Goal: Task Accomplishment & Management: Use online tool/utility

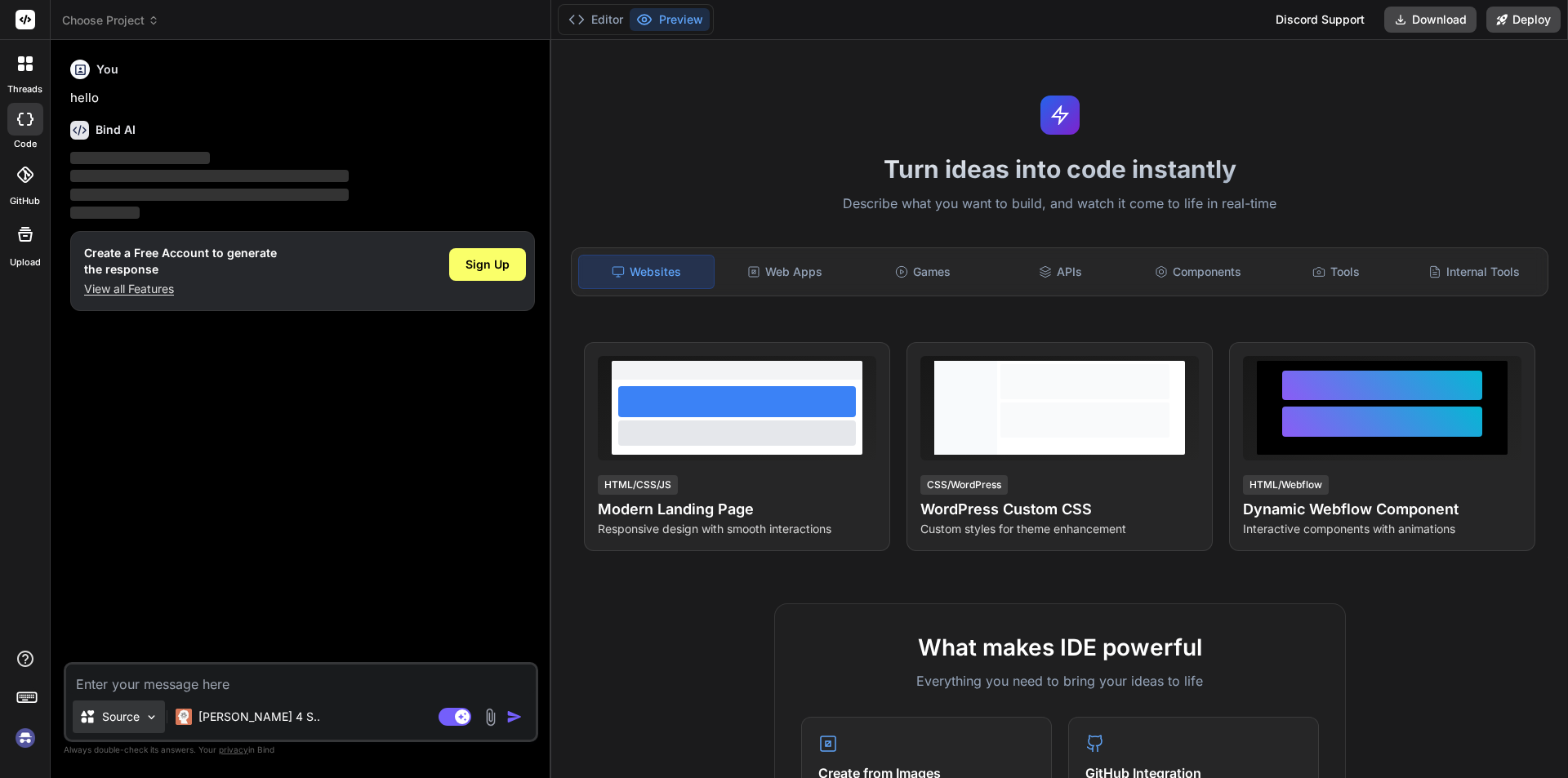
click at [118, 720] on p "Source" at bounding box center [121, 717] width 38 height 16
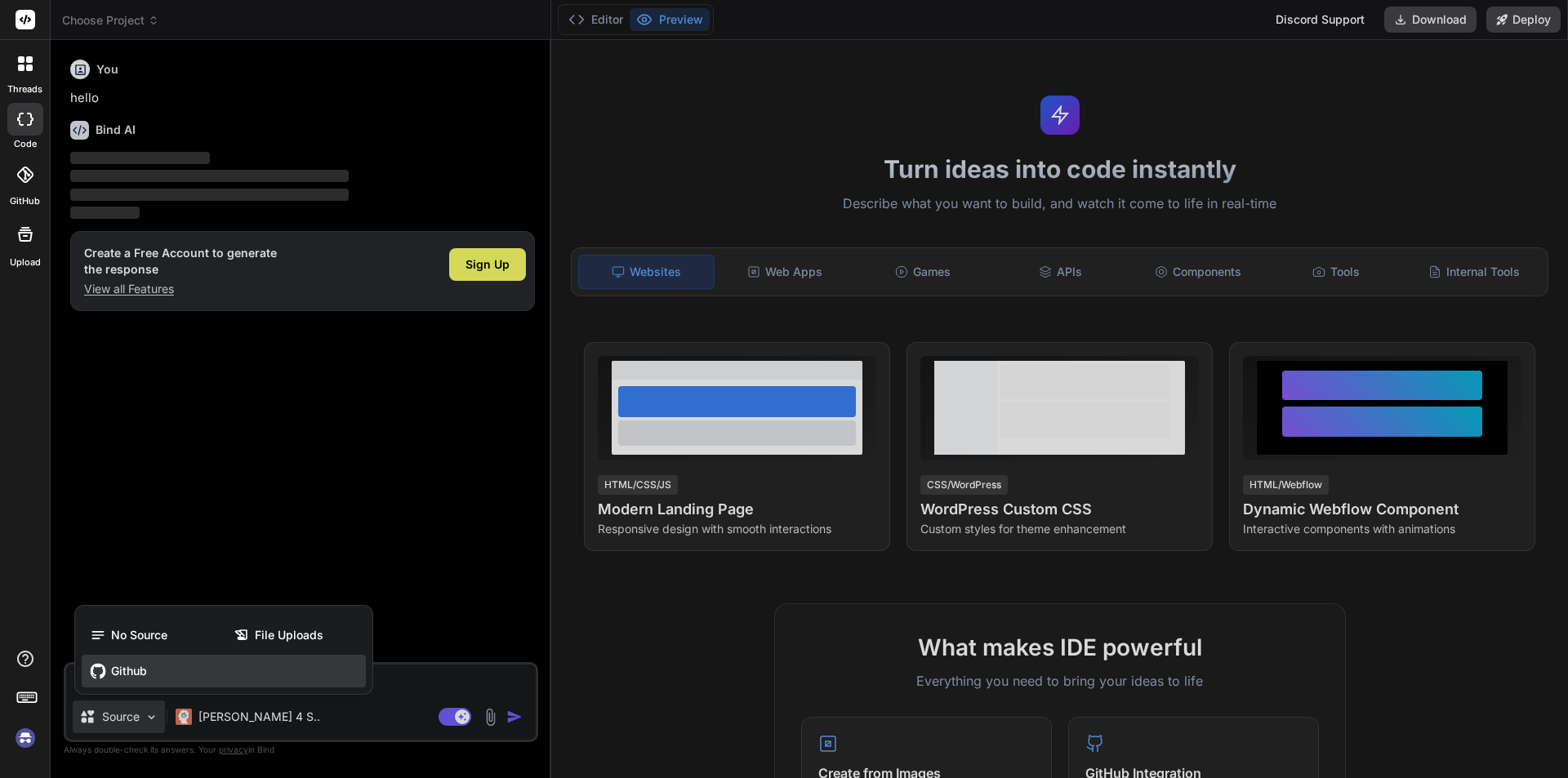
click at [133, 671] on span "Github" at bounding box center [129, 671] width 36 height 16
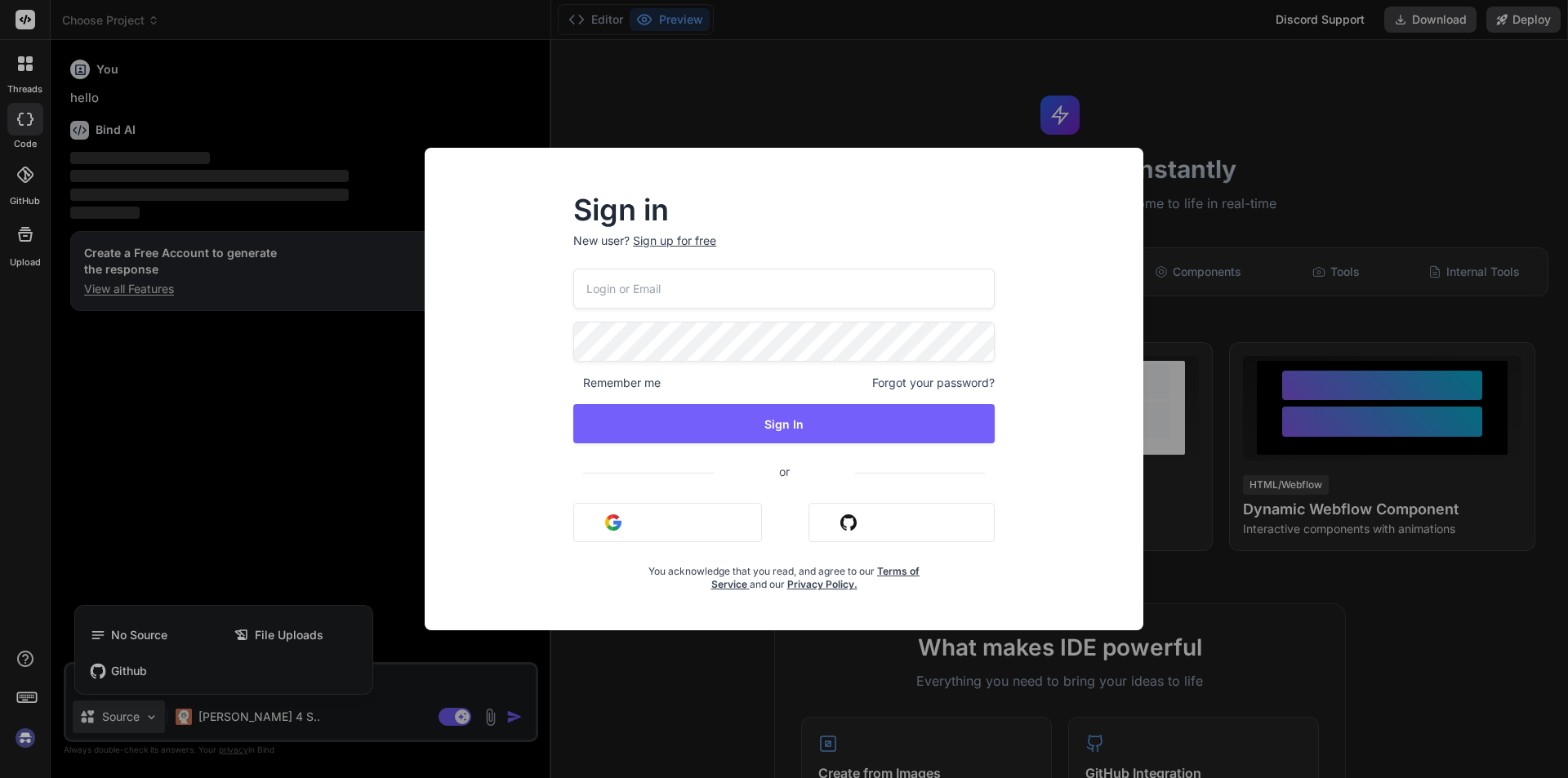
click at [845, 524] on img "button" at bounding box center [848, 523] width 16 height 16
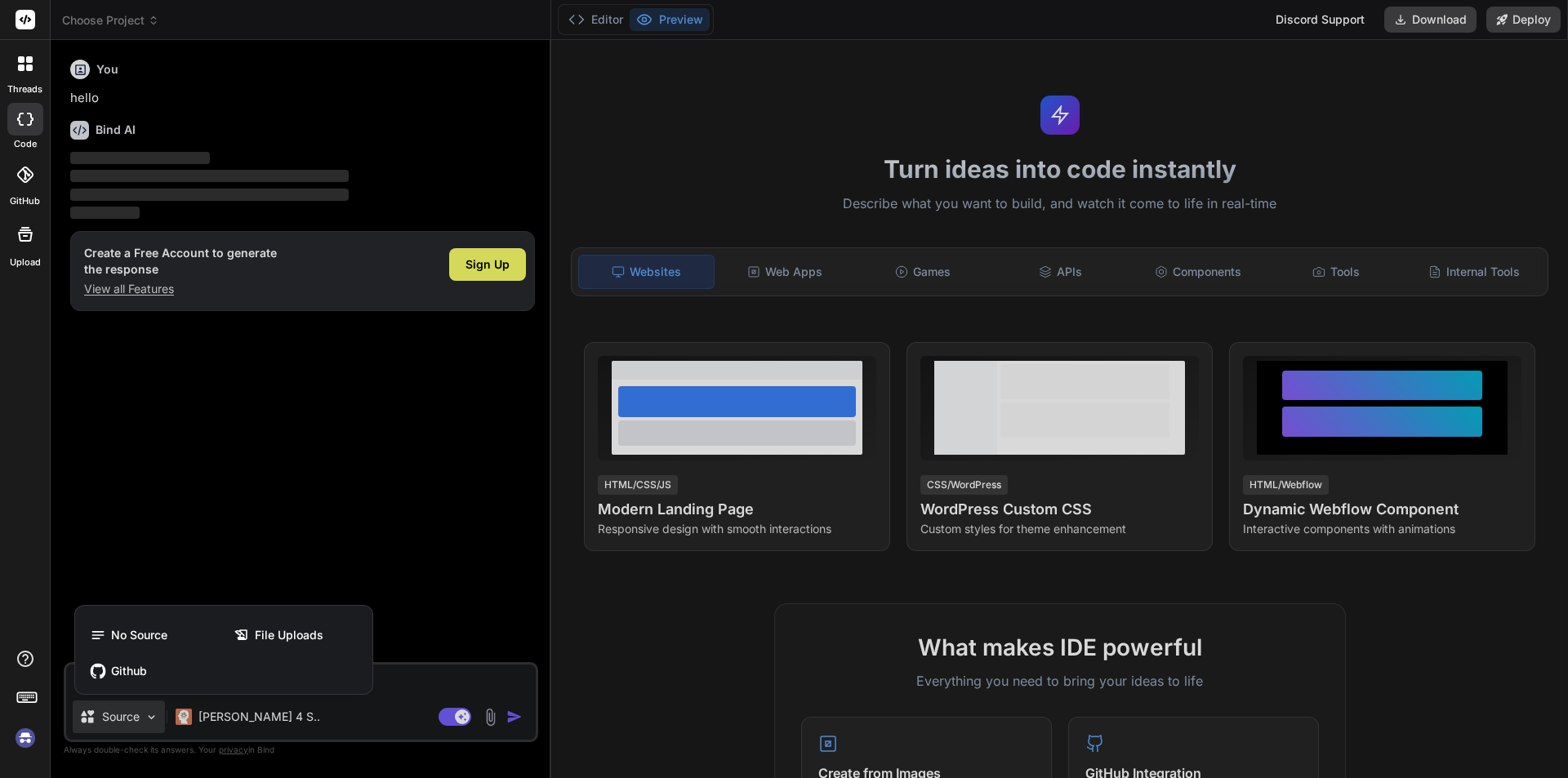
click at [472, 275] on div at bounding box center [784, 389] width 1568 height 778
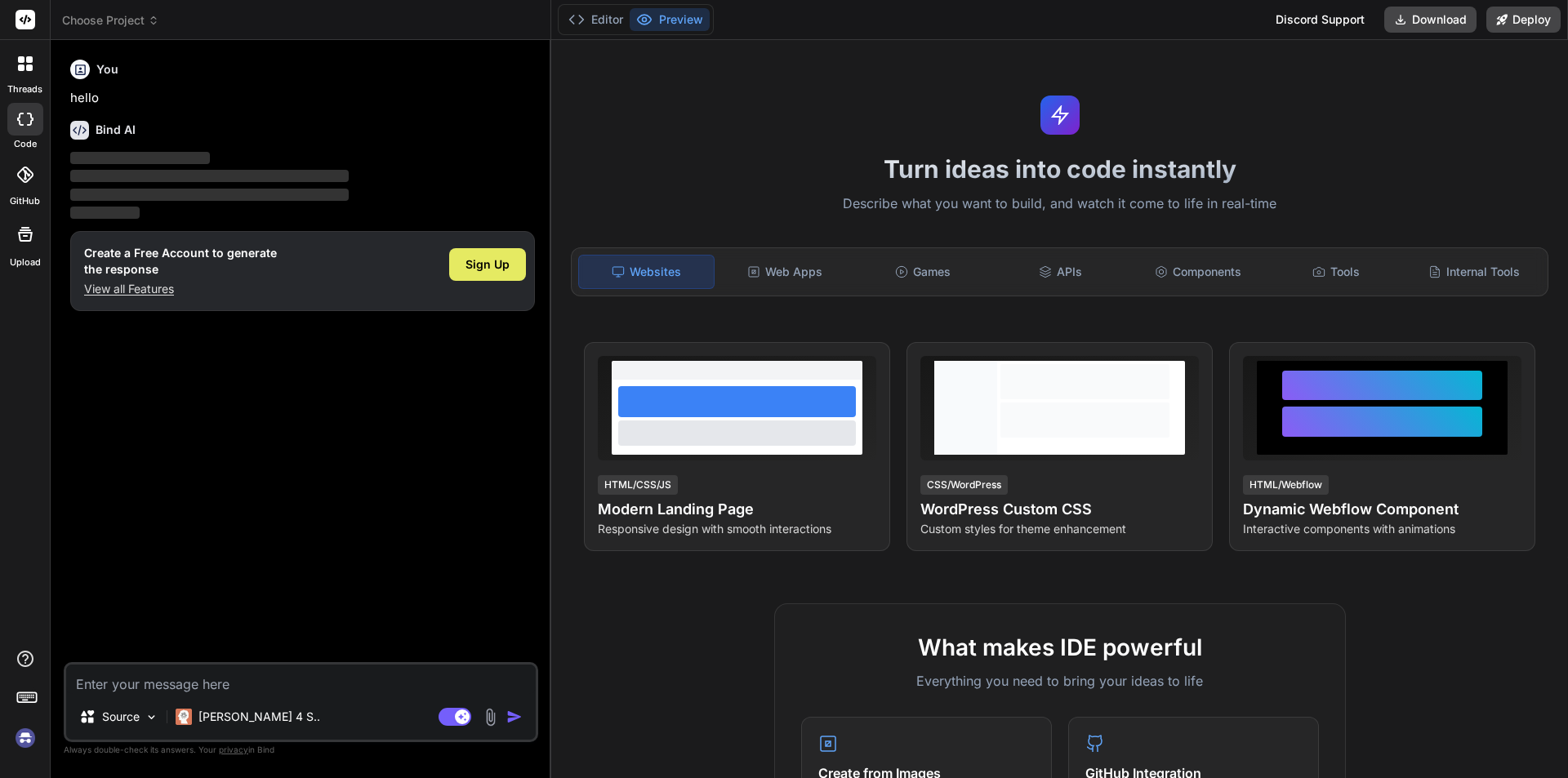
click at [477, 268] on span "Sign Up" at bounding box center [488, 264] width 44 height 16
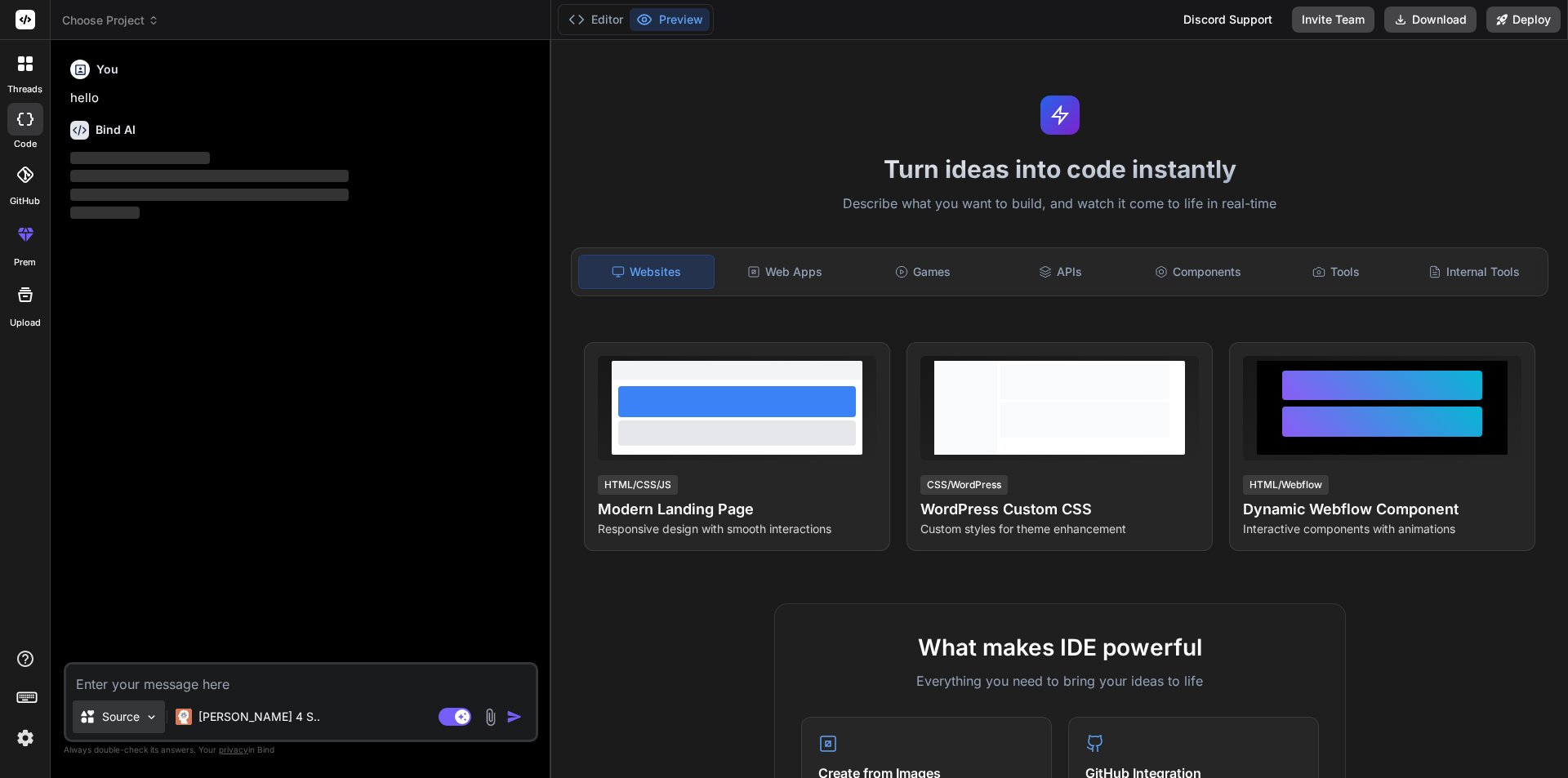
click at [158, 712] on img at bounding box center [151, 717] width 14 height 14
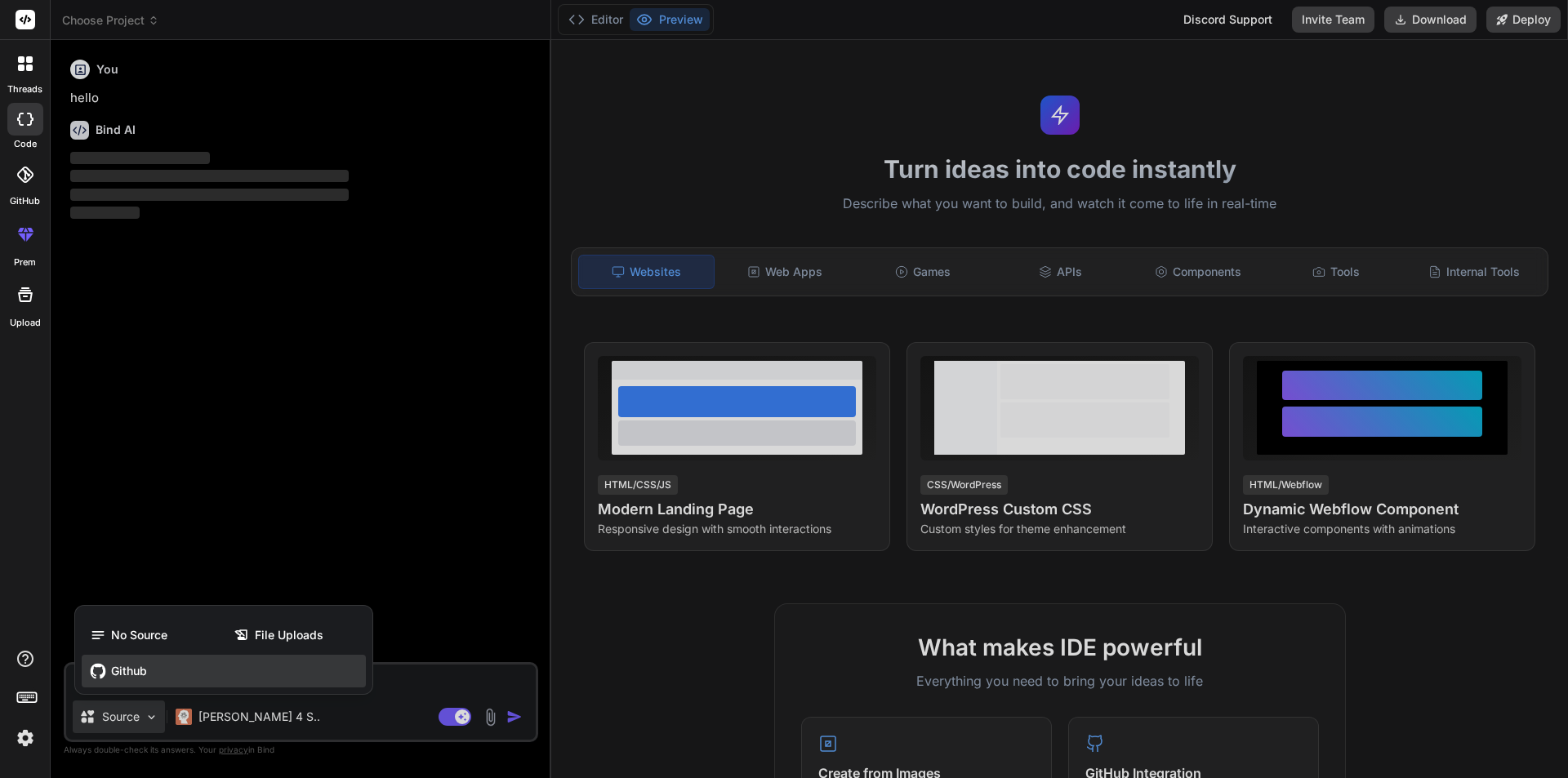
click at [158, 683] on div "Github" at bounding box center [223, 672] width 284 height 33
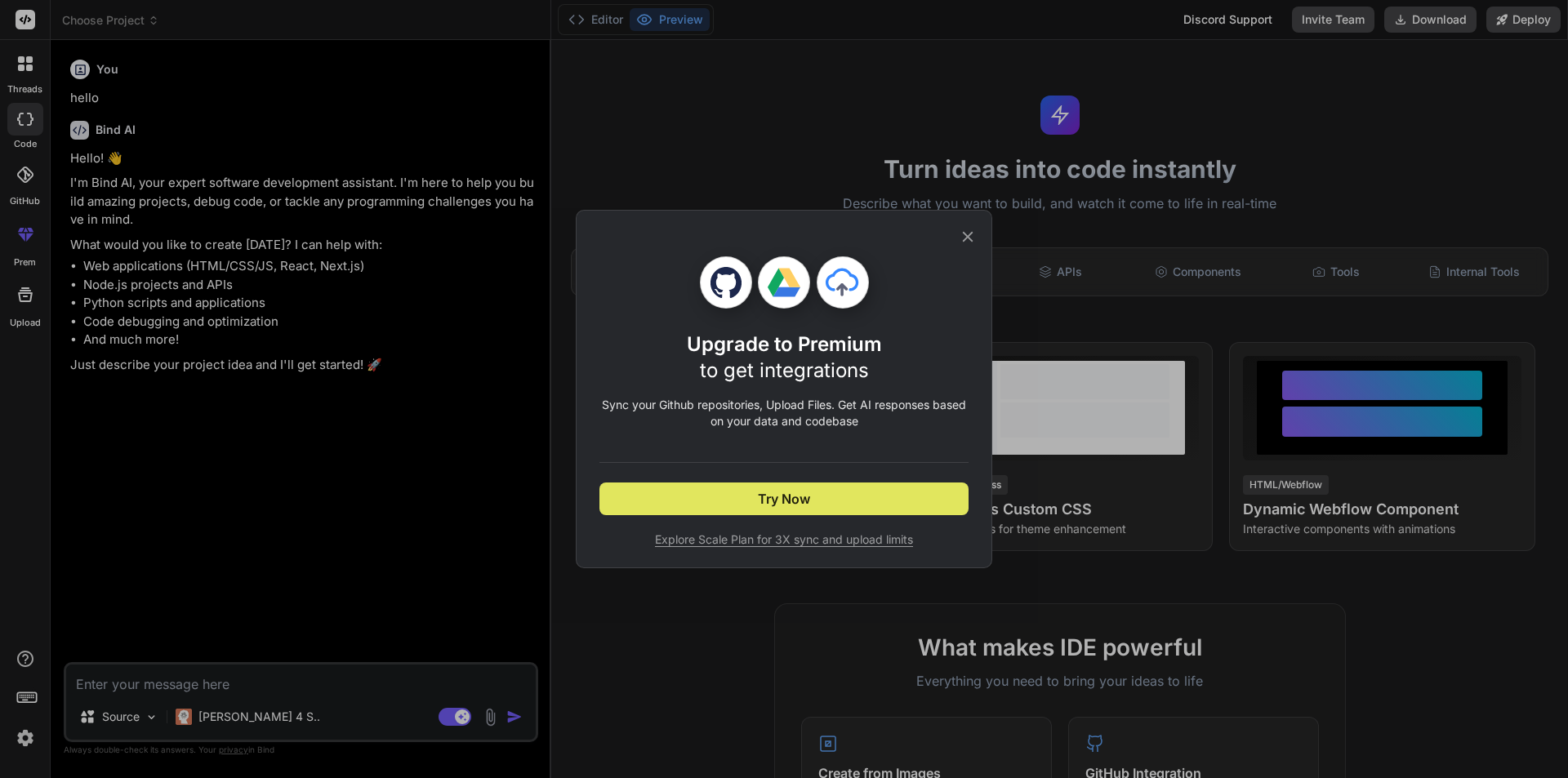
type textarea "x"
click at [693, 498] on button "Try Now" at bounding box center [784, 499] width 370 height 33
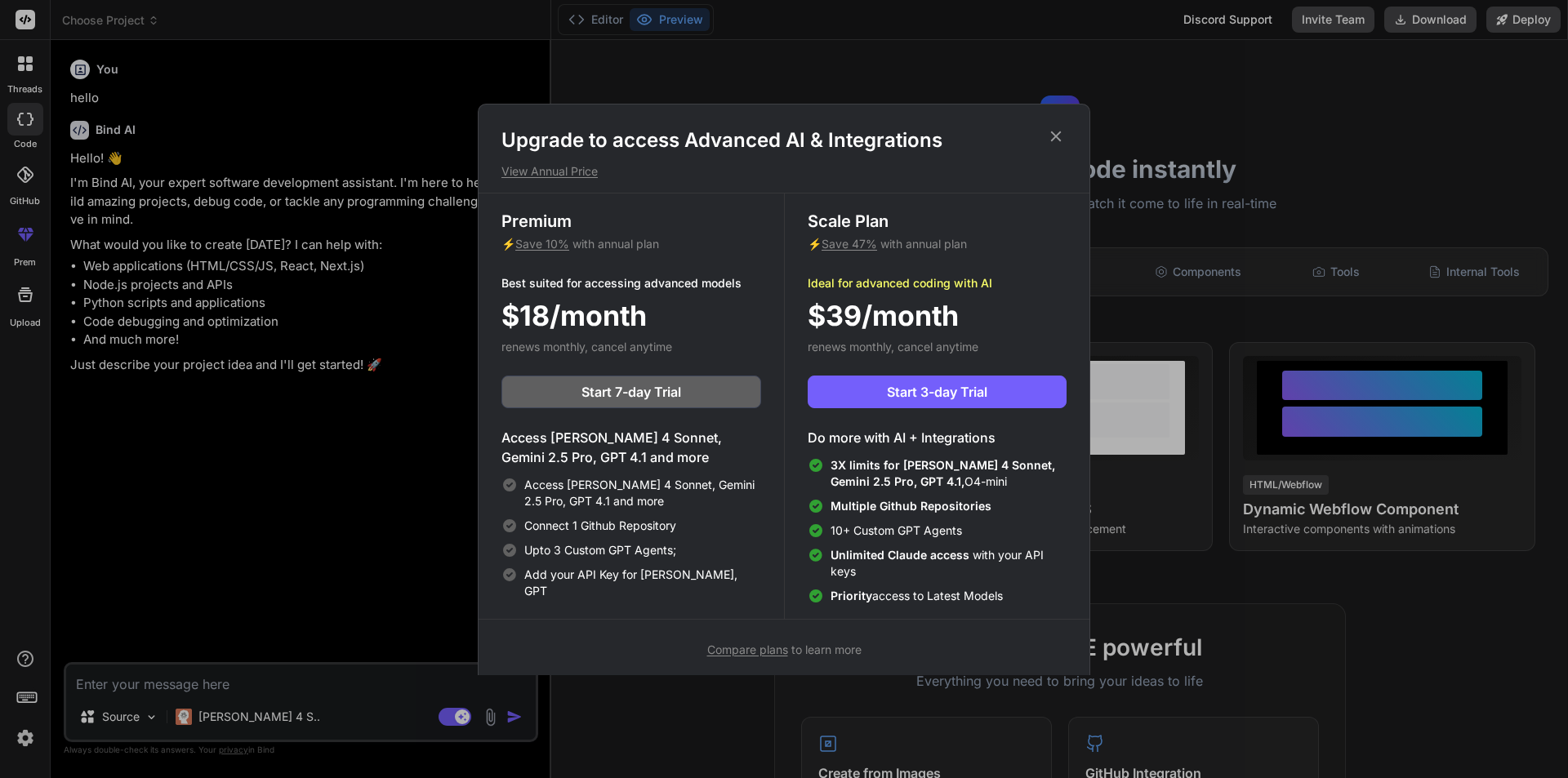
scroll to position [8, 0]
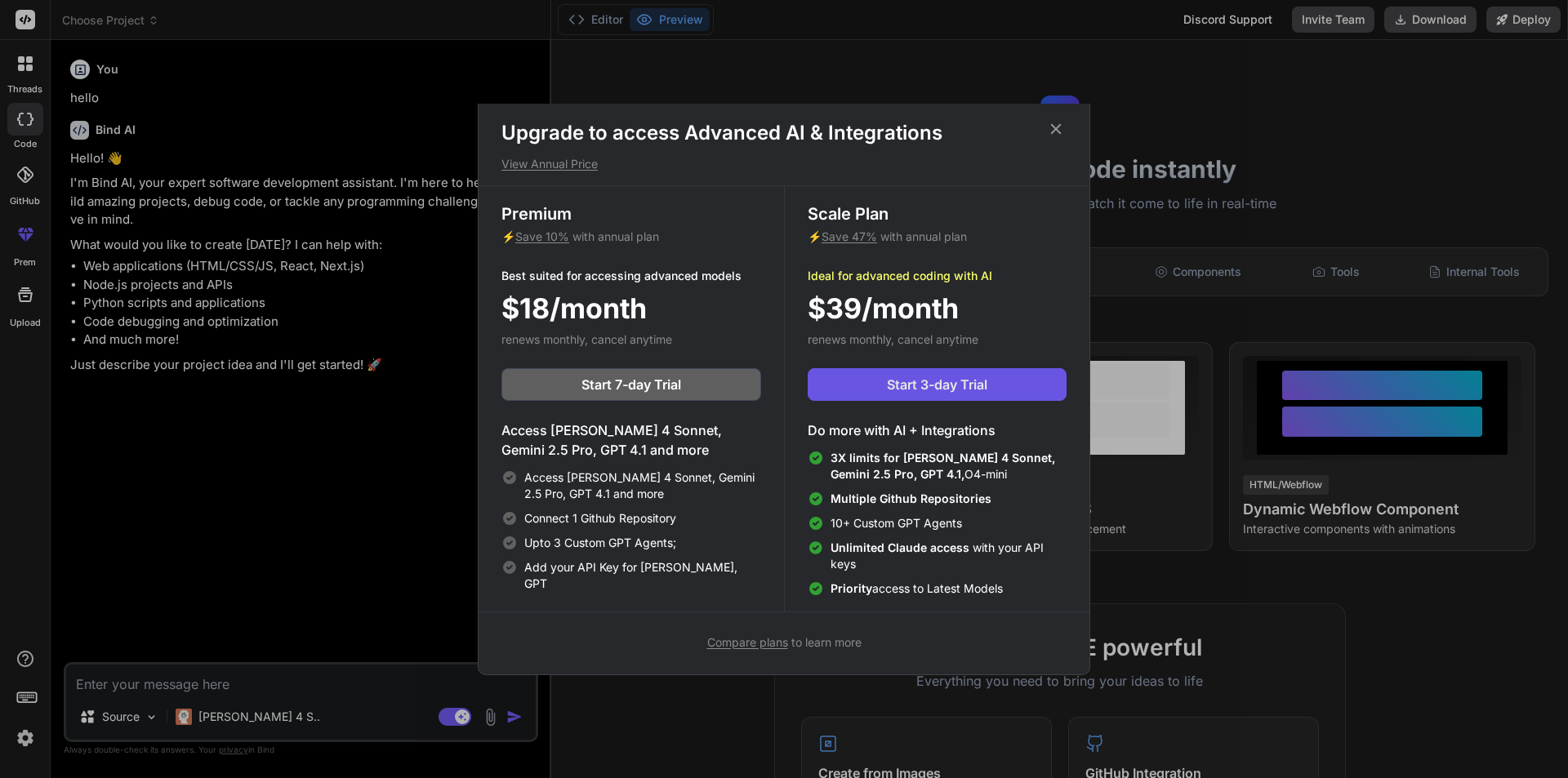
click at [891, 388] on span "Start 3-day Trial" at bounding box center [937, 384] width 101 height 19
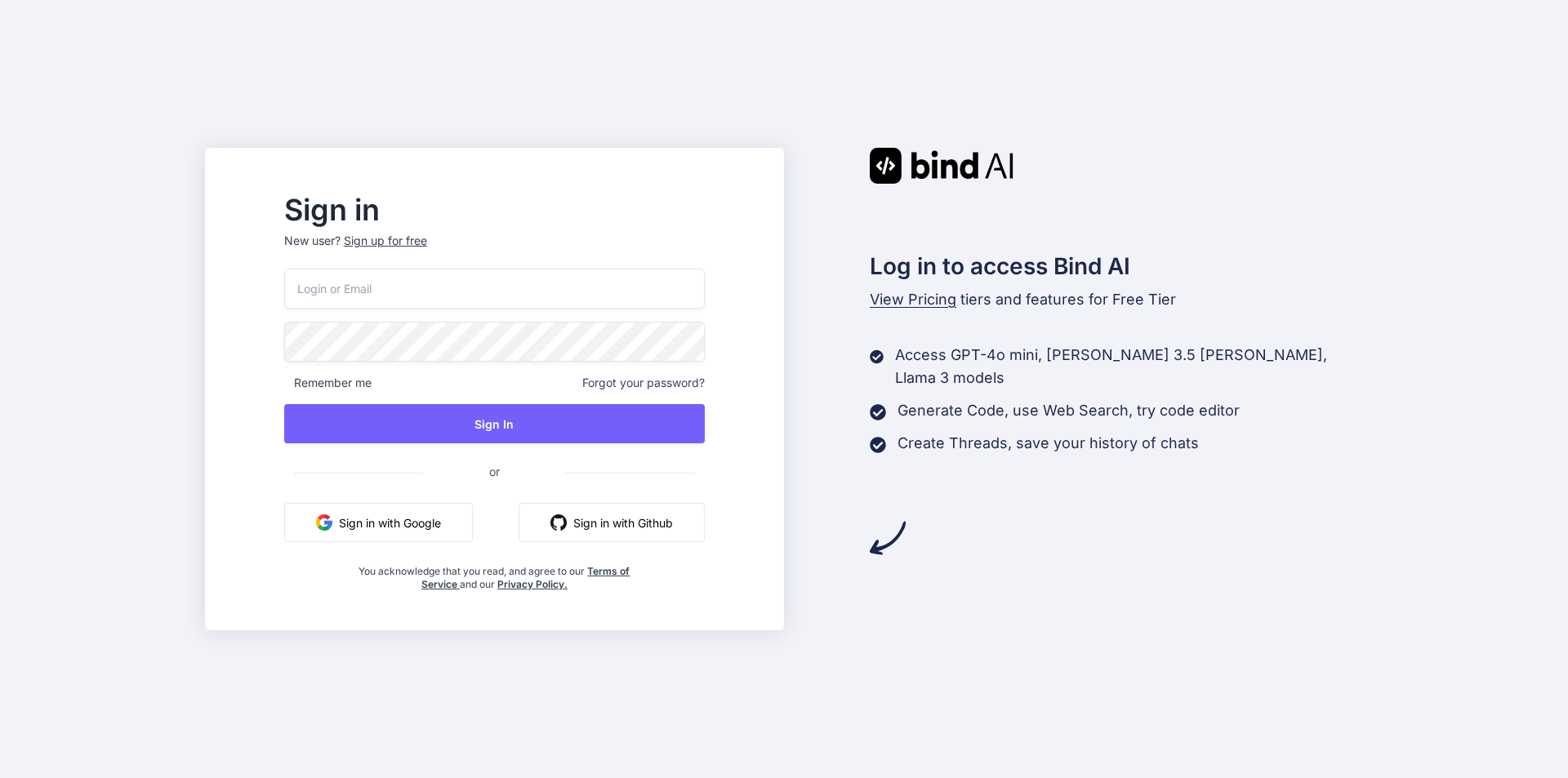
click at [665, 524] on button "Sign in with Github" at bounding box center [611, 523] width 186 height 40
click at [433, 516] on button "Sign in with Google" at bounding box center [378, 523] width 189 height 40
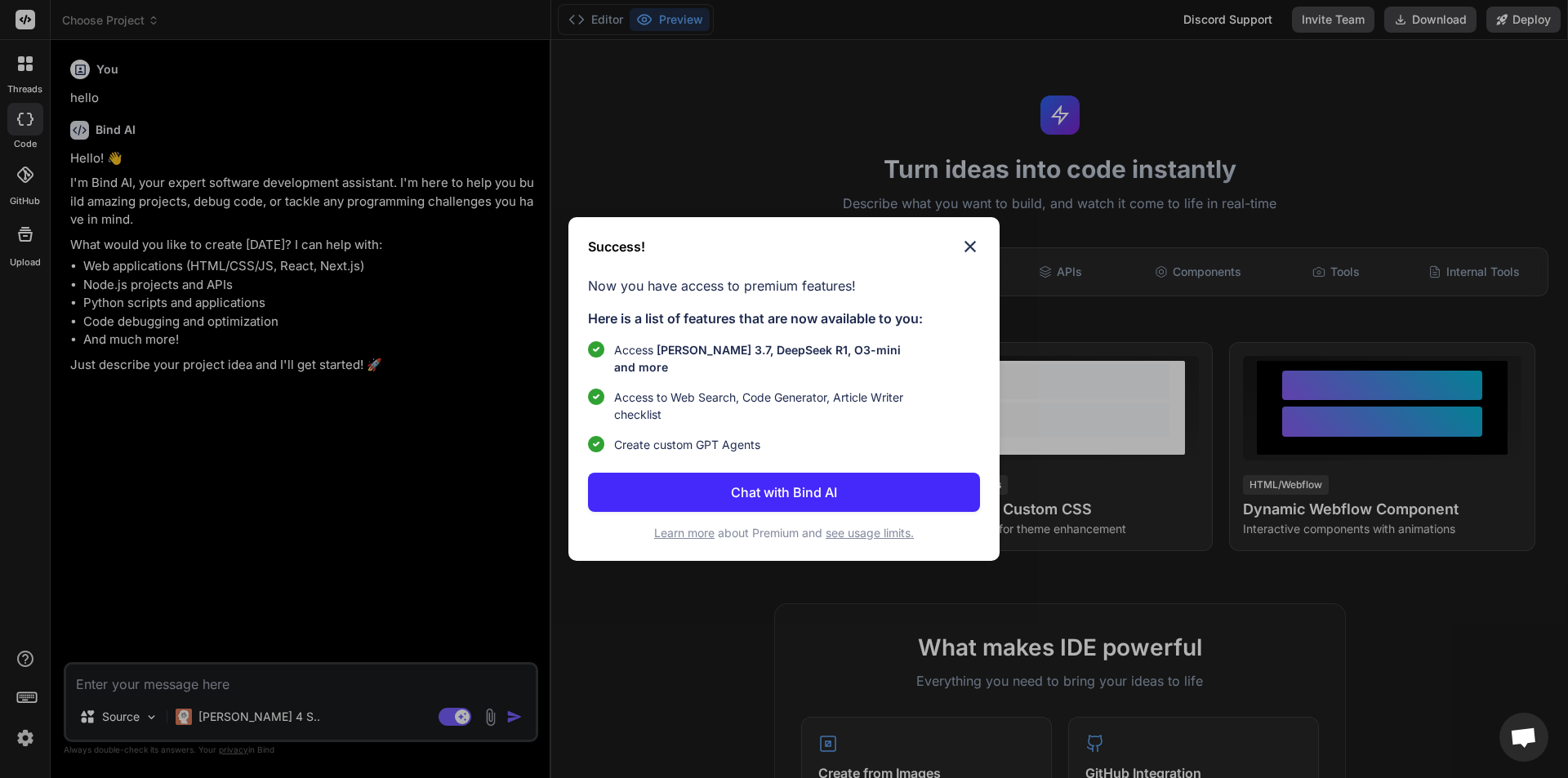
click at [958, 364] on div "Success! Now you have access to premium features! Here is a list of features th…" at bounding box center [784, 389] width 431 height 344
click at [840, 490] on button "Chat with Bind AI" at bounding box center [784, 493] width 392 height 40
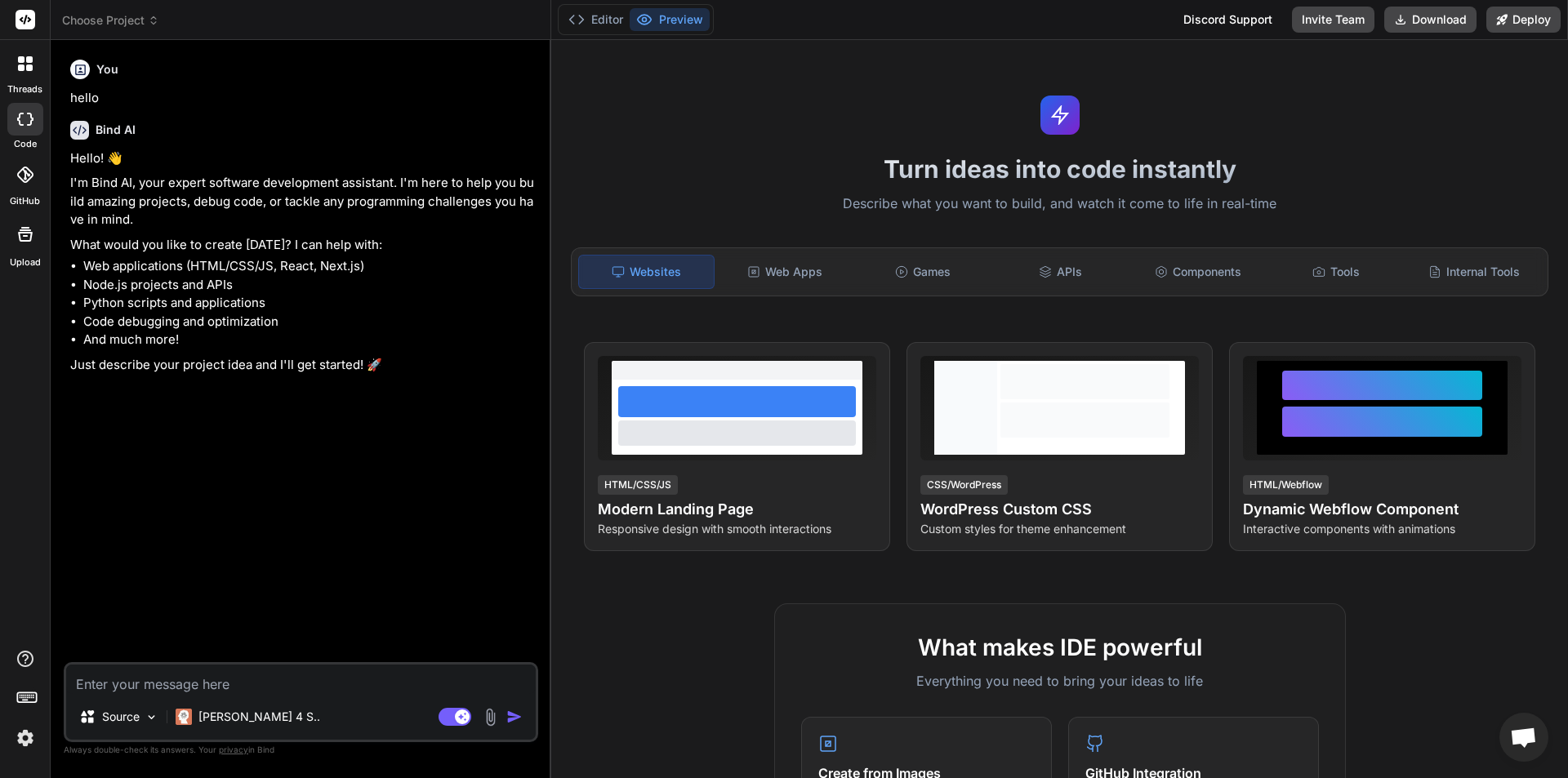
click at [242, 682] on textarea at bounding box center [300, 679] width 469 height 29
click at [144, 716] on img at bounding box center [151, 717] width 14 height 14
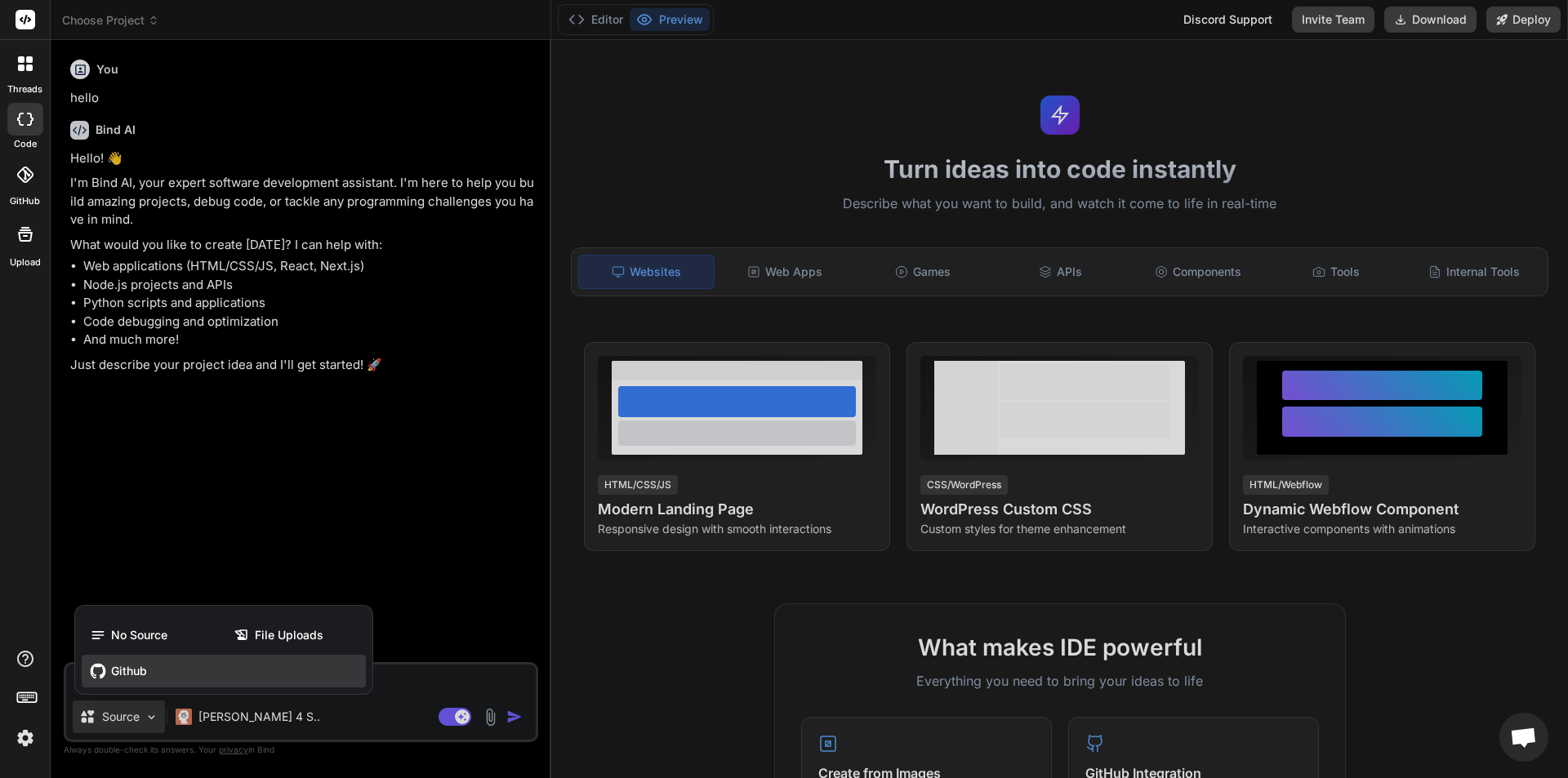
click at [147, 677] on span "Github" at bounding box center [129, 671] width 36 height 16
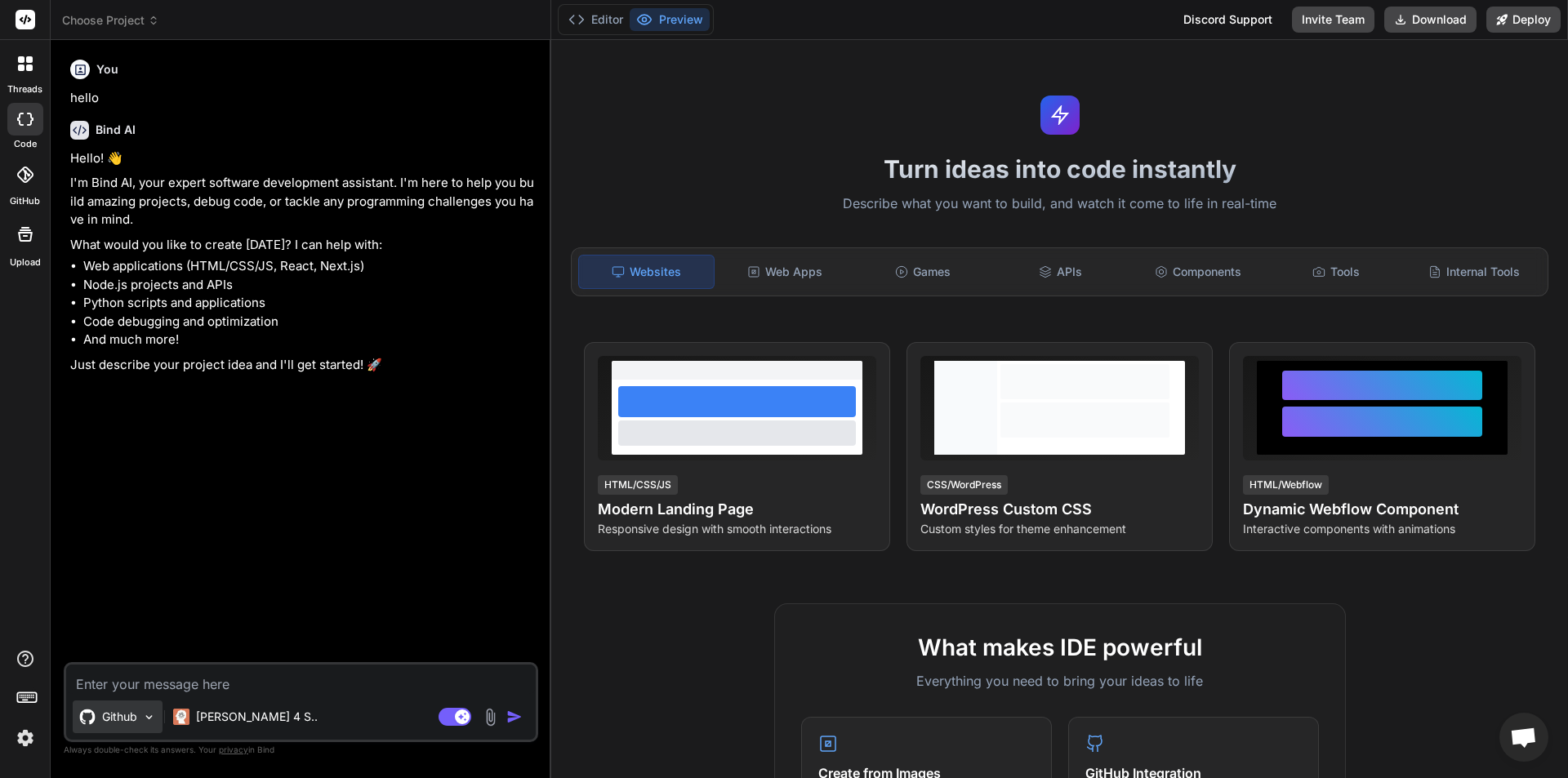
click at [129, 721] on p "Github" at bounding box center [120, 717] width 35 height 16
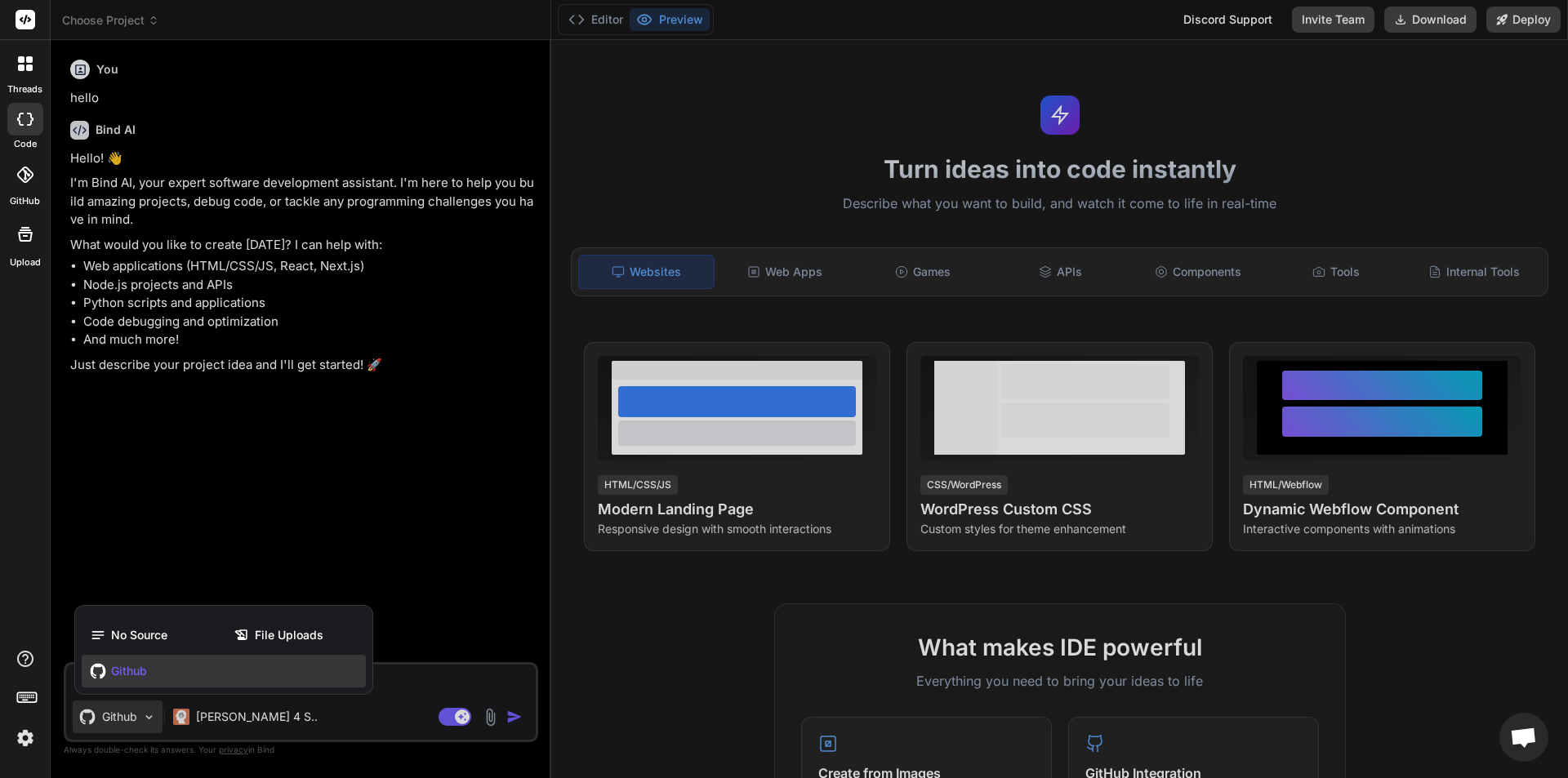
click at [154, 671] on div "Github" at bounding box center [223, 672] width 284 height 33
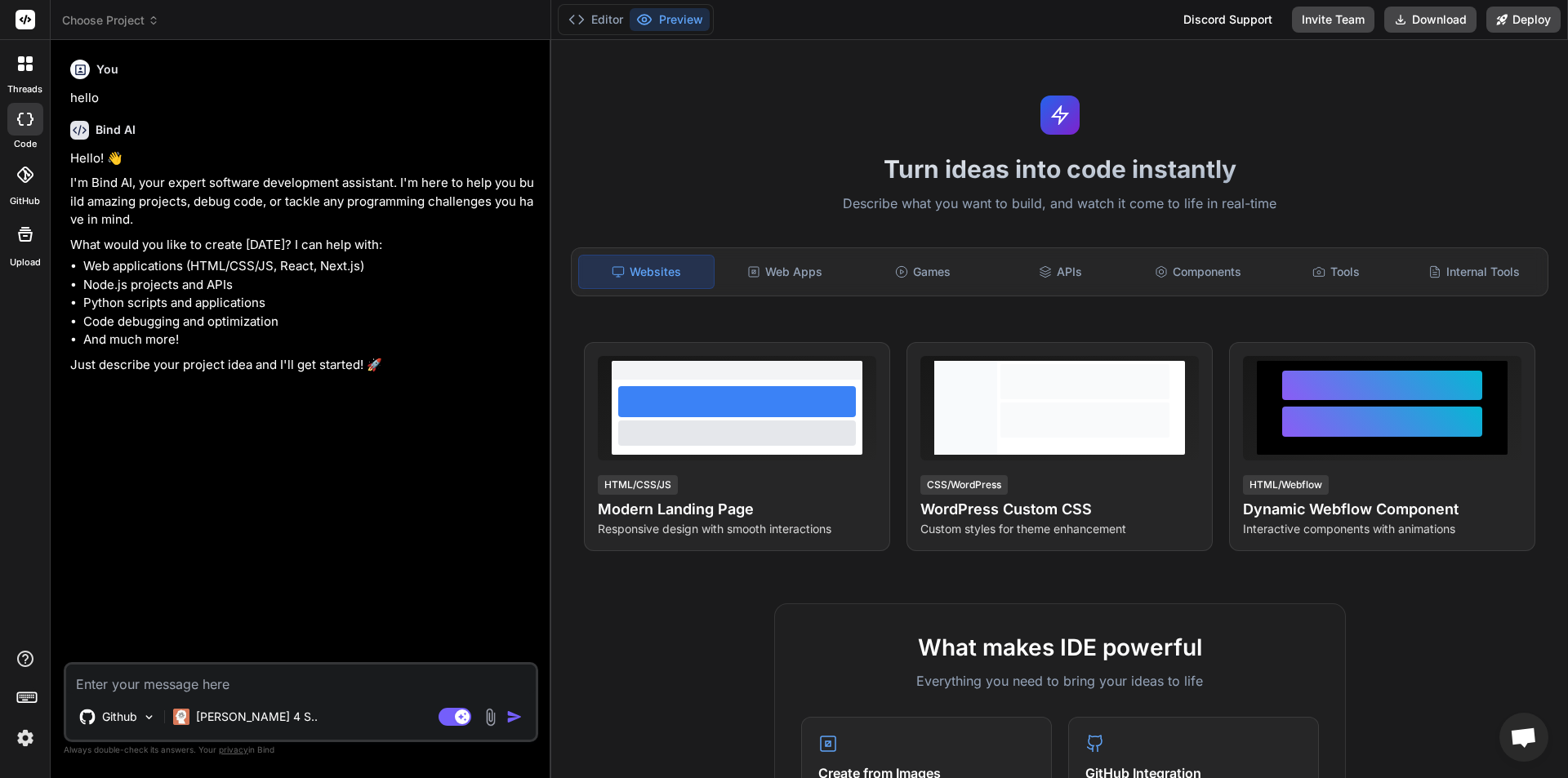
click at [23, 727] on img at bounding box center [25, 738] width 28 height 28
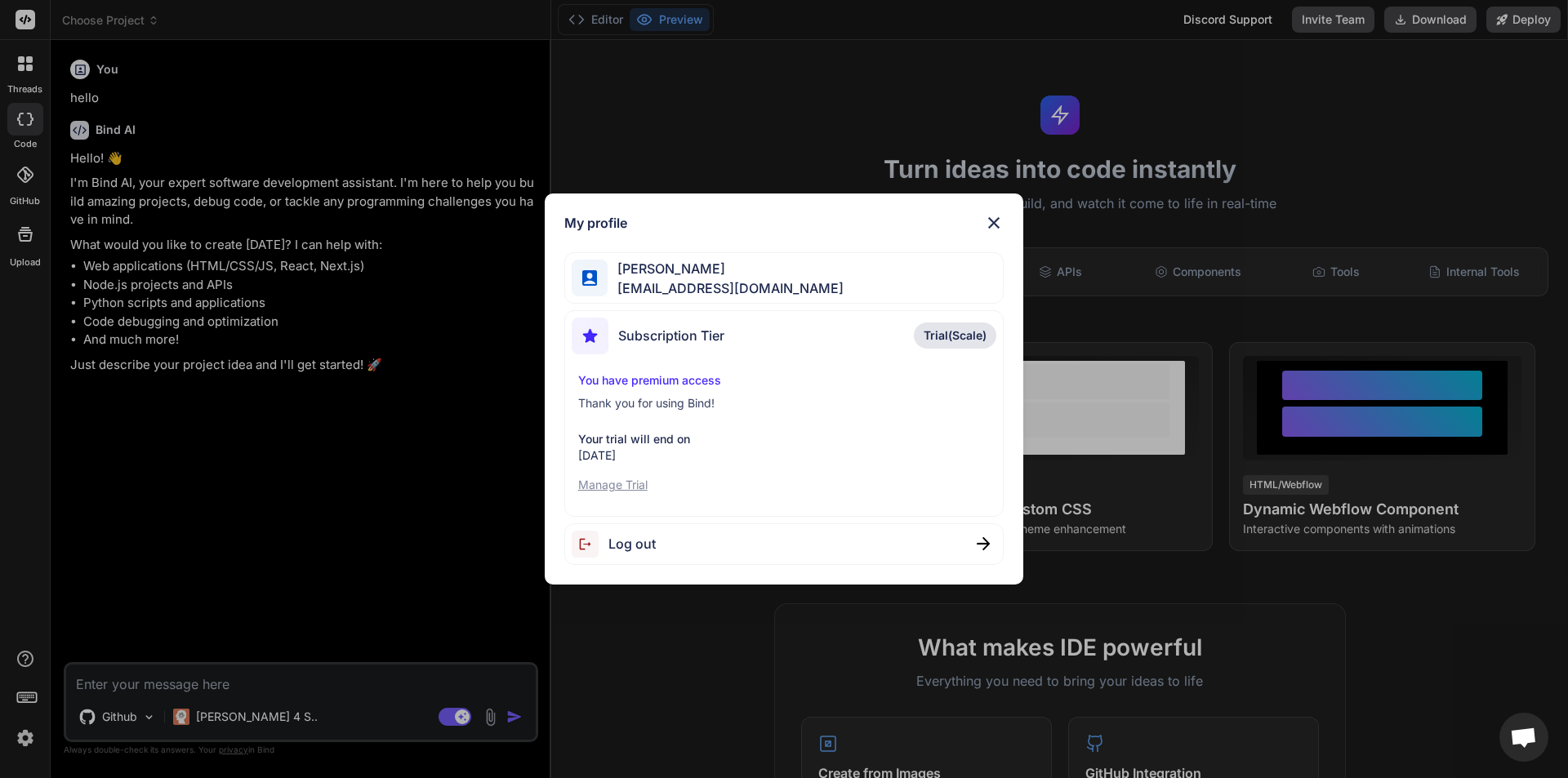
type textarea "x"
click at [728, 284] on span "qqkazax@gmail.com" at bounding box center [725, 288] width 236 height 19
click at [747, 344] on div "Subscription Tier Trial(Scale)" at bounding box center [784, 339] width 426 height 44
click at [187, 361] on div "My profile Рустам Казахов qqkazax@gmail.com Subscription Tier Trial(Scale) You …" at bounding box center [784, 389] width 1568 height 778
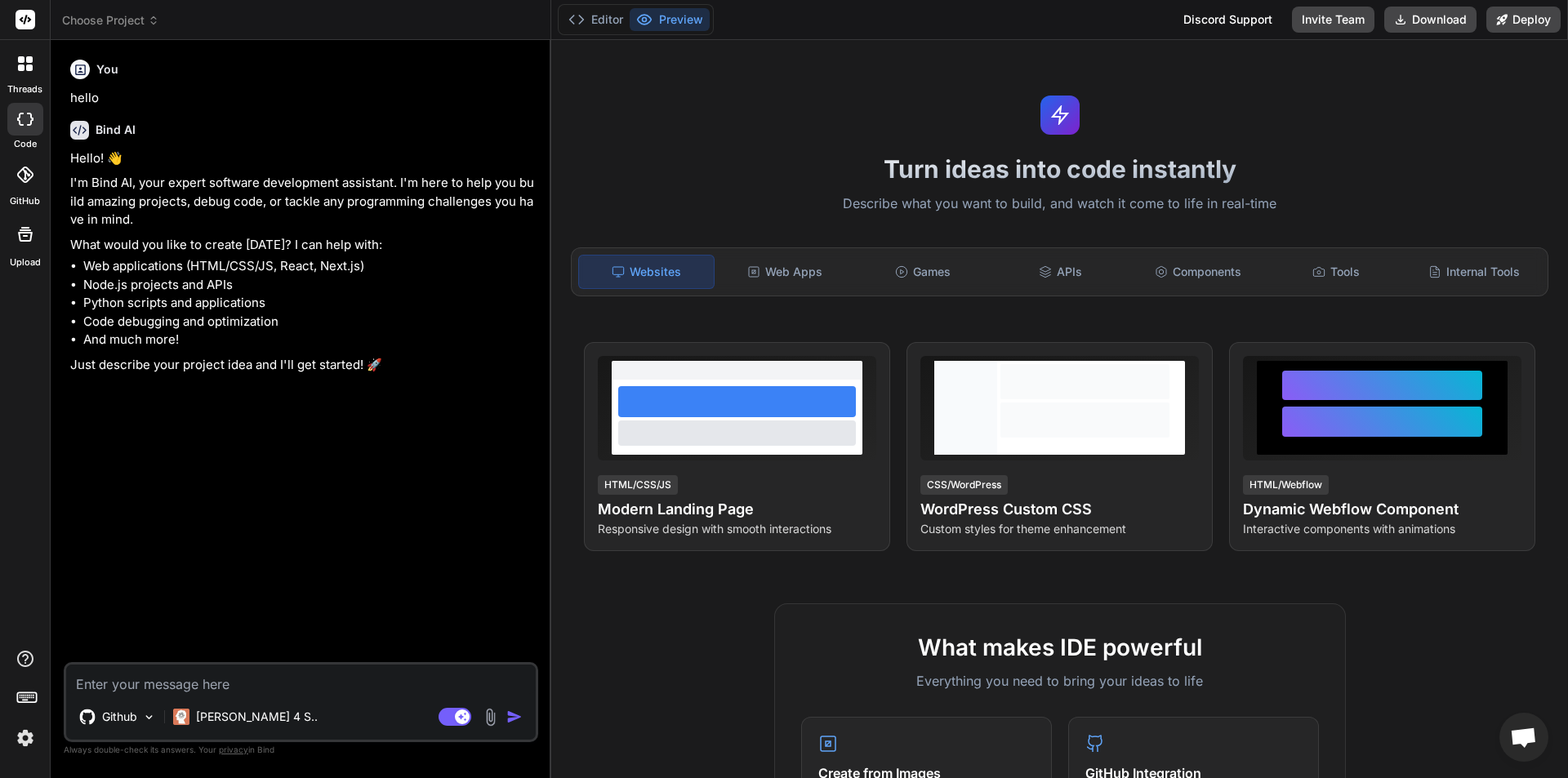
click at [18, 192] on div at bounding box center [25, 174] width 36 height 36
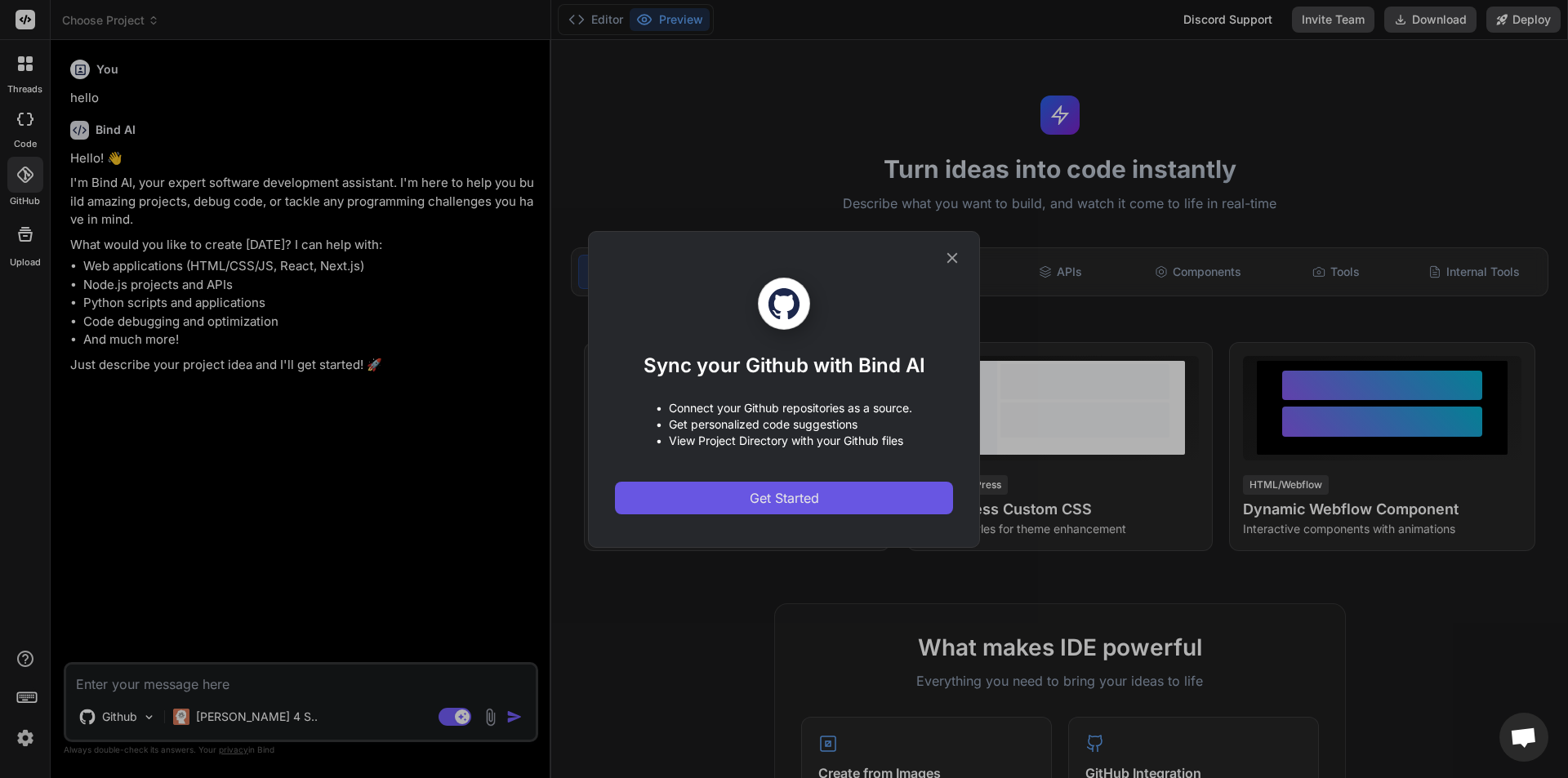
click at [831, 499] on button "Get Started" at bounding box center [784, 498] width 338 height 33
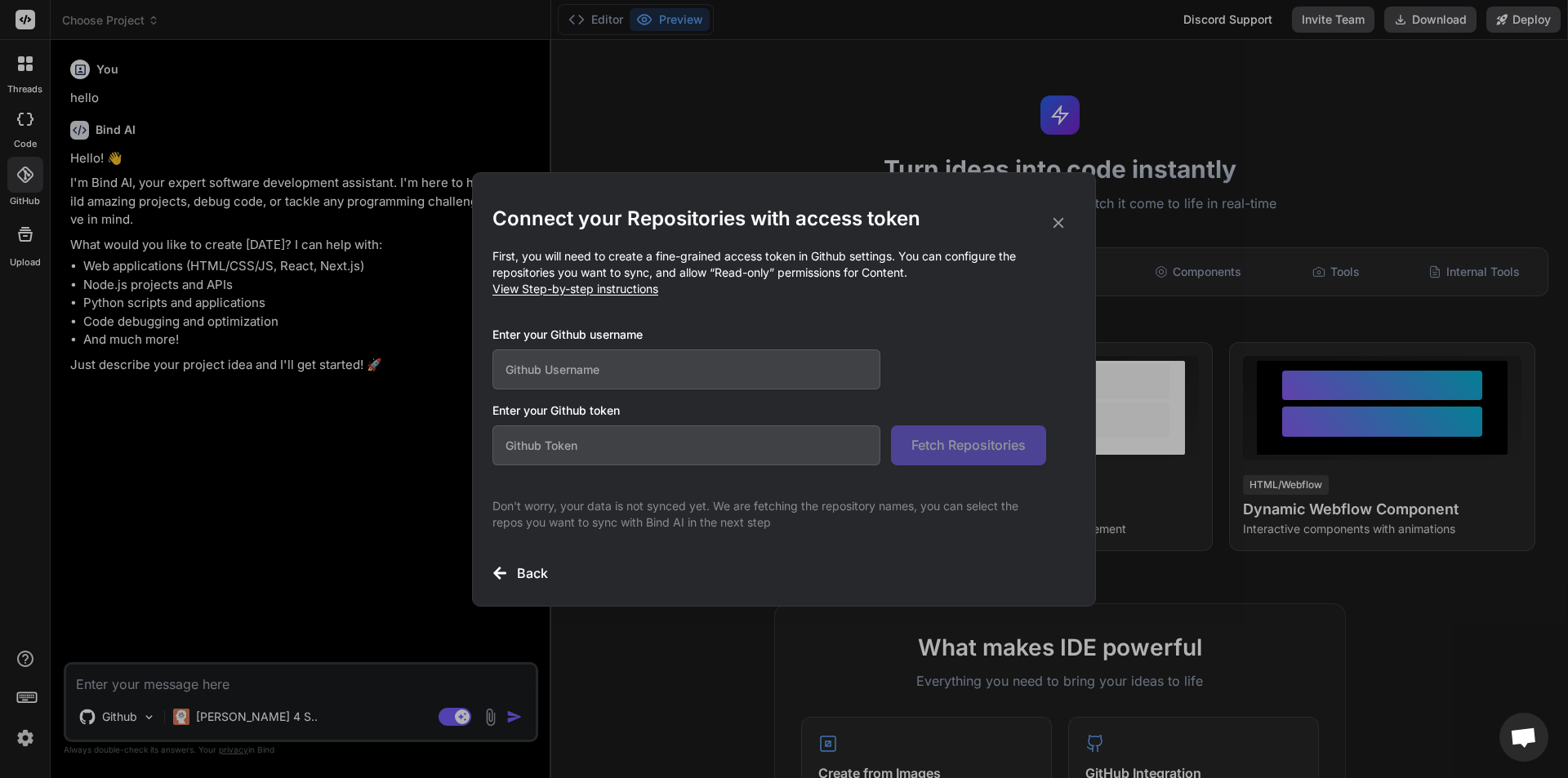
click at [584, 368] on input "text" at bounding box center [686, 369] width 388 height 40
paste input "tutr8"
type input "tutr8"
click at [596, 455] on input "text" at bounding box center [686, 445] width 388 height 40
click at [523, 286] on span "View Step-by-step instructions" at bounding box center [575, 288] width 165 height 14
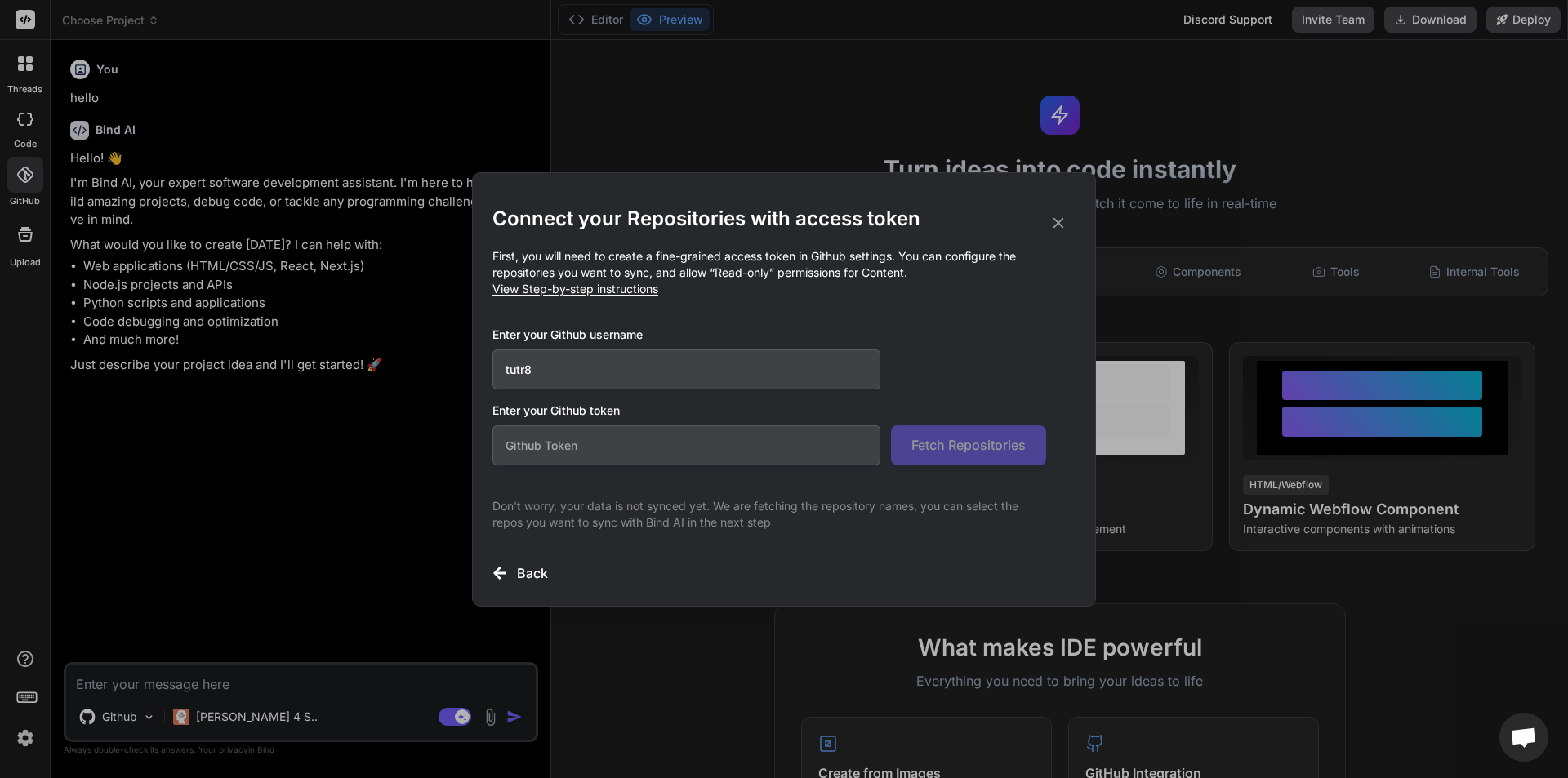
click at [584, 285] on span "View Step-by-step instructions" at bounding box center [575, 288] width 165 height 14
click at [561, 438] on input "text" at bounding box center [686, 445] width 388 height 40
paste input "github_pat_11BY2LKPY0Dieuiem4UWzV_WpObCGmOjhcyYk0IWPn83wH9ENebAPZbxt4dQqh3EHXQN…"
type input "github_pat_11BY2LKPY0Dieuiem4UWzV_WpObCGmOjhcyYk0IWPn83wH9ENebAPZbxt4dQqh3EHXQN…"
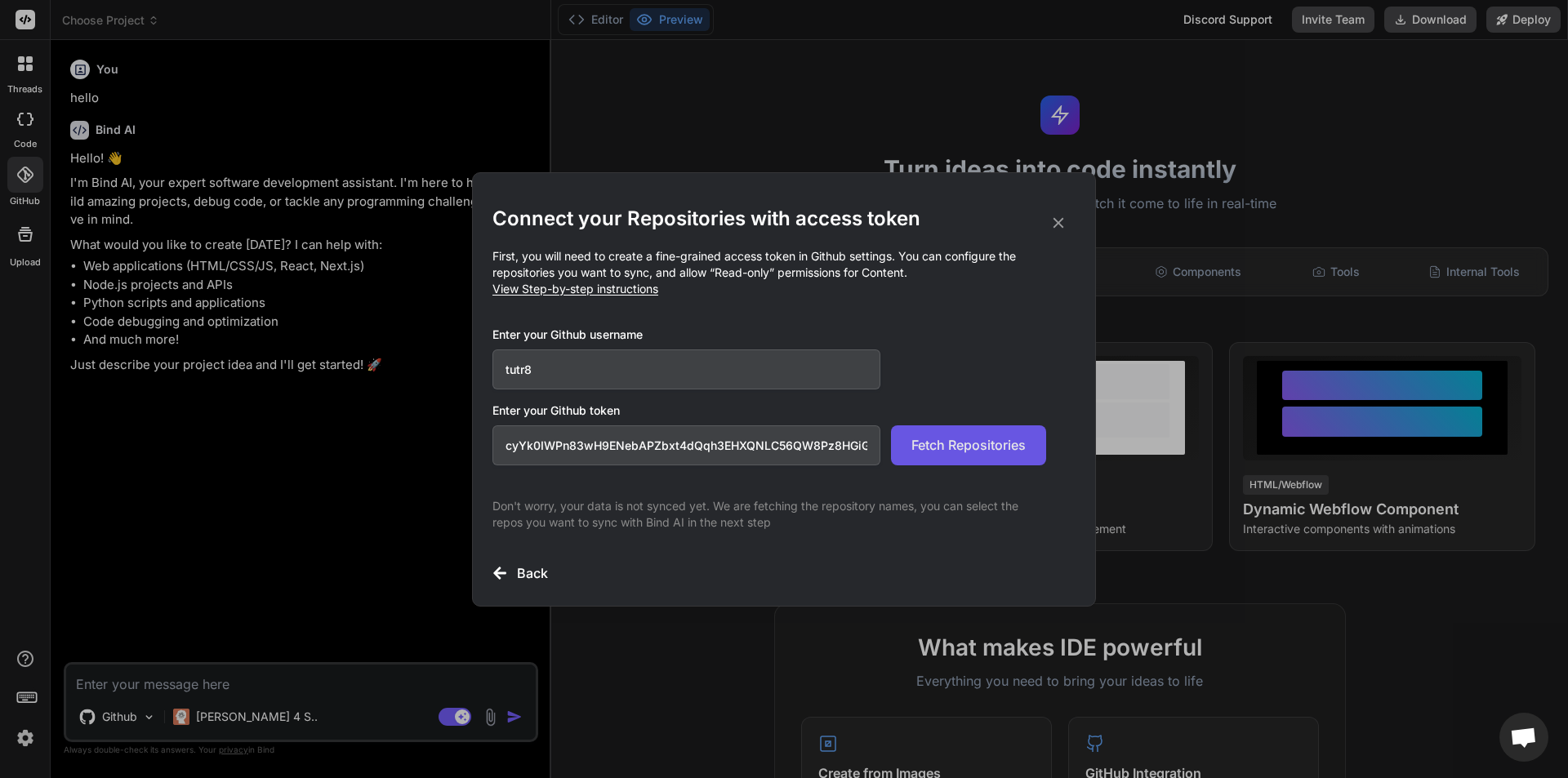
scroll to position [0, 0]
click at [945, 446] on span "Fetch Repositories" at bounding box center [968, 445] width 114 height 19
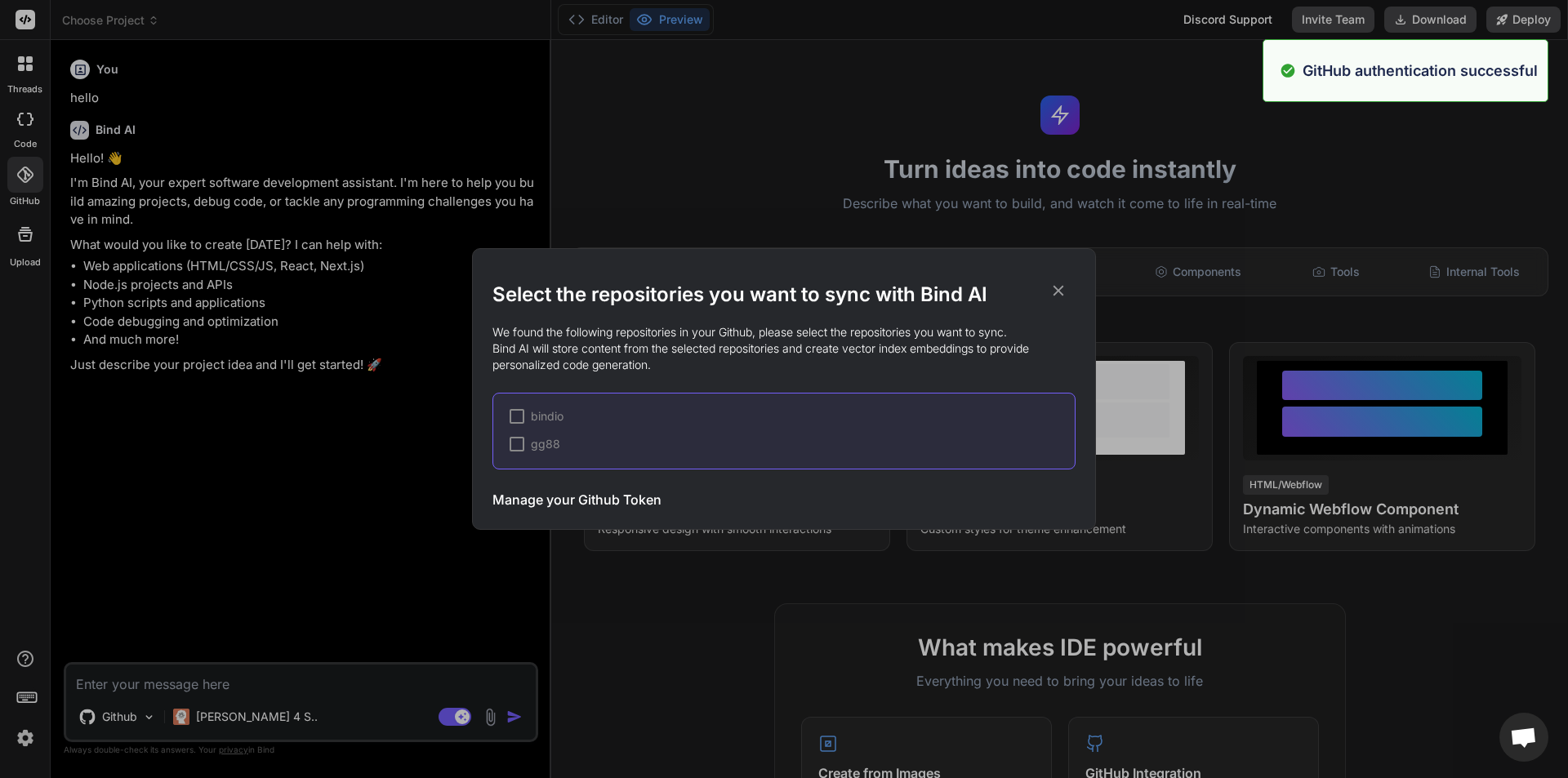
click at [517, 423] on div at bounding box center [517, 416] width 15 height 15
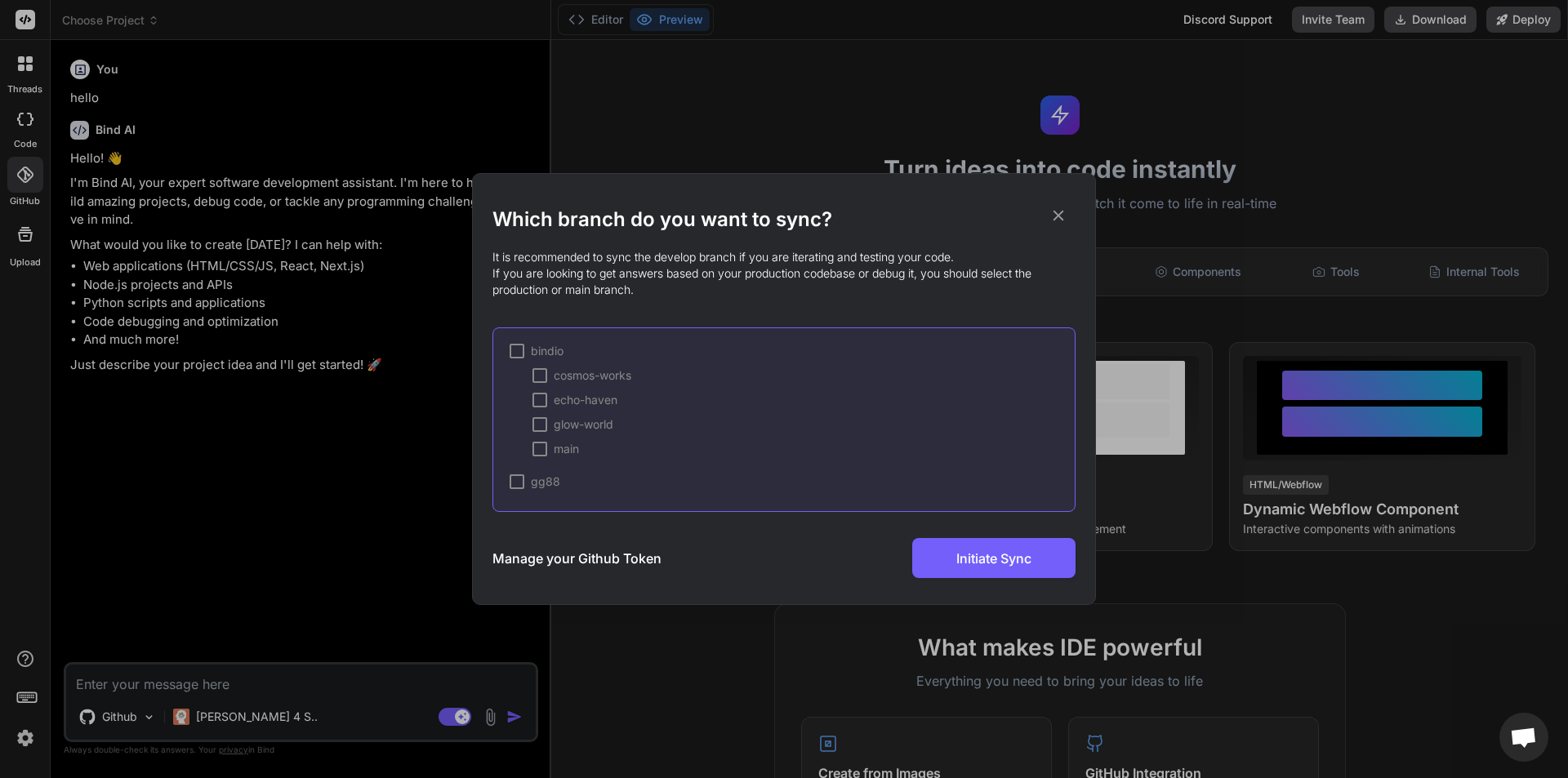
click at [517, 345] on div at bounding box center [517, 350] width 15 height 15
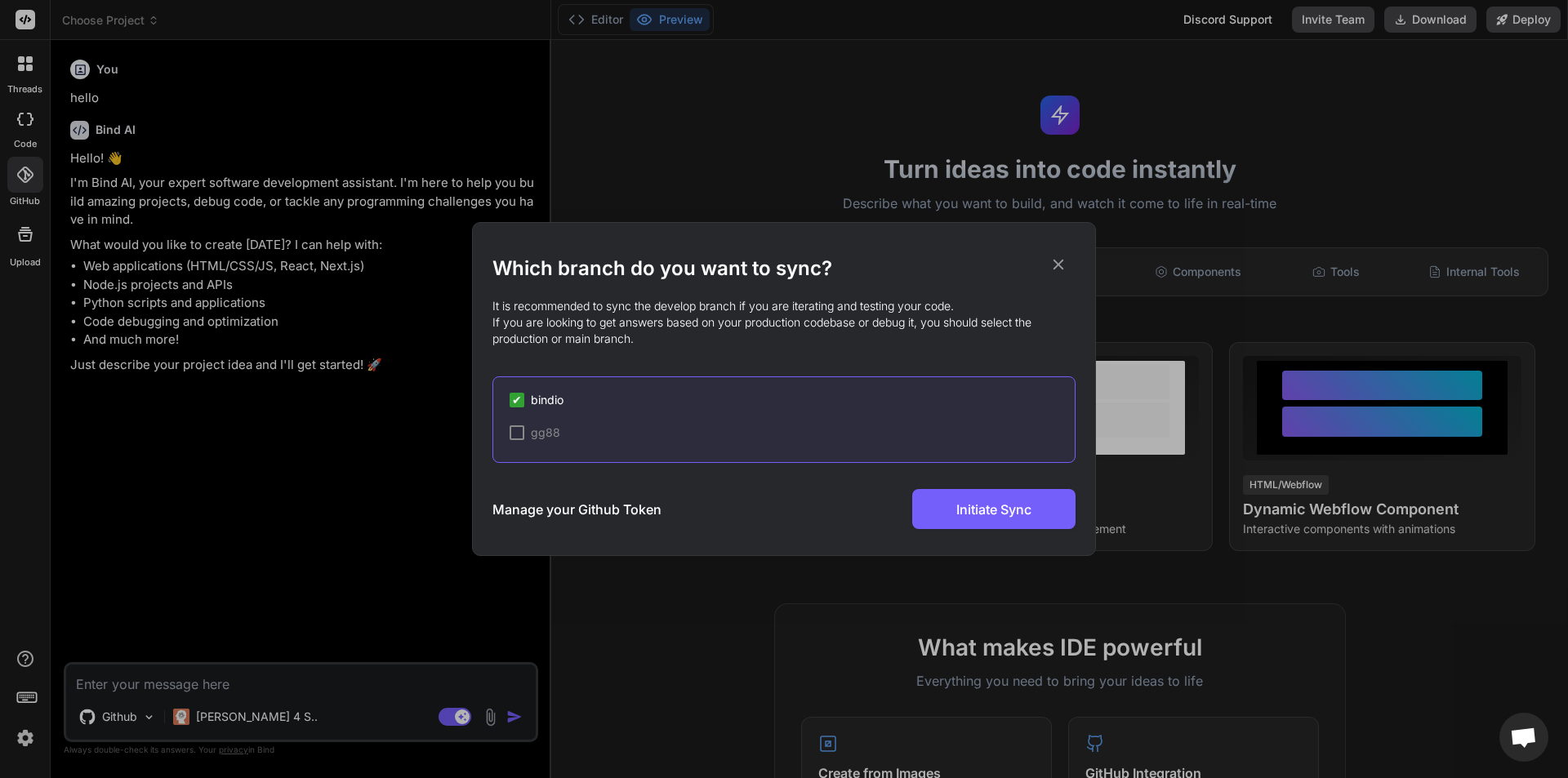
click at [594, 513] on h3 "Manage your Github Token" at bounding box center [577, 510] width 169 height 19
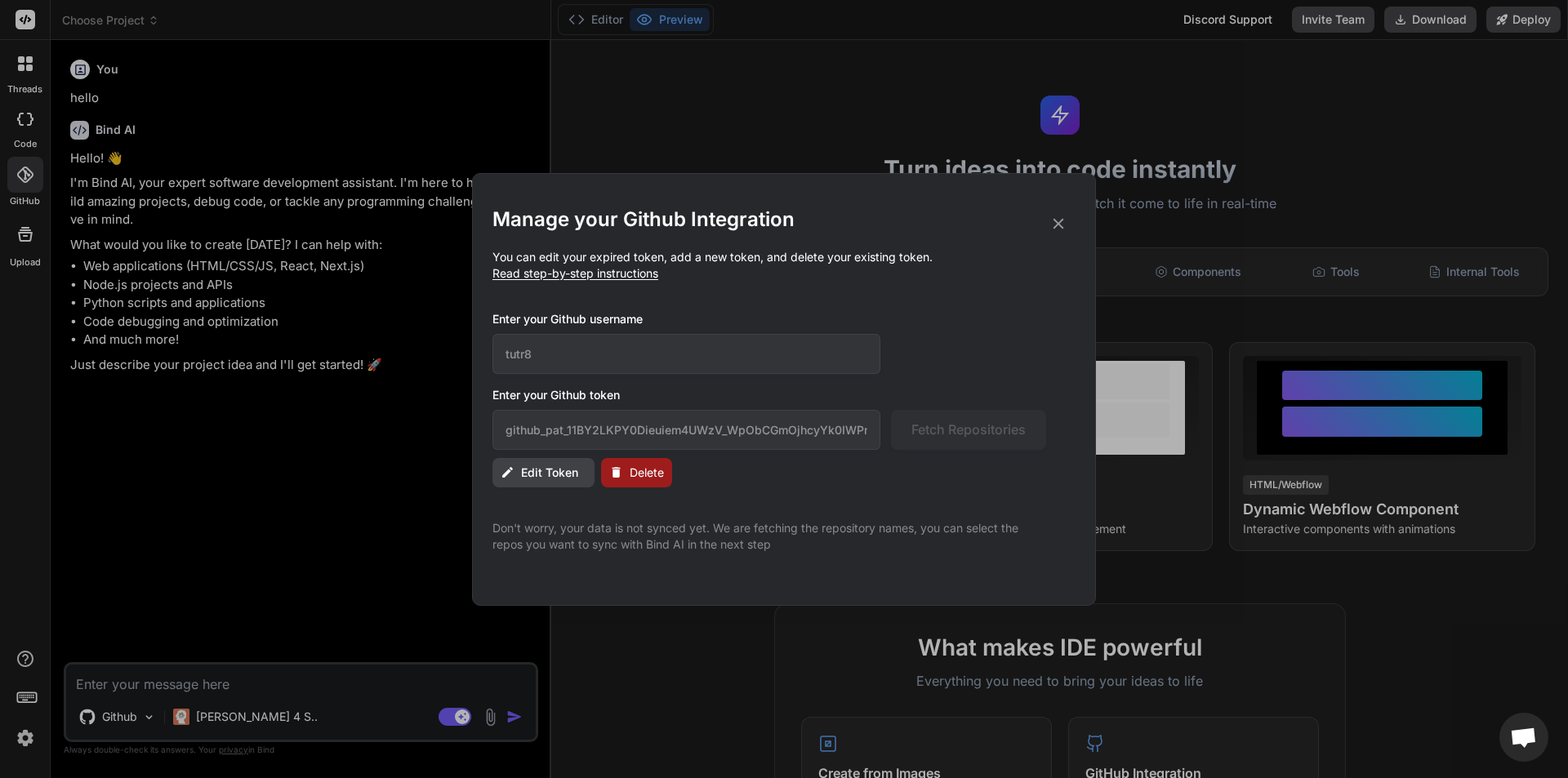
click at [1059, 222] on icon at bounding box center [1058, 224] width 18 height 18
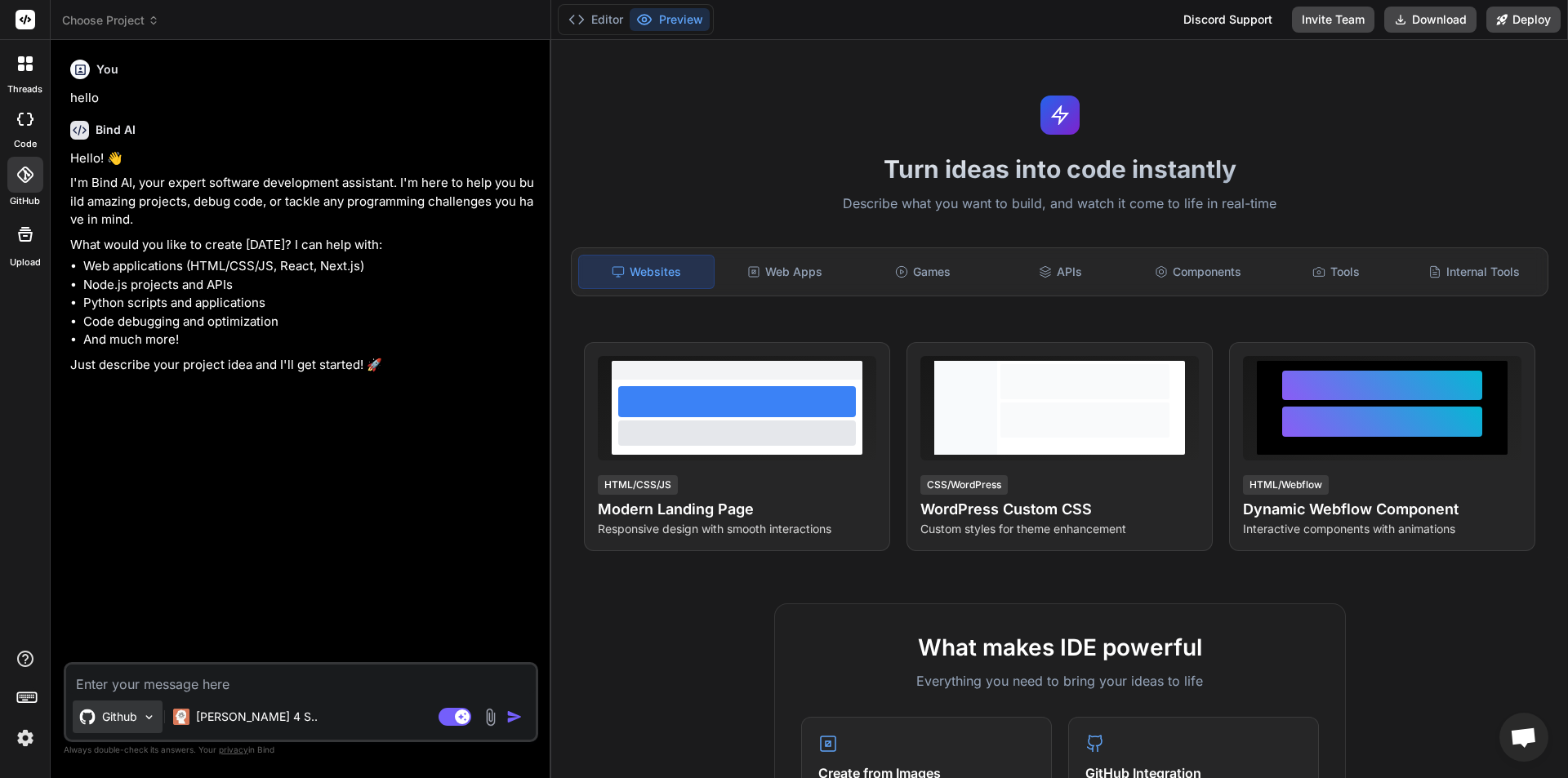
click at [129, 722] on p "Github" at bounding box center [120, 717] width 35 height 16
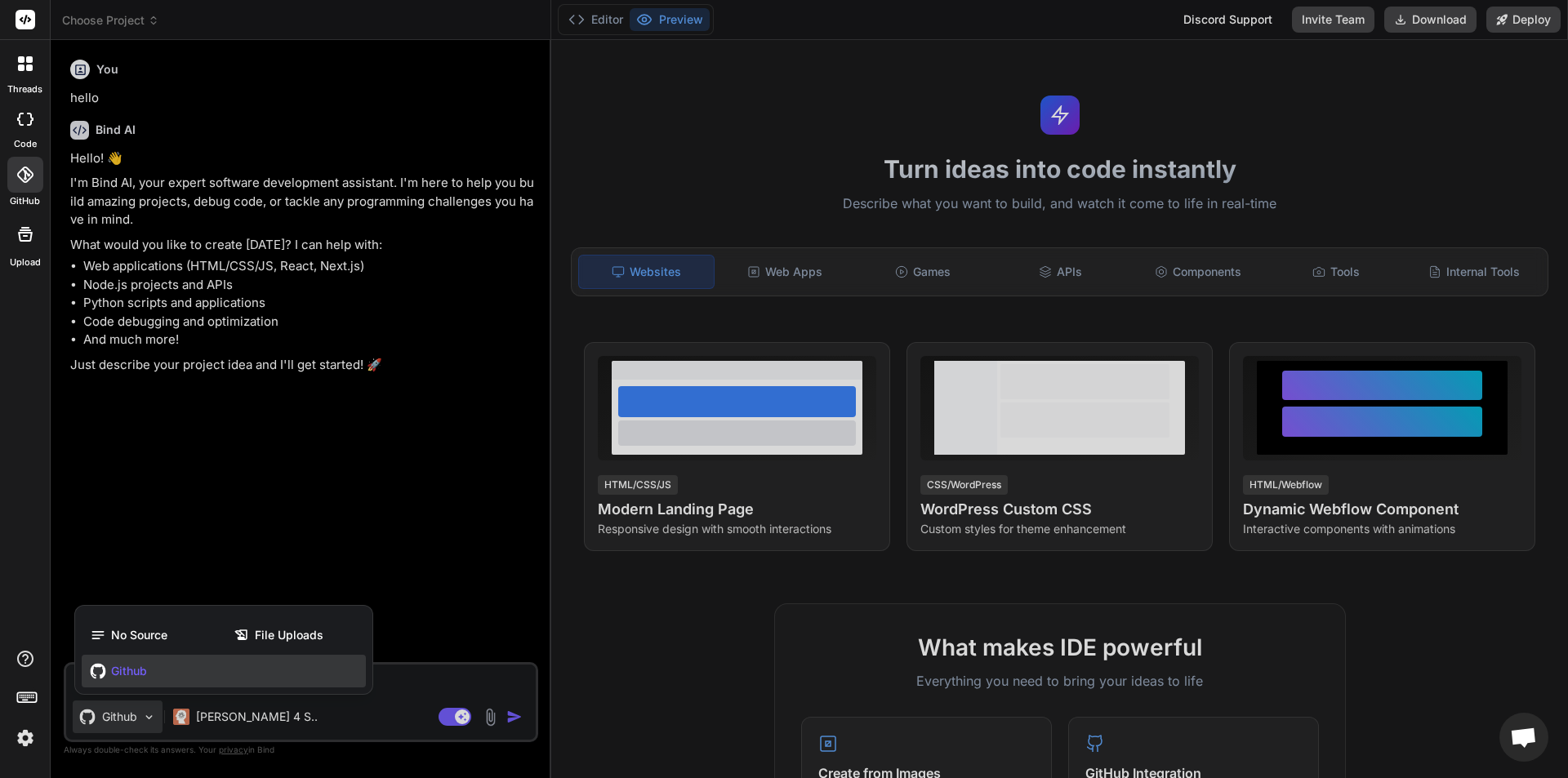
click at [162, 676] on div "Github" at bounding box center [223, 672] width 284 height 33
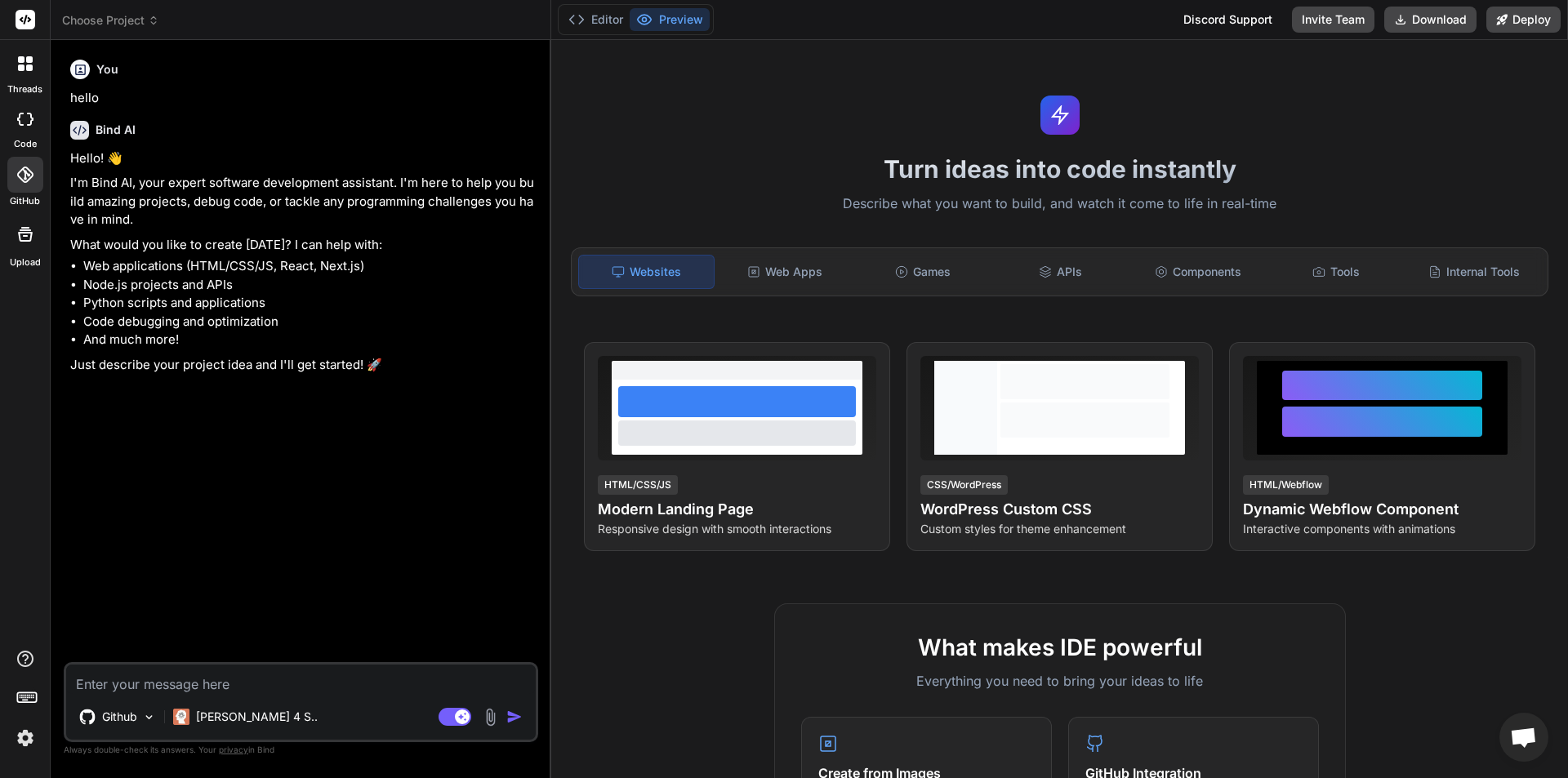
click at [27, 175] on icon at bounding box center [24, 174] width 16 height 16
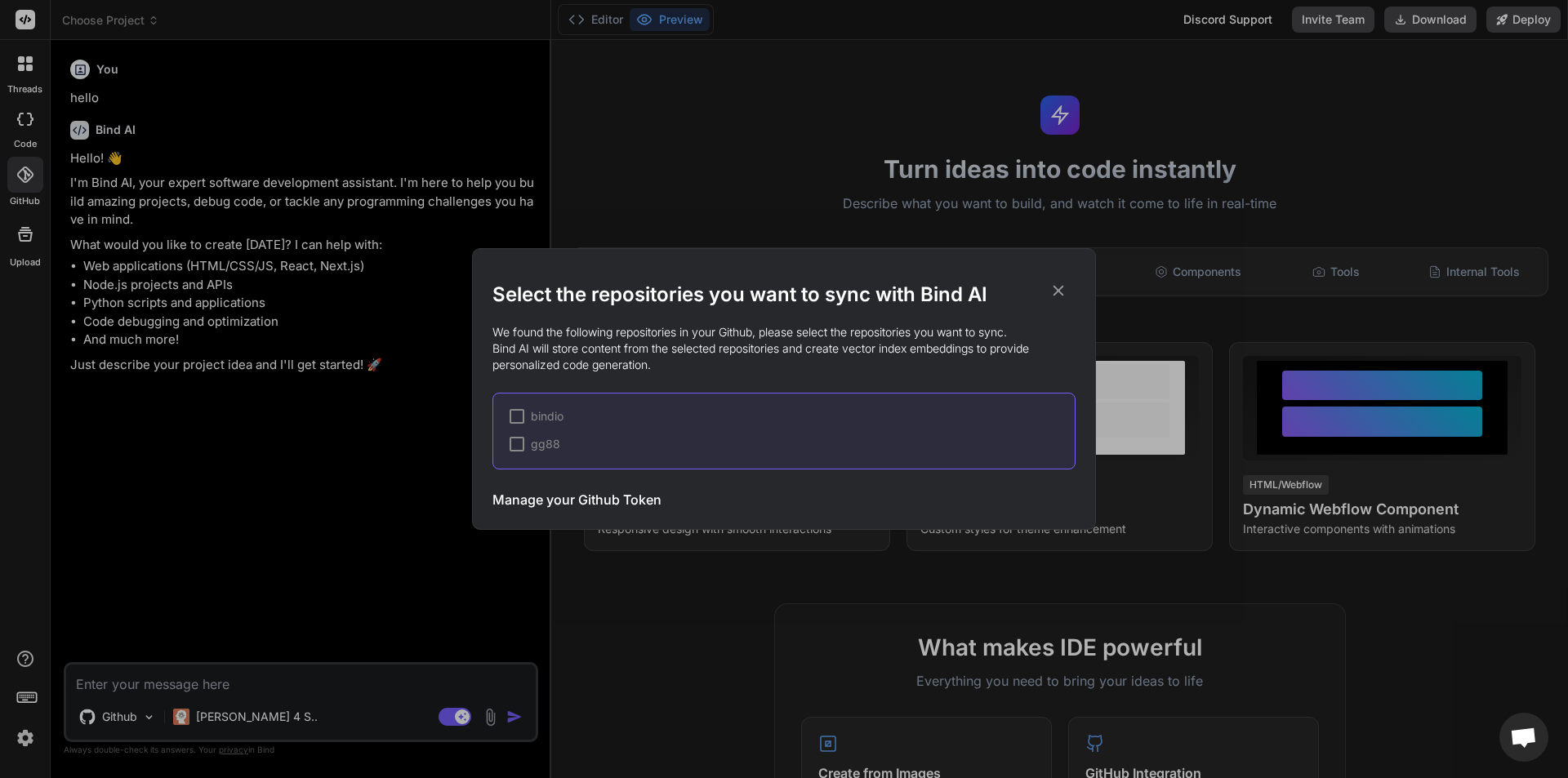
click at [516, 421] on div at bounding box center [517, 416] width 15 height 15
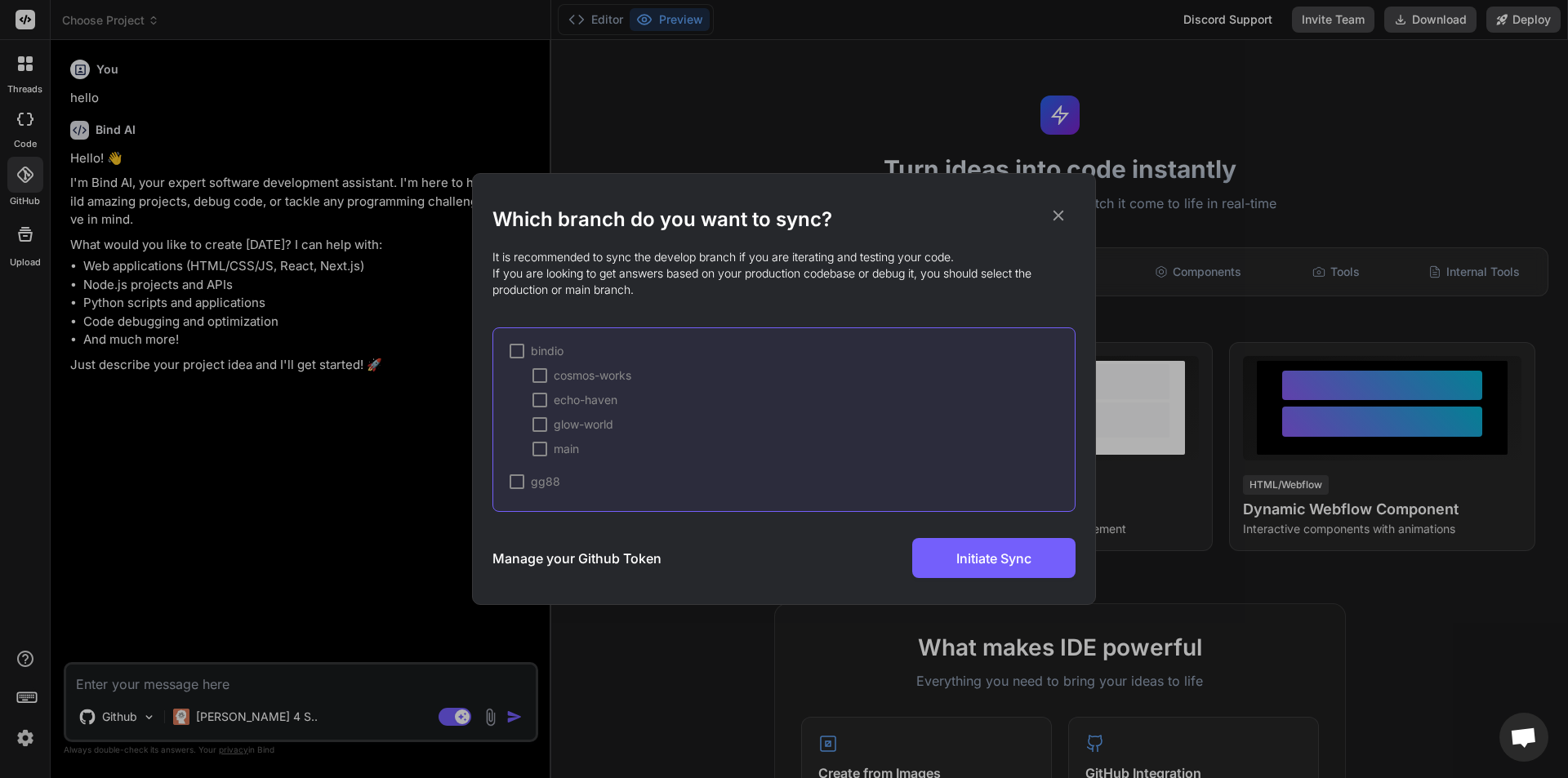
click at [515, 352] on div at bounding box center [517, 350] width 15 height 15
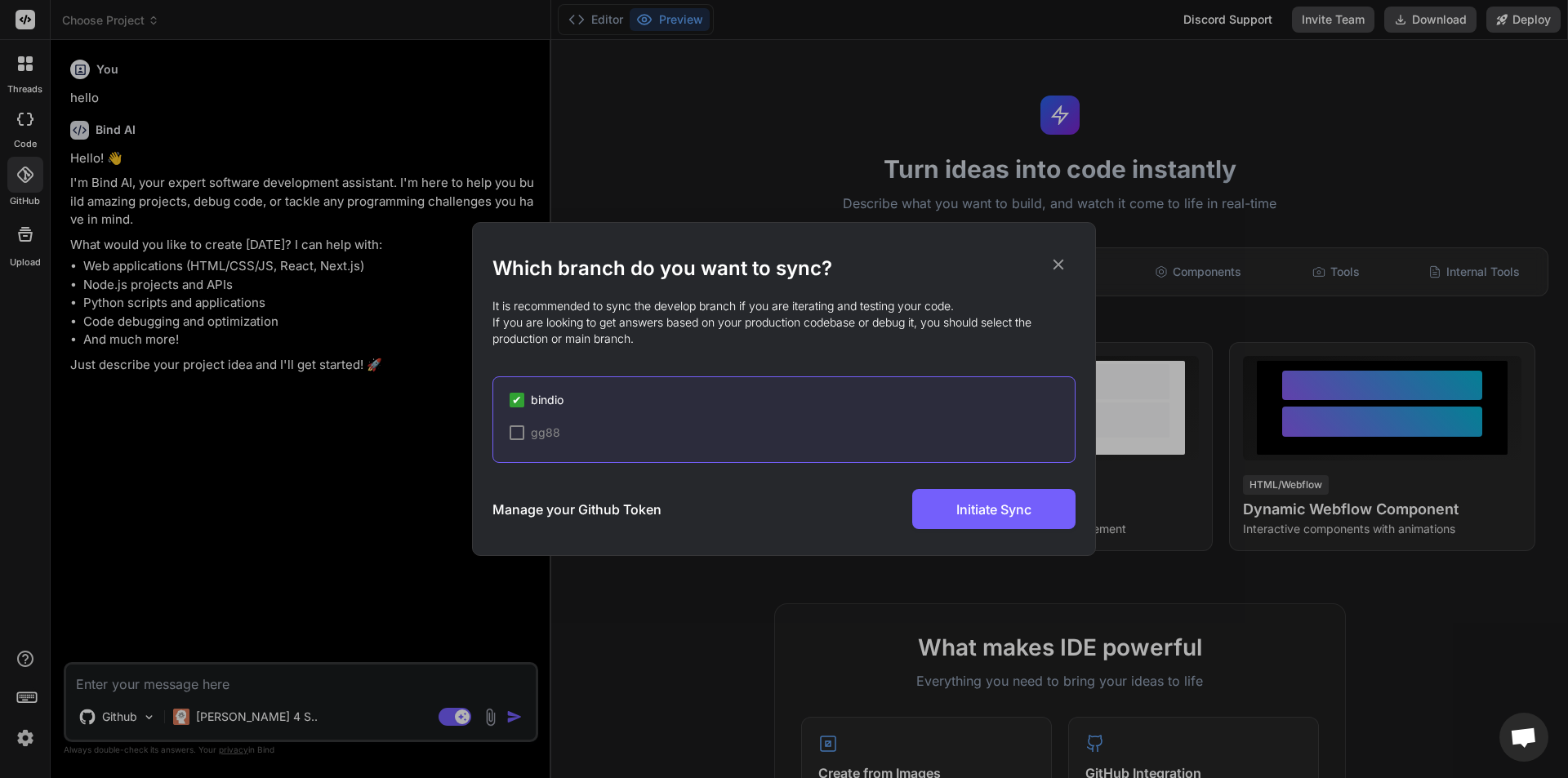
click at [518, 428] on div at bounding box center [517, 433] width 15 height 15
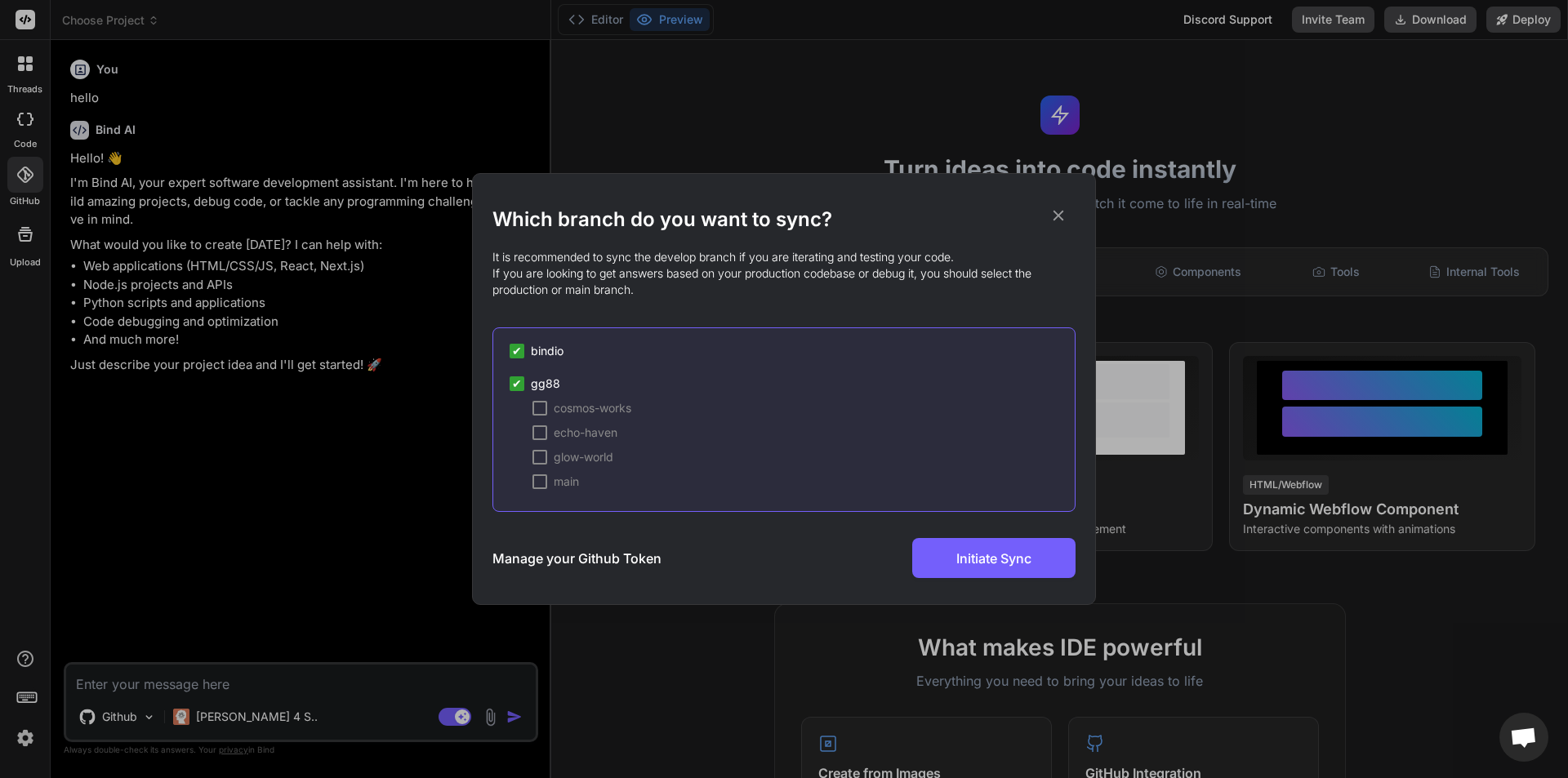
click at [539, 411] on div at bounding box center [539, 407] width 15 height 15
click at [537, 432] on div at bounding box center [539, 433] width 15 height 15
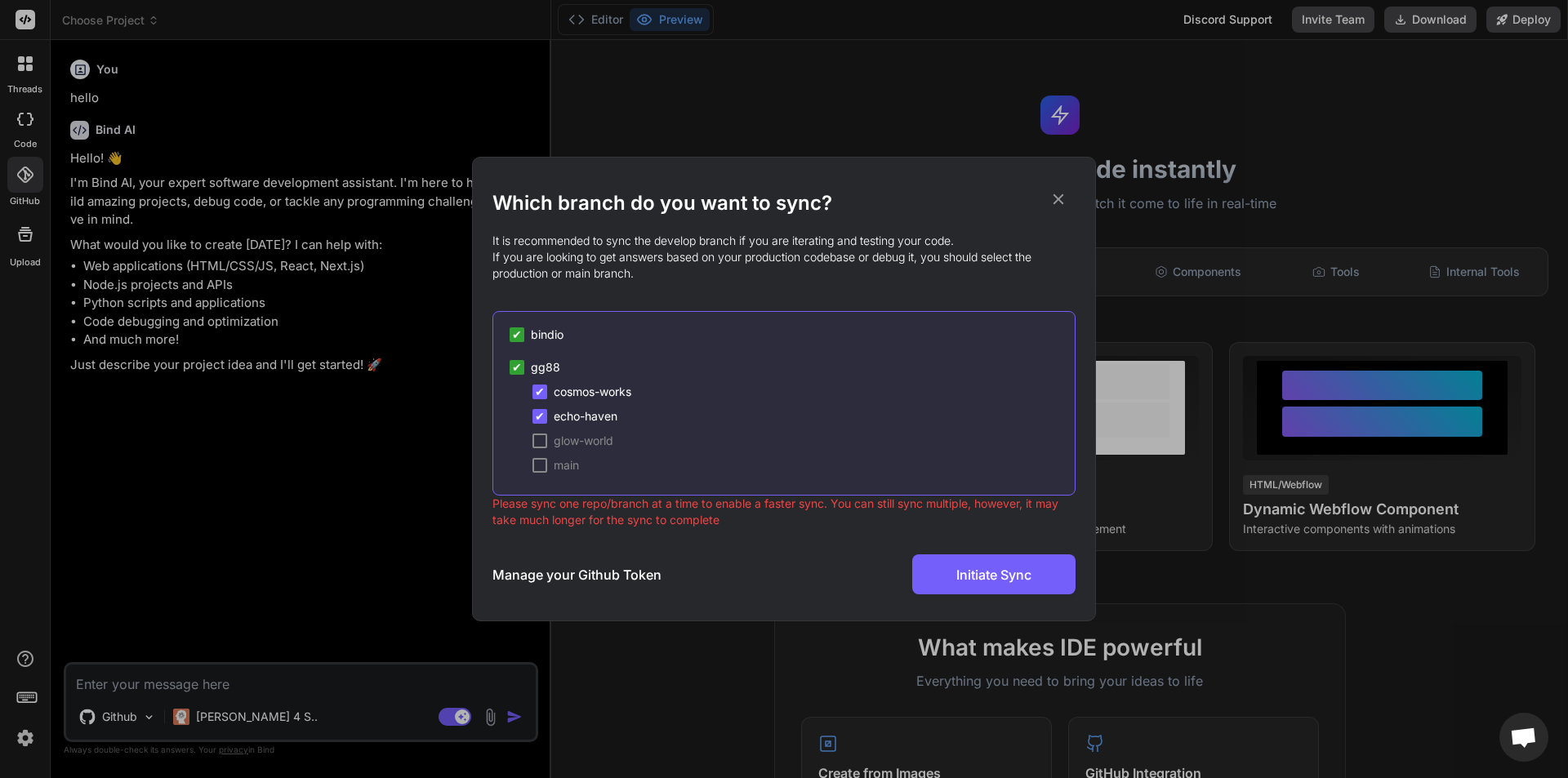
click at [542, 419] on span "✔" at bounding box center [540, 416] width 10 height 16
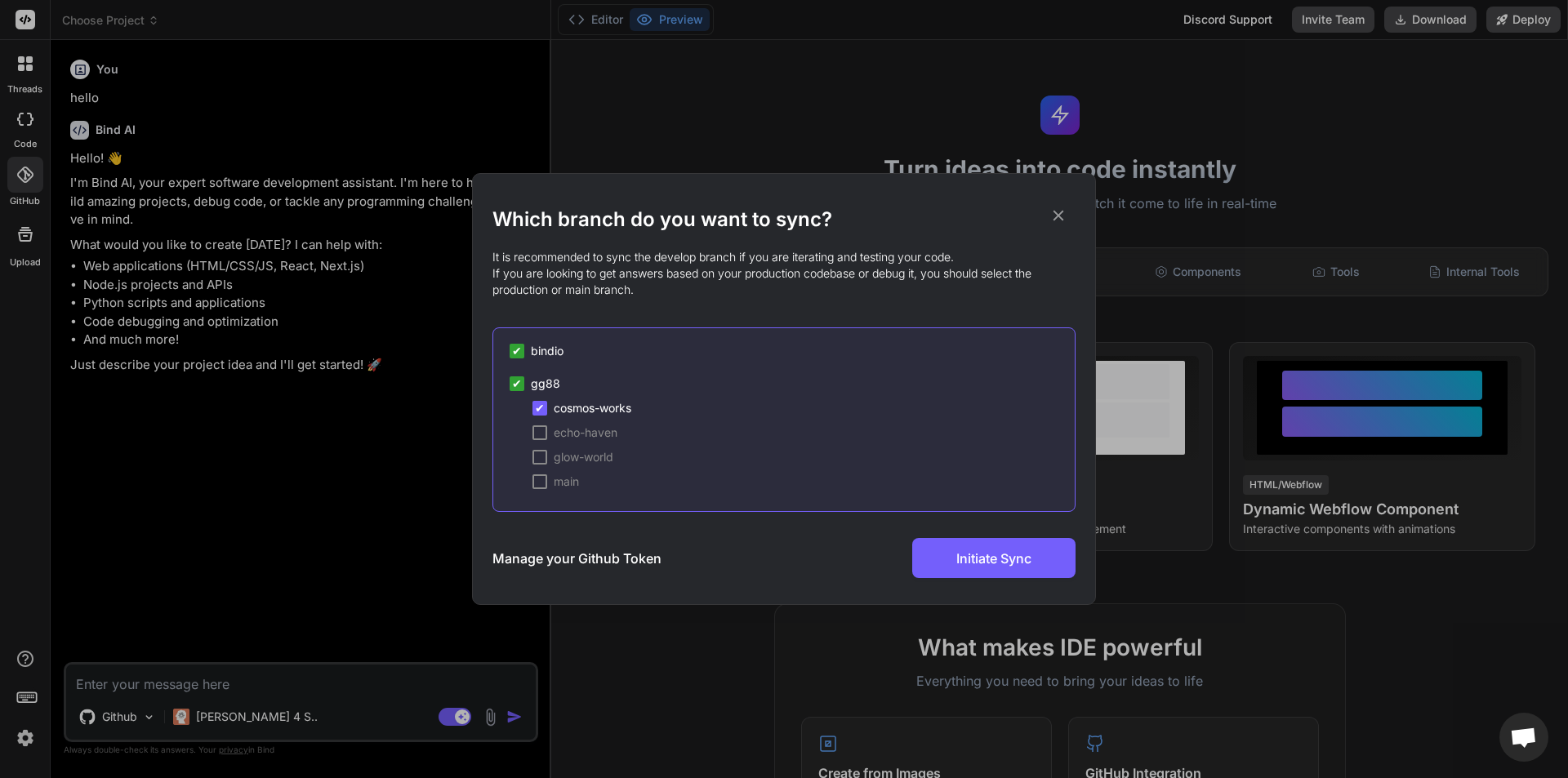
click at [516, 385] on span "✔" at bounding box center [517, 383] width 10 height 16
click at [516, 346] on span "✔" at bounding box center [517, 351] width 10 height 16
click at [519, 348] on div at bounding box center [517, 350] width 15 height 15
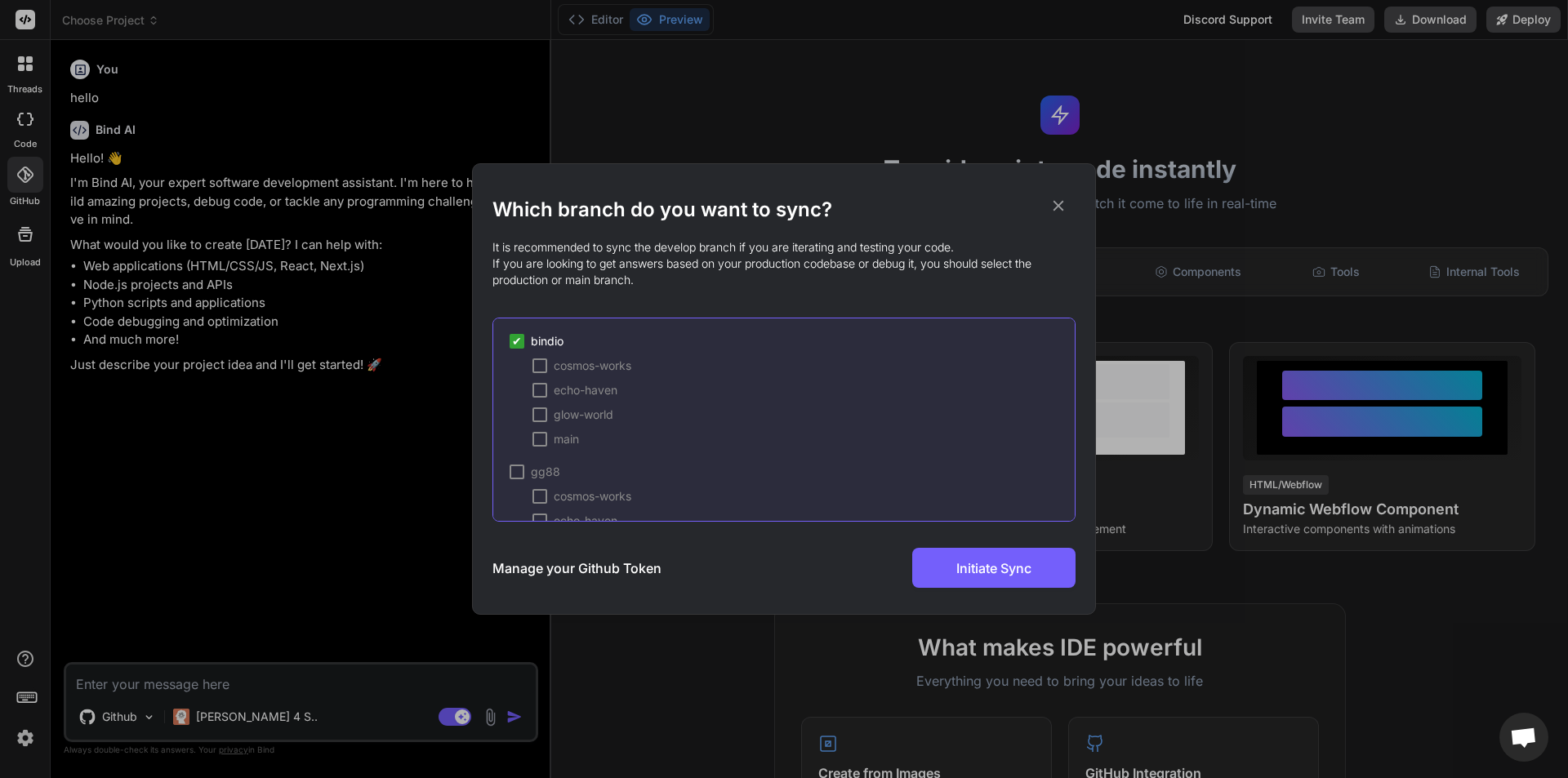
click at [542, 431] on div "cosmos-works echo-haven glow-world main" at bounding box center [792, 403] width 565 height 90
click at [542, 436] on div at bounding box center [539, 439] width 15 height 15
click at [545, 418] on div at bounding box center [539, 414] width 15 height 15
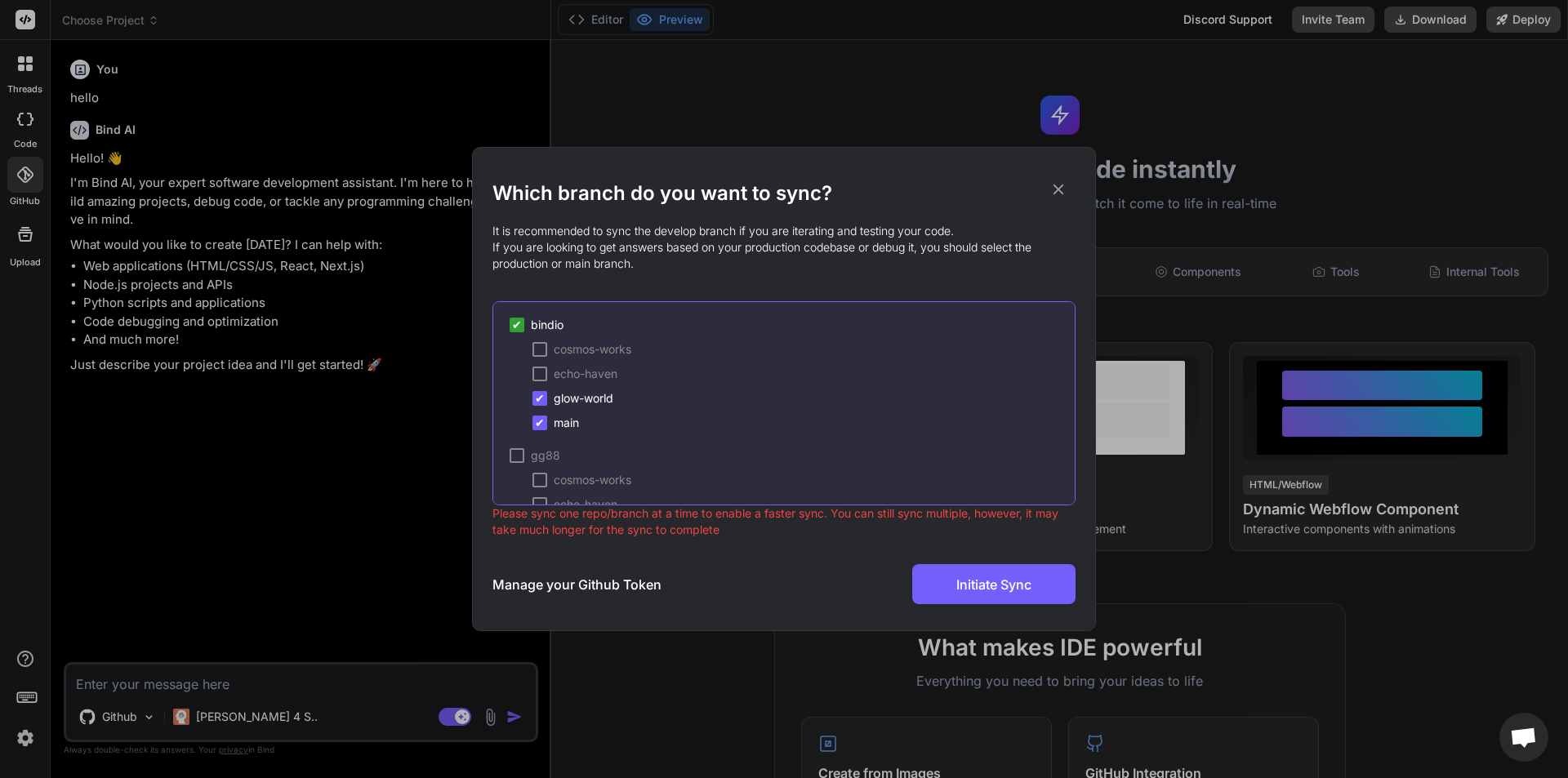
click at [542, 404] on span "✔" at bounding box center [540, 398] width 10 height 16
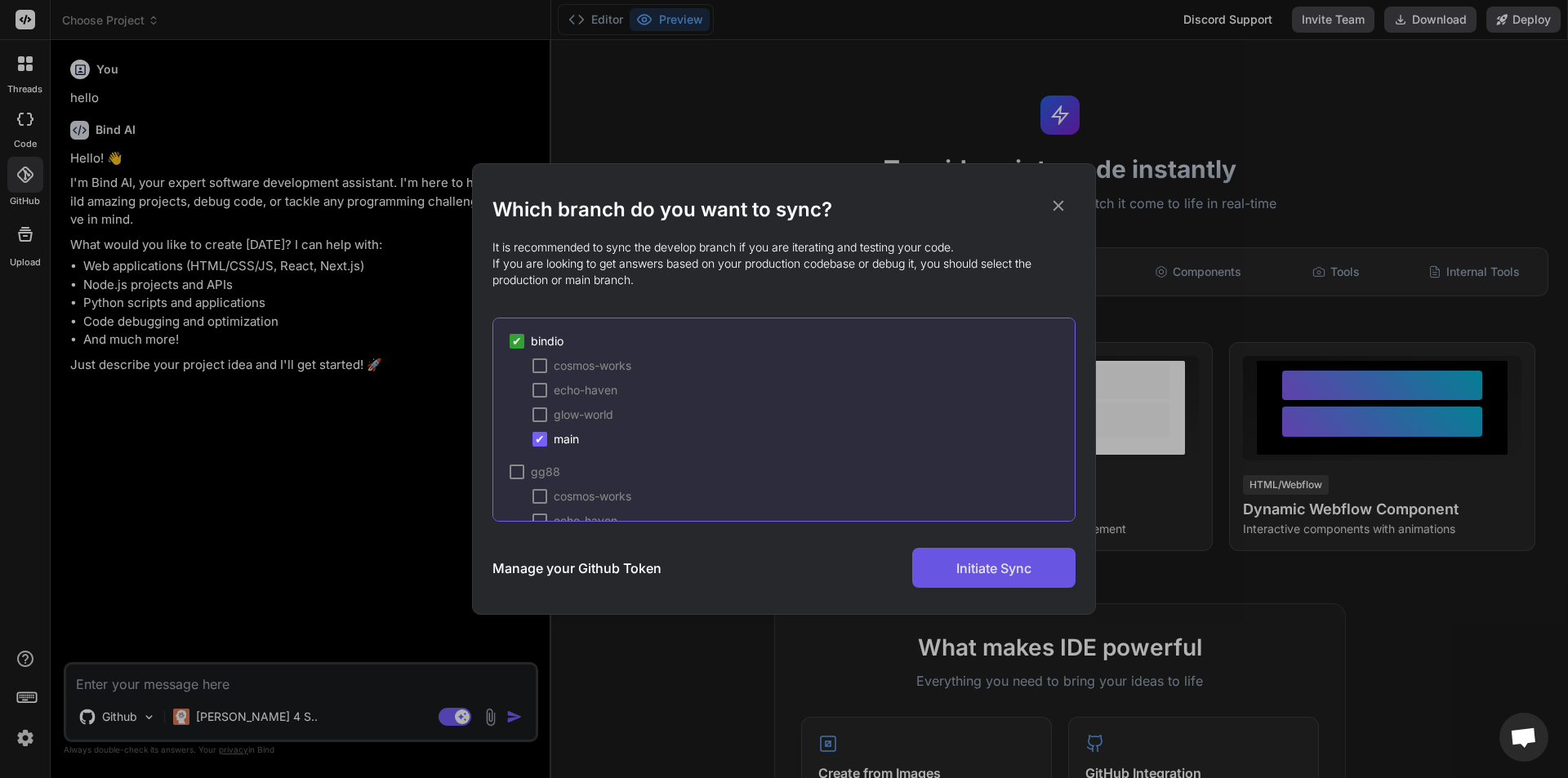
click at [995, 573] on span "Initiate Sync" at bounding box center [993, 568] width 75 height 19
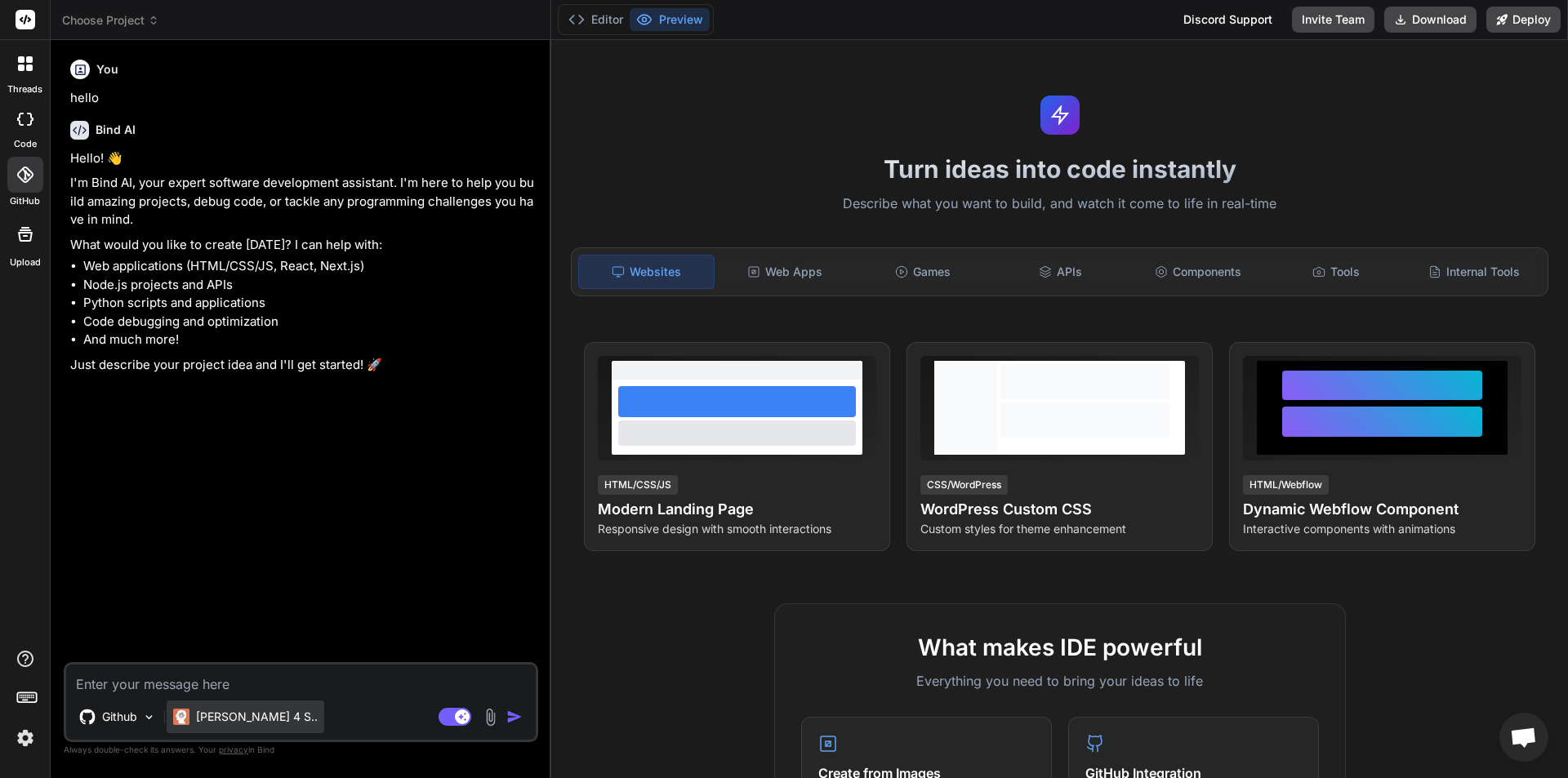
click at [223, 715] on p "[PERSON_NAME] 4 S.." at bounding box center [257, 717] width 122 height 16
click at [216, 723] on p "[PERSON_NAME] 4 S.." at bounding box center [257, 717] width 122 height 16
click at [132, 726] on div "Github" at bounding box center [117, 717] width 90 height 33
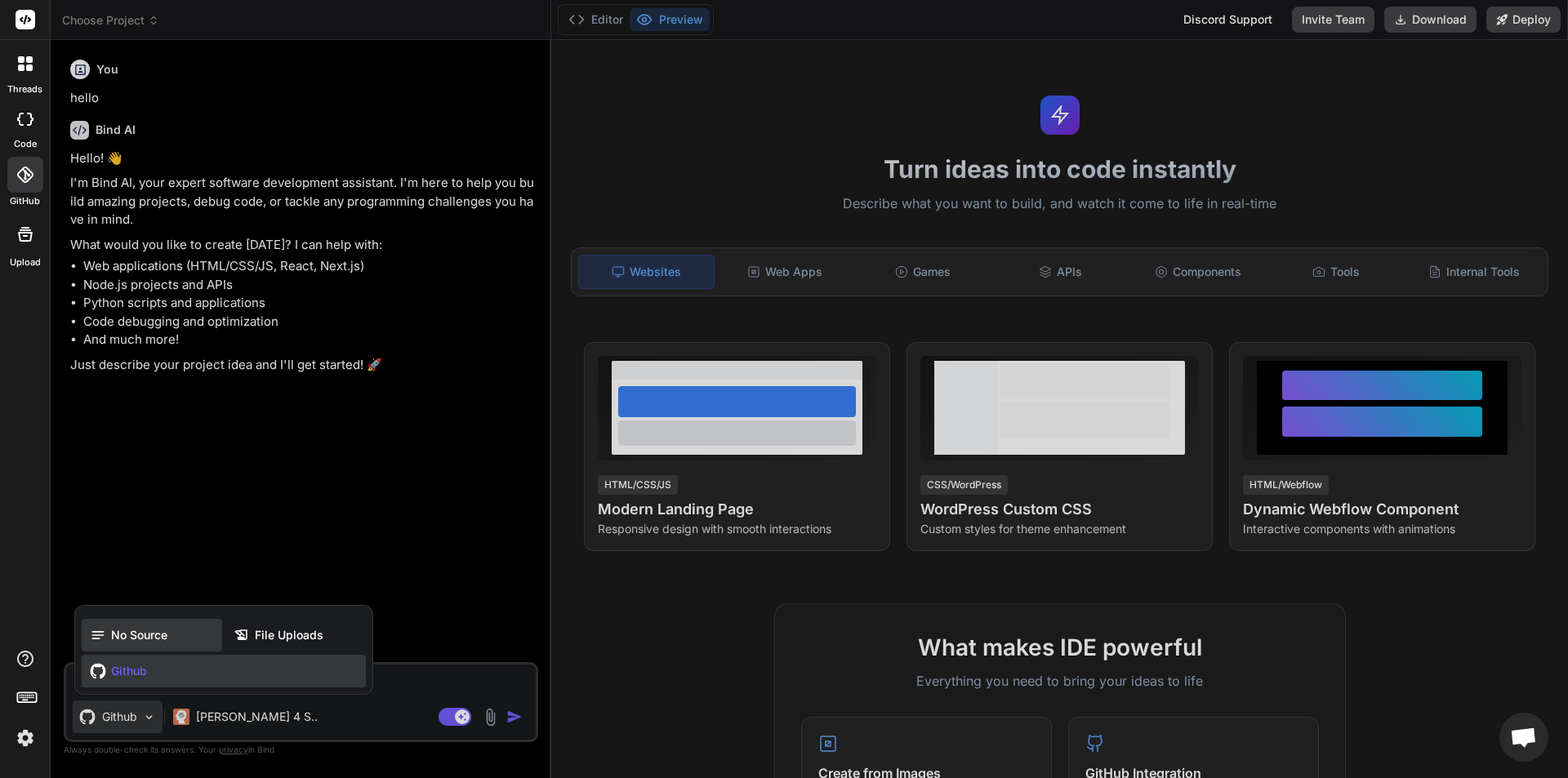
click at [148, 639] on span "No Source" at bounding box center [139, 635] width 56 height 16
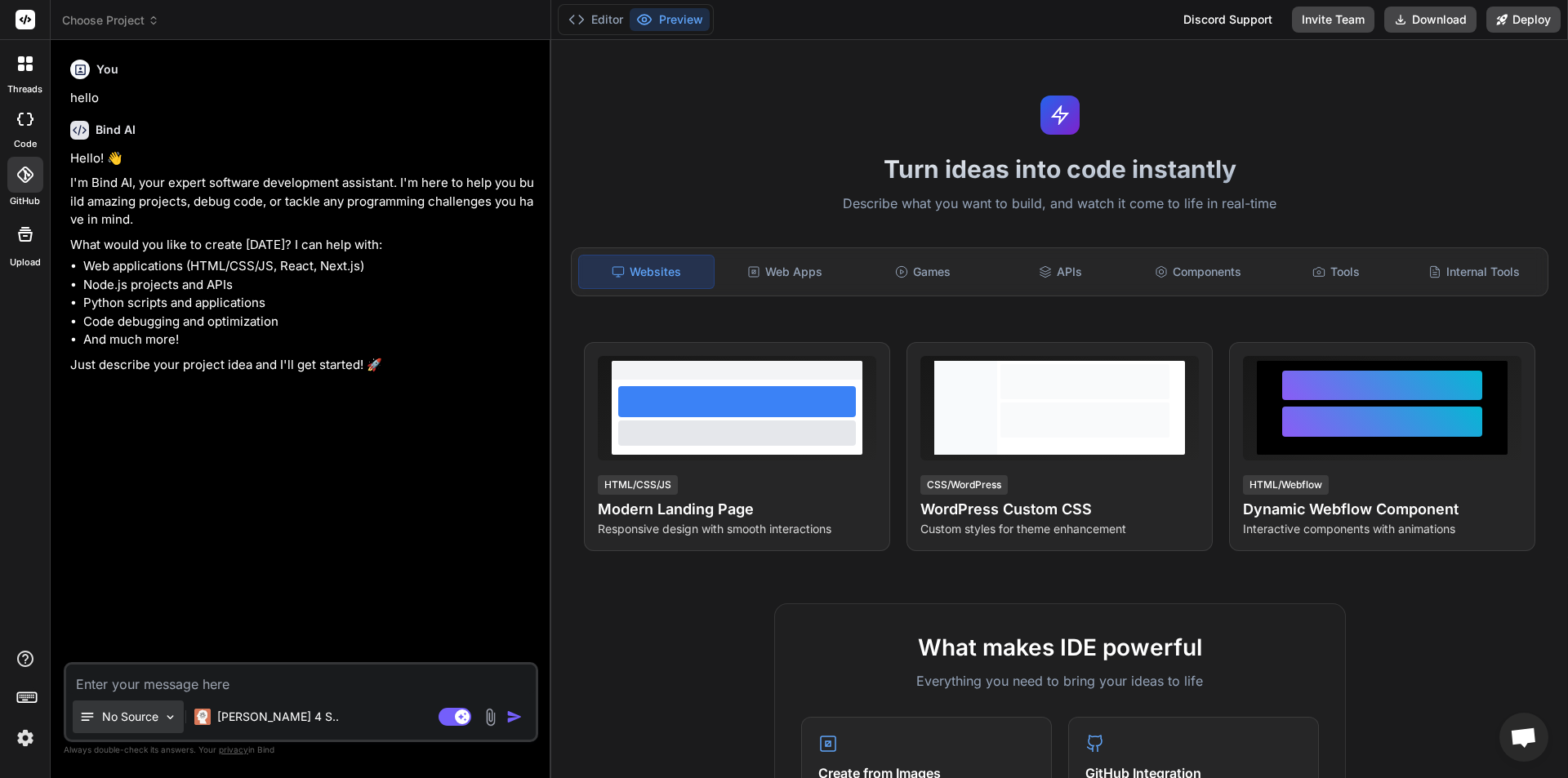
click at [133, 716] on p "No Source" at bounding box center [131, 717] width 56 height 16
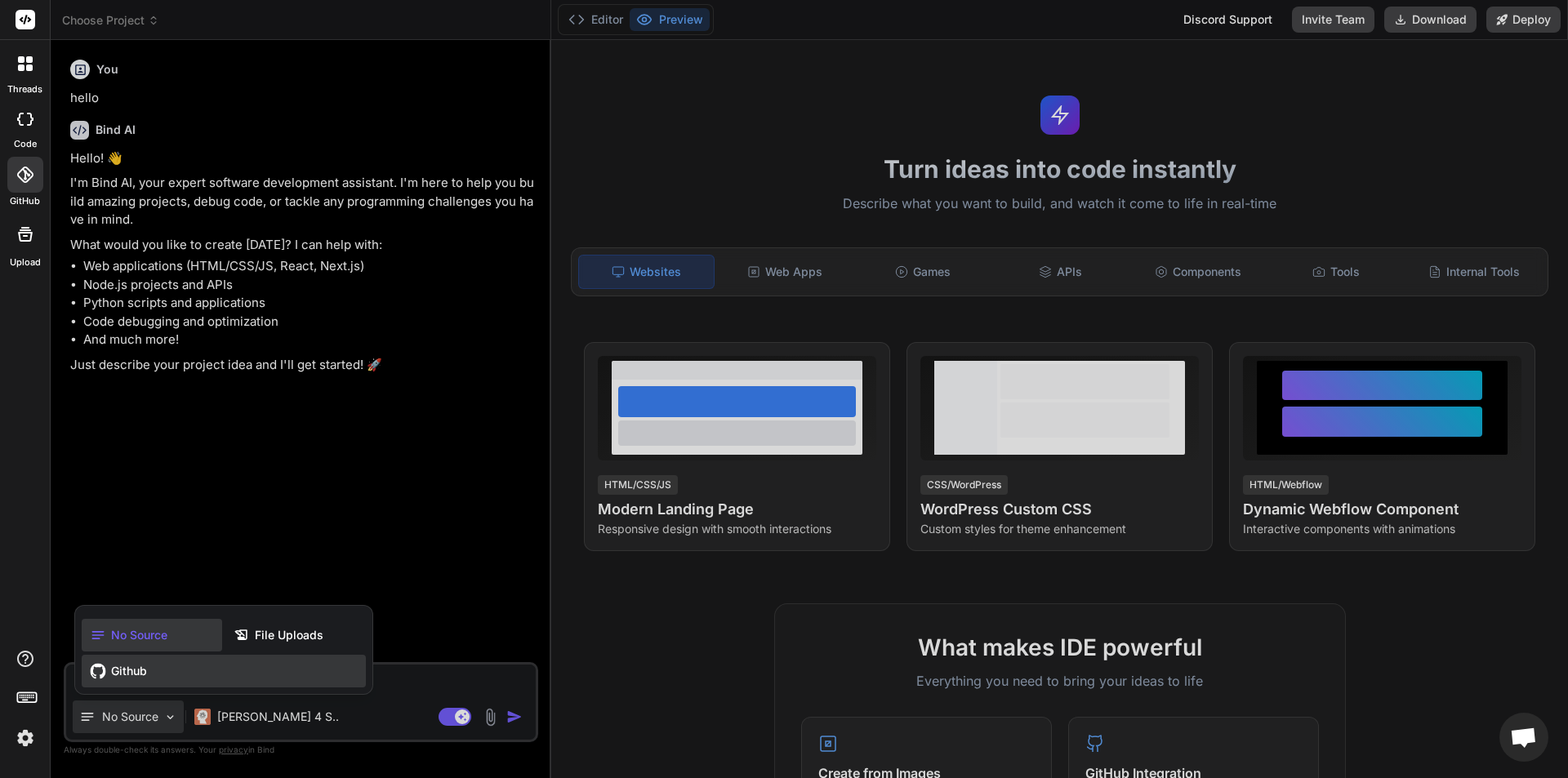
click at [147, 676] on span "Github" at bounding box center [129, 671] width 36 height 16
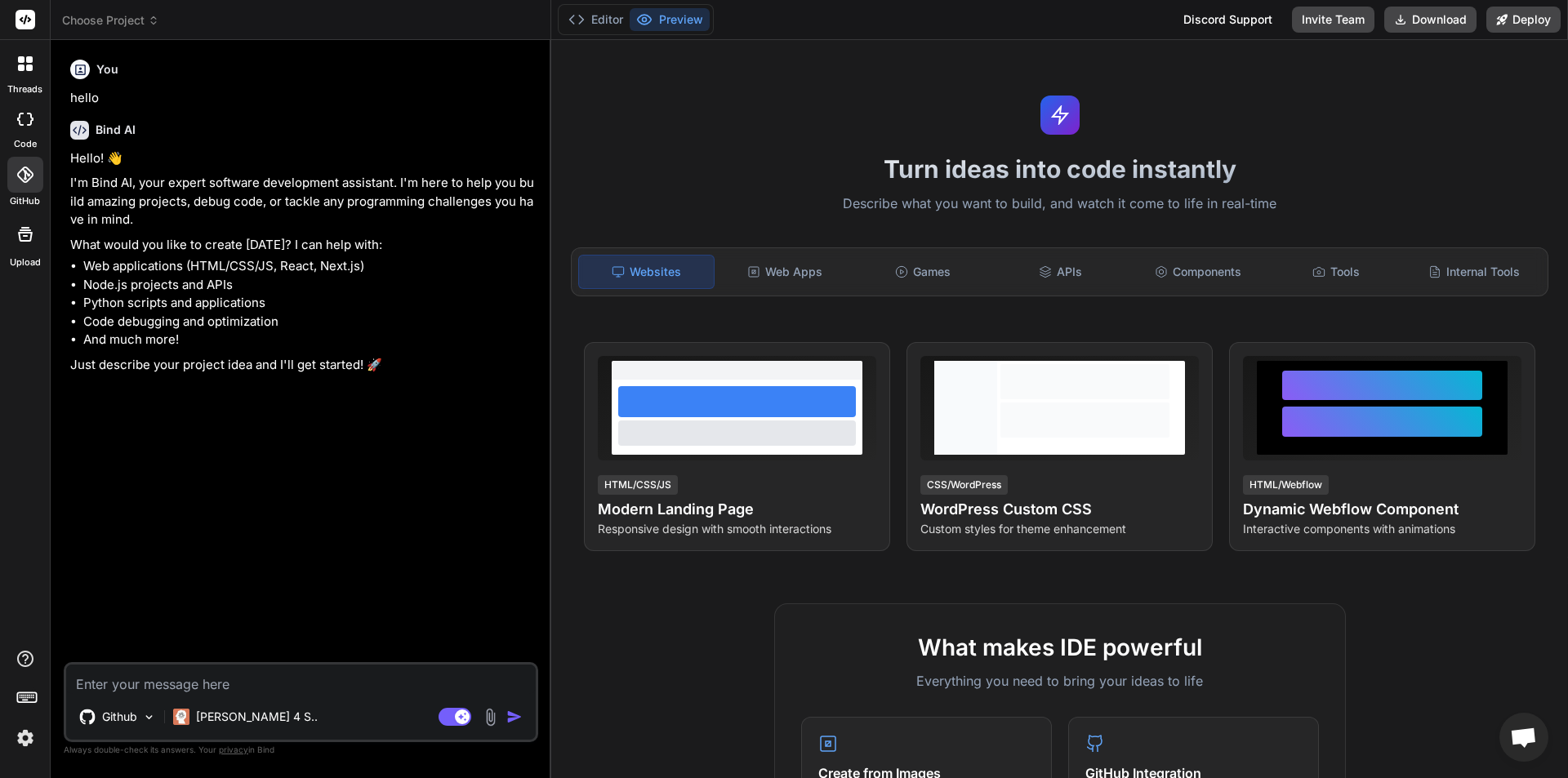
click at [233, 689] on textarea at bounding box center [300, 679] width 469 height 29
type textarea "x"
type textarea "О"
type textarea "x"
type textarea "Оп"
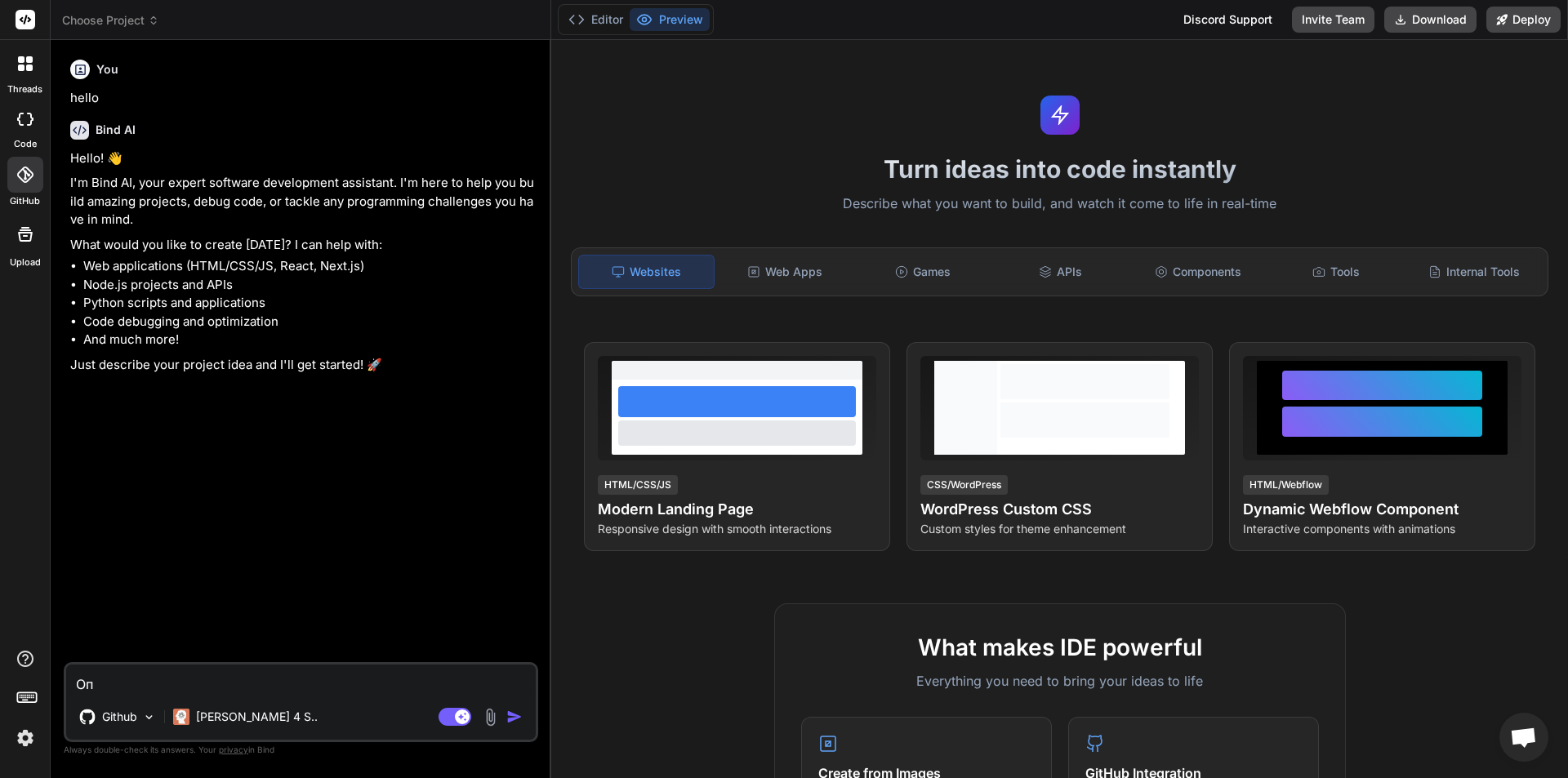
type textarea "x"
type textarea "Опи"
type textarea "x"
type textarea "Опиш"
type textarea "x"
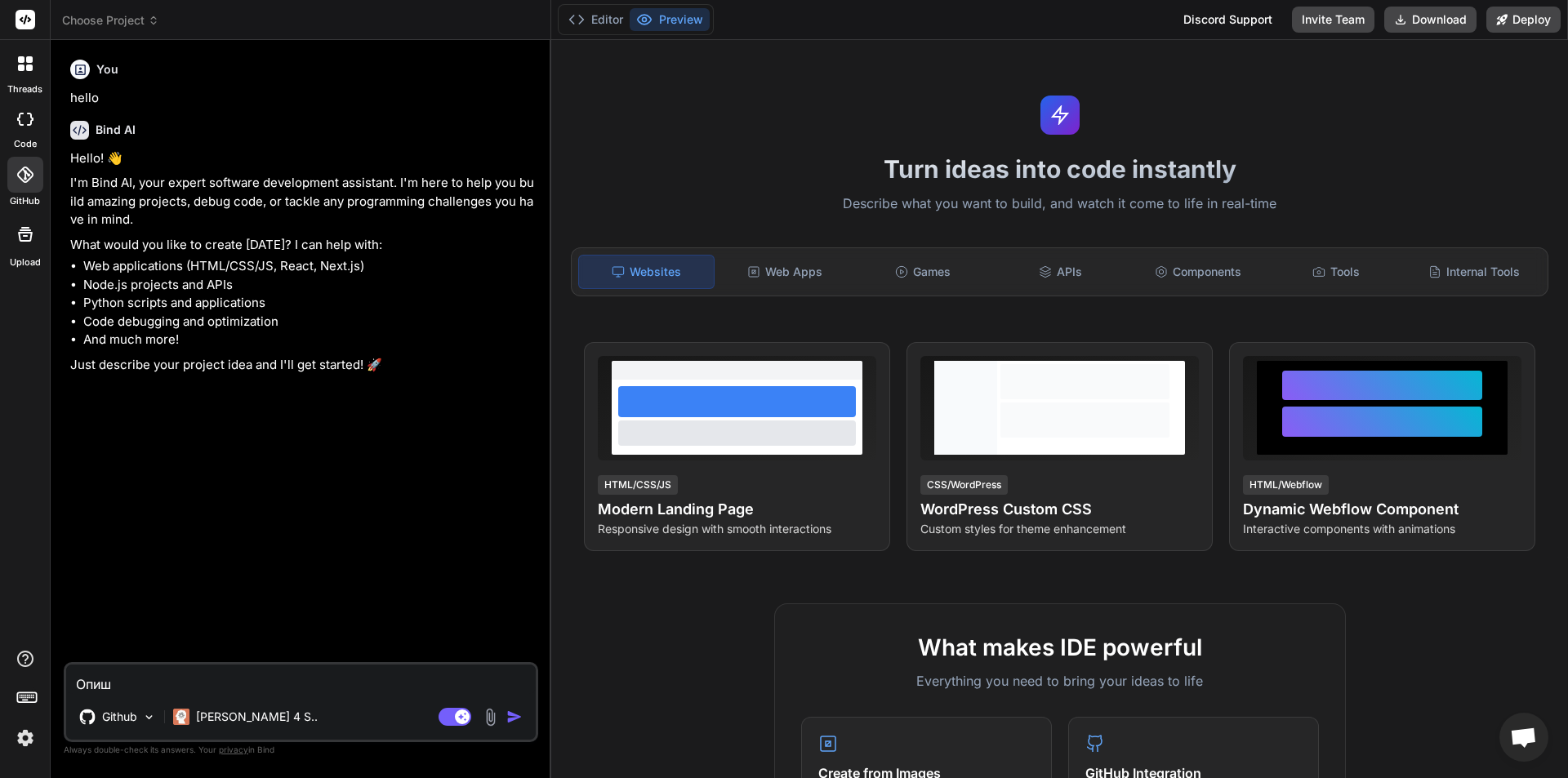
type textarea "Опиши"
type textarea "x"
type textarea "Опиши"
type textarea "x"
type textarea "Опиши э"
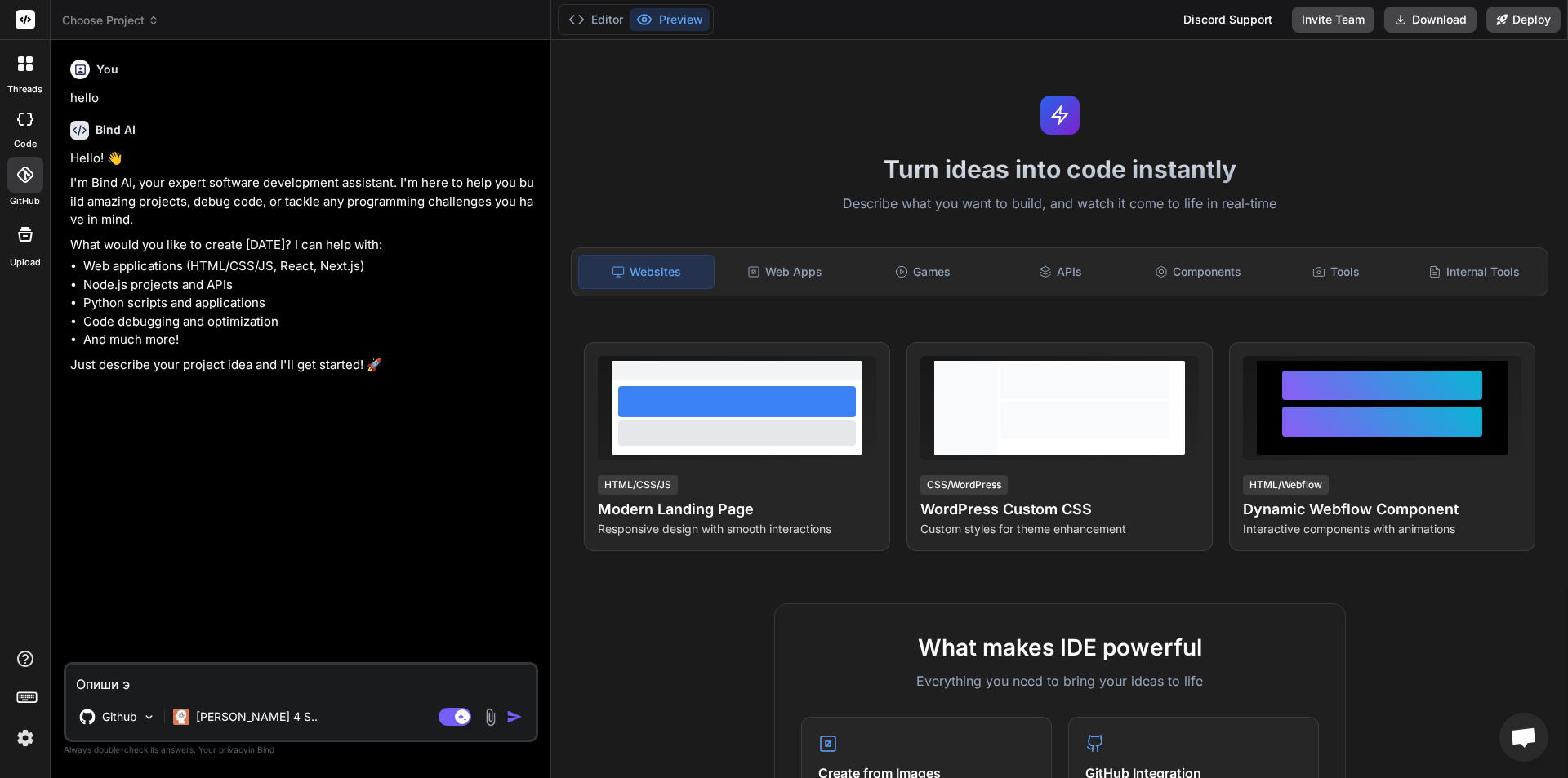
type textarea "x"
type textarea "Опиши эт"
type textarea "x"
type textarea "Опиши это"
type textarea "x"
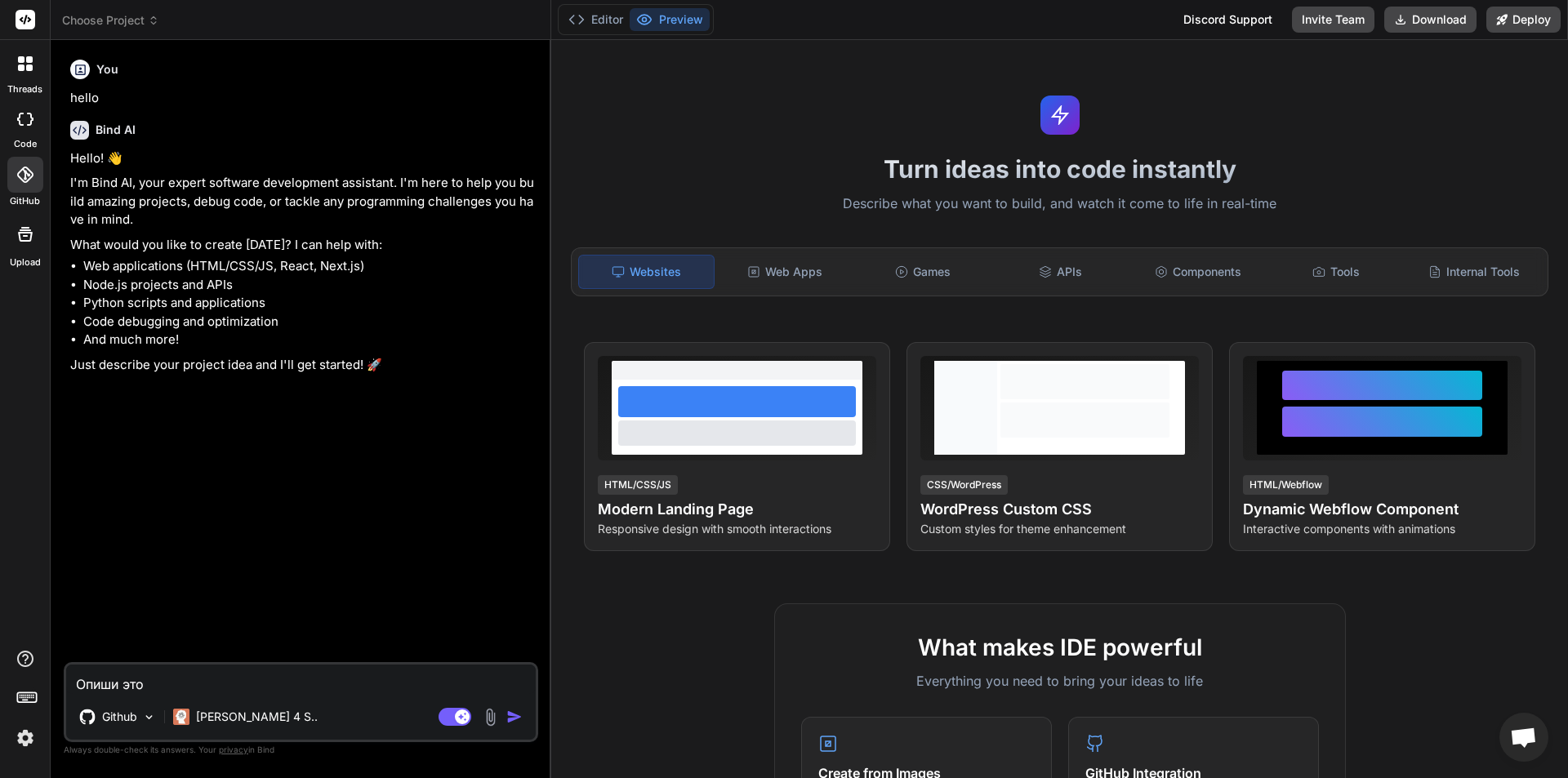
type textarea "Опиши этот"
type textarea "x"
type textarea "Опиши этот"
type textarea "x"
type textarea "Опиши этот п"
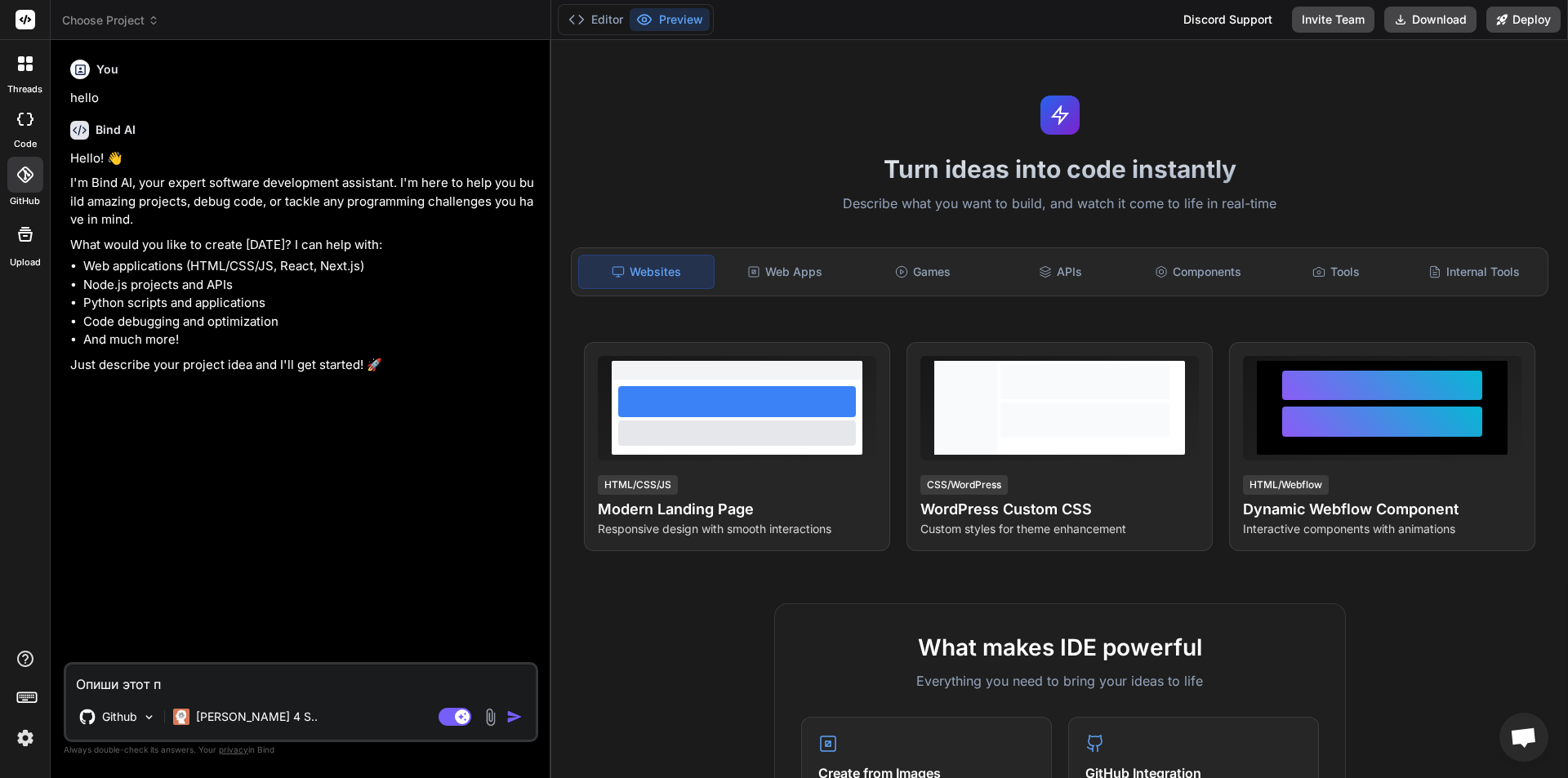
type textarea "x"
type textarea "Опиши этот пр"
type textarea "x"
type textarea "Опиши этот про"
type textarea "x"
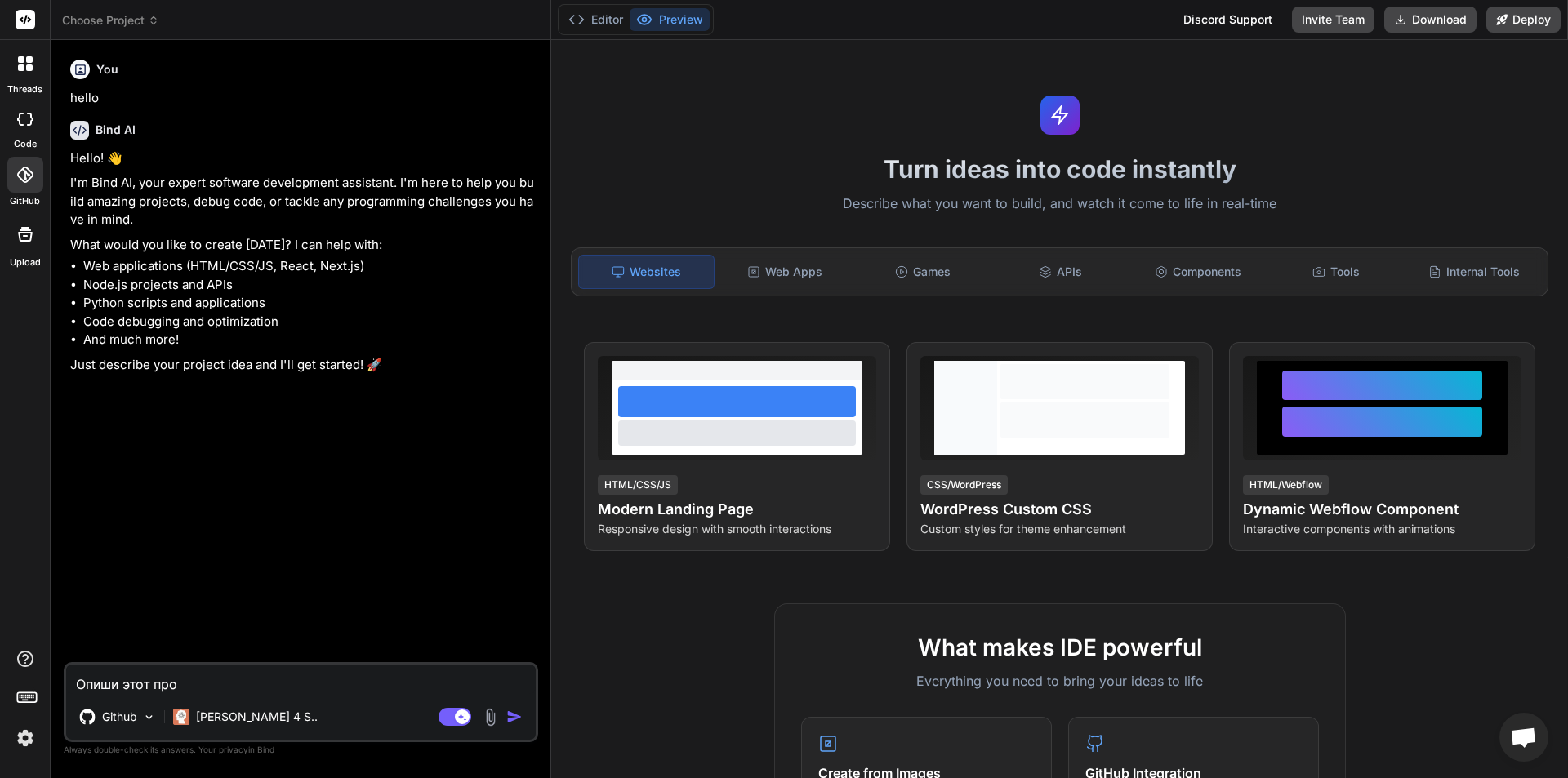
type textarea "Опиши этот прое"
type textarea "x"
type textarea "Опиши этот проек"
type textarea "x"
type textarea "Опиши этот проект"
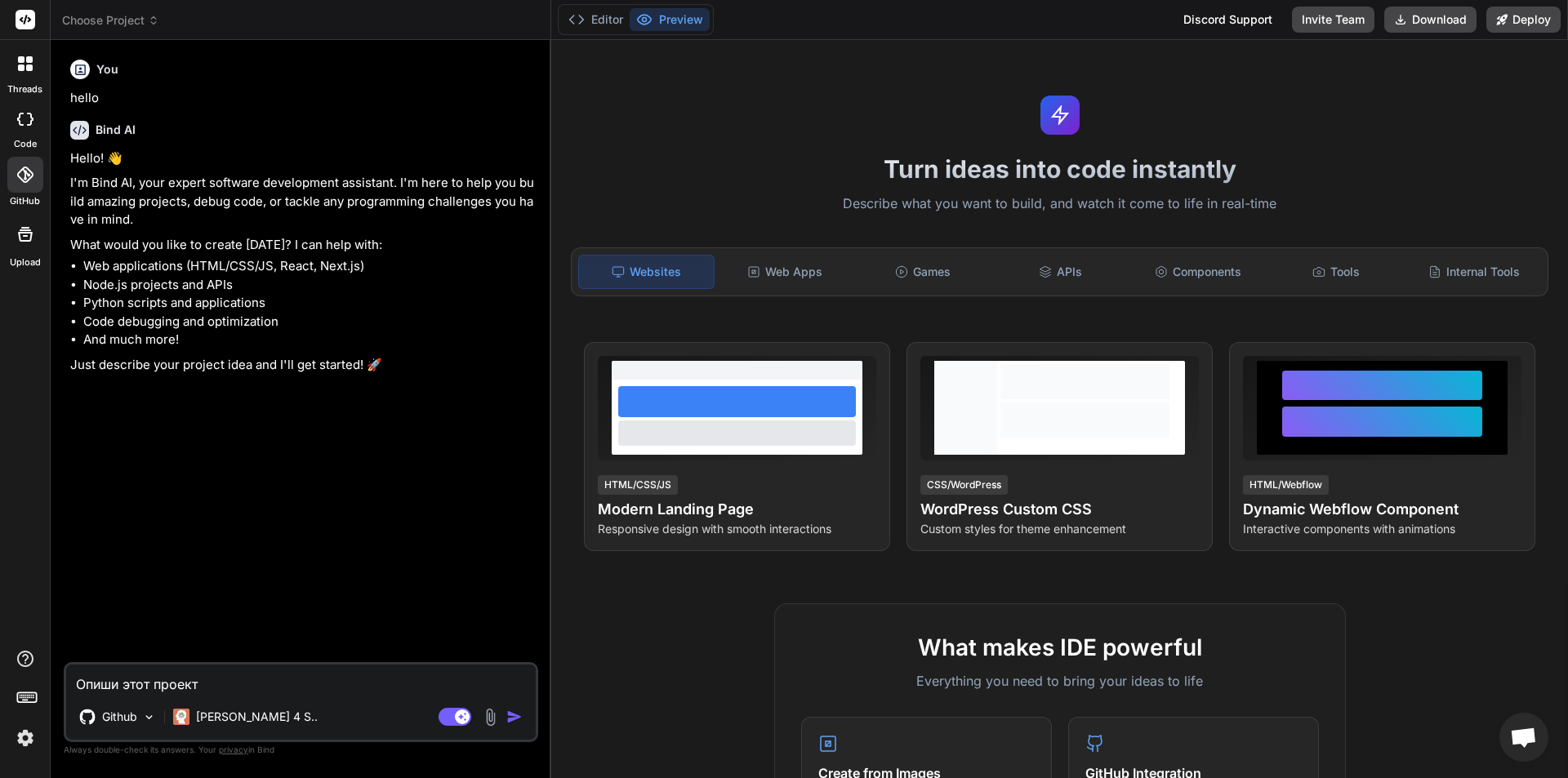
type textarea "x"
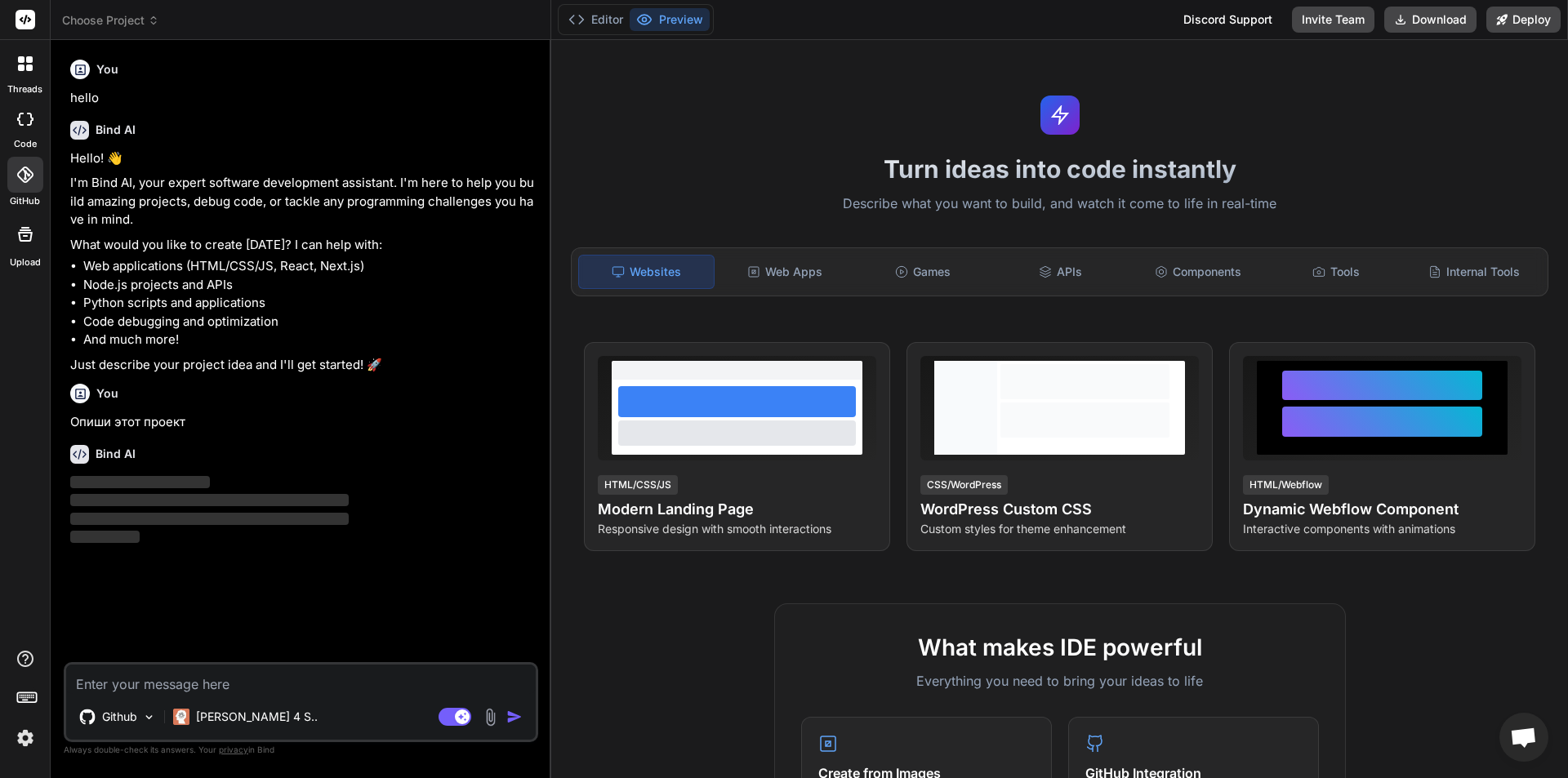
click at [117, 10] on header "Choose Project Created with Pixso." at bounding box center [300, 19] width 500 height 40
click at [125, 16] on span "Choose Project" at bounding box center [110, 20] width 97 height 16
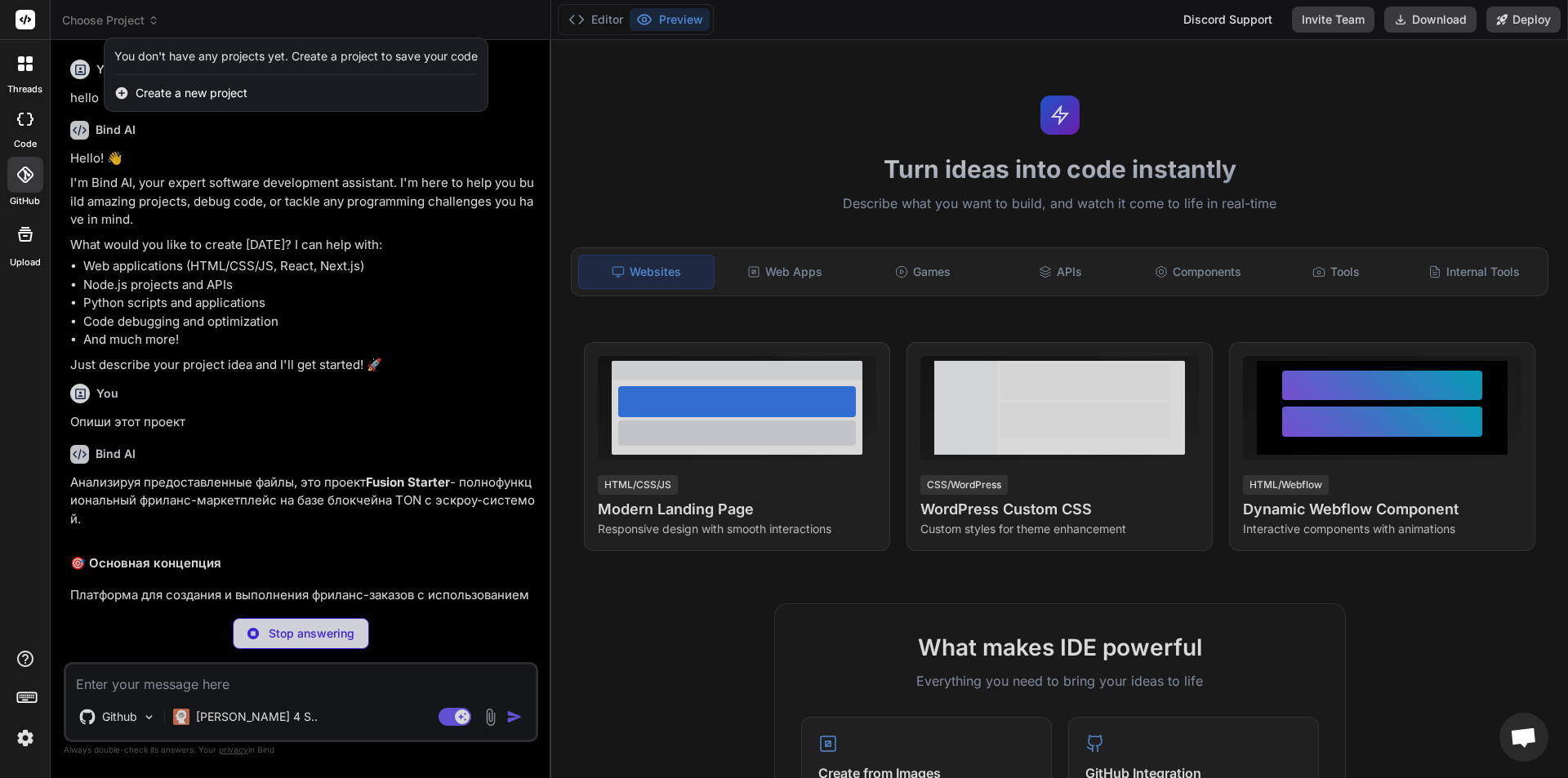
click at [240, 303] on div at bounding box center [784, 389] width 1568 height 778
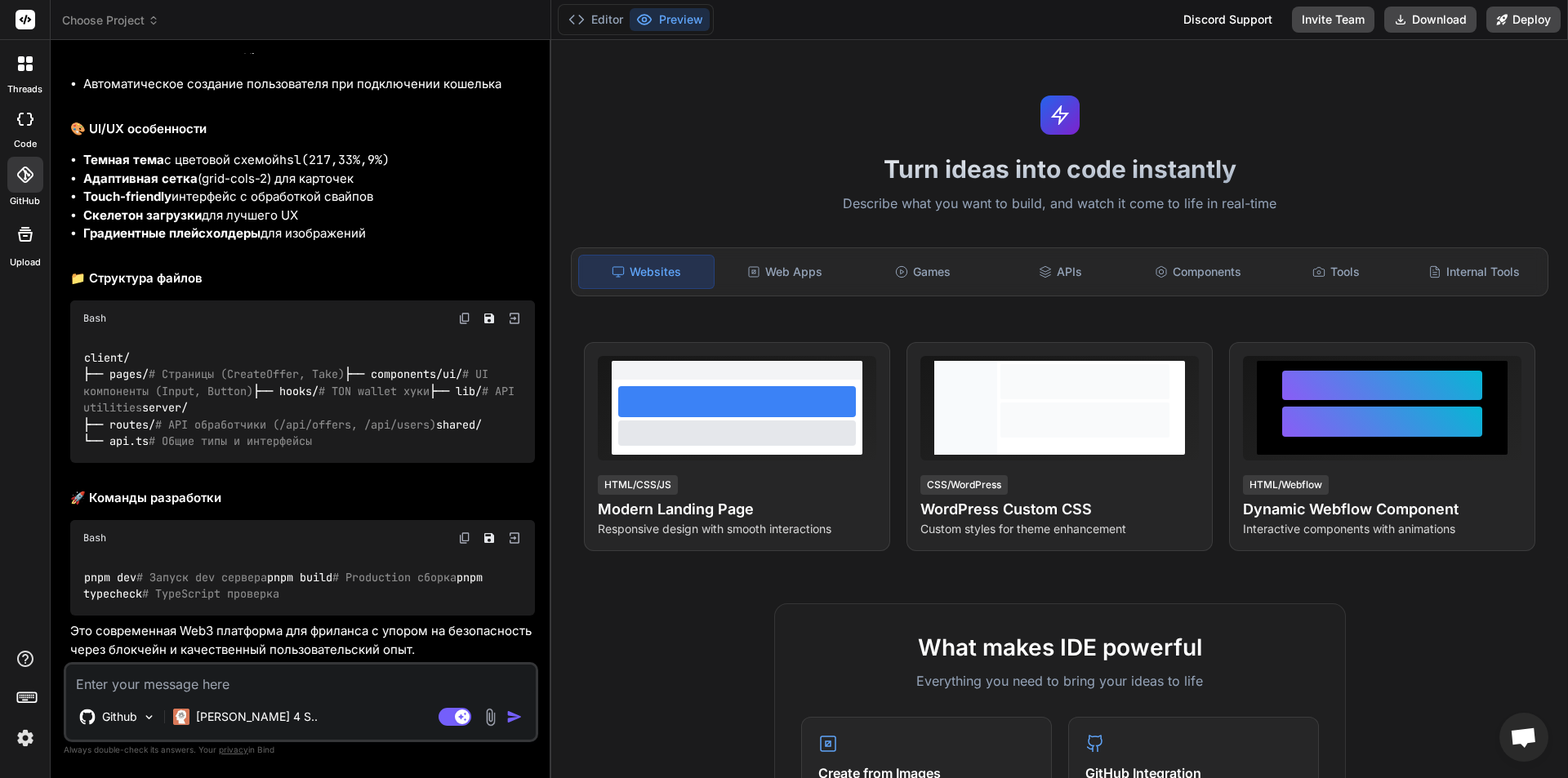
scroll to position [1548, 0]
type textarea "x"
click at [142, 23] on span "Choose Project" at bounding box center [110, 20] width 97 height 16
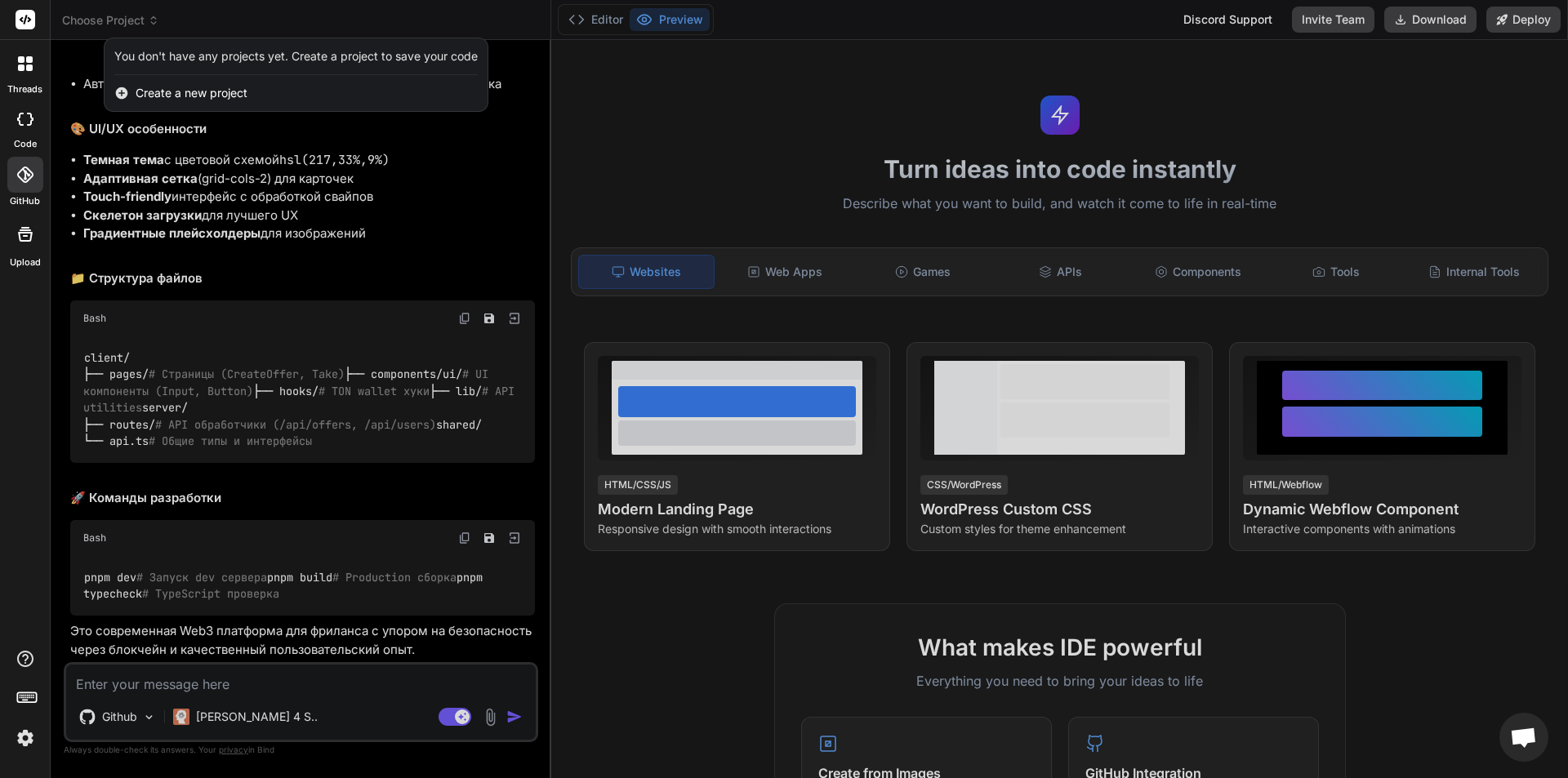
click at [181, 93] on span "Create a new project" at bounding box center [192, 93] width 112 height 16
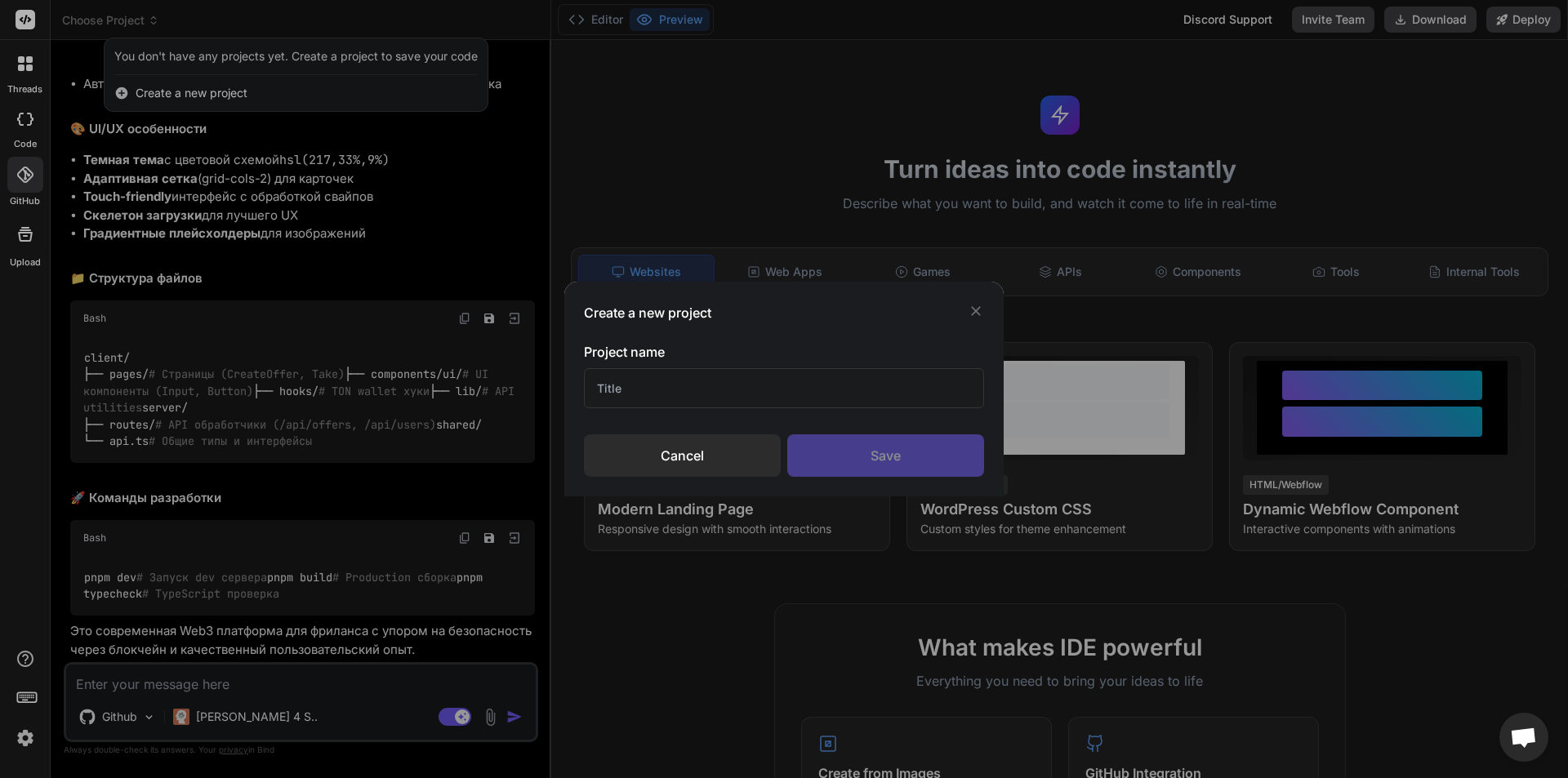
click at [643, 404] on input "text" at bounding box center [784, 388] width 400 height 40
type input "[PERSON_NAME]"
click at [903, 448] on div "Save" at bounding box center [885, 456] width 196 height 43
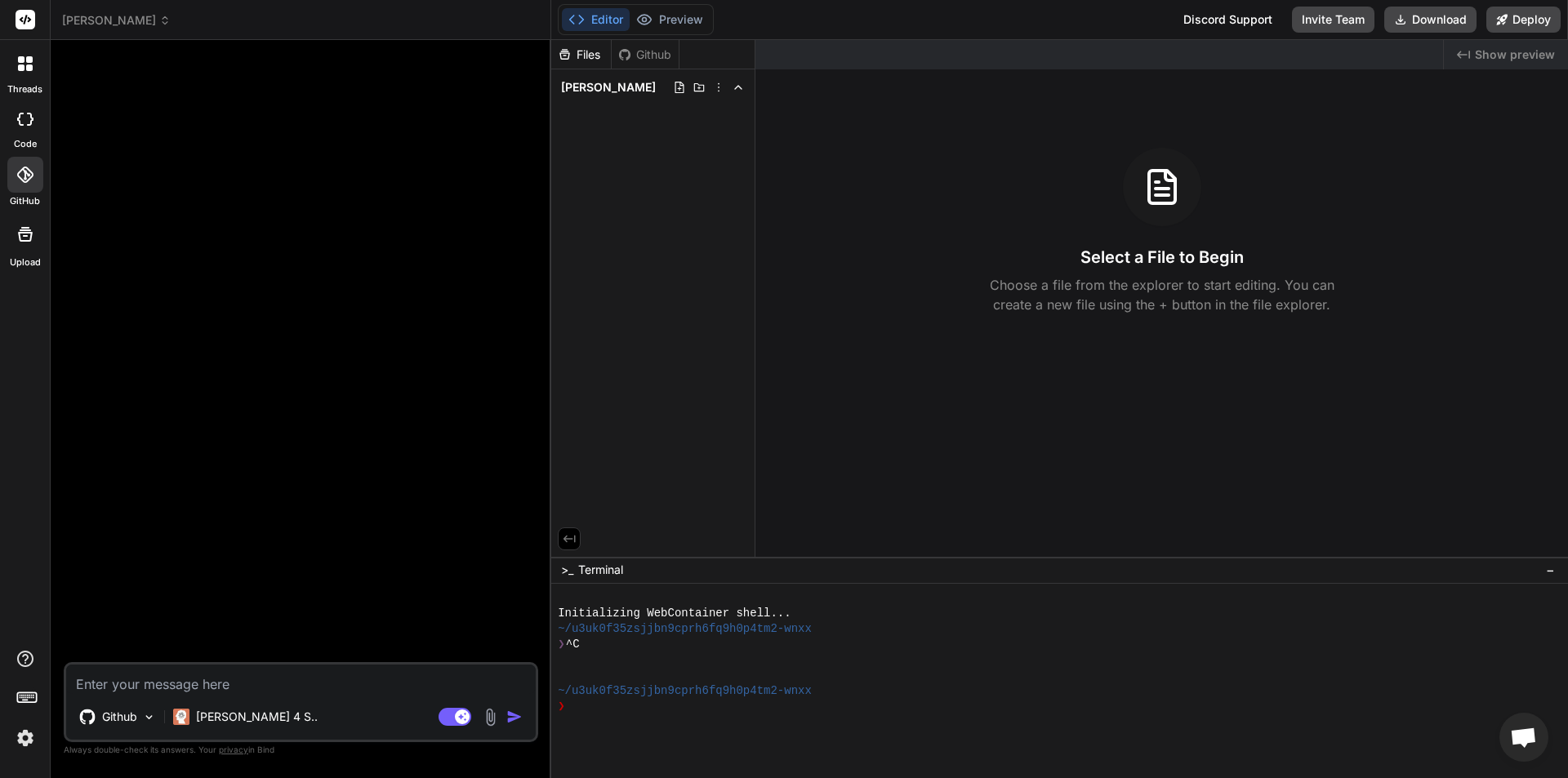
click at [658, 62] on div "Github" at bounding box center [644, 54] width 67 height 16
click at [641, 55] on div "Github" at bounding box center [644, 54] width 67 height 16
click at [568, 52] on icon at bounding box center [565, 54] width 14 height 14
click at [660, 57] on div "Github" at bounding box center [644, 54] width 67 height 16
drag, startPoint x: 657, startPoint y: 55, endPoint x: 636, endPoint y: 97, distance: 47.0
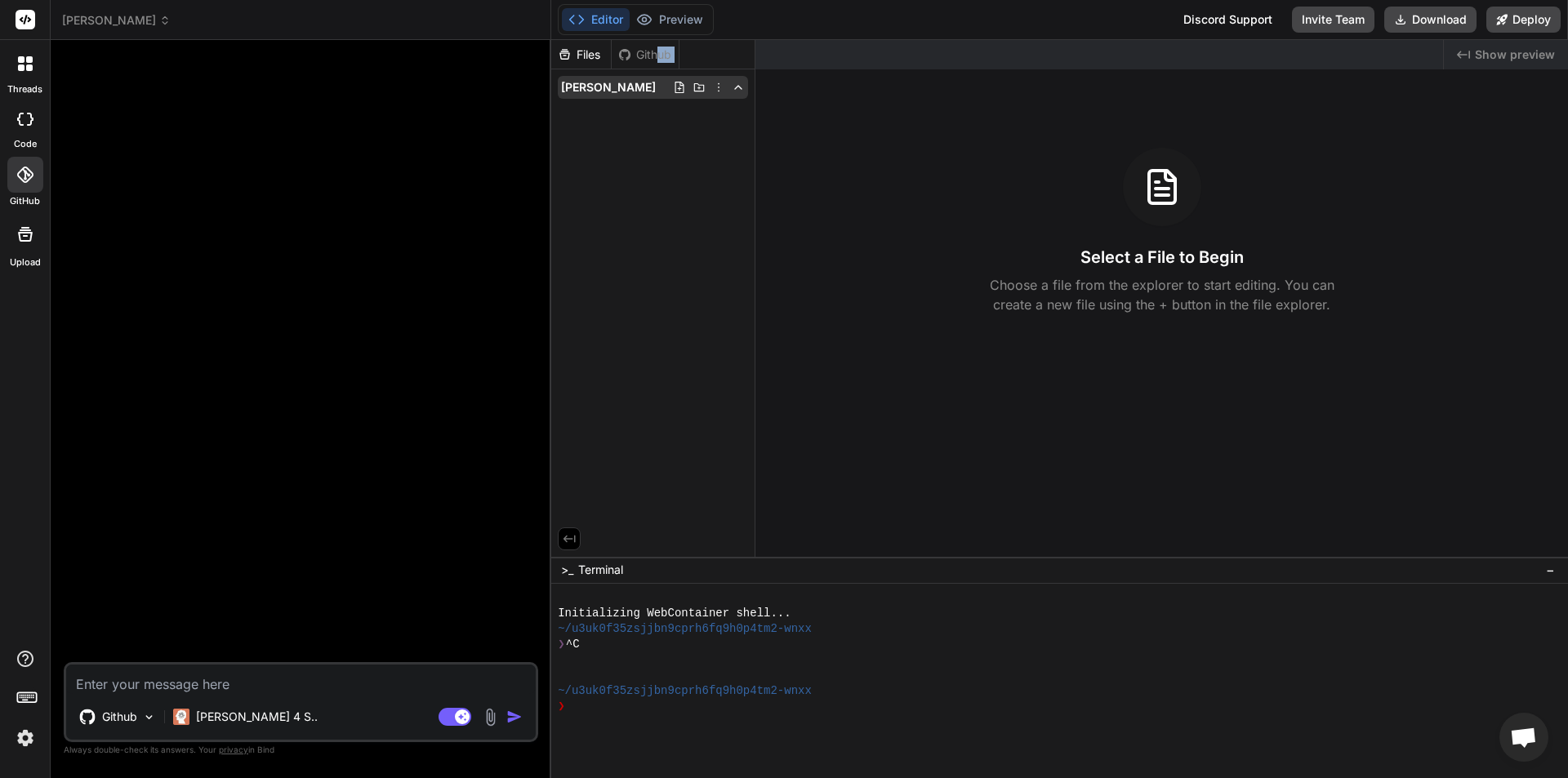
click at [636, 104] on div "Files Github freel" at bounding box center [653, 73] width 203 height 66
click at [631, 119] on div "Files Github freel" at bounding box center [653, 298] width 204 height 517
click at [643, 60] on div "Github" at bounding box center [644, 54] width 67 height 16
click at [657, 55] on div "Github" at bounding box center [644, 54] width 67 height 16
click at [634, 62] on div "Github" at bounding box center [644, 54] width 67 height 16
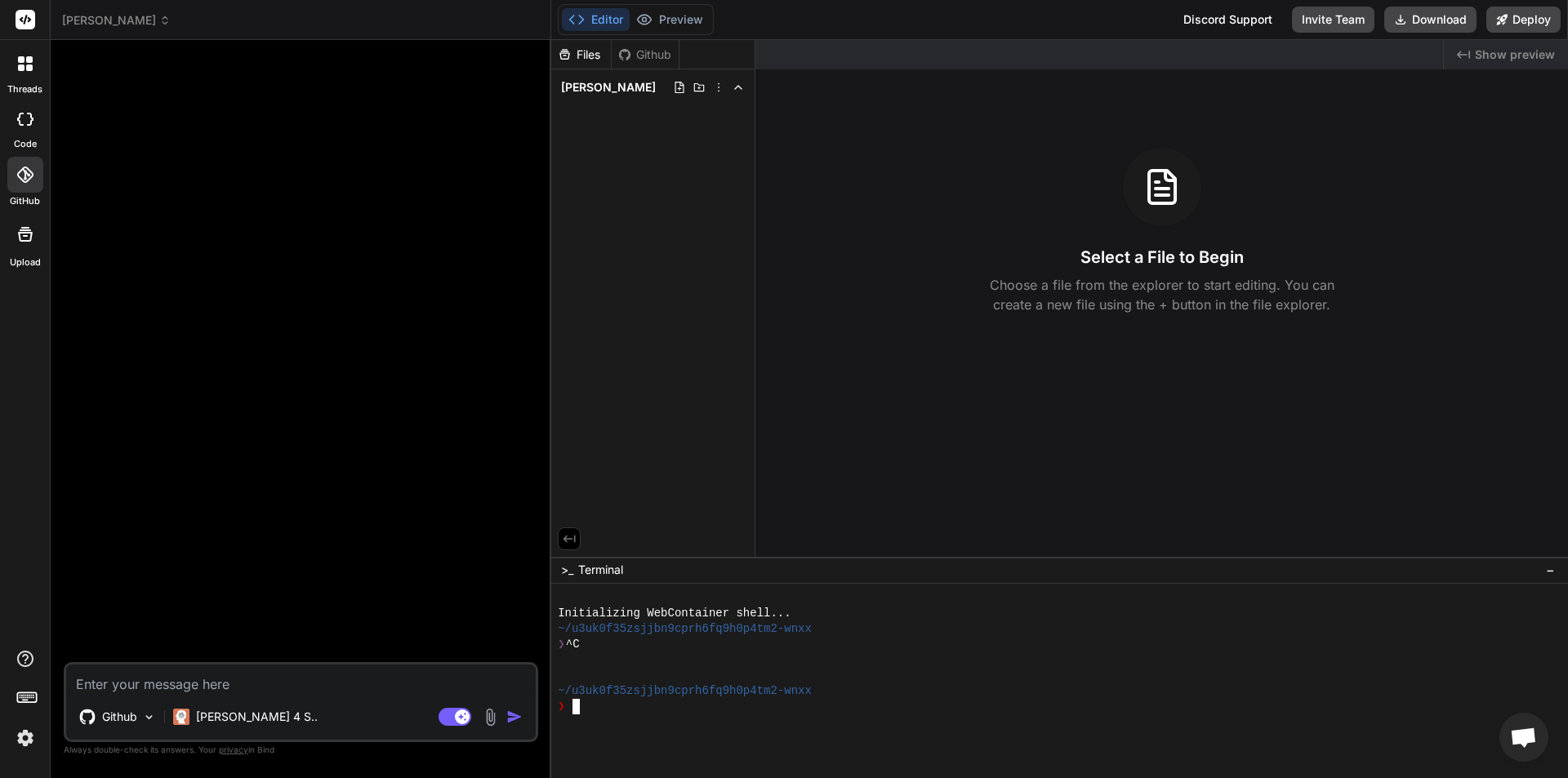
click at [602, 708] on div "❯" at bounding box center [1051, 707] width 988 height 15
click at [27, 122] on icon at bounding box center [25, 119] width 16 height 14
click at [23, 170] on icon at bounding box center [24, 174] width 16 height 16
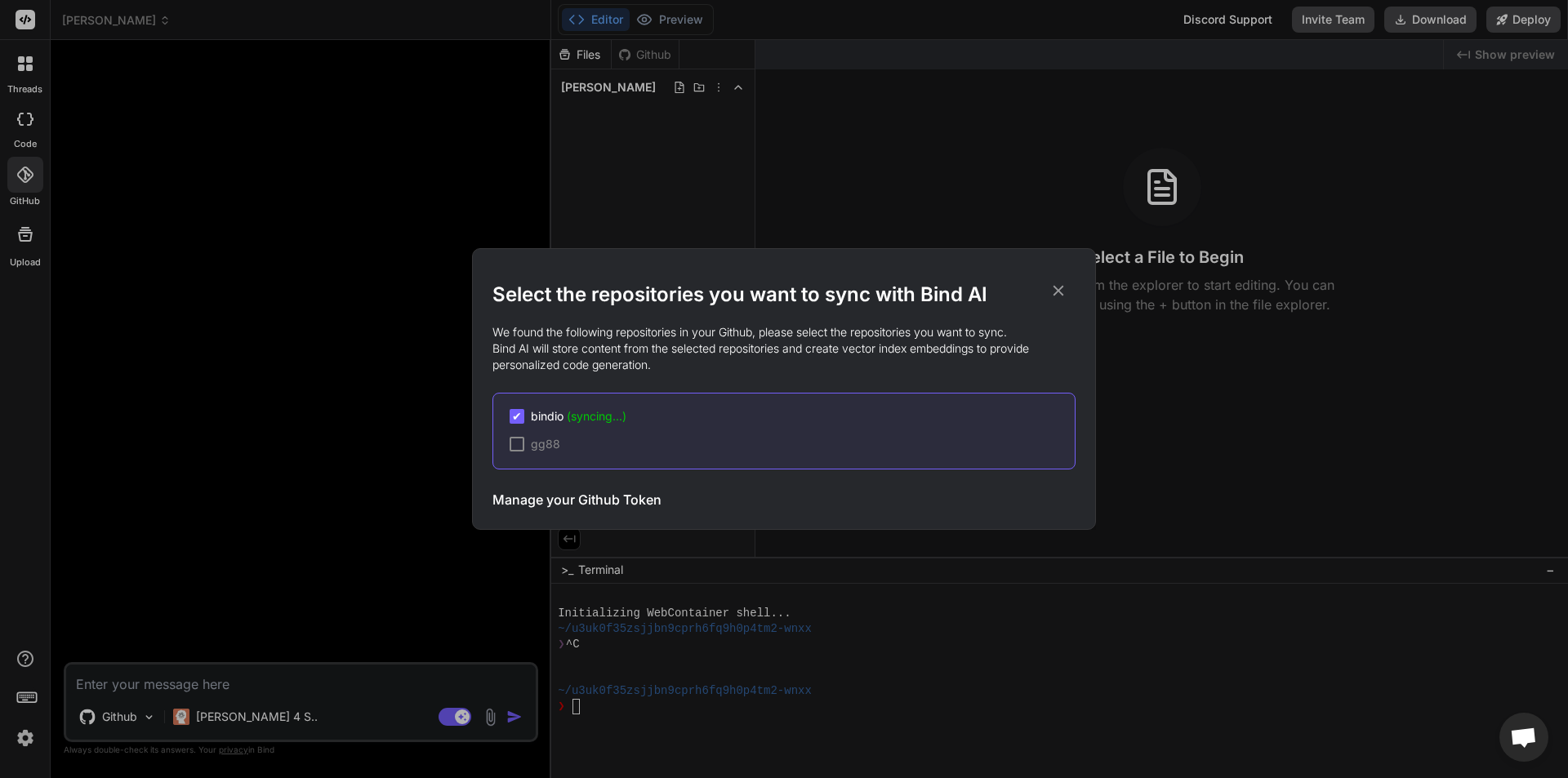
click at [1064, 289] on icon at bounding box center [1058, 290] width 18 height 18
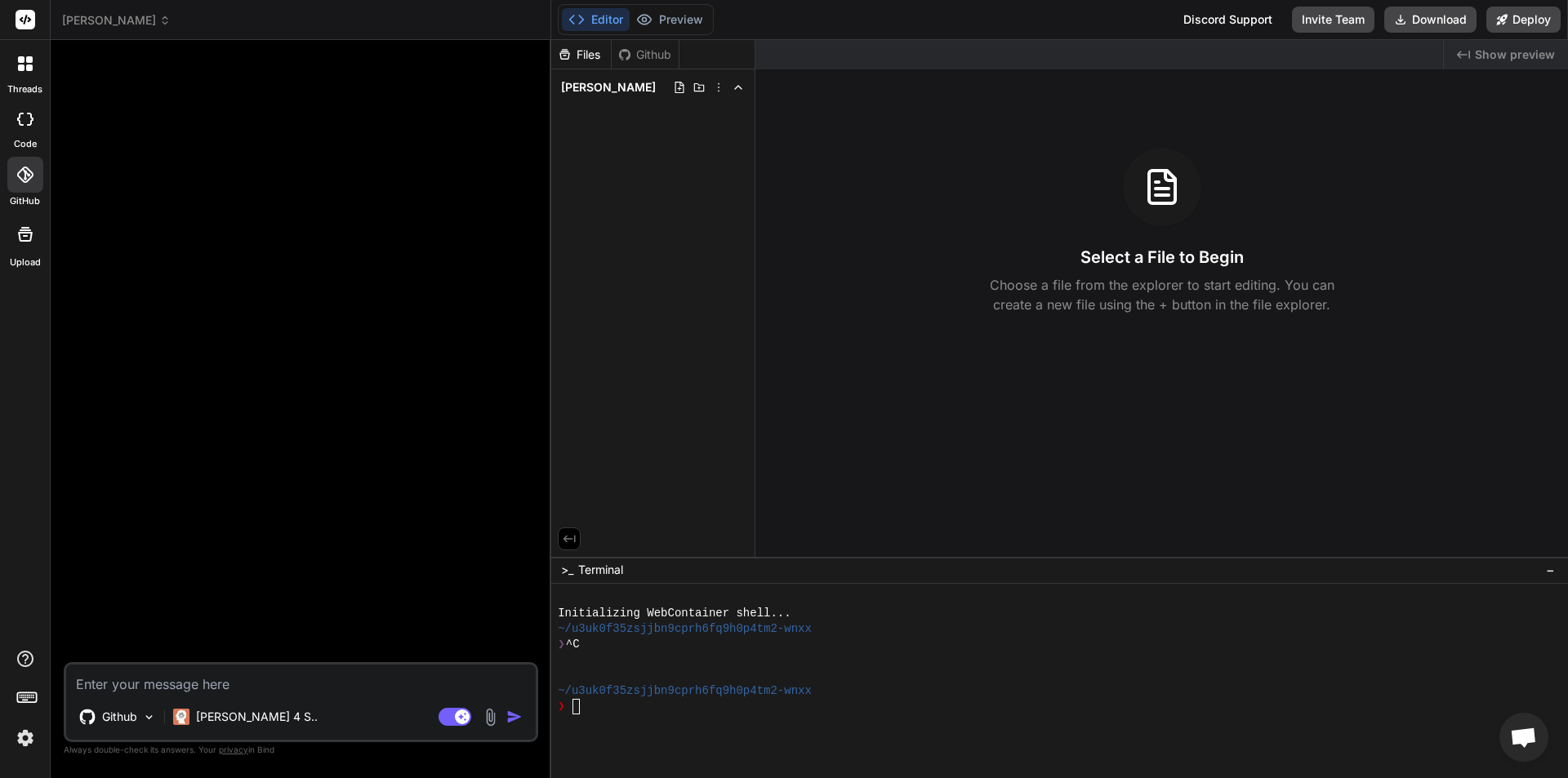
click at [648, 46] on div "Github" at bounding box center [644, 54] width 67 height 16
click at [582, 49] on div "Files" at bounding box center [581, 54] width 60 height 16
click at [702, 82] on icon at bounding box center [699, 88] width 14 height 14
click at [683, 85] on icon at bounding box center [680, 88] width 14 height 14
click at [705, 84] on icon at bounding box center [699, 88] width 14 height 14
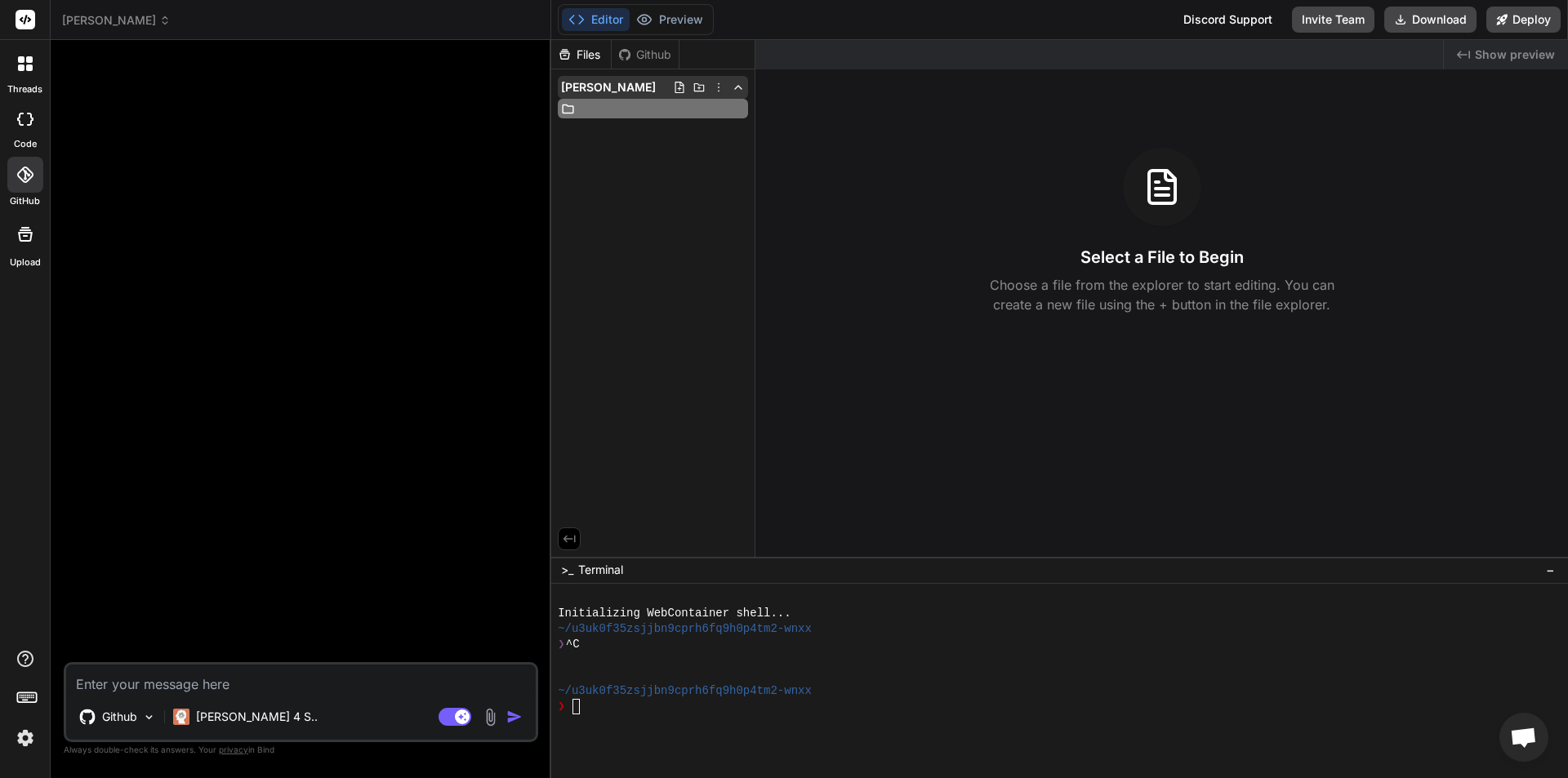
click at [714, 89] on icon at bounding box center [719, 88] width 14 height 14
click at [669, 231] on div at bounding box center [1059, 408] width 1017 height 738
click at [203, 715] on p "[PERSON_NAME] 4 S.." at bounding box center [257, 717] width 122 height 16
click at [144, 708] on div "Github" at bounding box center [117, 717] width 90 height 33
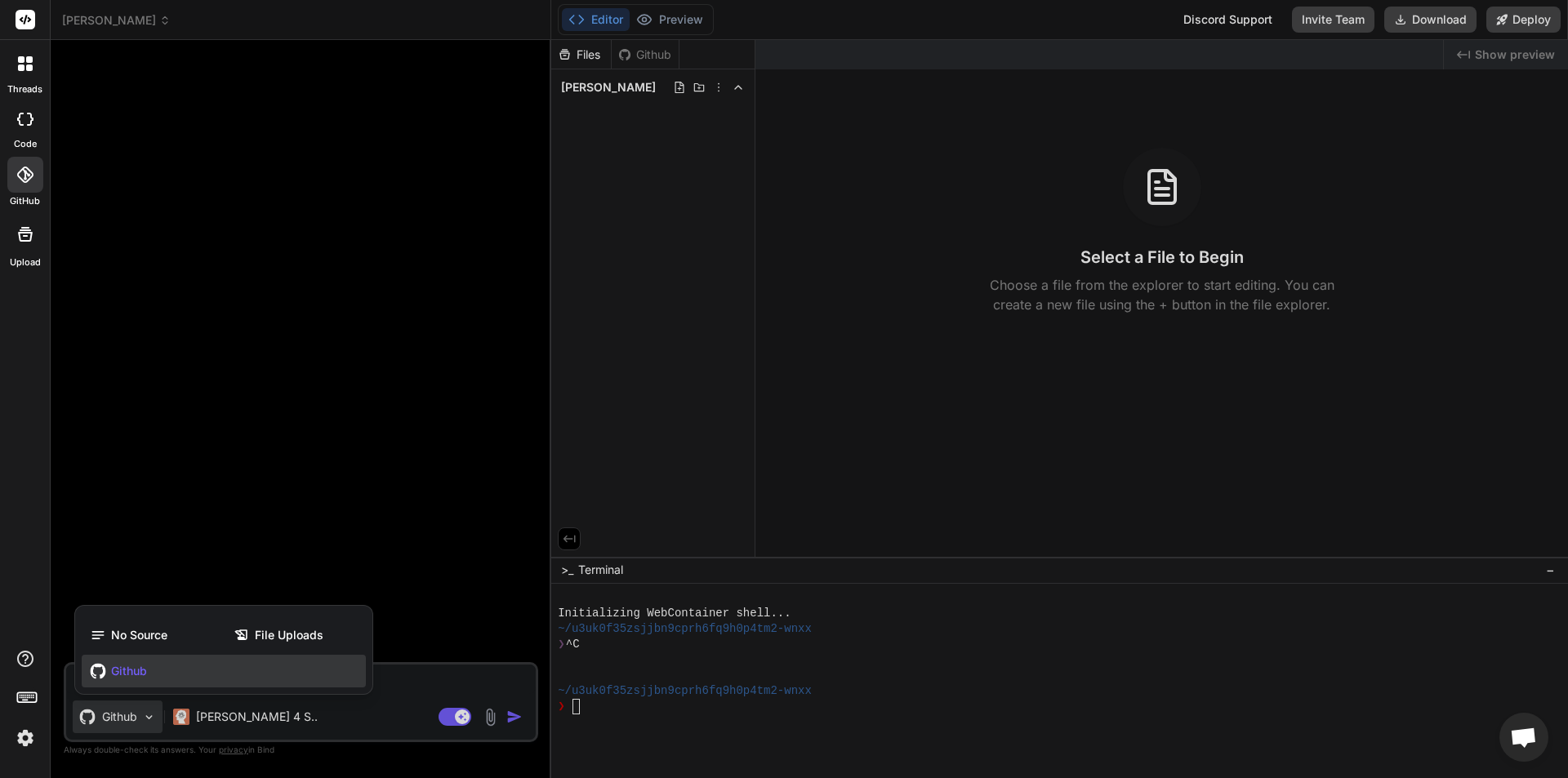
click at [136, 711] on div at bounding box center [784, 389] width 1568 height 778
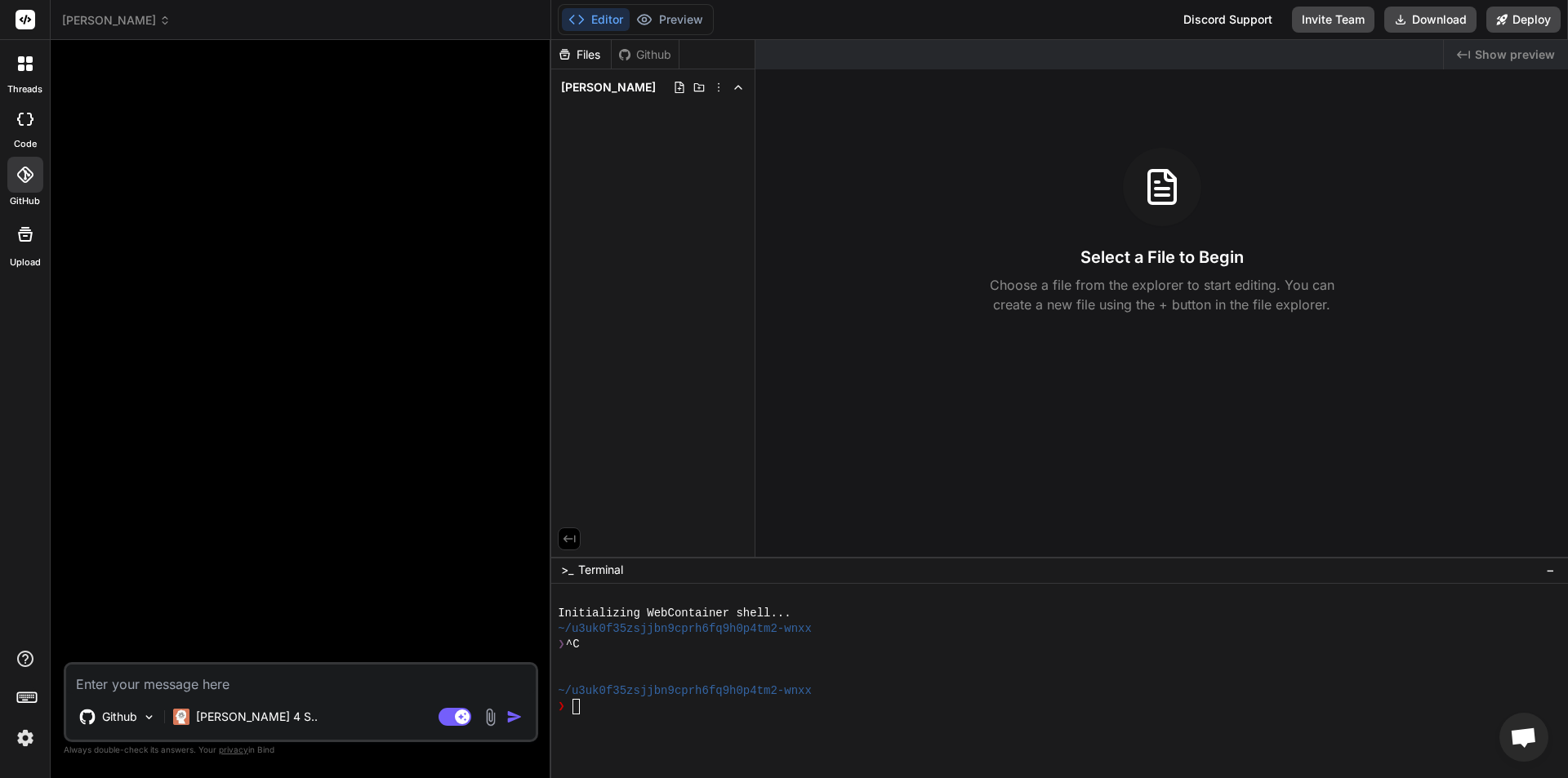
click at [14, 67] on div at bounding box center [24, 63] width 34 height 34
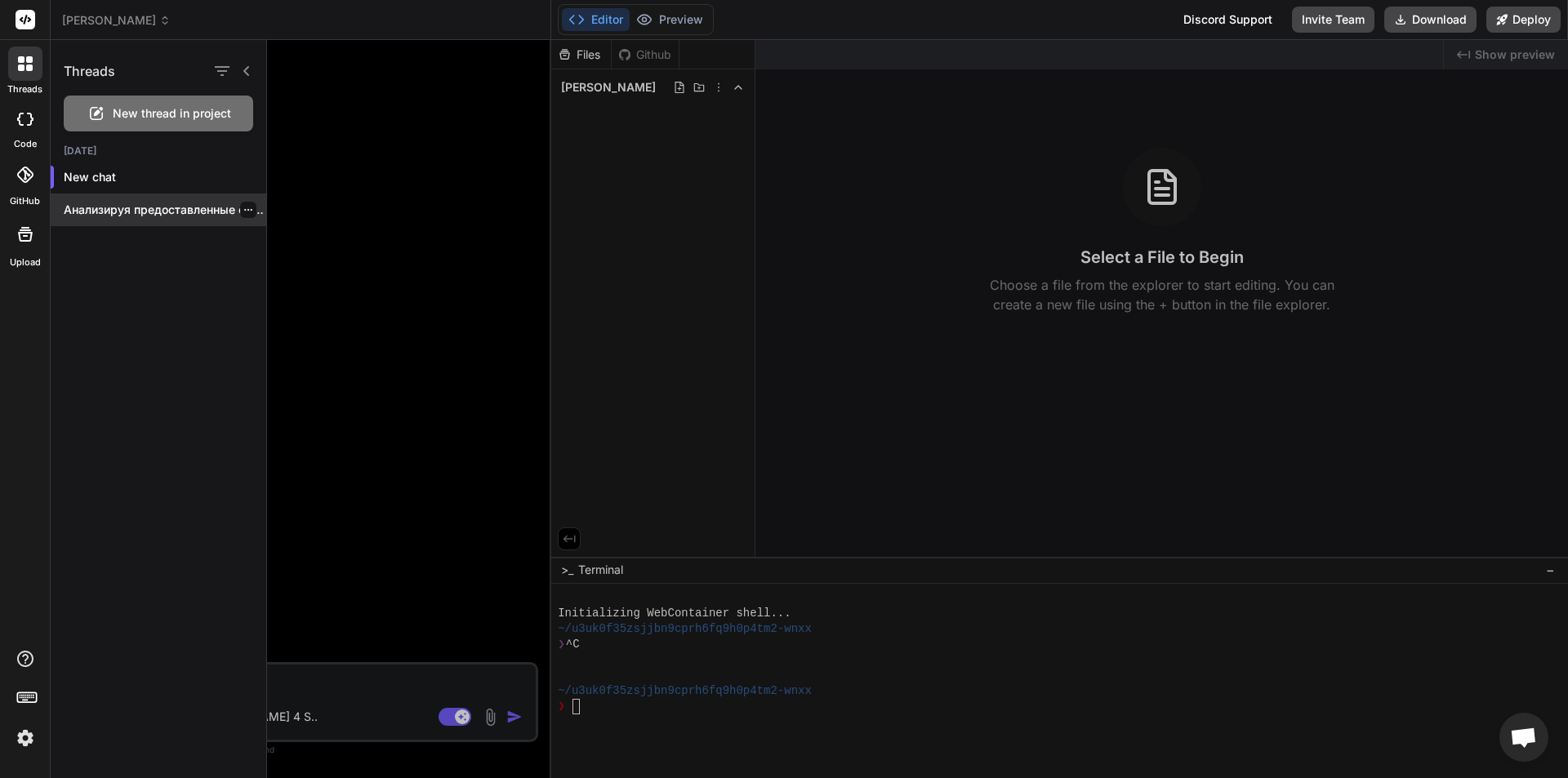
click at [118, 213] on p "Анализируя предоставленные файлы, это пр..." at bounding box center [164, 209] width 202 height 16
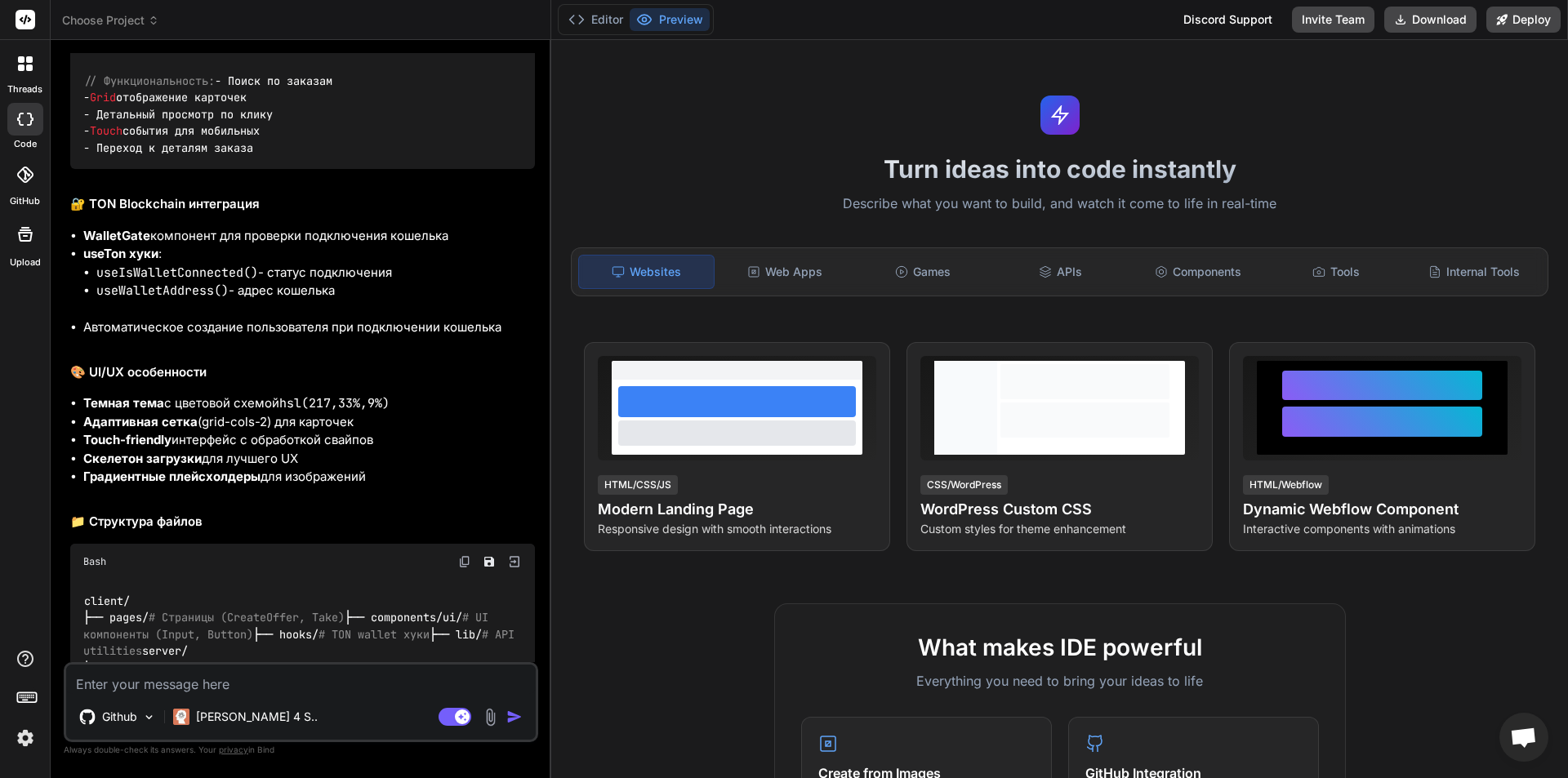
scroll to position [1548, 0]
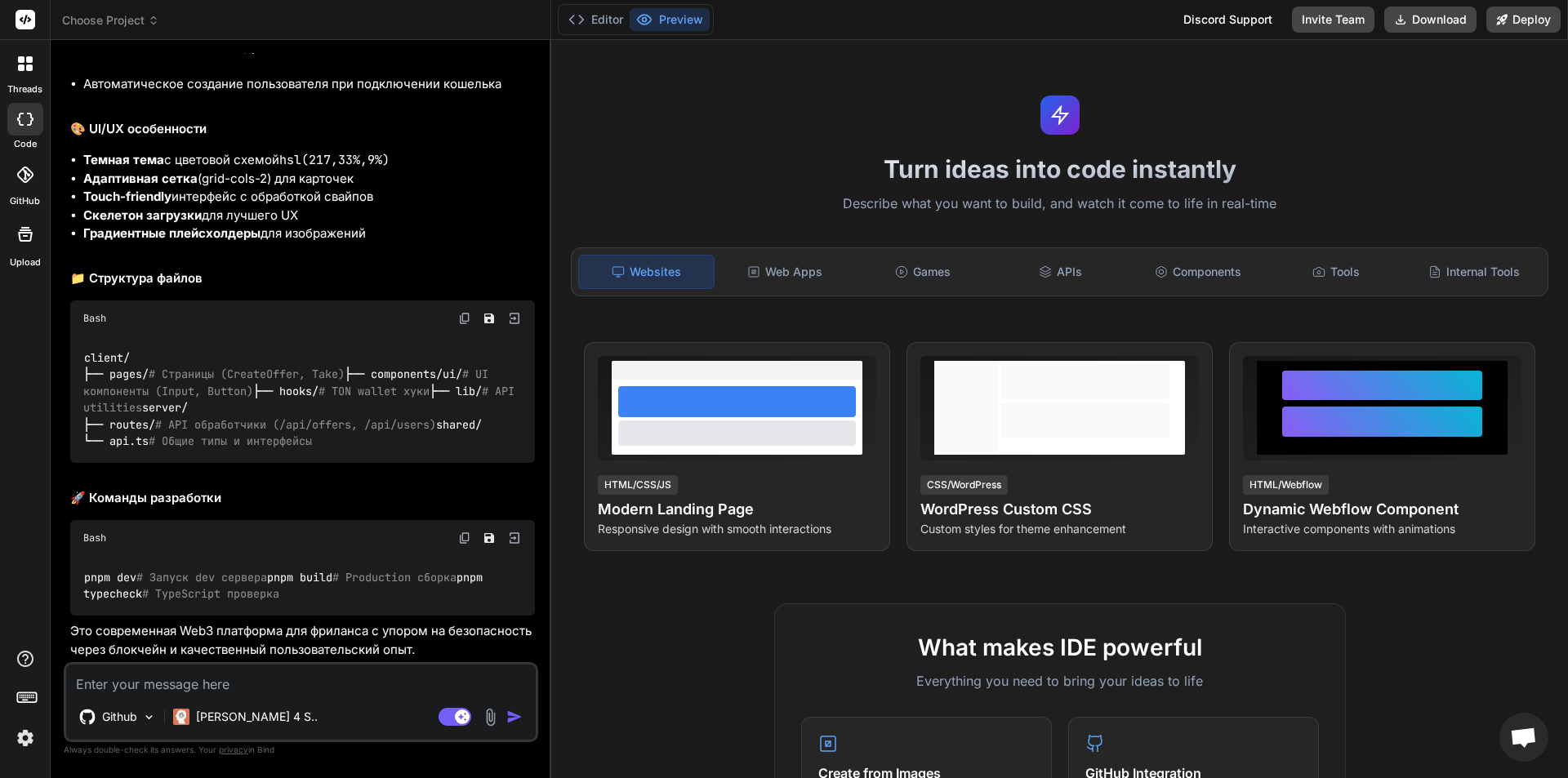
click at [201, 689] on textarea at bounding box center [300, 679] width 469 height 29
type textarea "x"
type textarea "и"
type textarea "x"
type textarea "из"
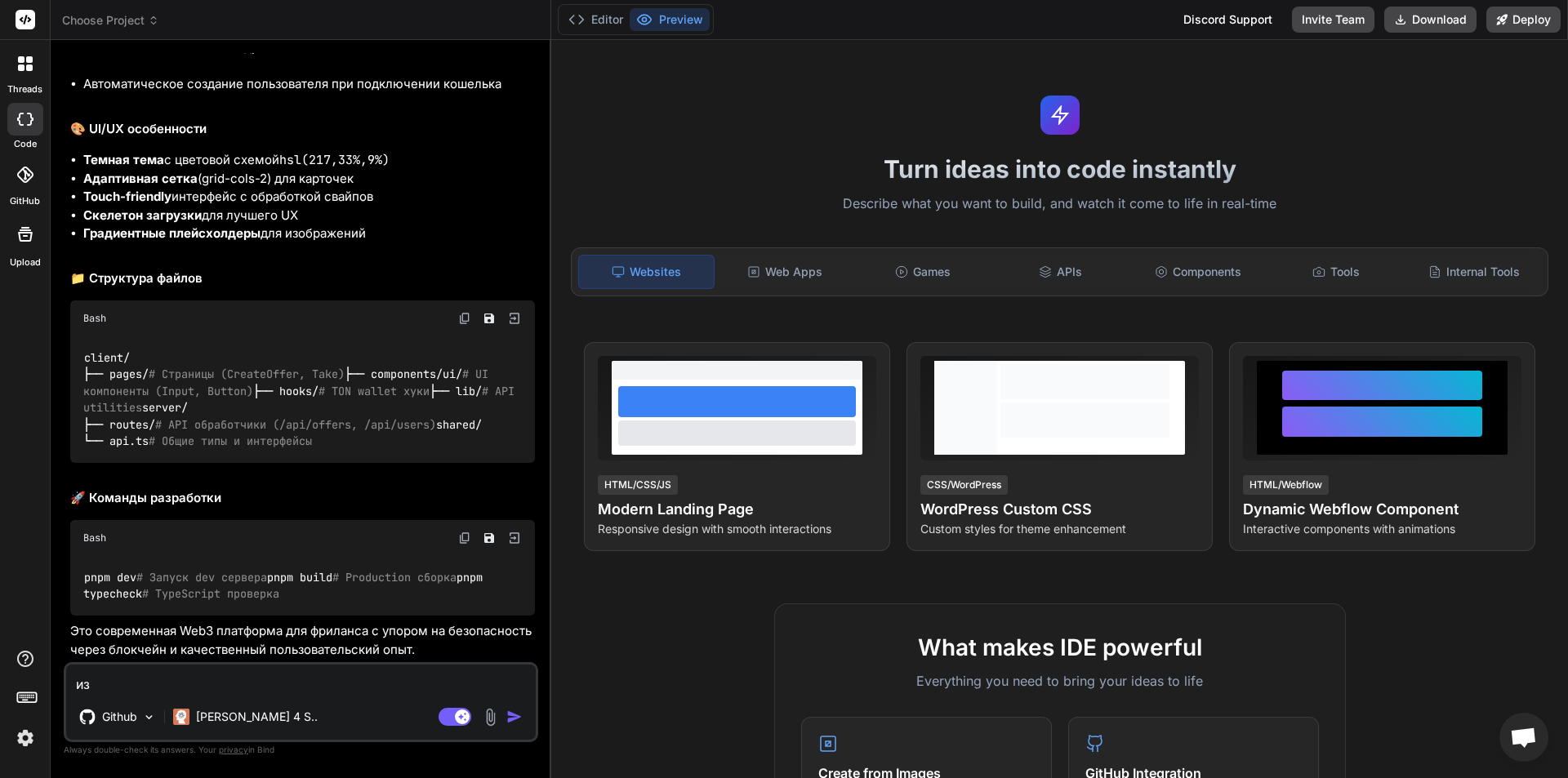
type textarea "x"
type textarea "изм"
type textarea "x"
type textarea "изме"
type textarea "x"
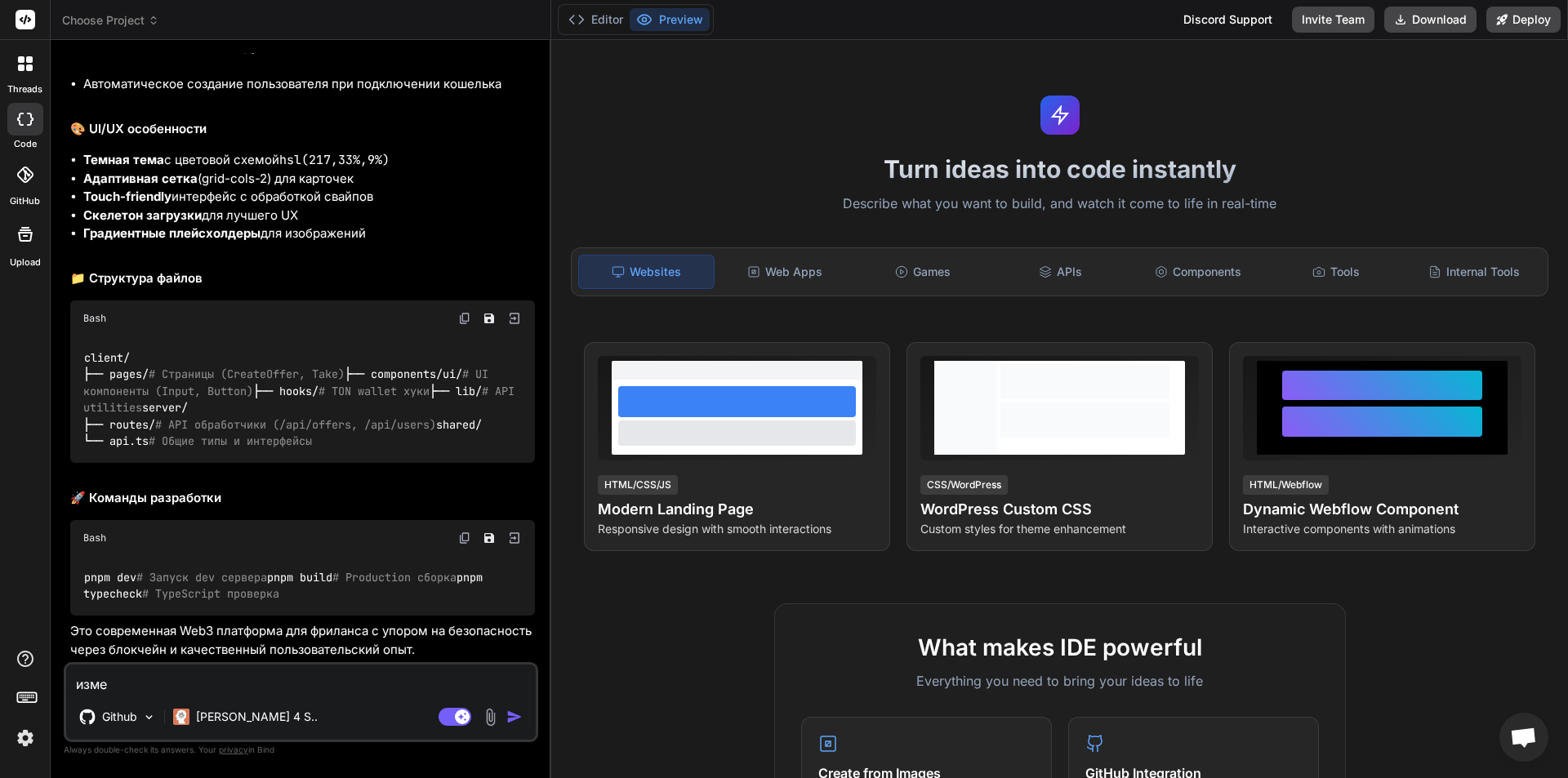
type textarea "измен"
type textarea "x"
type textarea "измени"
type textarea "x"
type textarea "измени"
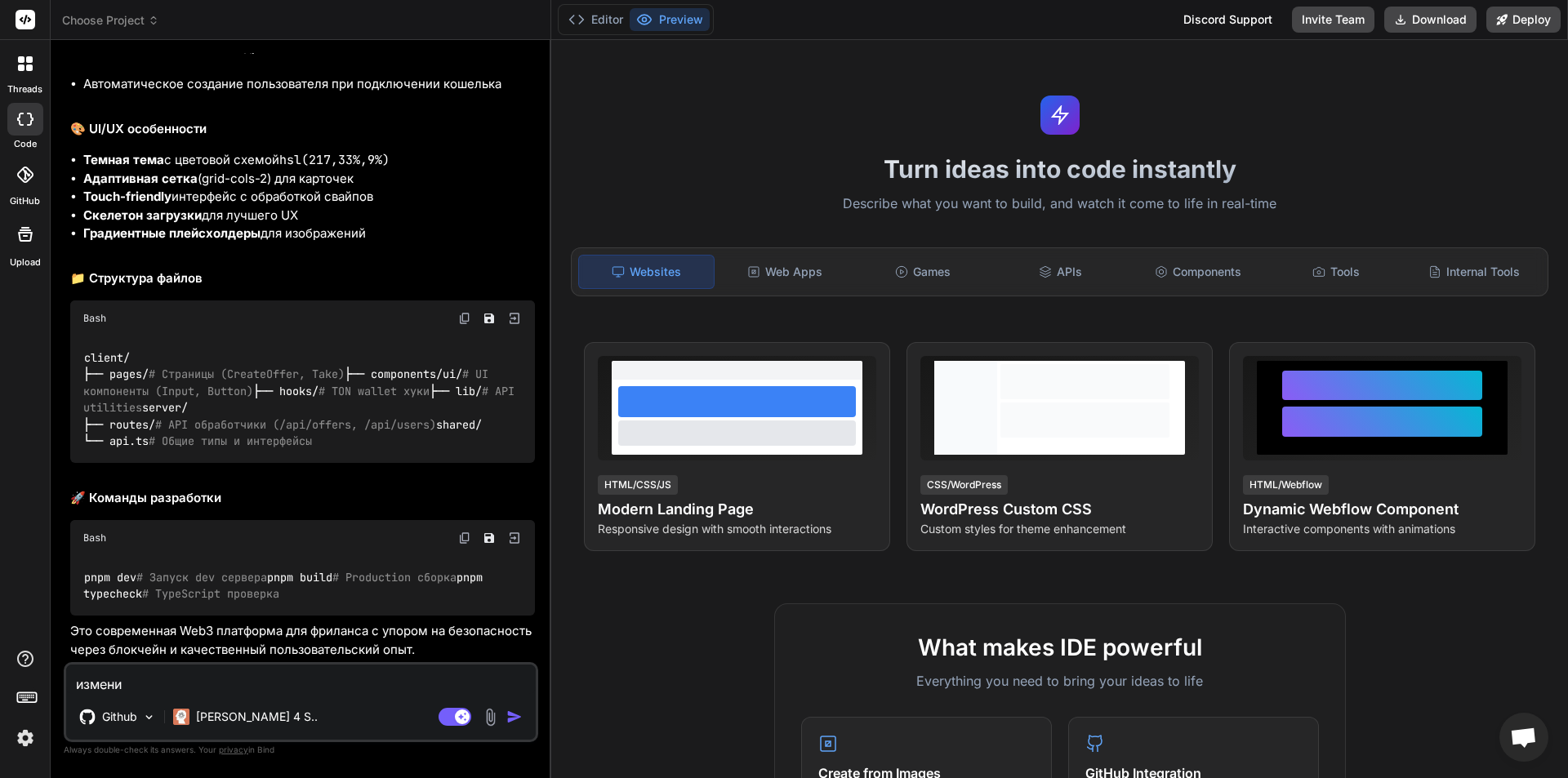
type textarea "x"
type textarea "измени в"
type textarea "x"
type textarea "измени вс"
type textarea "x"
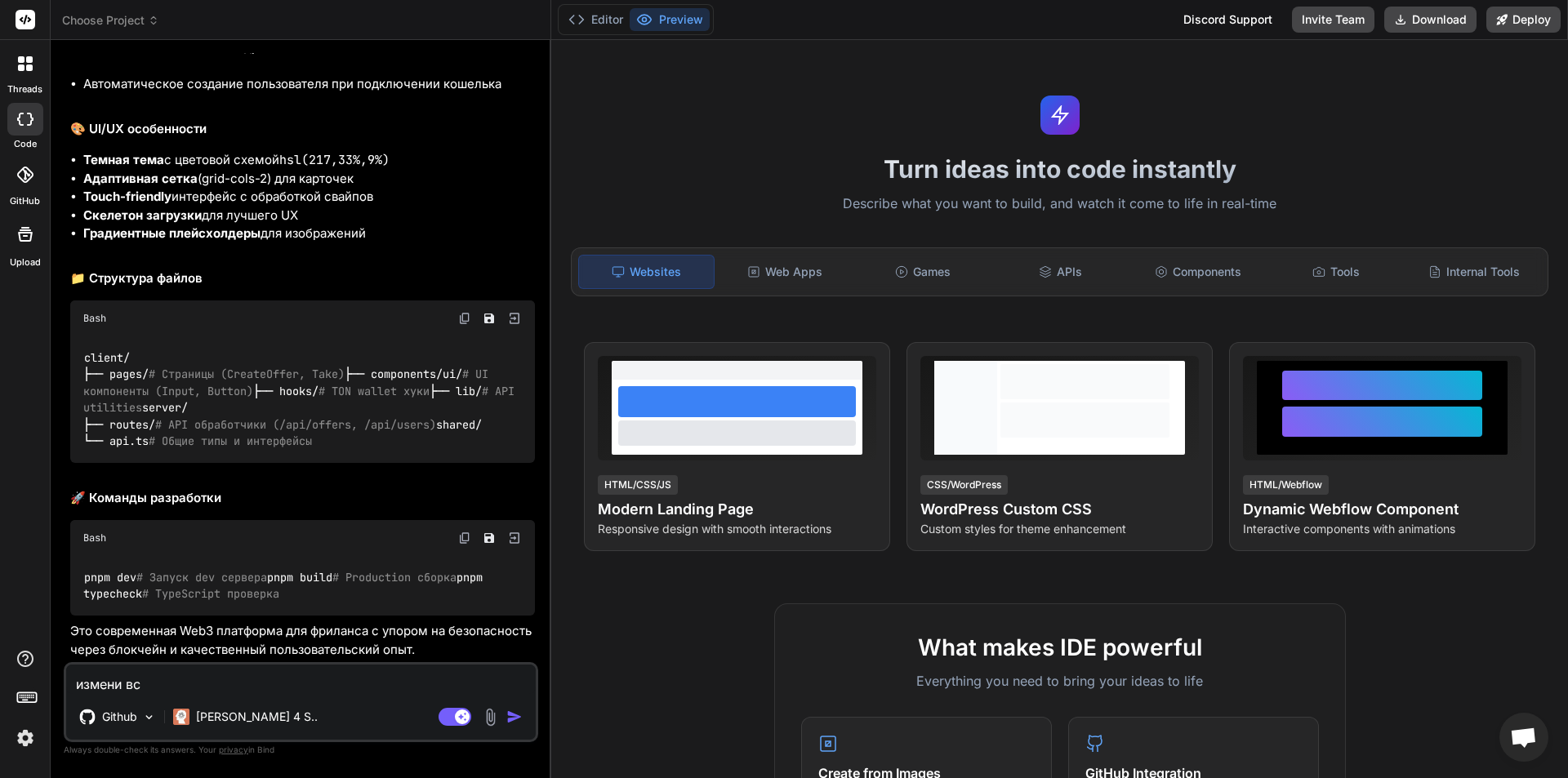
type textarea "измени все"
type textarea "x"
type textarea "измени все"
type textarea "x"
type textarea "измени все ф"
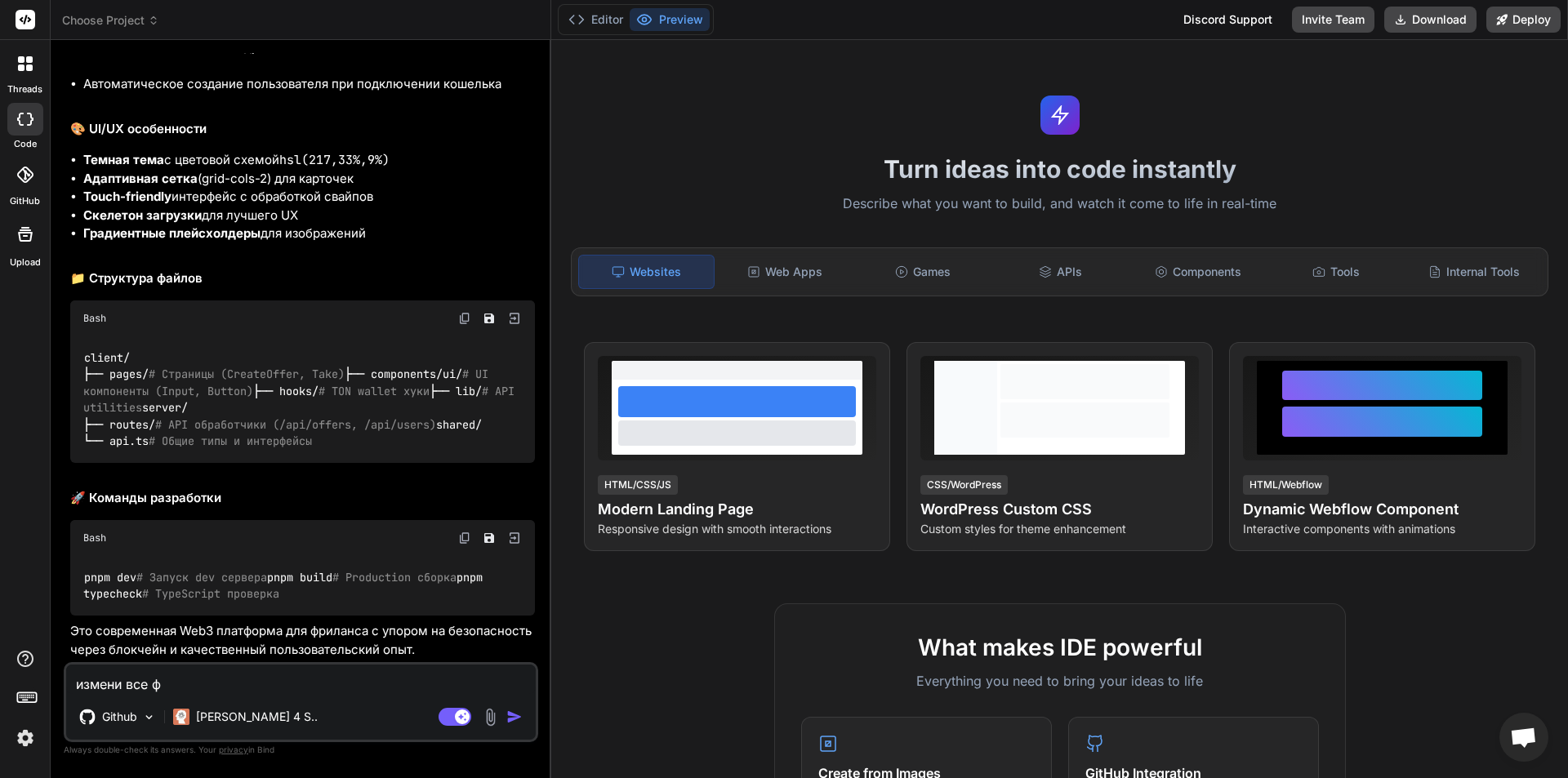
type textarea "x"
type textarea "измени все фа"
type textarea "x"
type textarea "измени все фай"
type textarea "x"
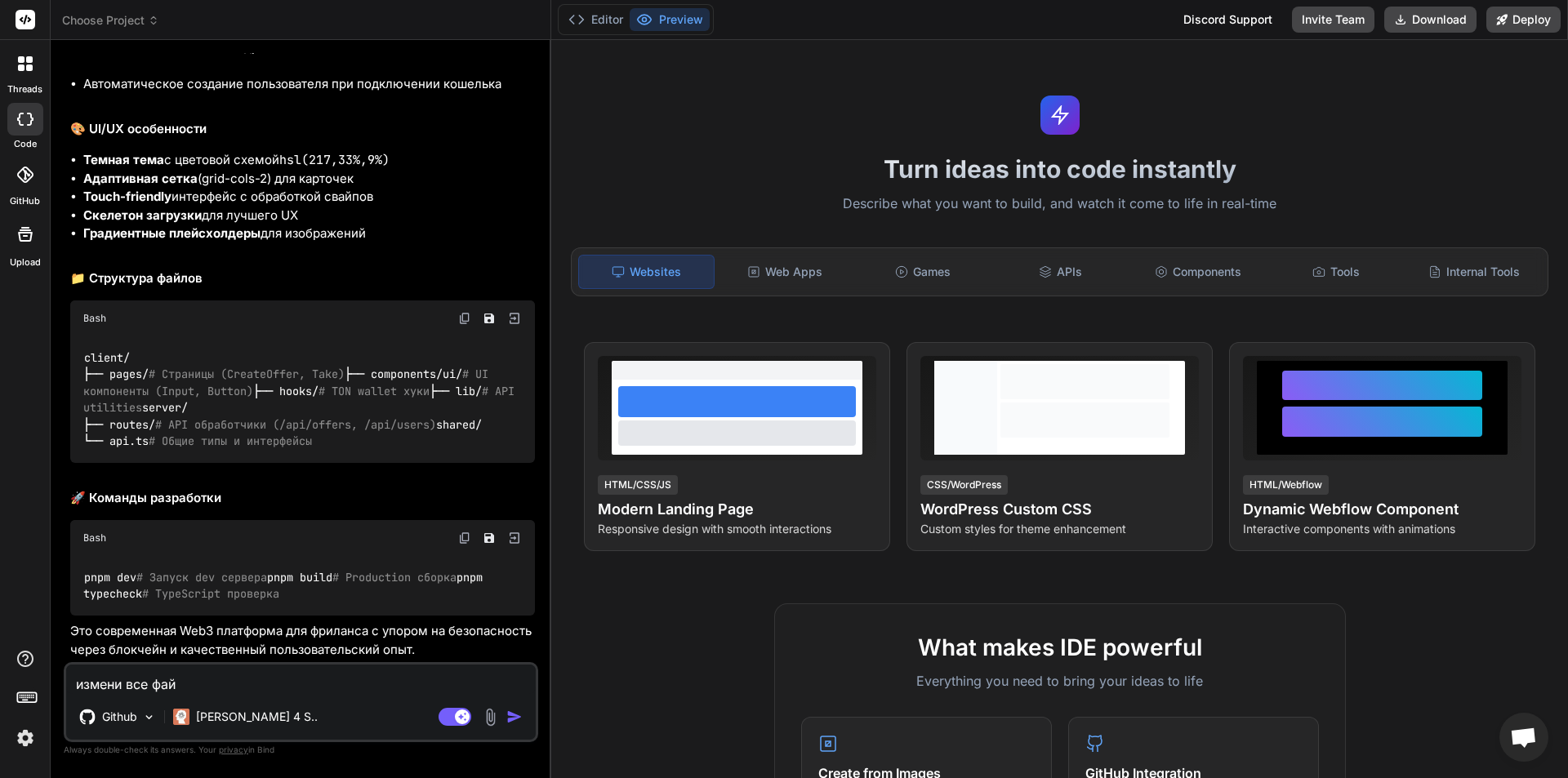
type textarea "измени все файл"
type textarea "x"
type textarea "измени все файлы"
type textarea "x"
type textarea "измени все файлы"
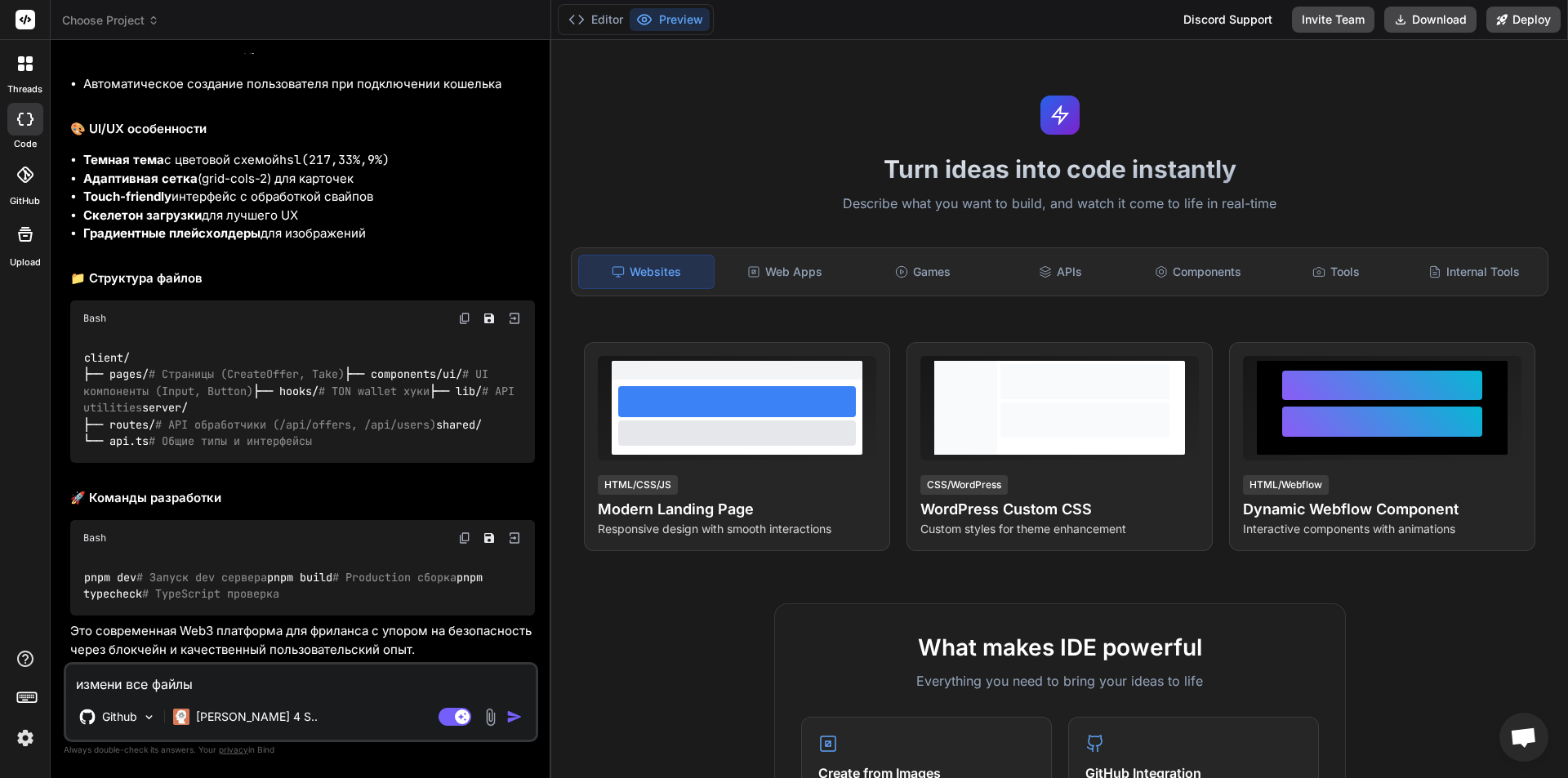
type textarea "x"
type textarea "измени все файлы в"
type textarea "x"
type textarea "измени все файлы в"
type textarea "x"
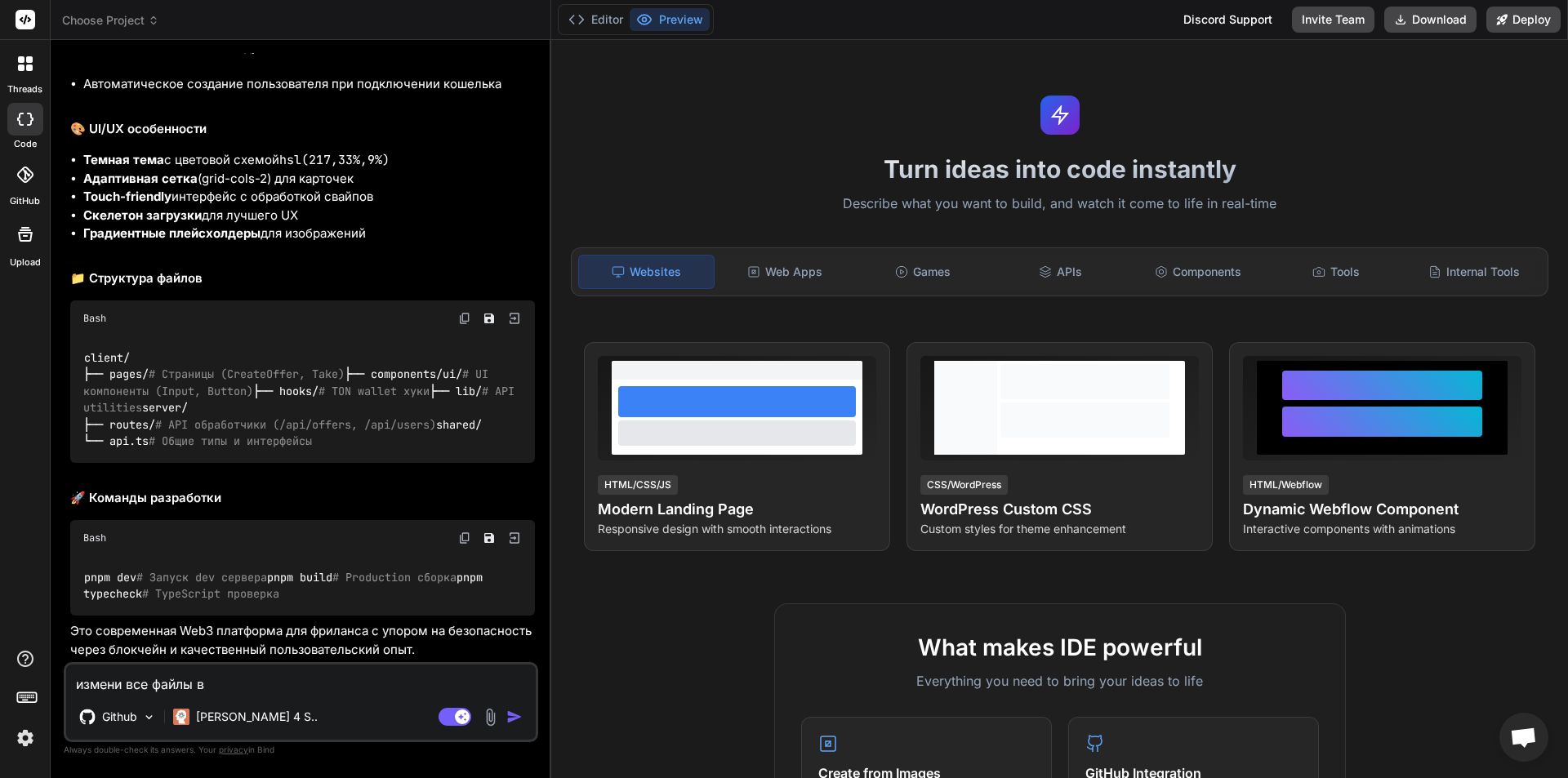
type textarea "измени все файлы в п"
type textarea "x"
type textarea "измени все файлы в пр"
type textarea "x"
type textarea "измени все файлы в про"
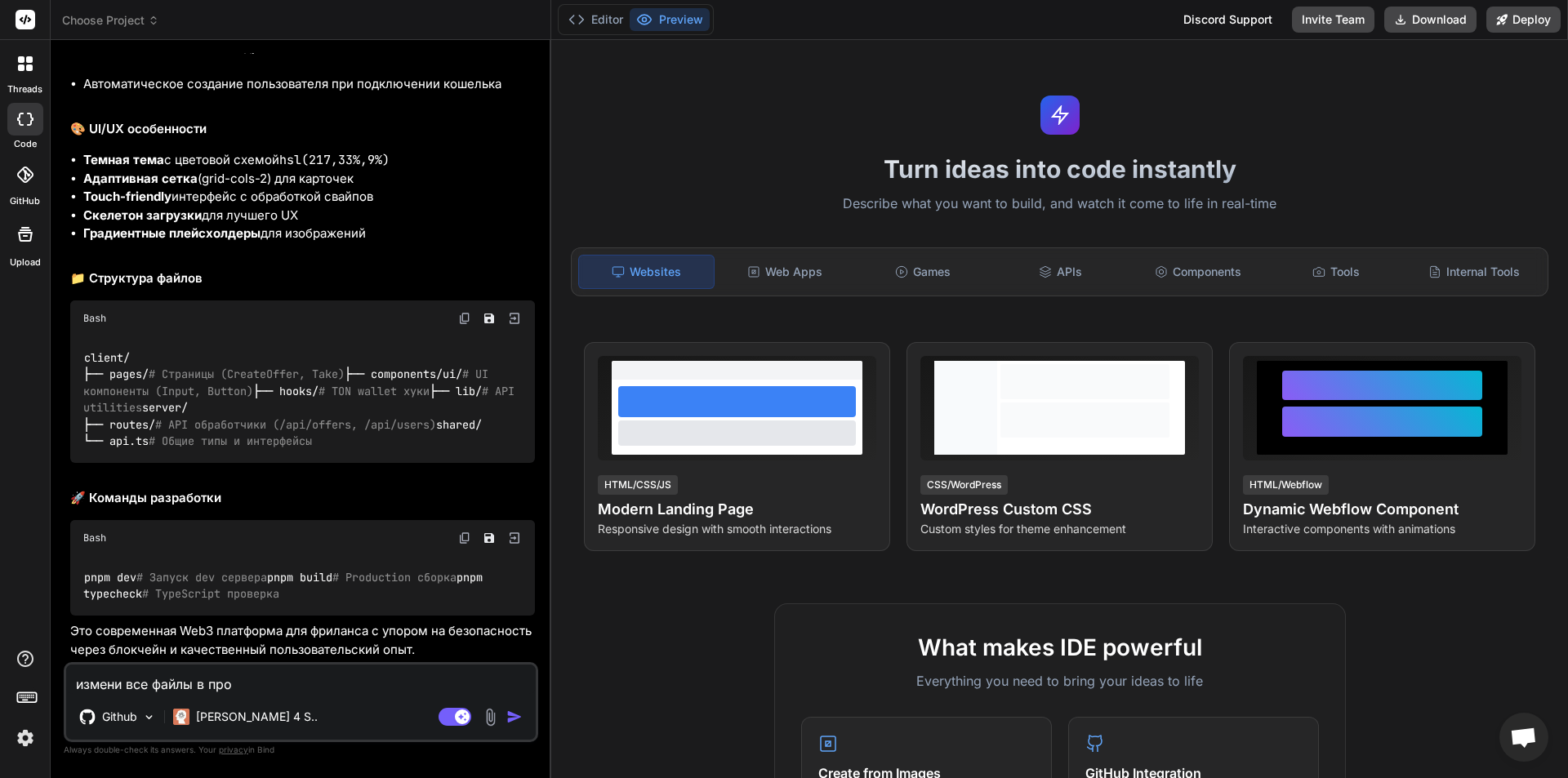
type textarea "x"
type textarea "измени все файлы в прое"
type textarea "x"
type textarea "измени все файлы в проек"
type textarea "x"
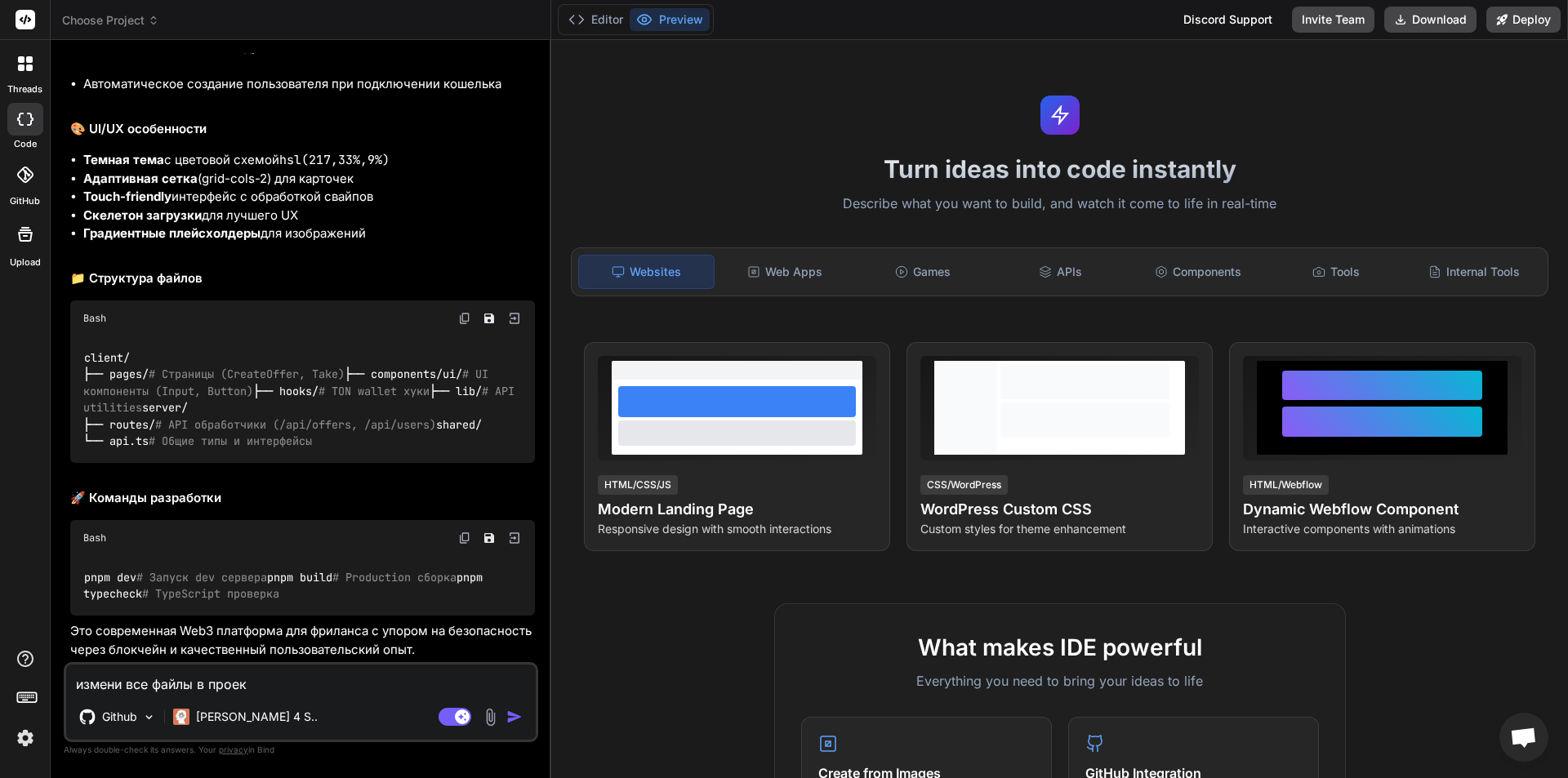
type textarea "измени все файлы в проект"
type textarea "x"
type textarea "измени все файлы в проекте"
type textarea "x"
type textarea "измени все файлы в проекте("
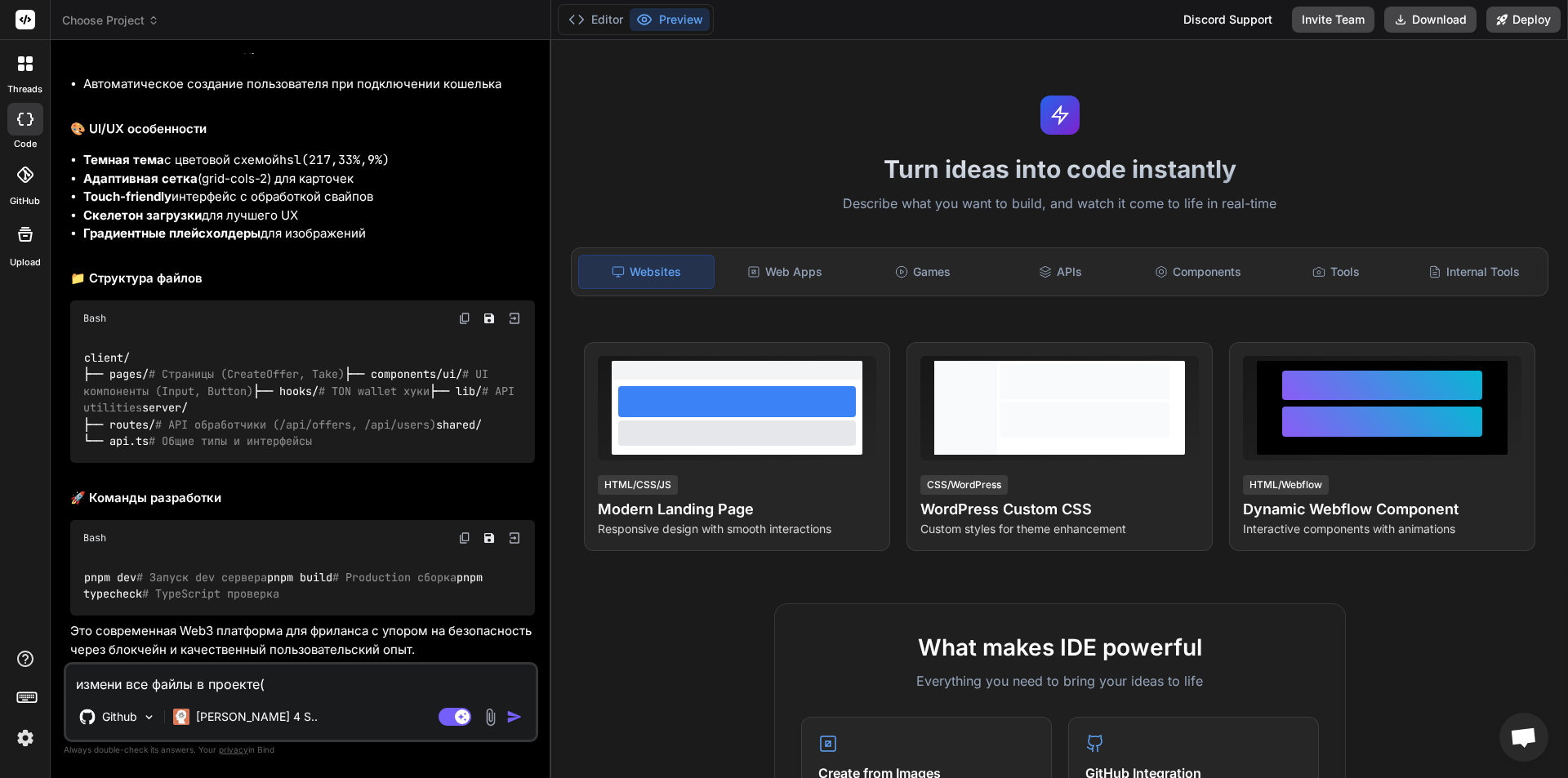
type textarea "x"
type textarea "измени все файлы в проекте(о"
type textarea "x"
type textarea "измени все файлы в проекте(об"
type textarea "x"
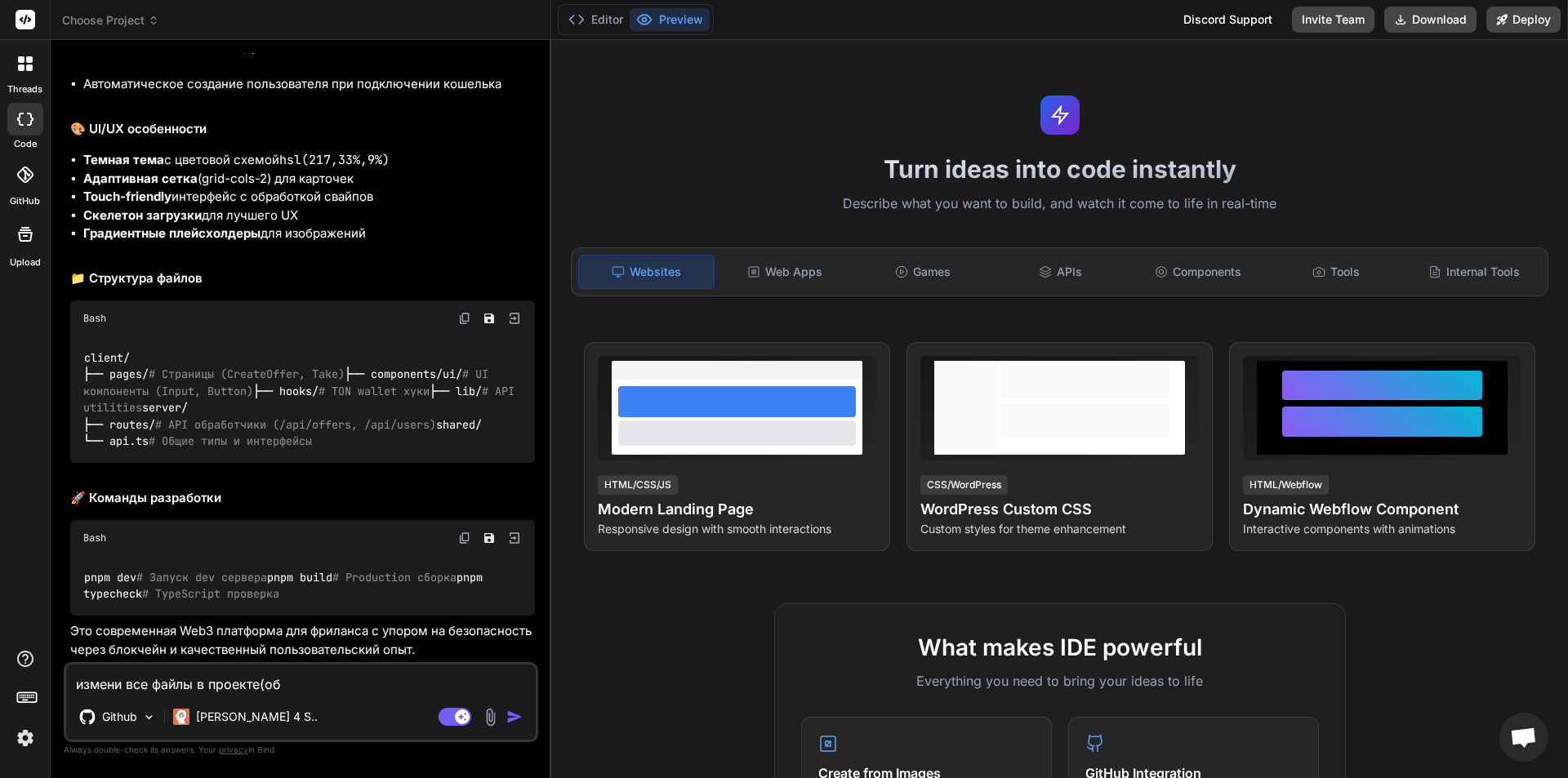
type textarea "измени все файлы в проекте(обы"
type textarea "x"
type textarea "измени все файлы в проекте(обыы"
type textarea "x"
type textarea "измени все файлы в проекте(обыыч"
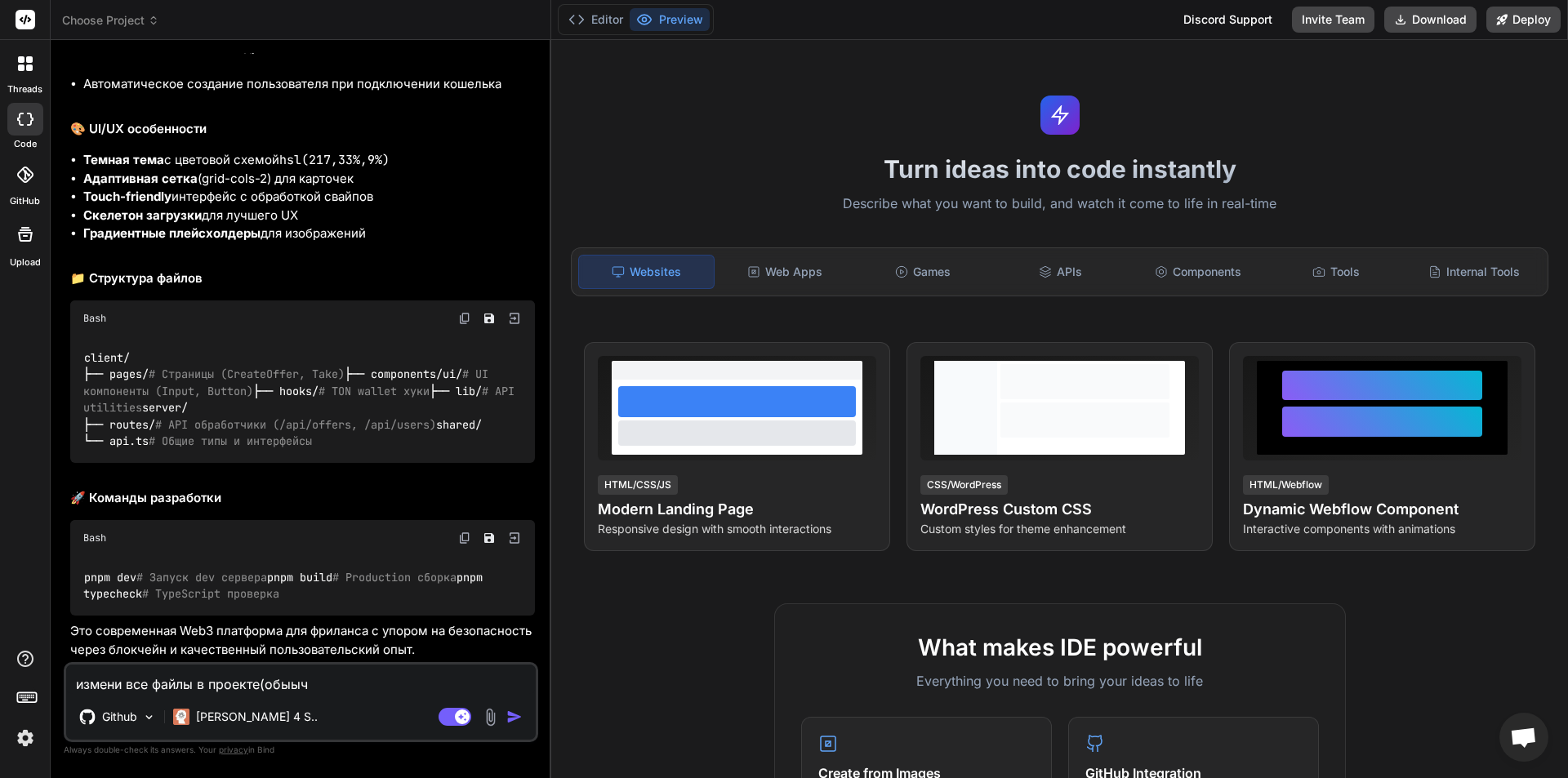
type textarea "x"
type textarea "измени все файлы в проекте(обыычн"
type textarea "x"
type textarea "измени все файлы в проекте(обыычно"
type textarea "x"
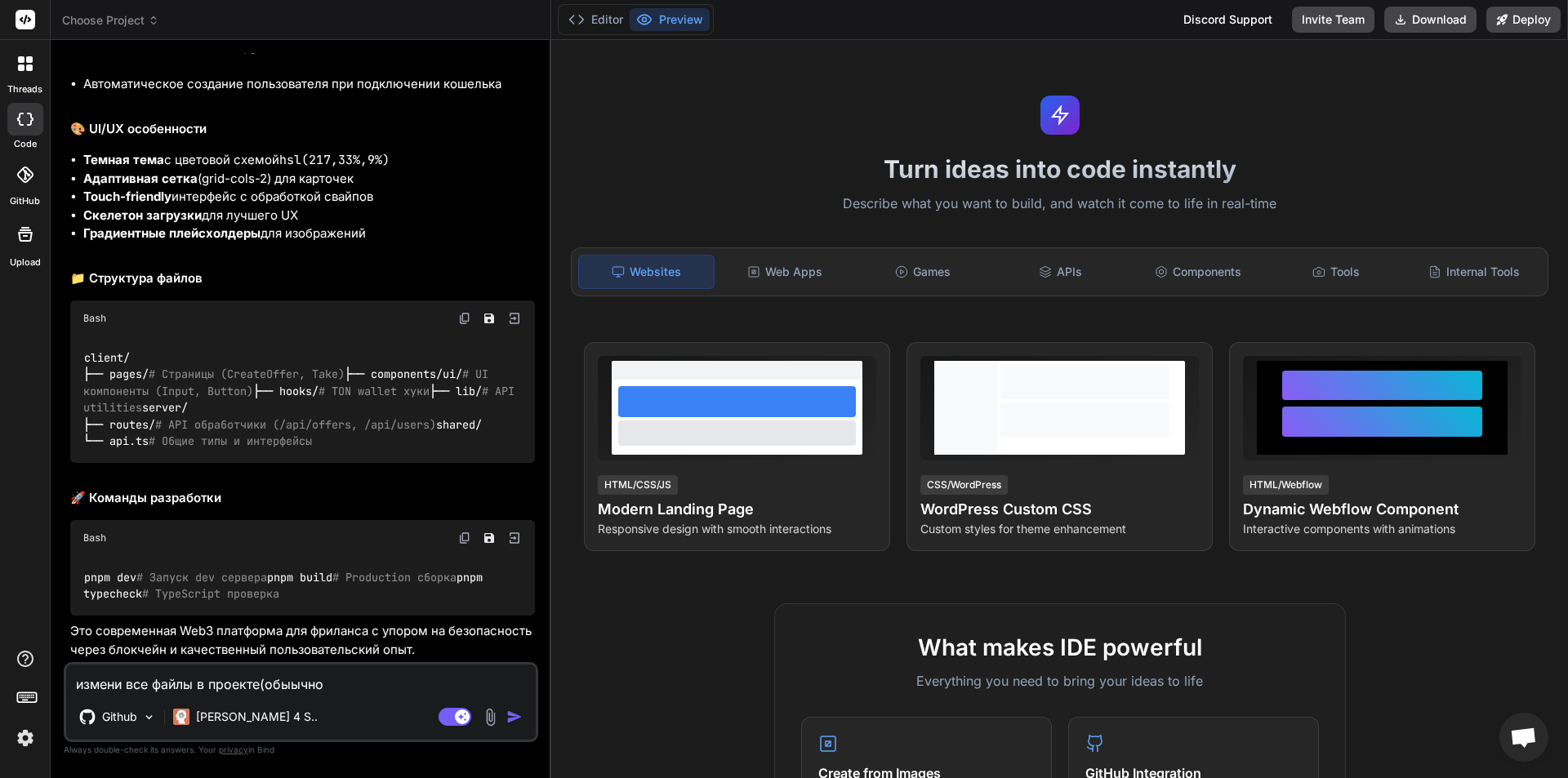
type textarea "измени все файлы в проекте(обыычно"
type textarea "x"
type textarea "измени все файлы в проекте(обыычно э"
type textarea "x"
type textarea "измени все файлы в проекте(обыычно эт"
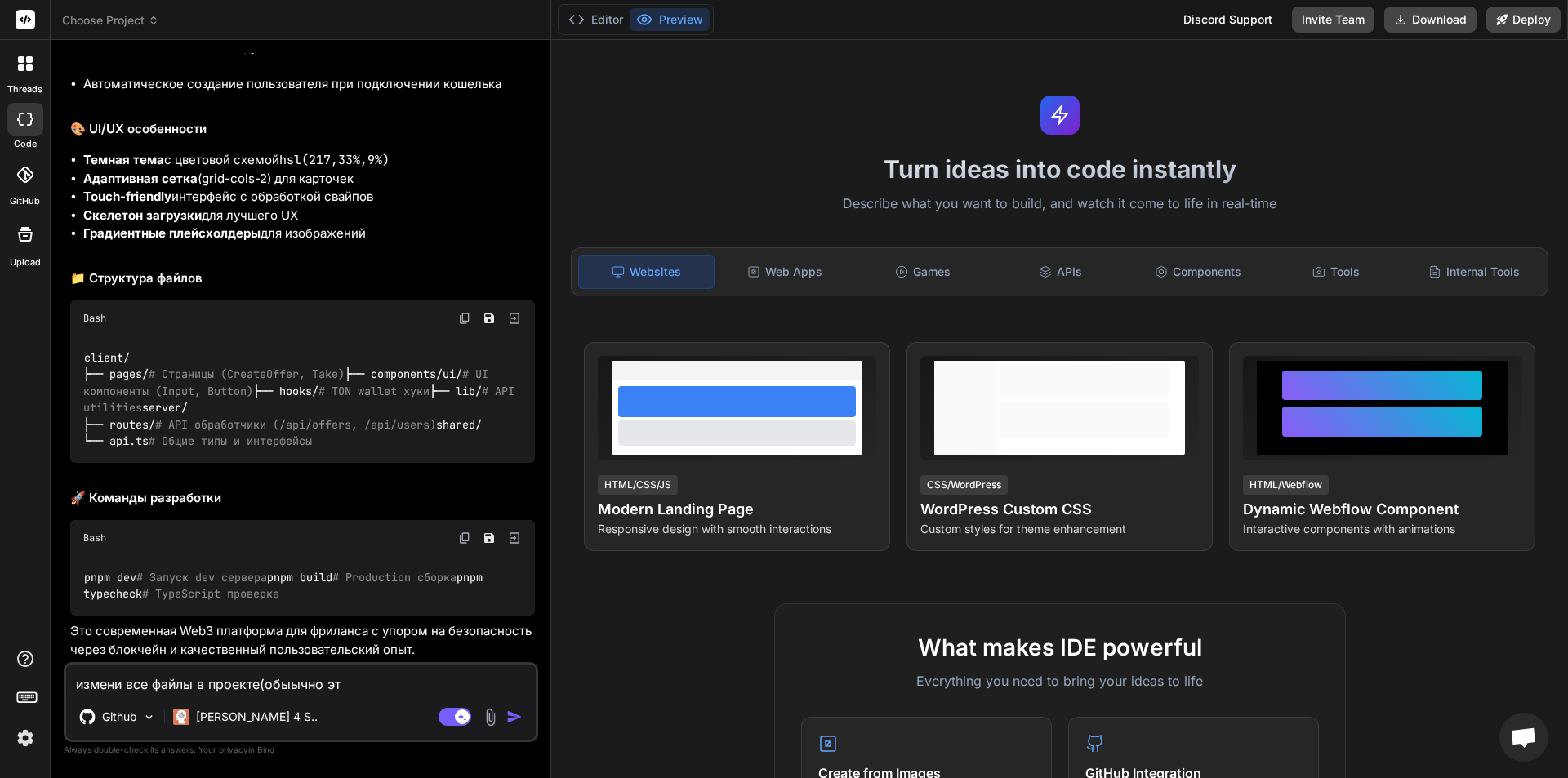
type textarea "x"
type textarea "измени все файлы в проекте(обыычно это"
click at [290, 681] on textarea "измени все файлы в проекте(обыычно это" at bounding box center [300, 679] width 469 height 29
type textarea "x"
type textarea "измени все файлы в проекте(обычно это"
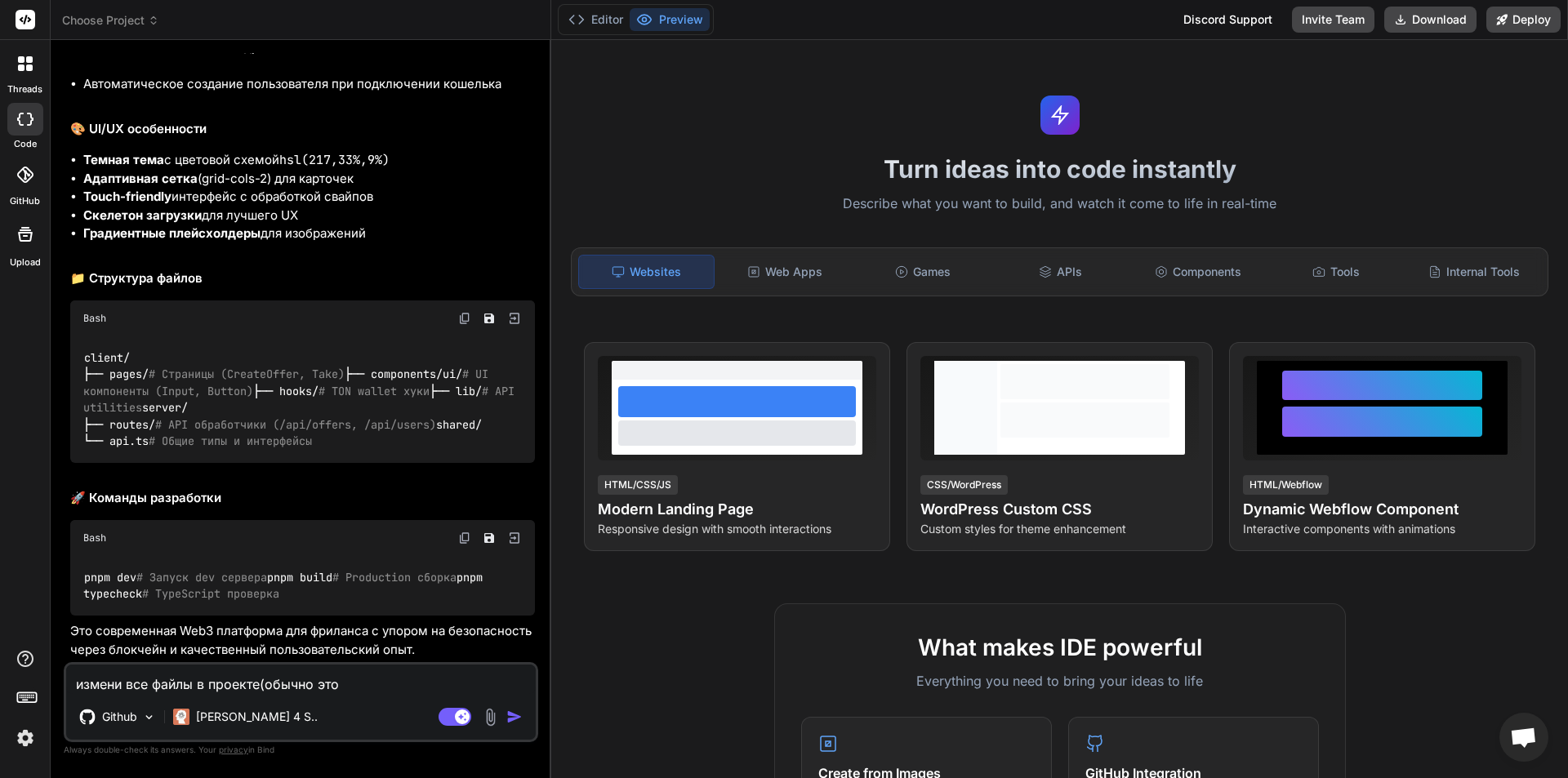
click at [397, 692] on textarea "измени все файлы в проекте(обычно это" at bounding box center [300, 679] width 469 height 29
type textarea "x"
type textarea "измени все файлы в проекте(обычно это"
type textarea "x"
type textarea "измени все файлы в проекте(обычно это ."
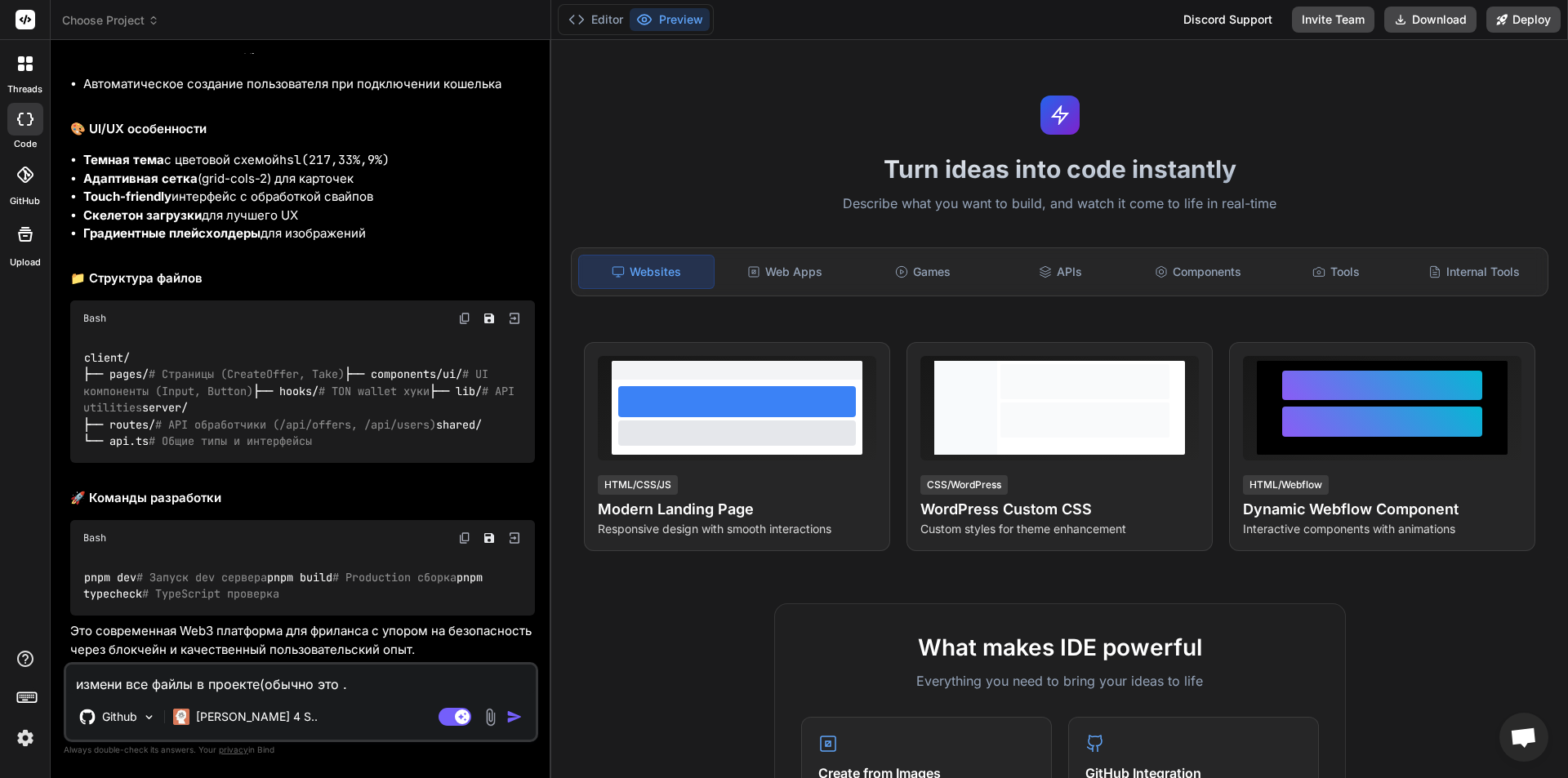
type textarea "x"
type textarea "измени все файлы в проекте(обычно это .m"
type textarea "x"
type textarea "измени все файлы в проекте(обычно это .md"
type textarea "x"
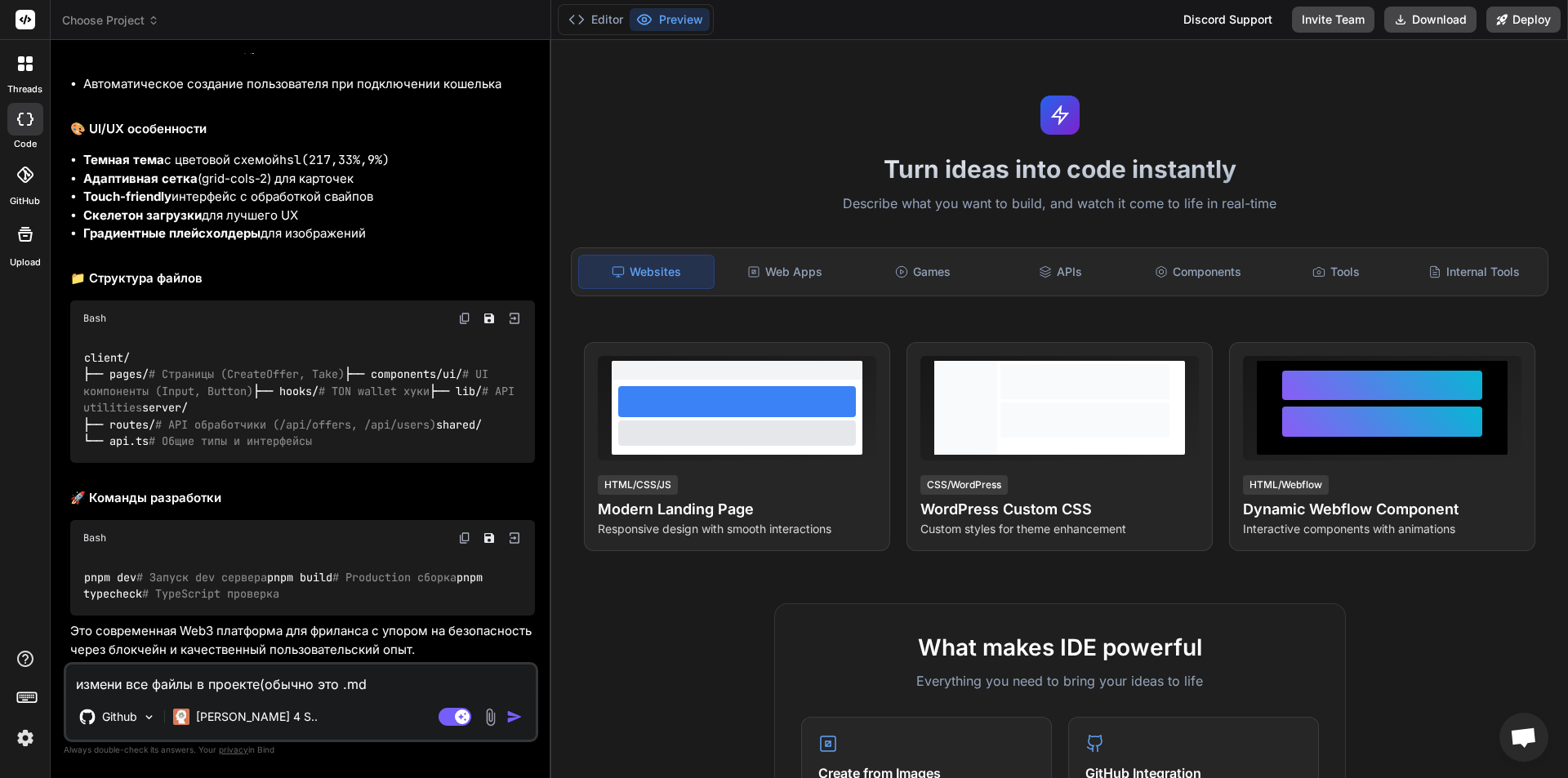
type textarea "измени все файлы в проекте(обычно это .md"
type textarea "x"
type textarea "измени все файлы в проекте(обычно это .md o"
type textarea "x"
type textarea "измени все файлы в проекте(обычно это .md or"
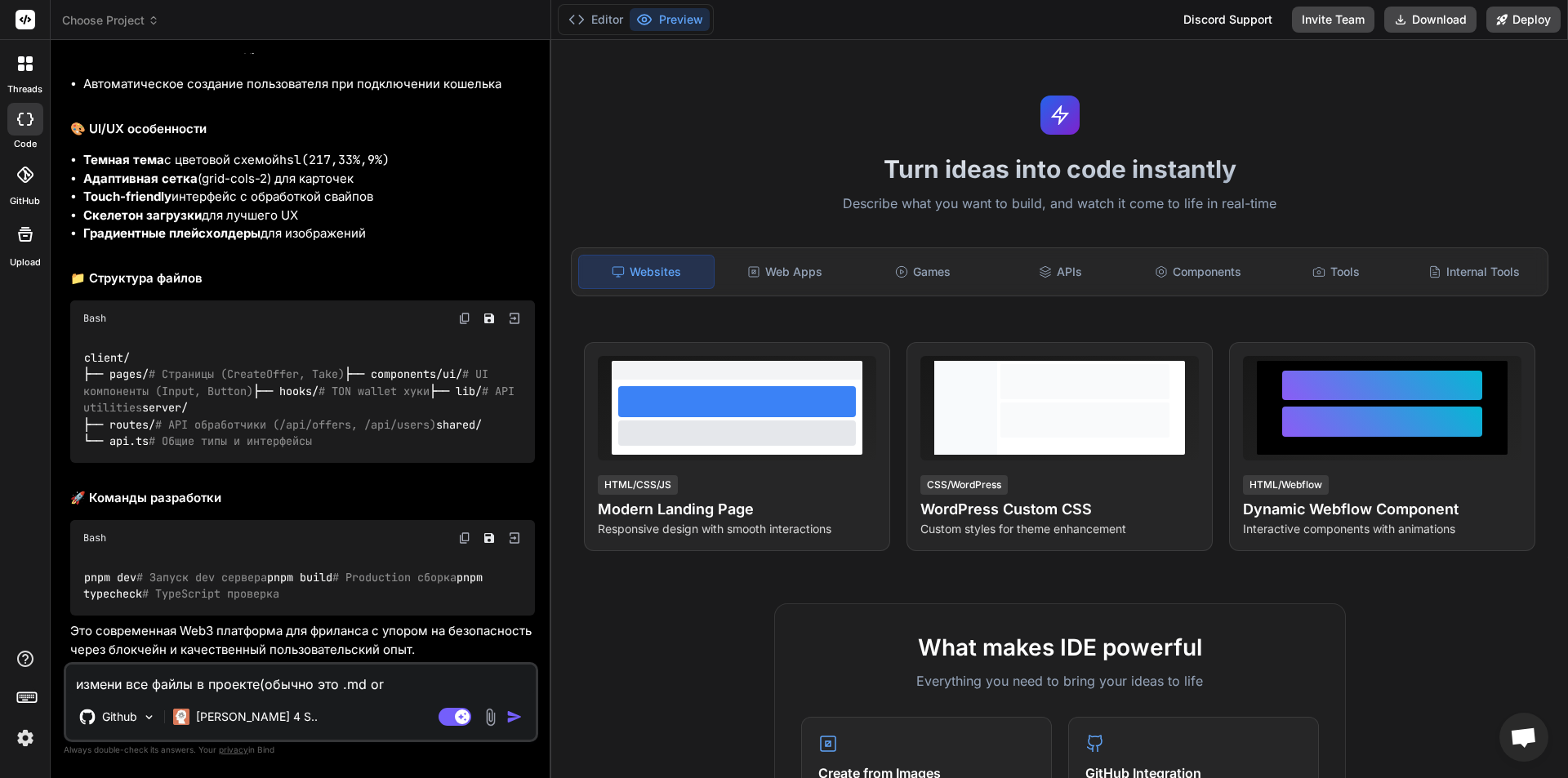
type textarea "x"
type textarea "измени все файлы в проекте(обычно это .md or"
type textarea "x"
type textarea "измени все файлы в проекте(обычно это .md or /"
type textarea "x"
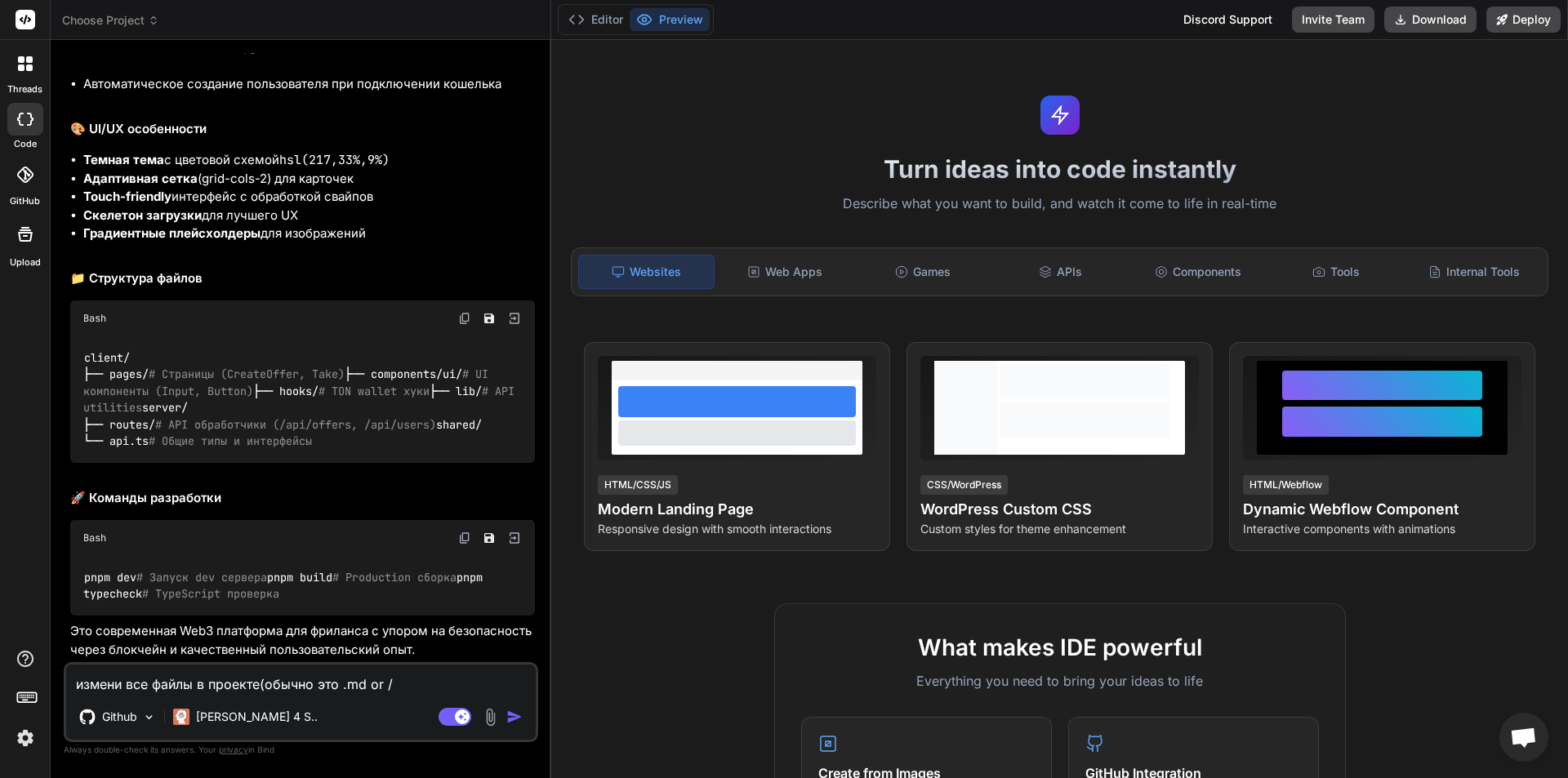
type textarea "измени все файлы в проекте(обычно это .md or /m"
type textarea "x"
type textarea "измени все файлы в проекте(обычно это .md or /mc"
type textarea "x"
type textarea "измени все файлы в проекте(обычно это .md or /mcd"
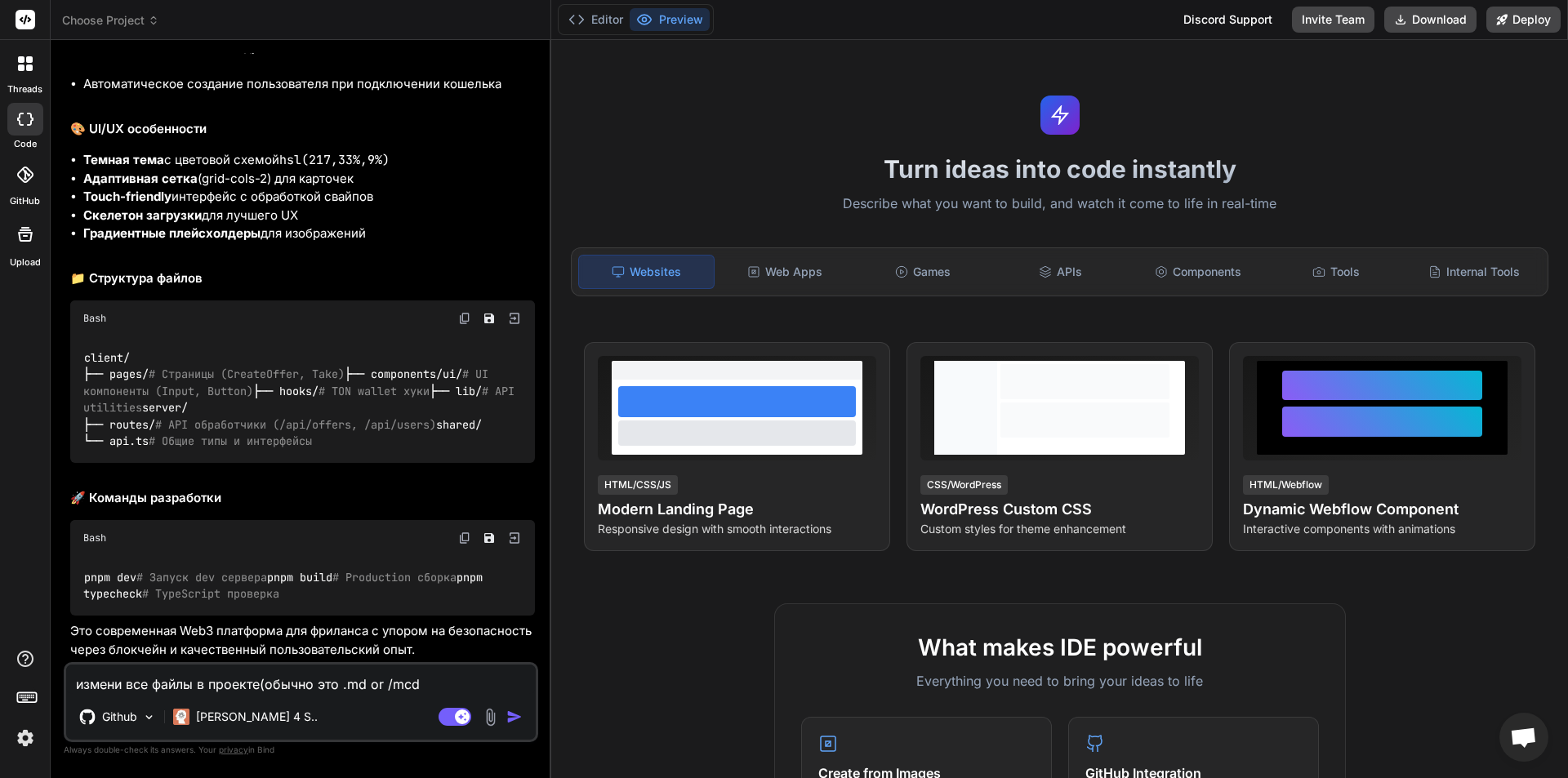
type textarea "x"
type textarea "измени все файлы в проекте(обычно это .md or /mcd"
type textarea "x"
type textarea "измени все файлы в проекте(обычно это .md or /mcd ,"
type textarea "x"
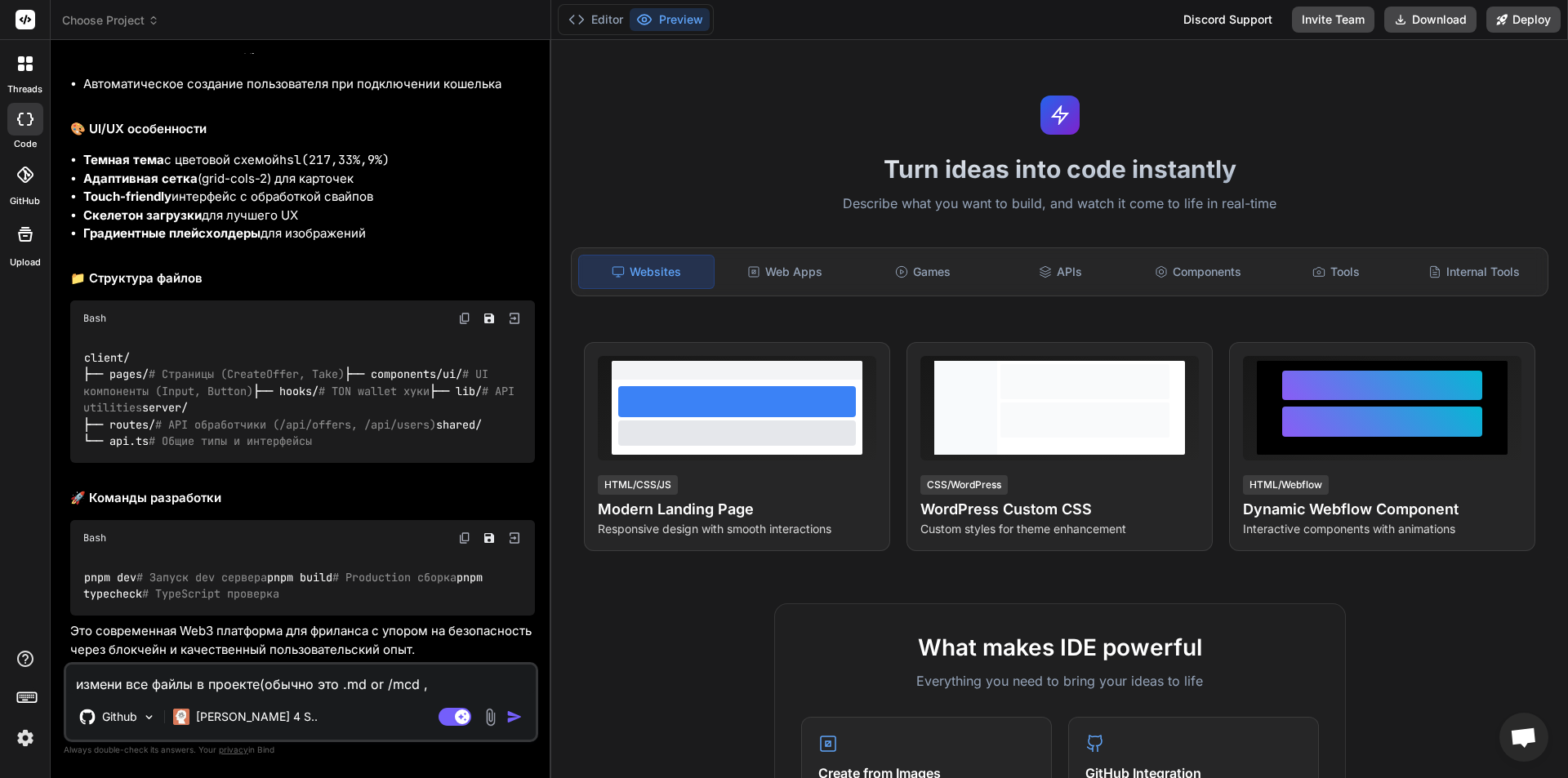
type textarea "измени все файлы в проекте(обычно это .md or /mcd ,"
type textarea "x"
type textarea "измени все файлы в проекте(обычно это .md or /mcd , н"
type textarea "x"
type textarea "измени все файлы в проекте(обычно это .md or /mcd , но"
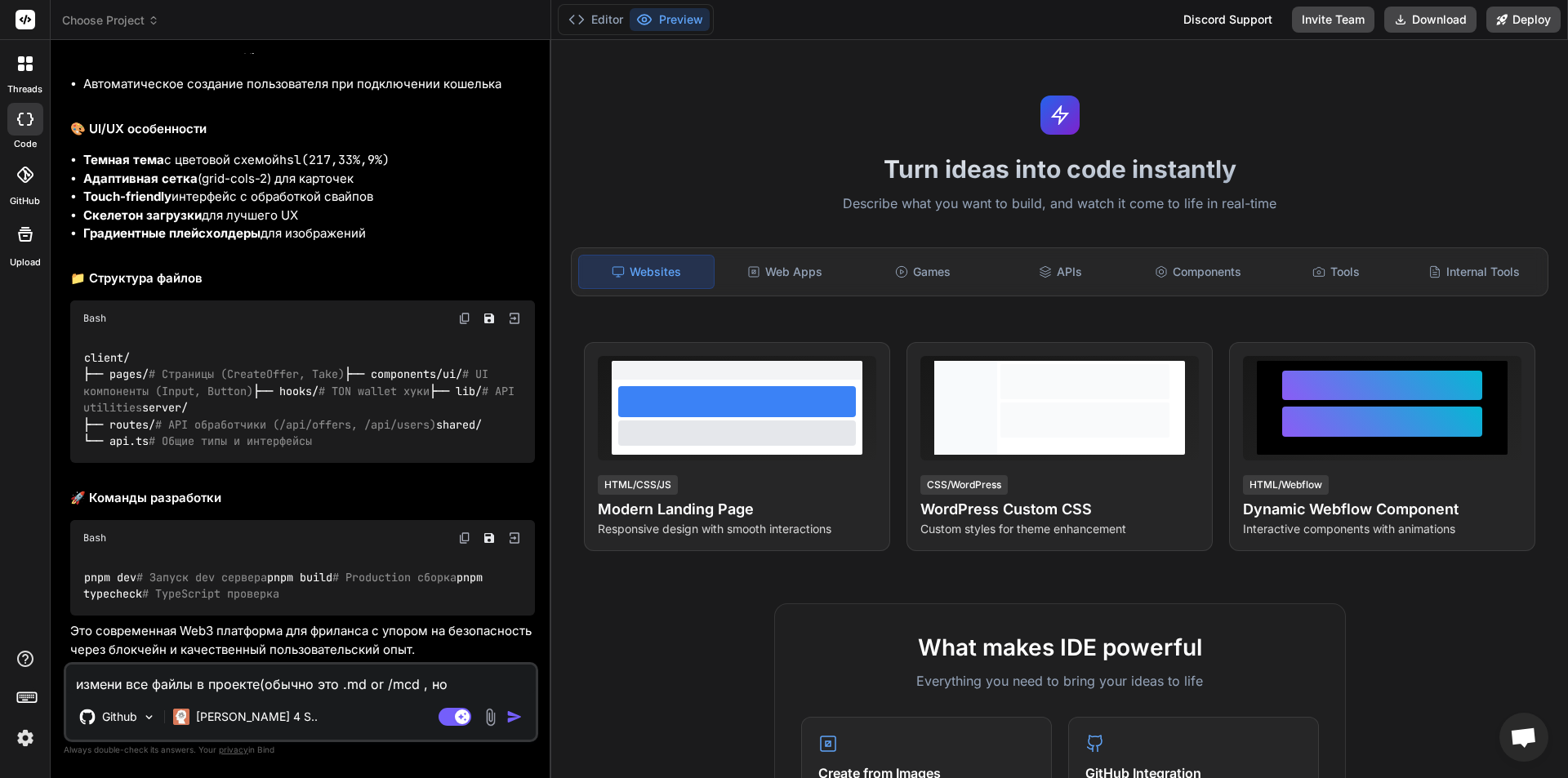
type textarea "x"
type textarea "измени все файлы в проекте(обычно это .md or /mcd , но"
type textarea "x"
type textarea "измени все файлы в проекте(обычно это .md or /mcd , но н"
type textarea "x"
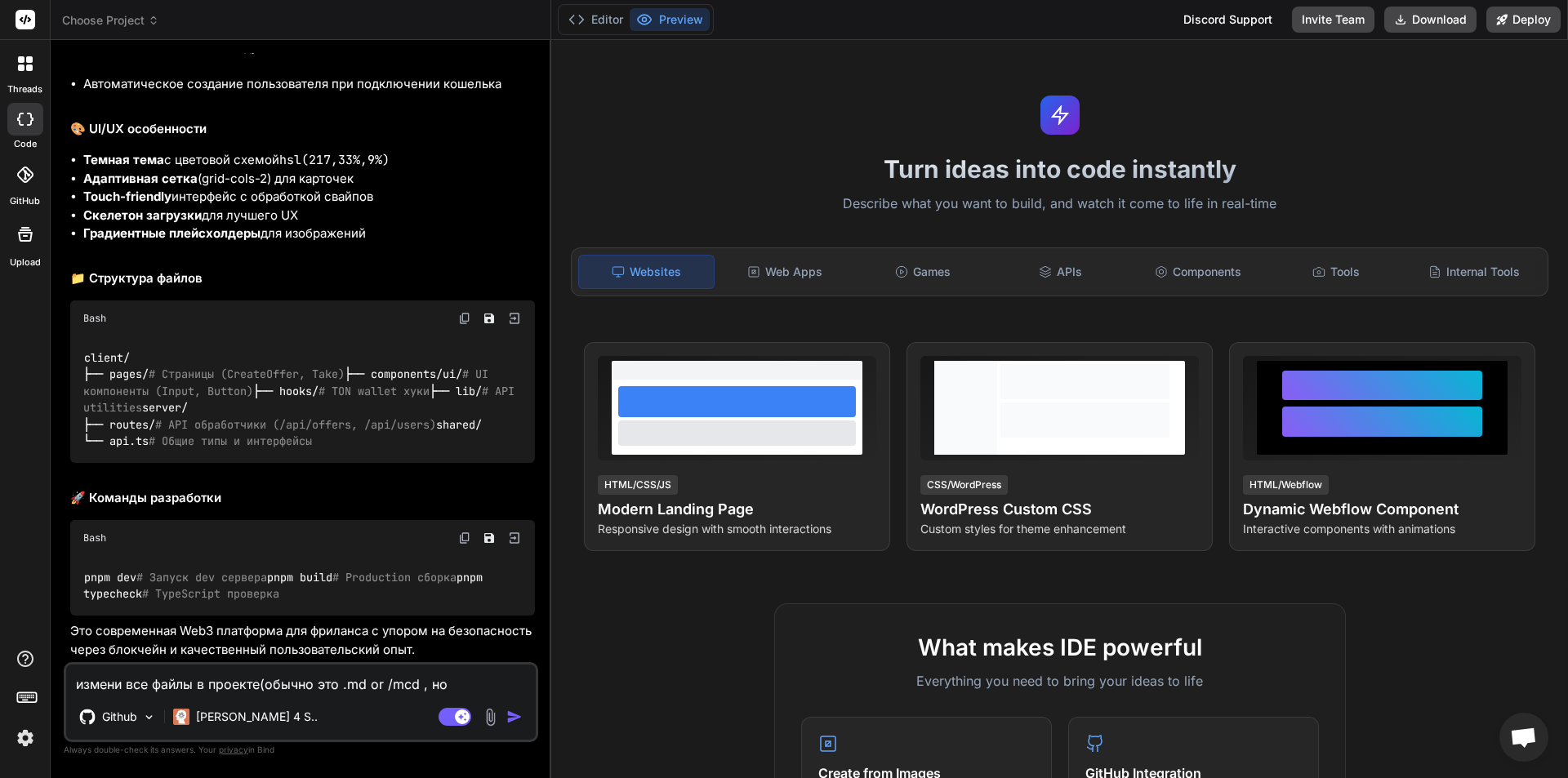
type textarea "измени все файлы в проекте(обычно это .md or /mcd , но не"
type textarea "x"
type textarea "измени все файлы в проекте(обычно это .md or /mcd , но не"
type textarea "x"
type textarea "измени все файлы в проекте(обычно это .md or /mcd , но не в"
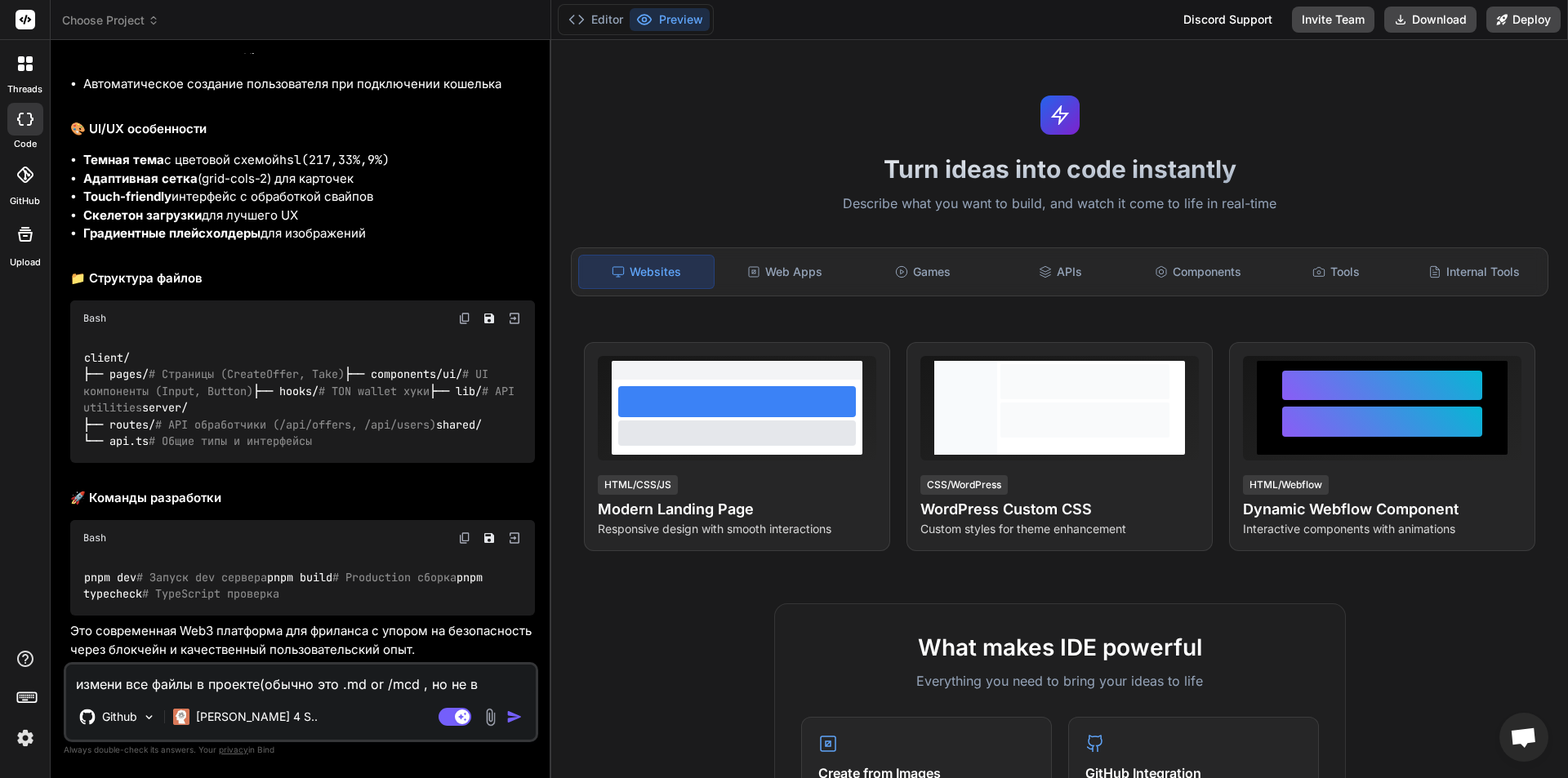
type textarea "x"
type textarea "измени все файлы в проекте(обычно это .md or /mcd , но не вс"
type textarea "x"
type textarea "измени все файлы в проекте(обычно это .md or /mcd , но не все"
type textarea "x"
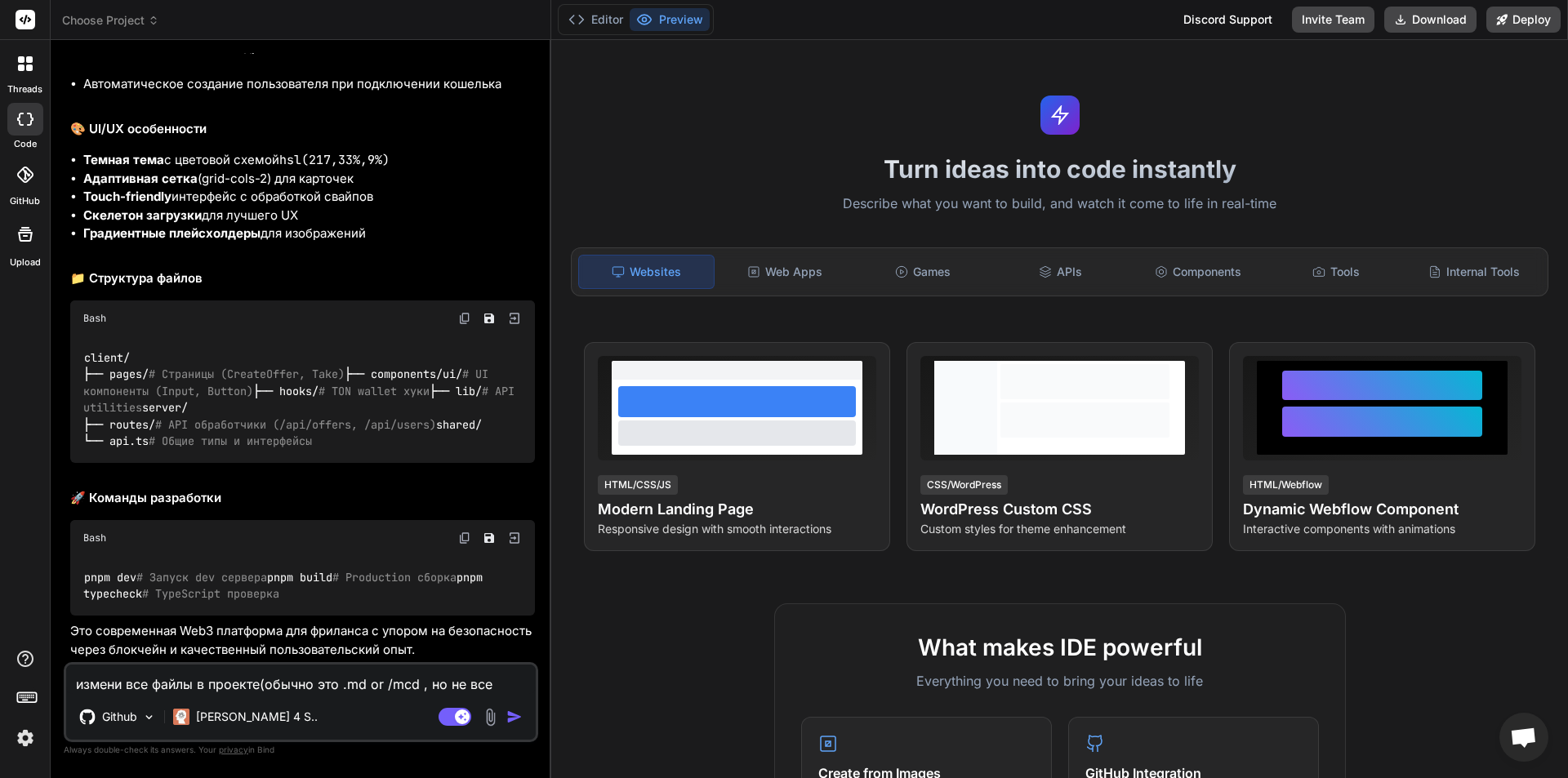
type textarea "измени все файлы в проекте(обычно это .md or /mcd , но не всег"
type textarea "x"
type textarea "измени все файлы в проекте(обычно это .md or /mcd , но не всегд"
type textarea "x"
type textarea "измени все файлы в проекте(обычно это .md or /mcd , но не всегда"
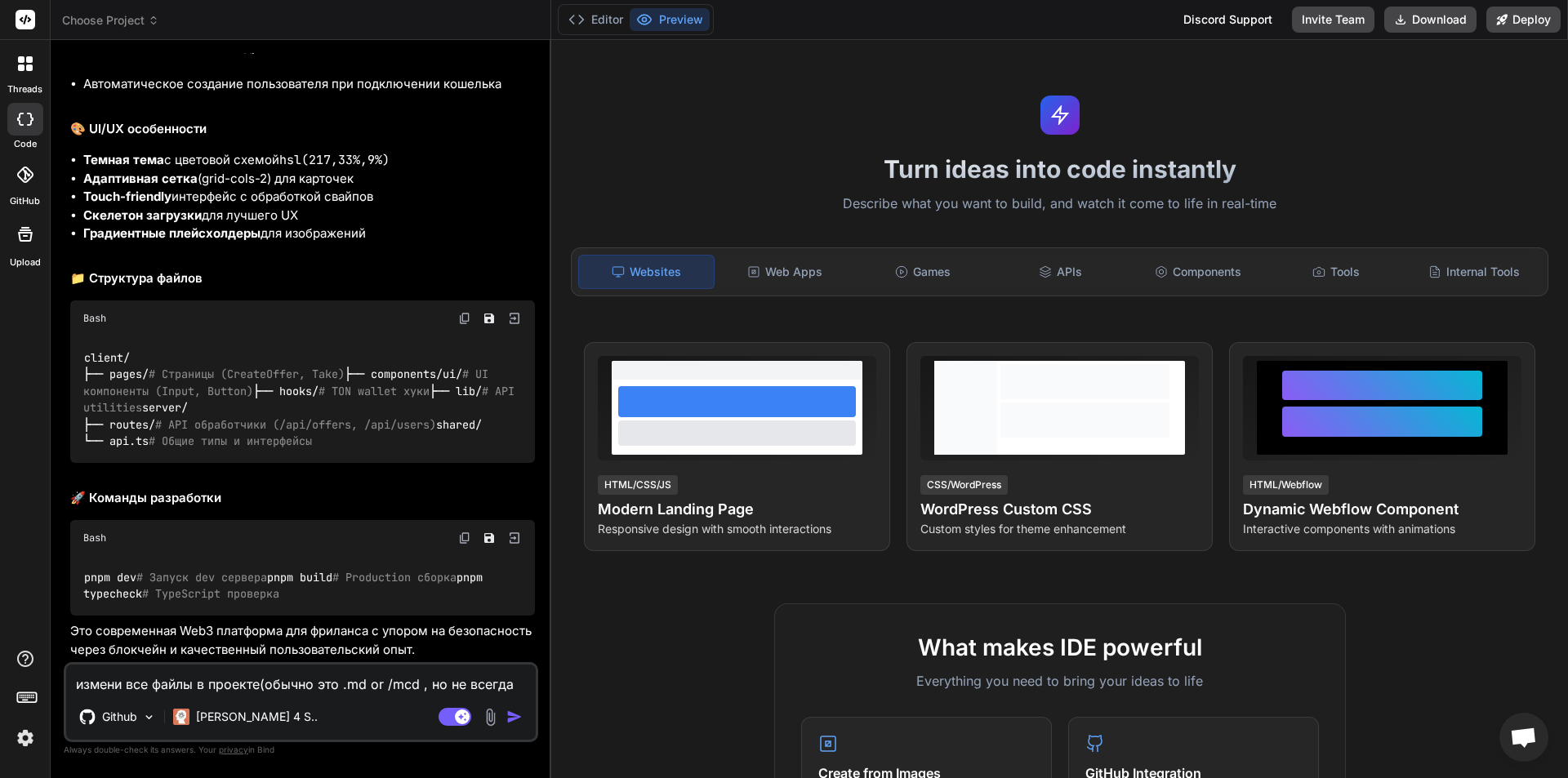
type textarea "x"
type textarea "измени все файлы в проекте(обычно это .md or /mcd , но не всегда)"
type textarea "x"
type textarea "измени все файлы в проекте(обычно это .md or /mcd , но не всегда),"
type textarea "x"
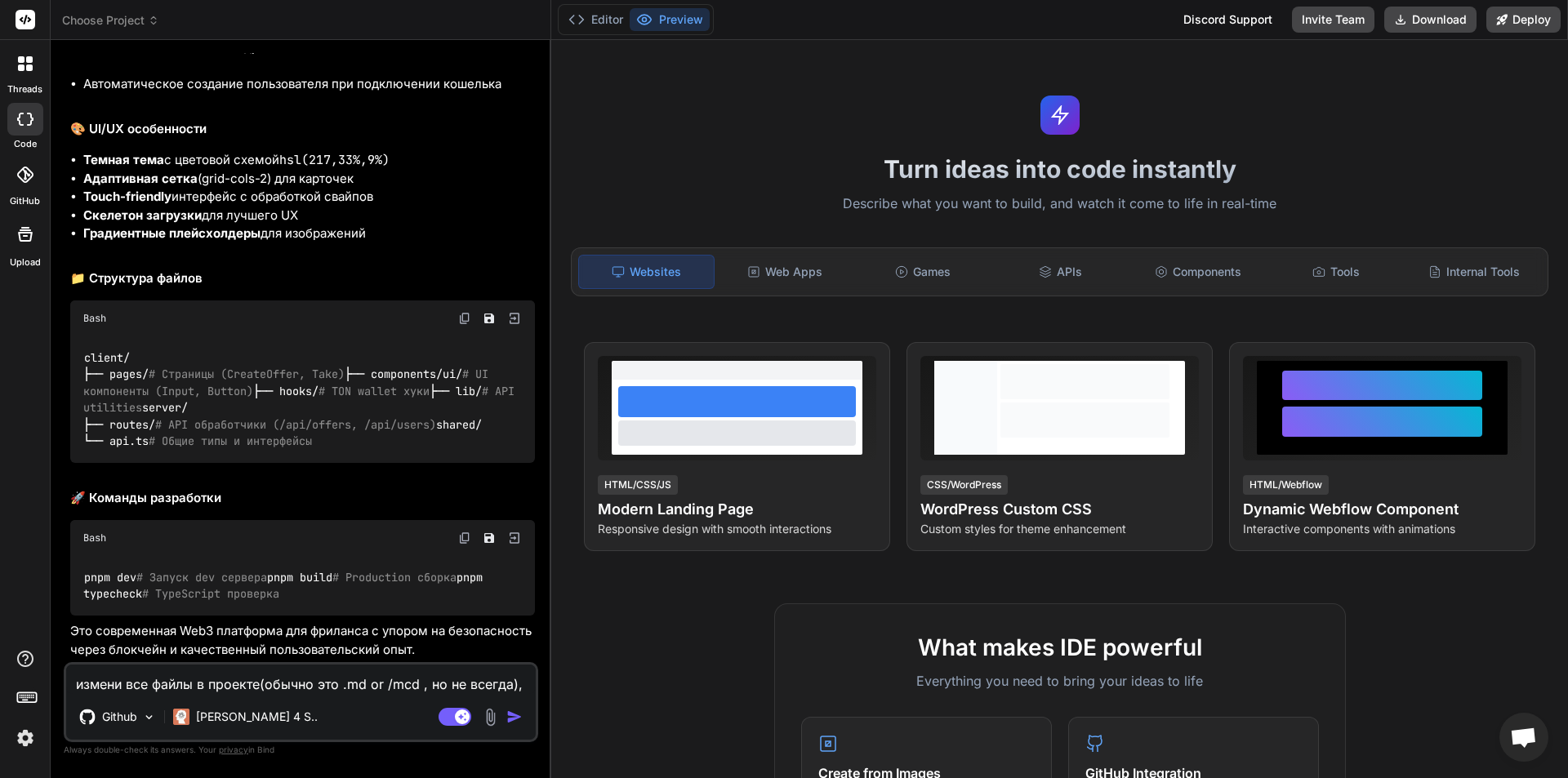
type textarea "измени все файлы в проекте(обычно это .md or /mcd , но не всегда),"
type textarea "x"
type textarea "измени все файлы в проекте(обычно это .md or /mcd , но не всегда), к"
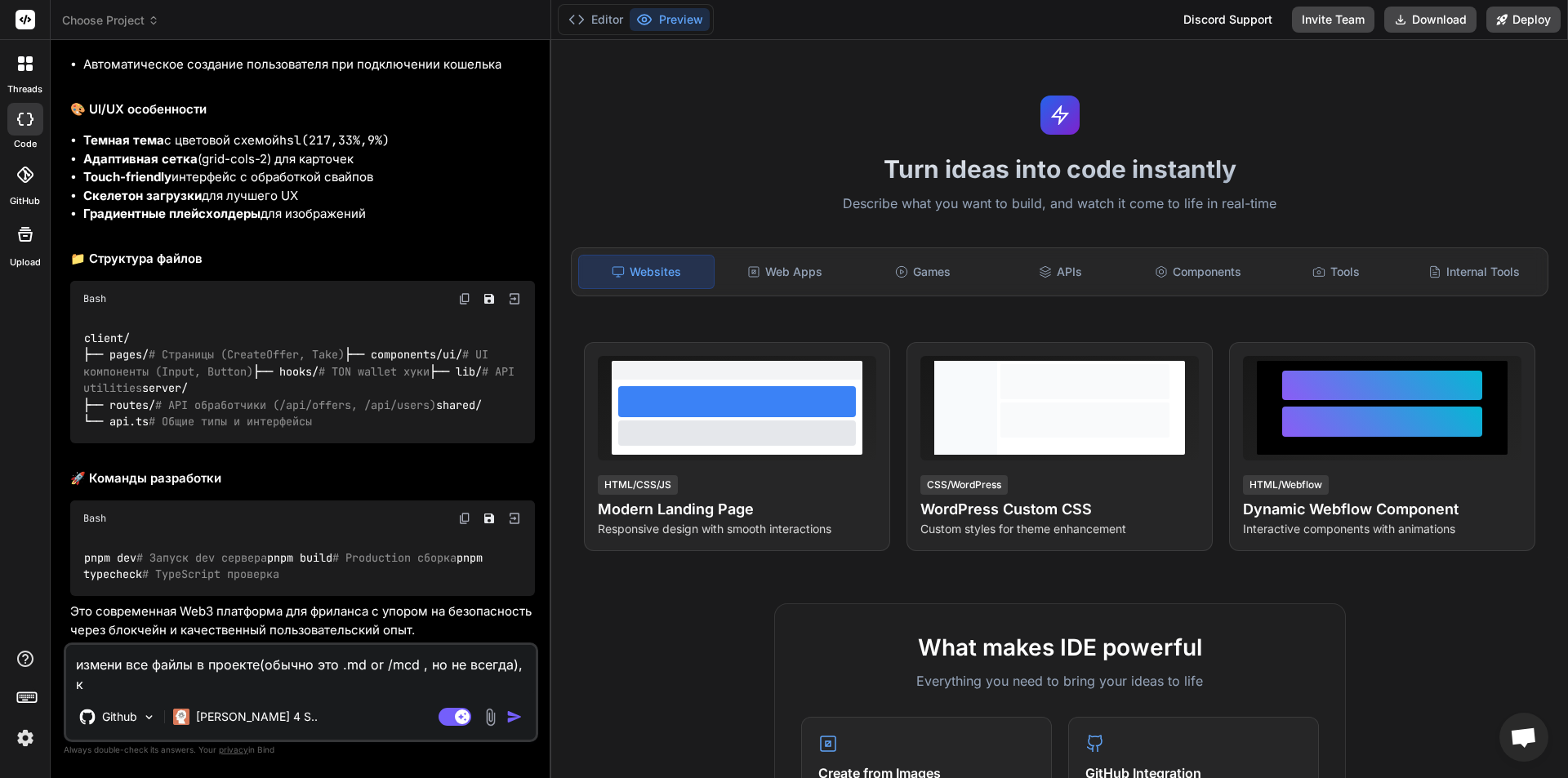
type textarea "x"
type textarea "измени все файлы в проекте(обычно это .md or /mcd , но не всегда), ко"
type textarea "x"
type textarea "измени все файлы в проекте(обычно это .md or /mcd , но не всегда), кот"
type textarea "x"
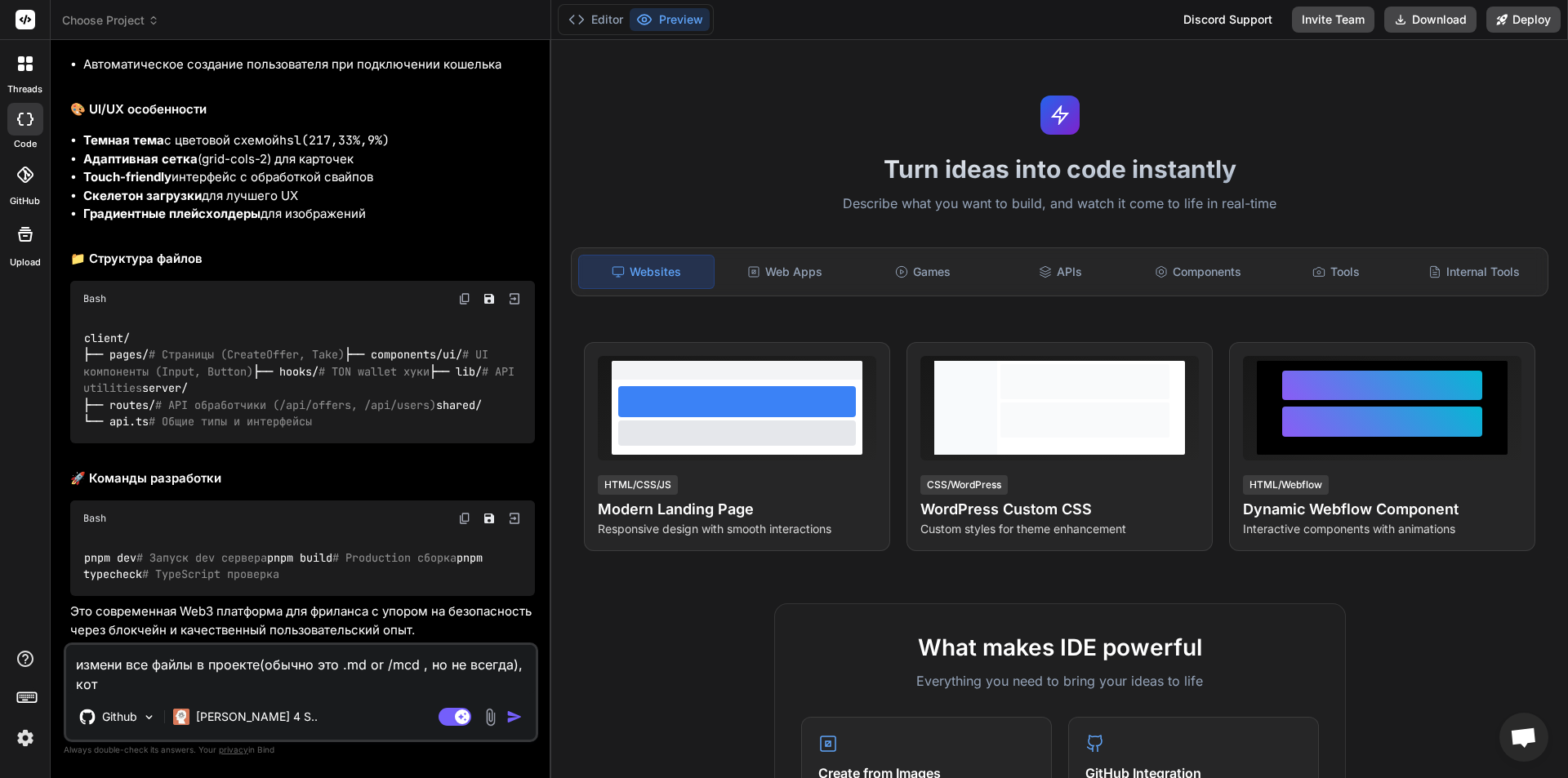
type textarea "измени все файлы в проекте(обычно это .md or /mcd , но не всегда), кото"
type textarea "x"
type textarea "измени все файлы в проекте(обычно это .md or /mcd , но не всегда), котор"
type textarea "x"
type textarea "измени все файлы в проекте(обычно это .md or /mcd , но не всегда), которы"
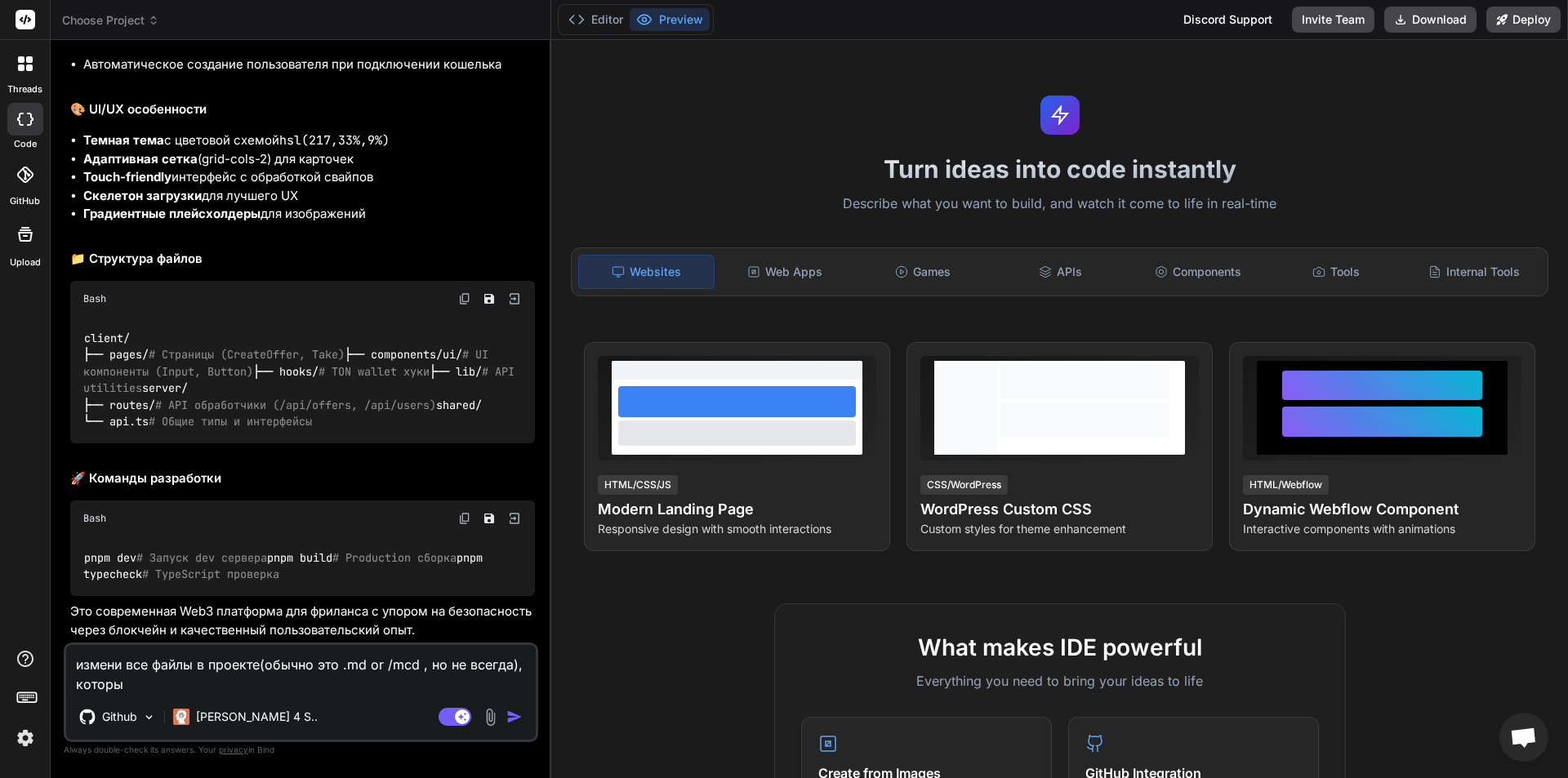
type textarea "x"
type textarea "измени все файлы в проекте(обычно это .md or /mcd , но не всегда), которые"
type textarea "x"
type textarea "измени все файлы в проекте(обычно это .md or /mcd , но не всегда), которые"
type textarea "x"
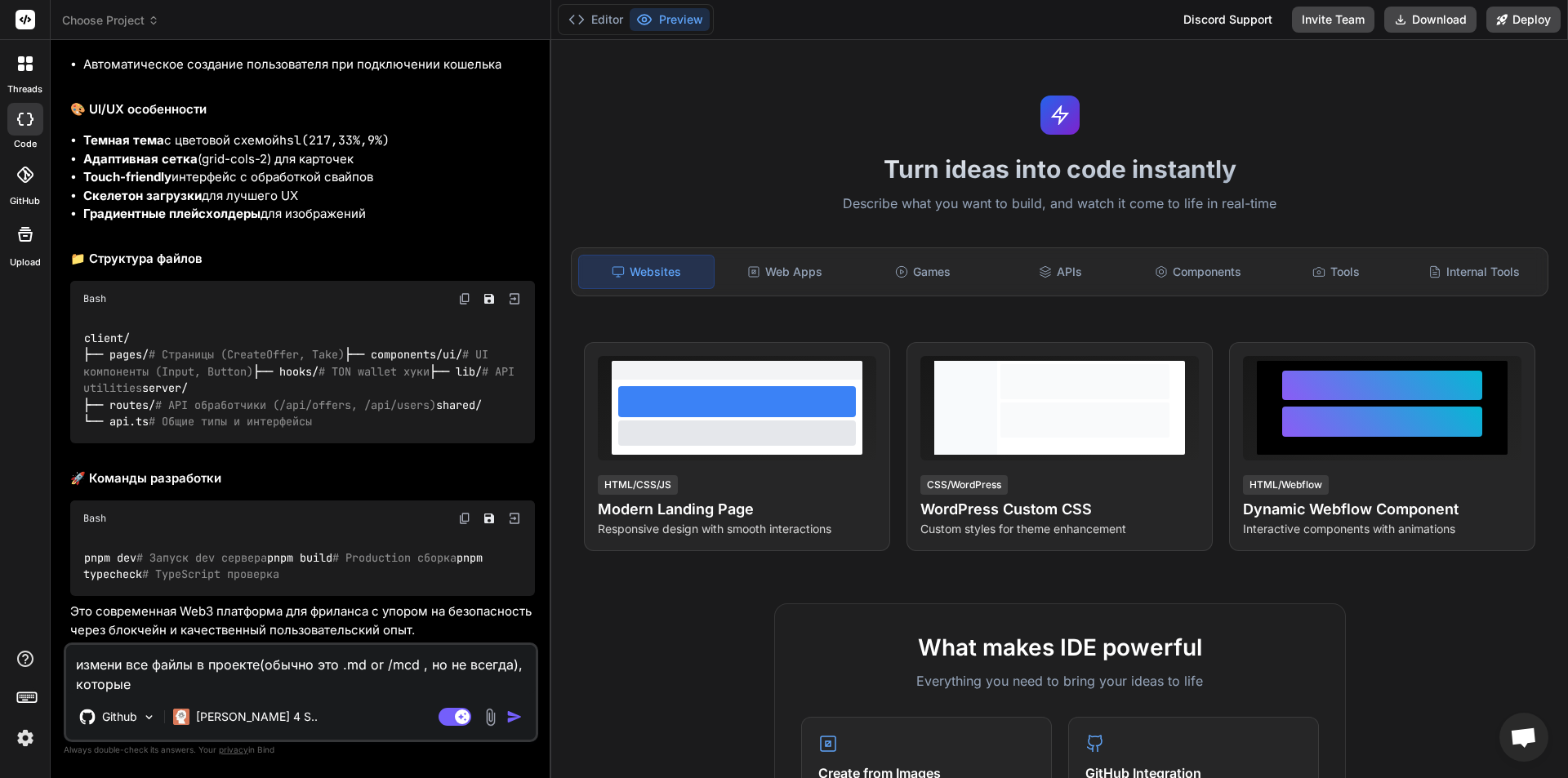
type textarea "измени все файлы в проекте(обычно это .md or /mcd , но не всегда), которые о"
type textarea "x"
type textarea "измени все файлы в проекте(обычно это .md or /mcd , но не всегда), которые оп"
type textarea "x"
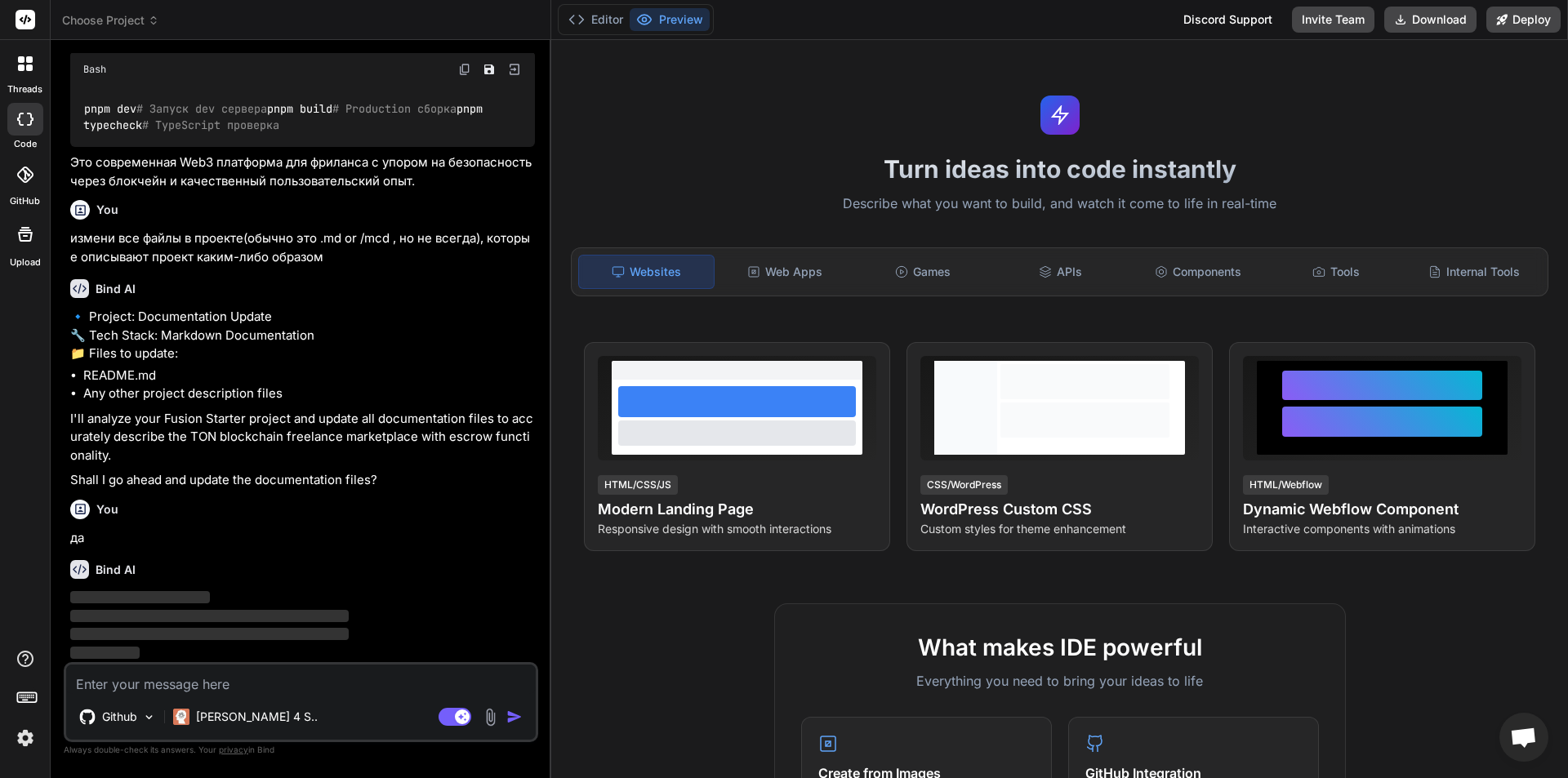
scroll to position [2054, 0]
click at [214, 719] on p "[PERSON_NAME] 4 S.." at bounding box center [257, 717] width 122 height 16
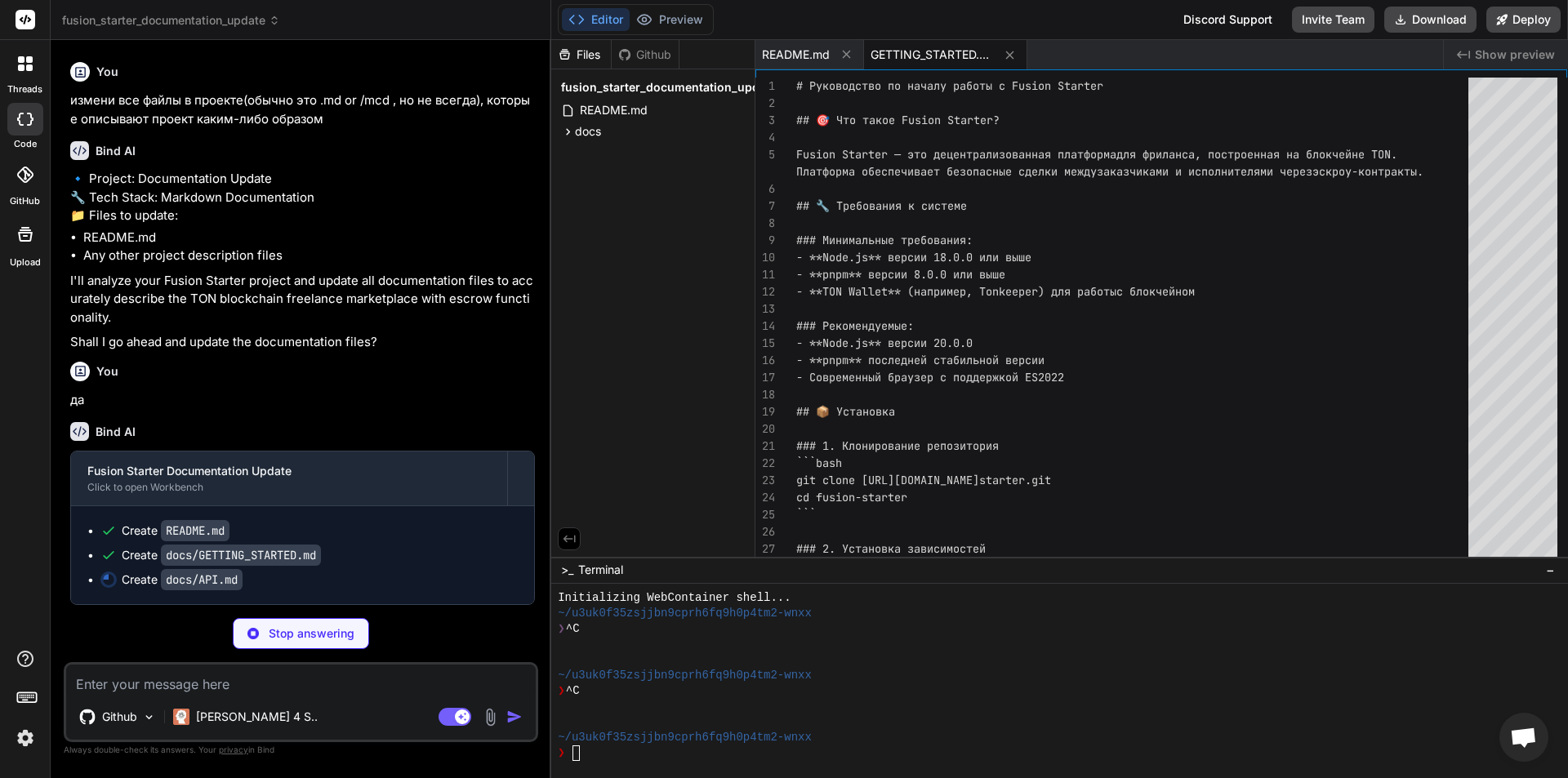
scroll to position [2193, 0]
click at [585, 135] on span "docs" at bounding box center [587, 131] width 26 height 16
click at [629, 155] on span "GETTING_STARTED.md" at bounding box center [656, 154] width 129 height 19
click at [285, 694] on div "Github [PERSON_NAME] 4 S.. Agent Mode. When this toggle is activated, AI automa…" at bounding box center [301, 703] width 474 height 80
click at [269, 686] on textarea at bounding box center [300, 679] width 469 height 29
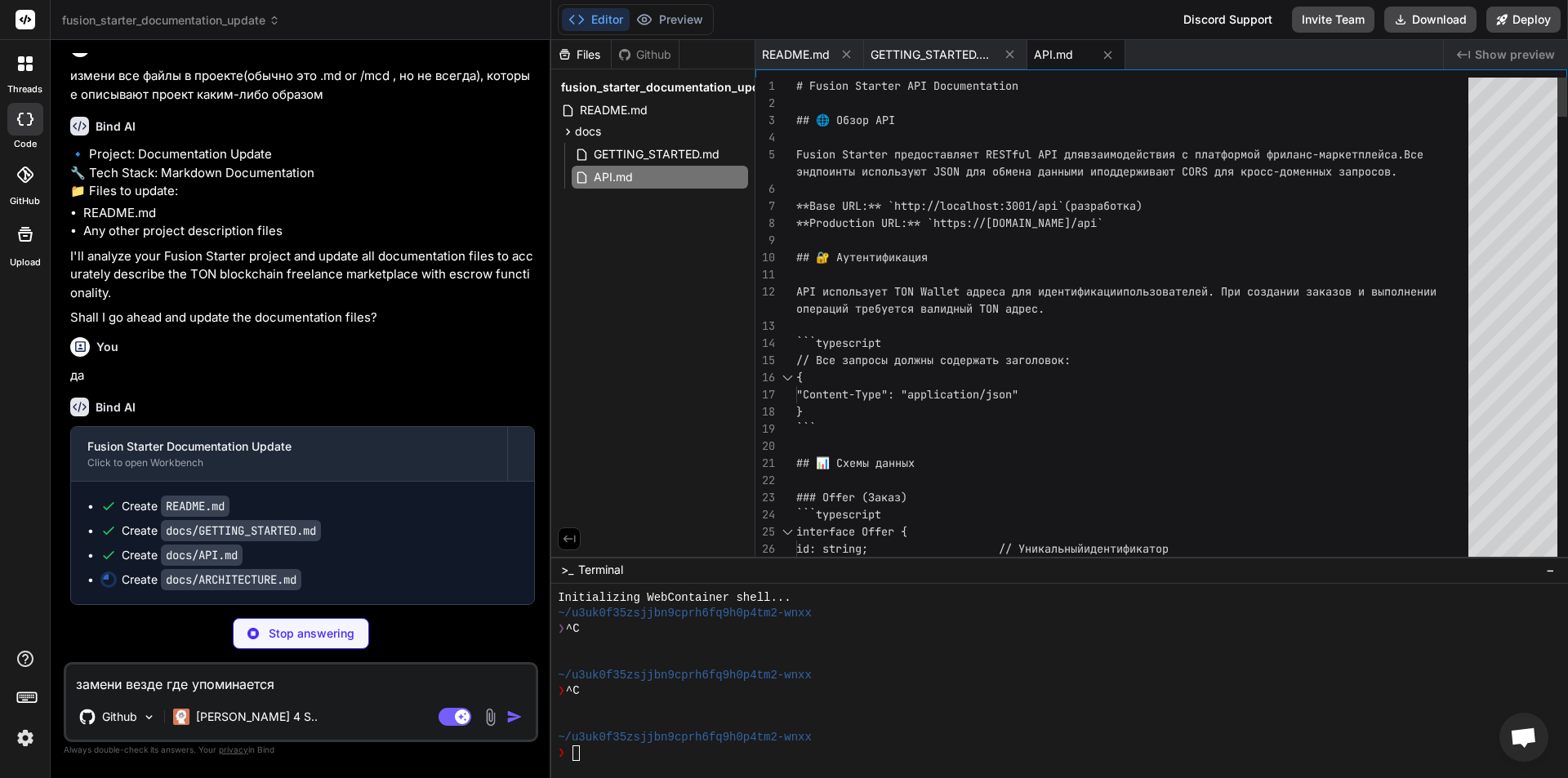
scroll to position [0, 0]
drag, startPoint x: 901, startPoint y: 84, endPoint x: 812, endPoint y: 85, distance: 89.0
click at [302, 686] on textarea "замени везде где упоминается" at bounding box center [300, 679] width 469 height 29
paste textarea "Fusion Starter"
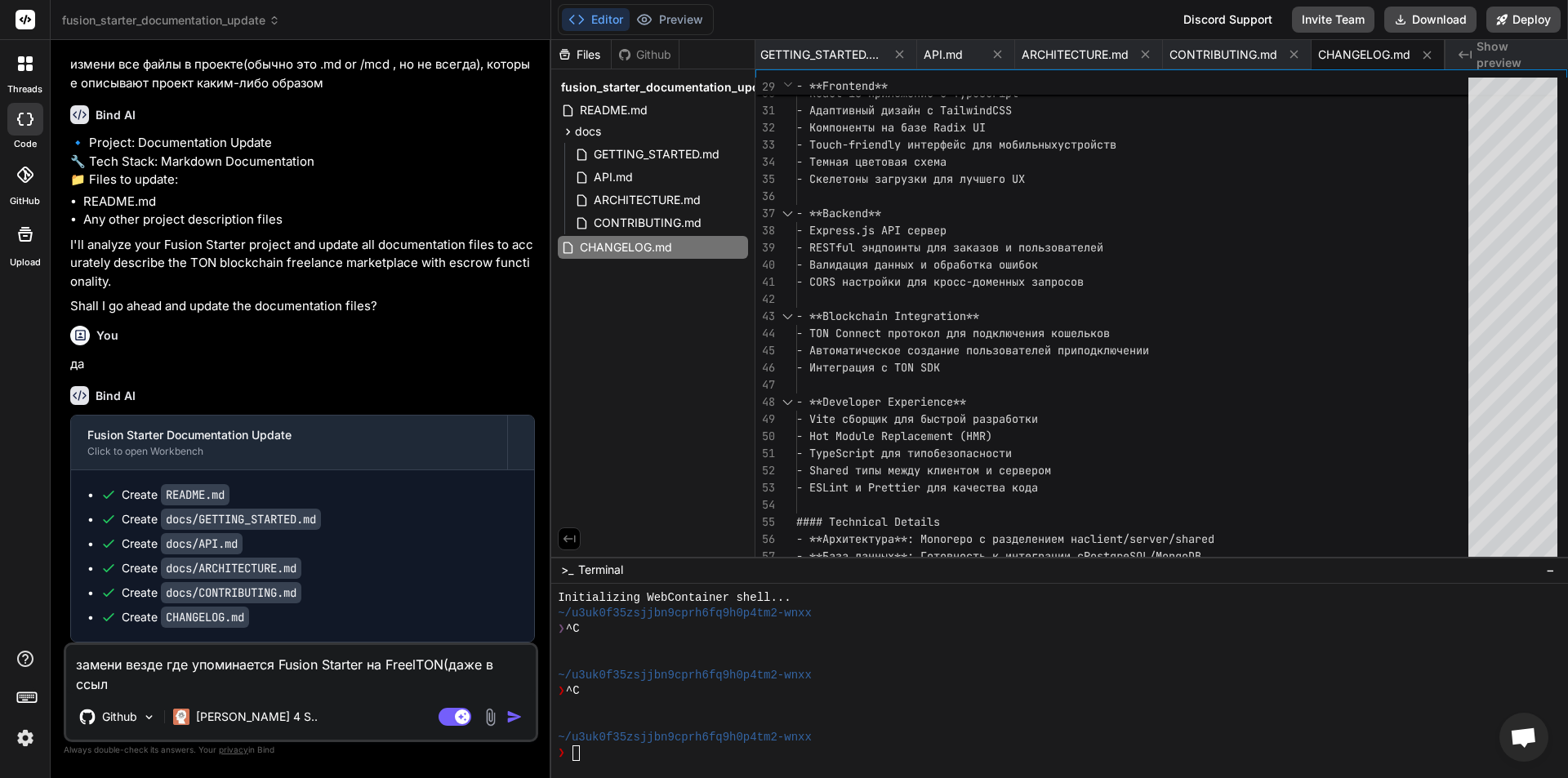
scroll to position [2229, 0]
click at [513, 716] on img "button" at bounding box center [514, 717] width 16 height 16
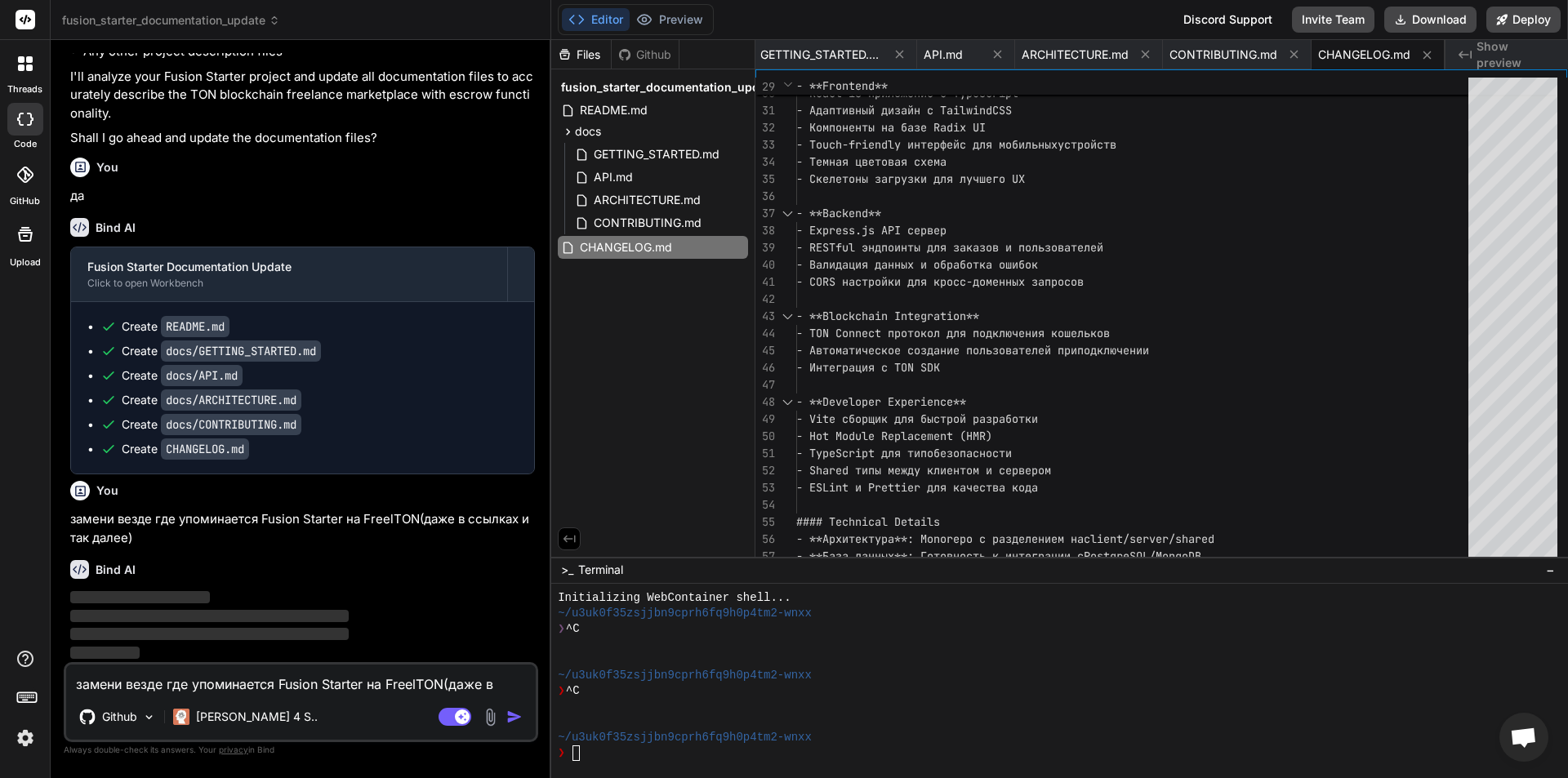
scroll to position [2355, 0]
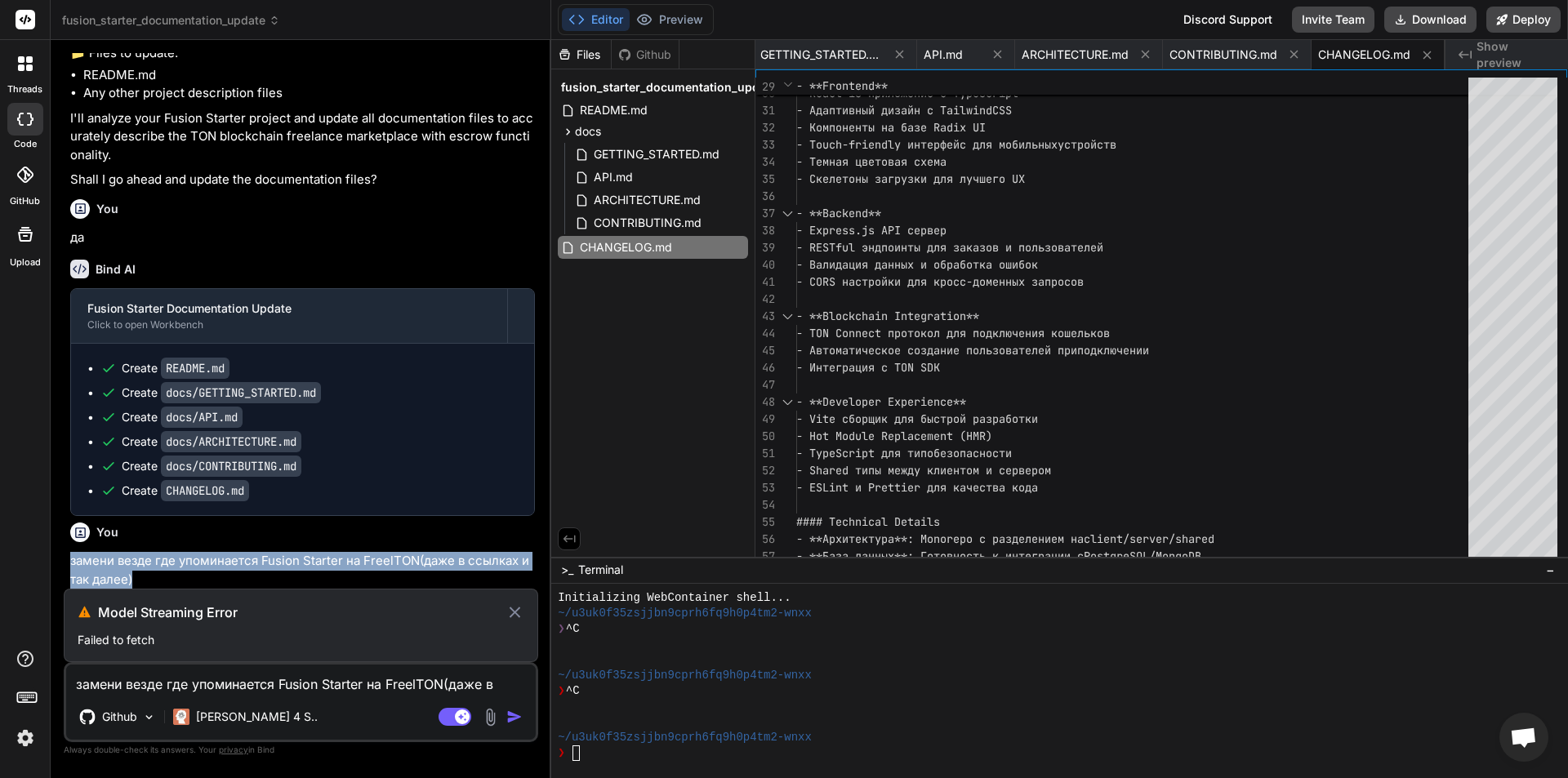
drag, startPoint x: 140, startPoint y: 582, endPoint x: 55, endPoint y: 551, distance: 90.5
click at [55, 551] on div "Bind AI Web Search Created with Pixso. Code Generator You hello Bind AI Hello! …" at bounding box center [300, 408] width 500 height 737
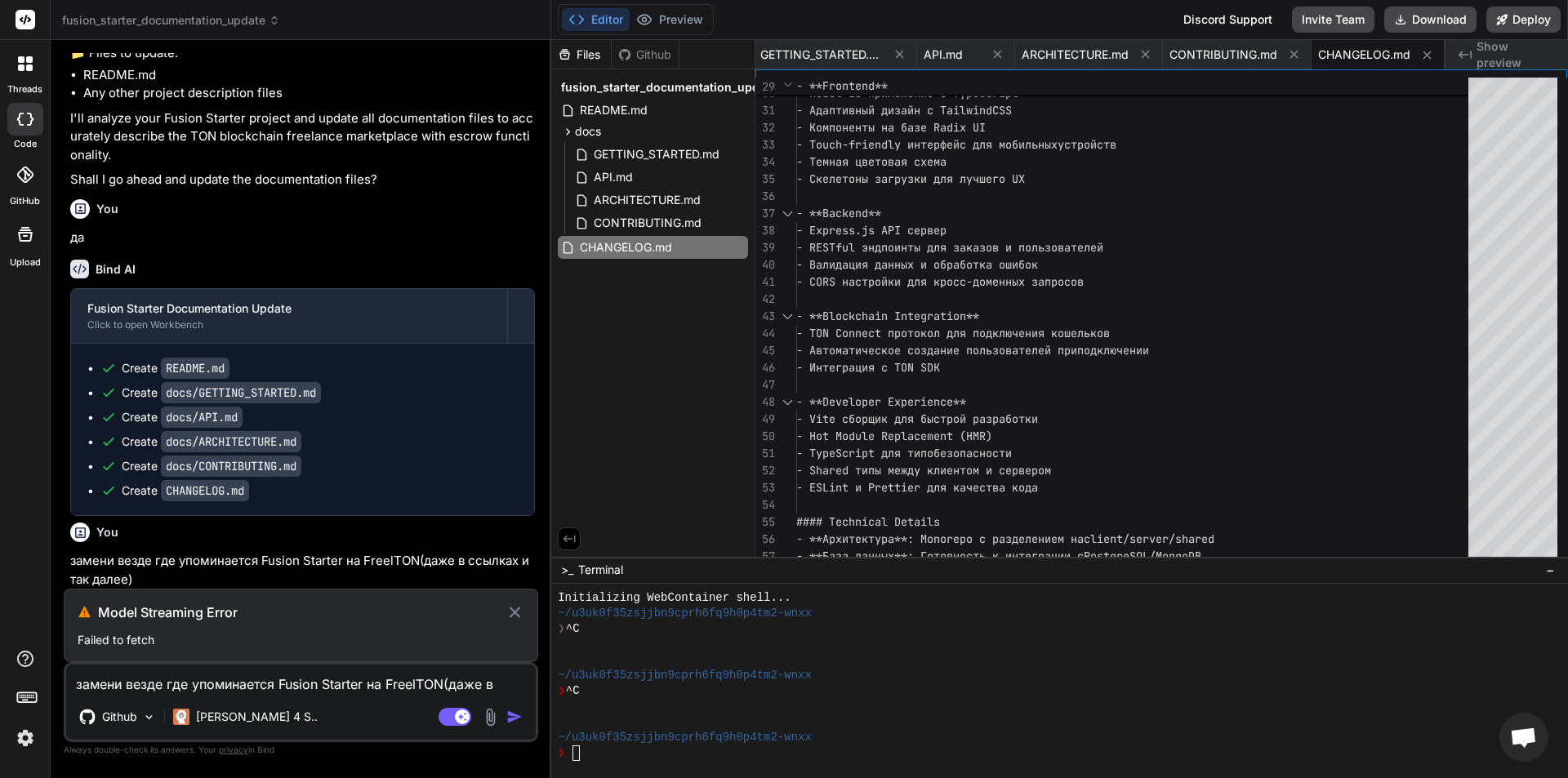
click at [653, 53] on div "Github" at bounding box center [644, 54] width 67 height 16
click at [196, 681] on textarea "замени везде где упоминается Fusion Starter на FreelTON(даже в ссылках и так да…" at bounding box center [300, 679] width 469 height 29
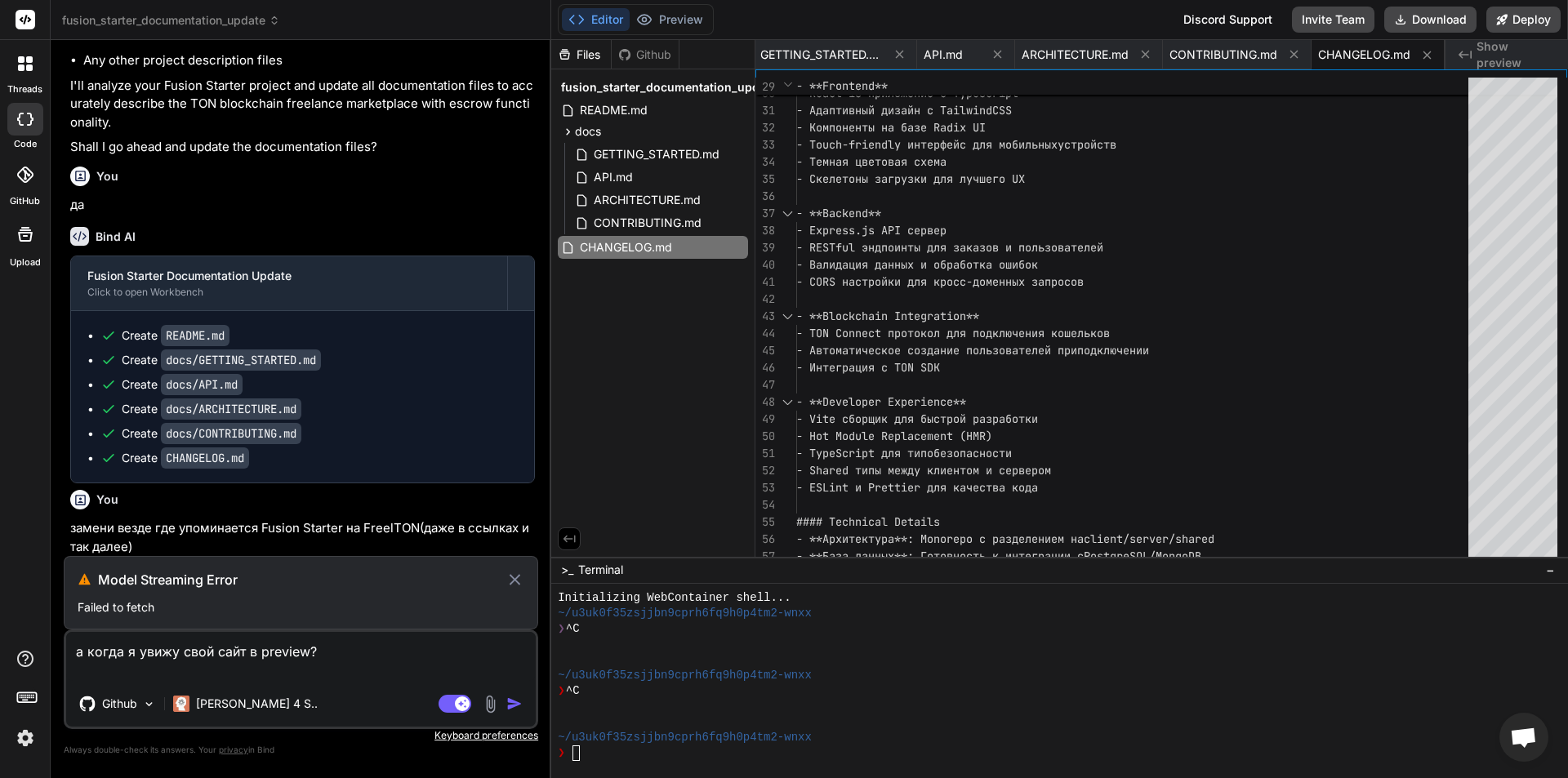
click at [331, 653] on textarea "а когда я увижу свой сайт в preview?" at bounding box center [300, 656] width 469 height 49
click at [487, 726] on div "Github Claude 4 S.." at bounding box center [300, 707] width 469 height 40
click at [492, 732] on p "Keyboard preferences" at bounding box center [301, 736] width 474 height 14
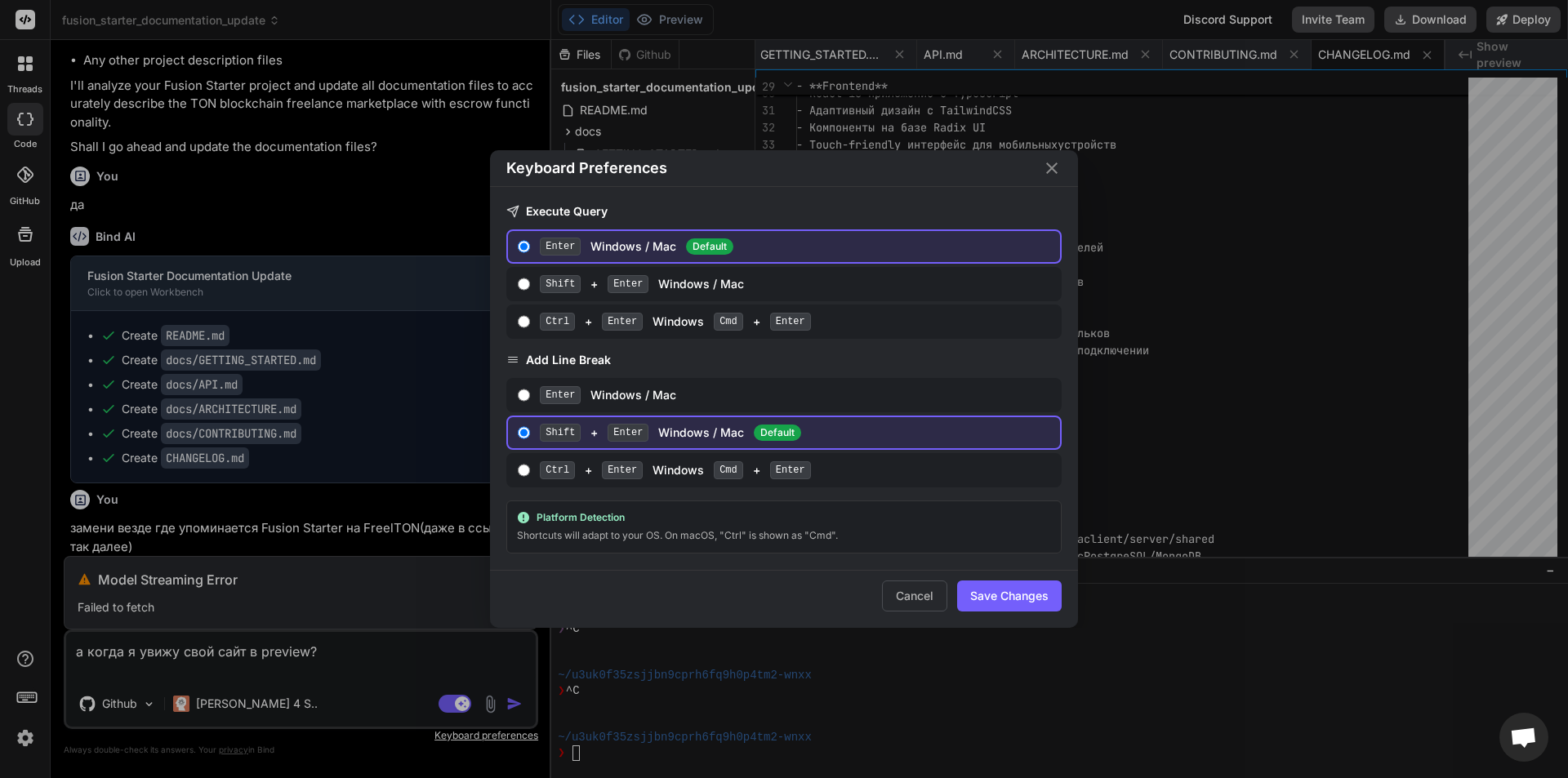
click at [628, 241] on div "Enter Windows / Mac Default" at bounding box center [796, 247] width 514 height 18
click at [530, 241] on input "Enter Windows / Mac Default" at bounding box center [523, 247] width 13 height 14
click at [1053, 165] on icon "Close" at bounding box center [1051, 168] width 19 height 19
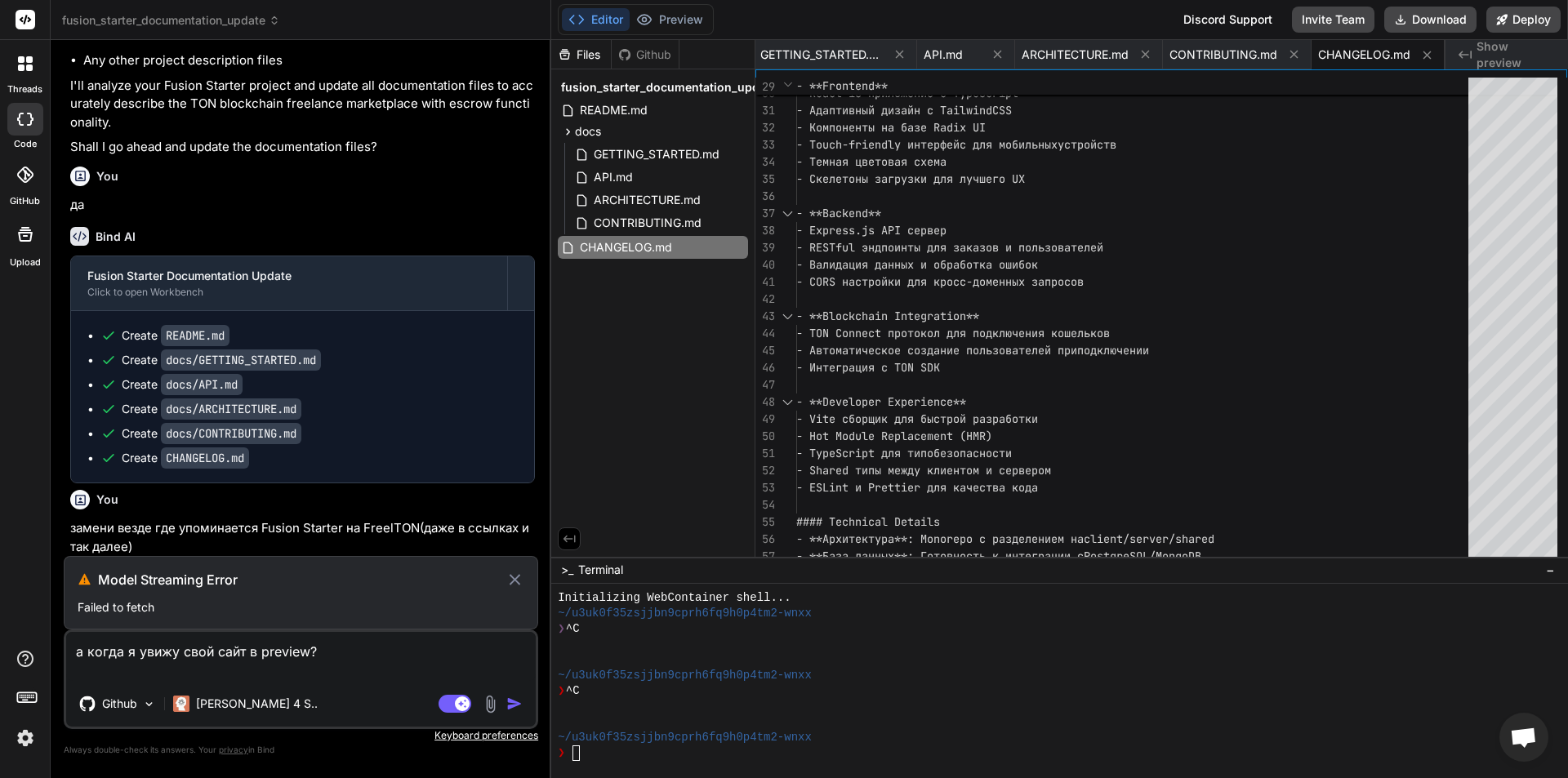
click at [342, 660] on textarea "а когда я увижу свой сайт в preview?" at bounding box center [300, 656] width 469 height 49
click at [310, 654] on textarea "а когда я увижу свой сайт в preview?" at bounding box center [300, 656] width 469 height 49
drag, startPoint x: 329, startPoint y: 652, endPoint x: 26, endPoint y: 617, distance: 305.0
click at [26, 617] on div "threads code GitHub Upload fusion_starter_documentation_update Created with Pix…" at bounding box center [784, 389] width 1568 height 778
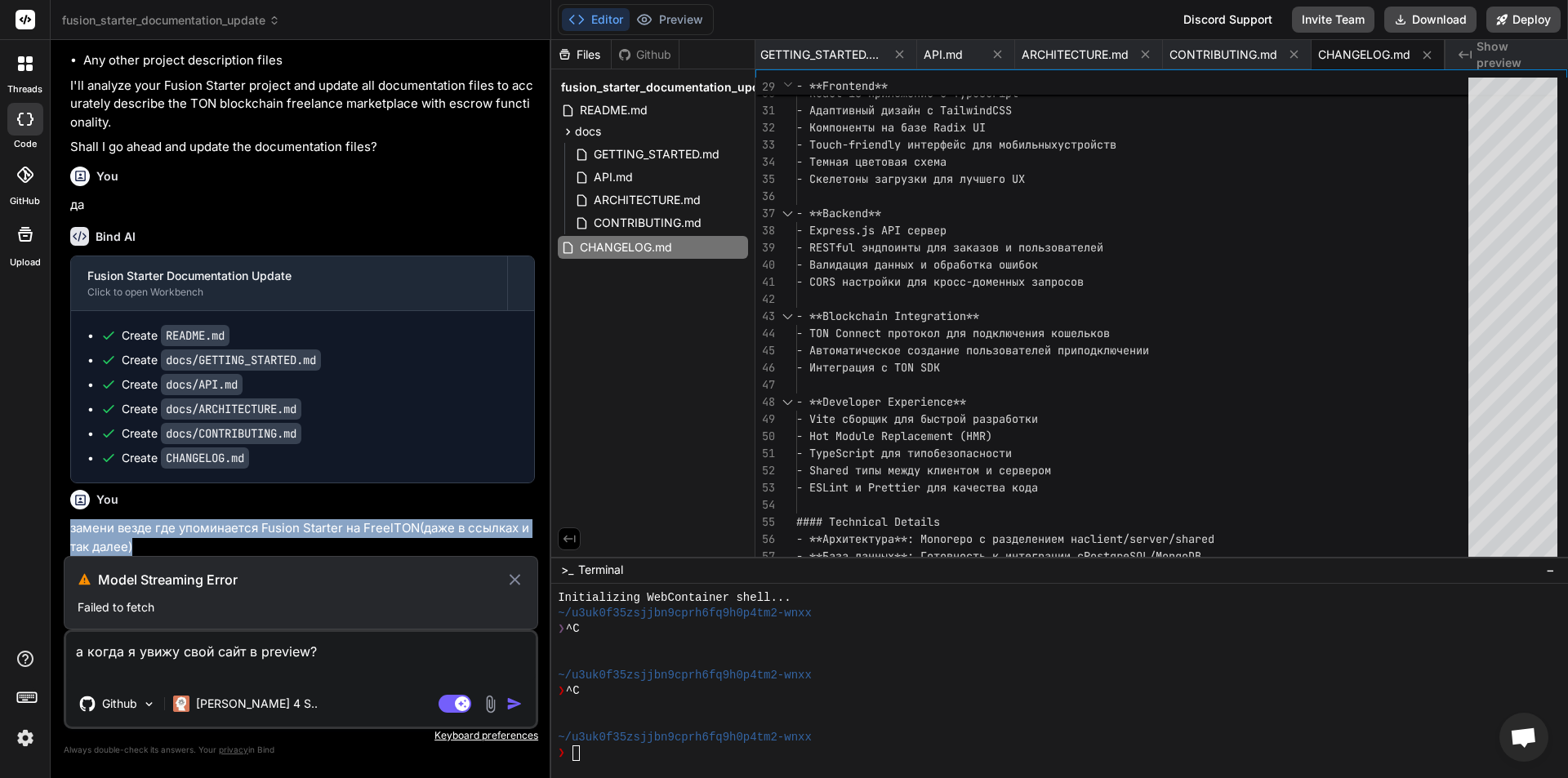
drag, startPoint x: 146, startPoint y: 550, endPoint x: 62, endPoint y: 535, distance: 85.3
click at [62, 535] on div "Bind AI Web Search Created with Pixso. Code Generator You hello Bind AI Hello! …" at bounding box center [300, 408] width 500 height 737
copy p "замени везде где упоминается Fusion Starter на FreelTON(даже в ссылках и так да…"
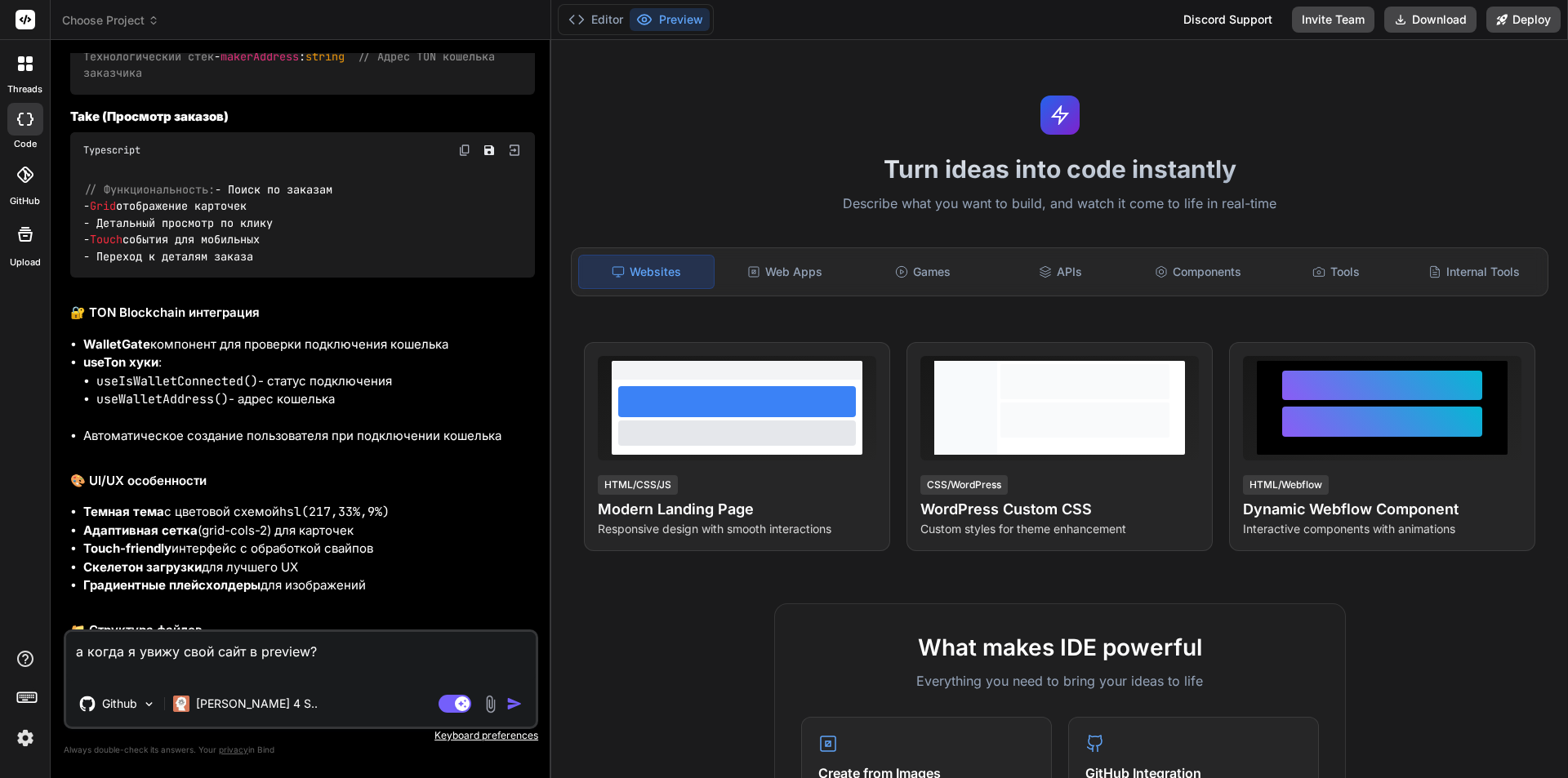
type textarea "x"
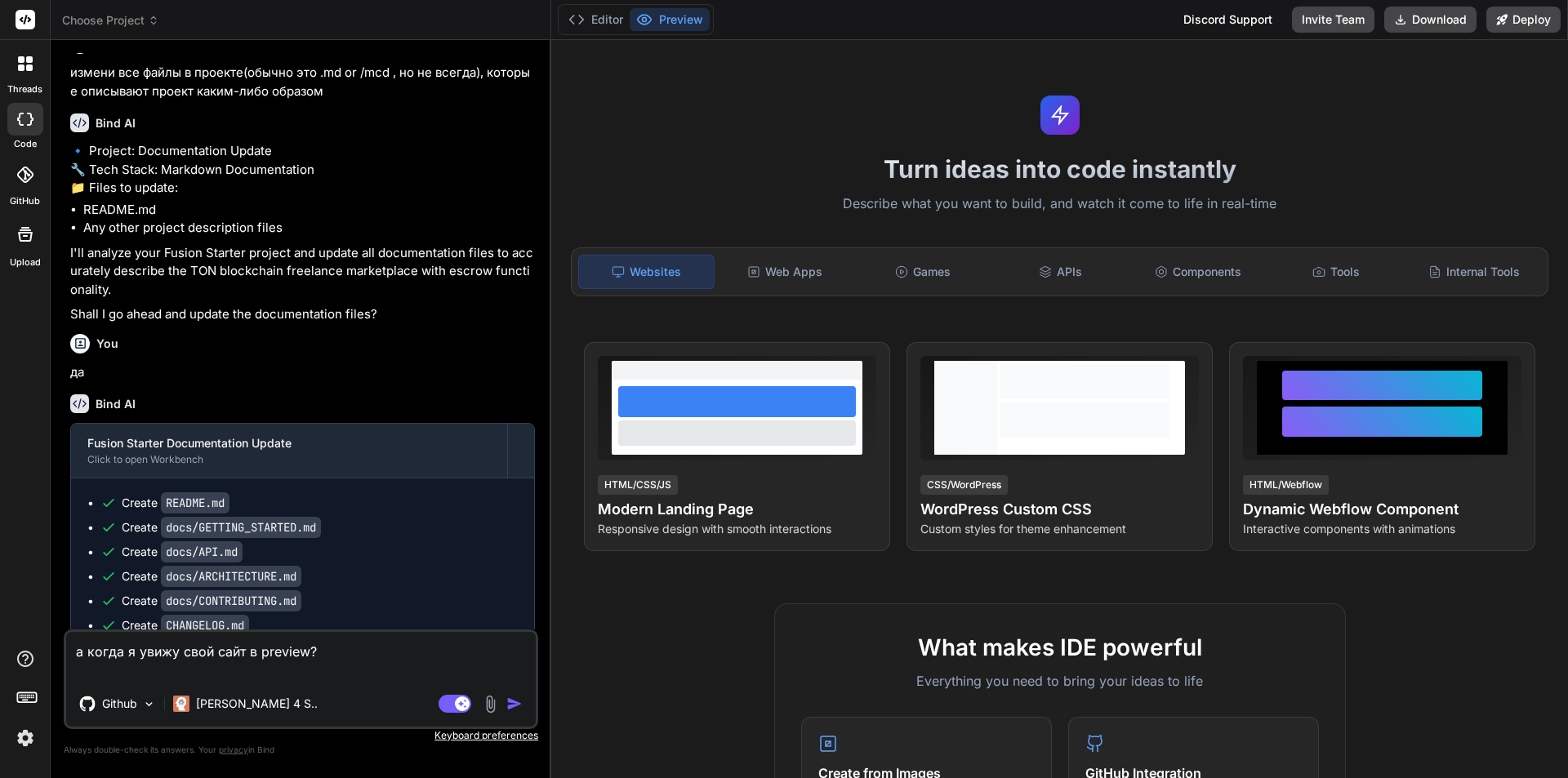
scroll to position [2069, 0]
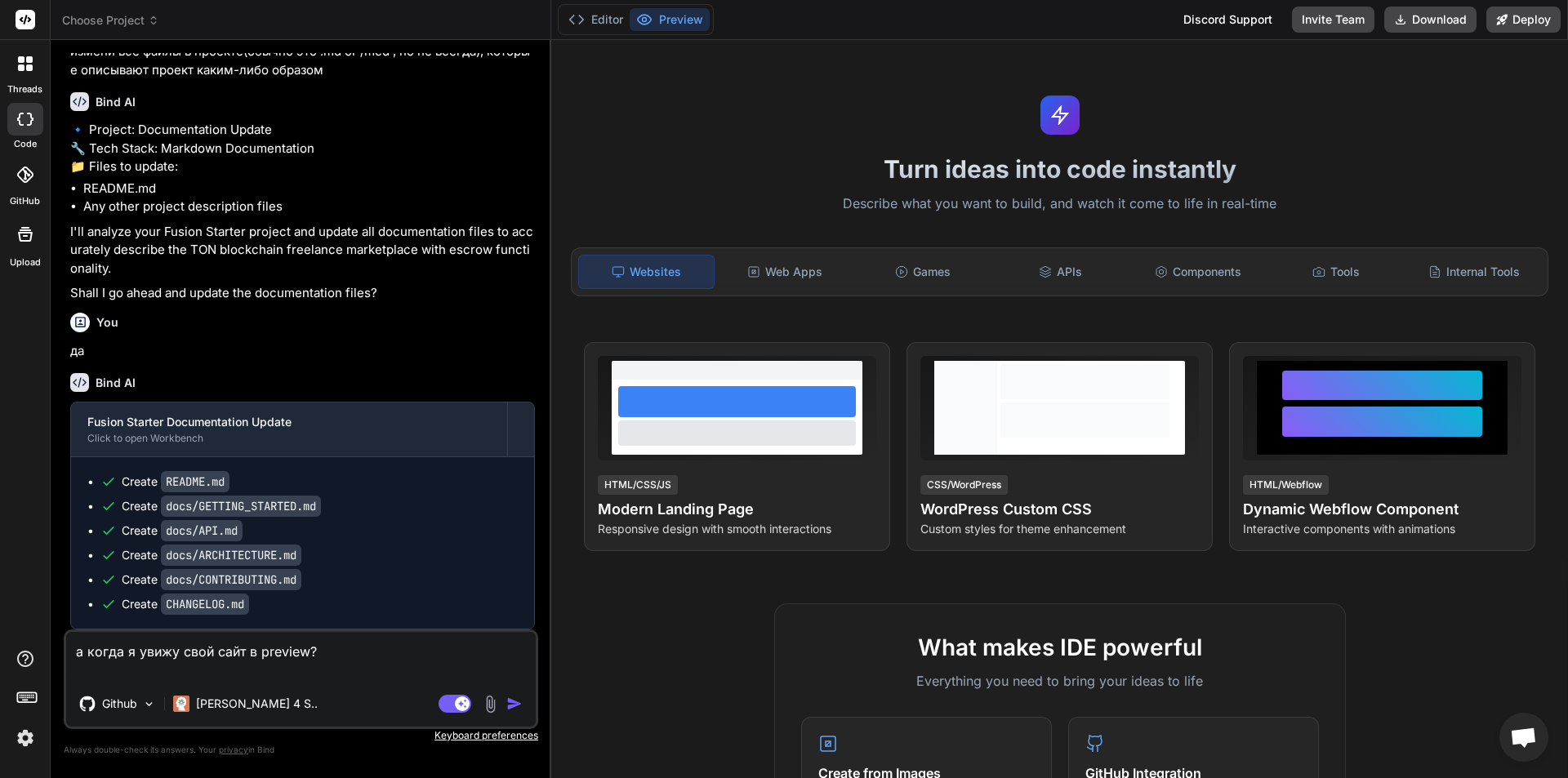
scroll to position [2241, 0]
click at [511, 705] on img "button" at bounding box center [514, 703] width 16 height 16
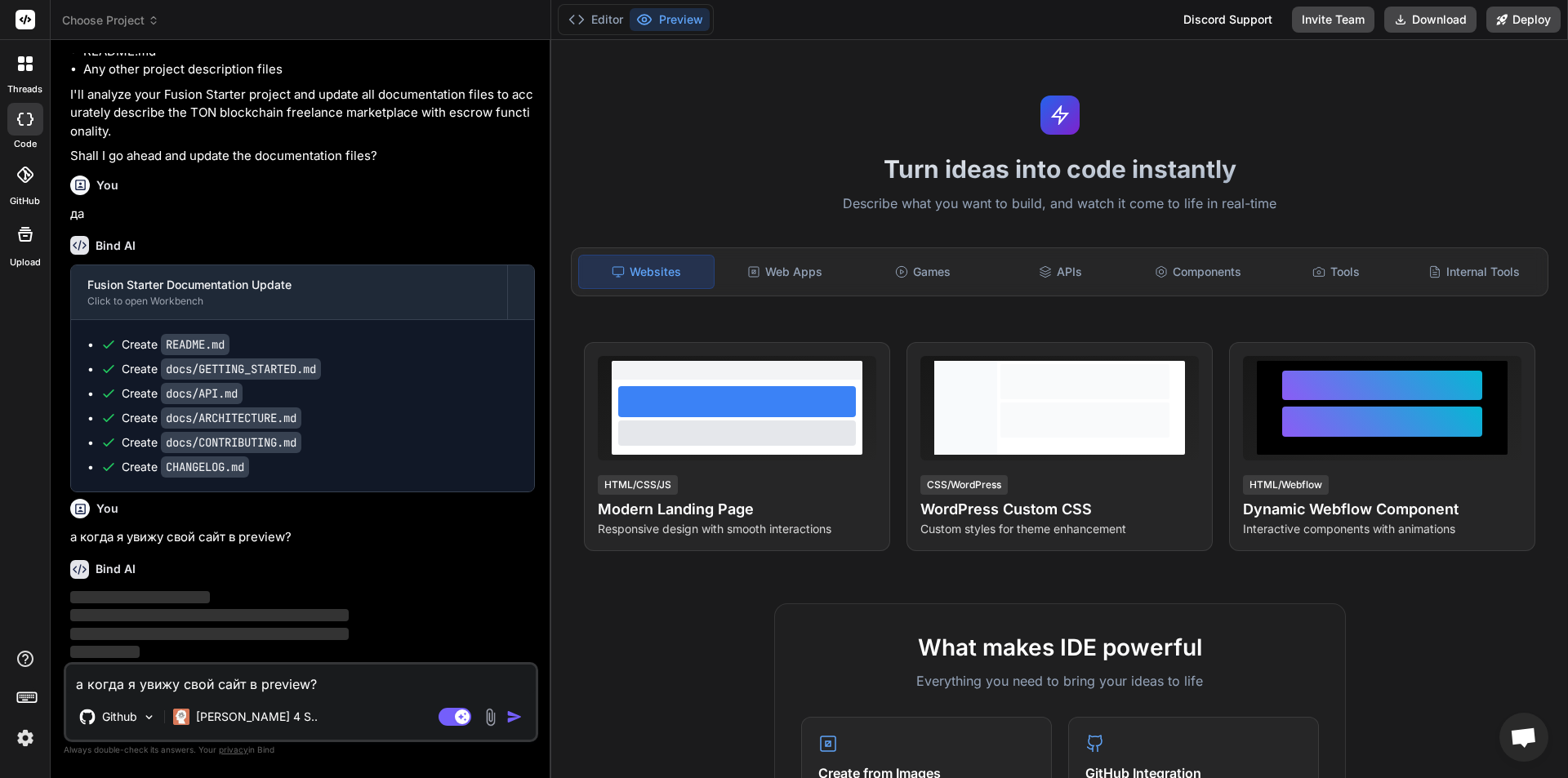
scroll to position [2378, 0]
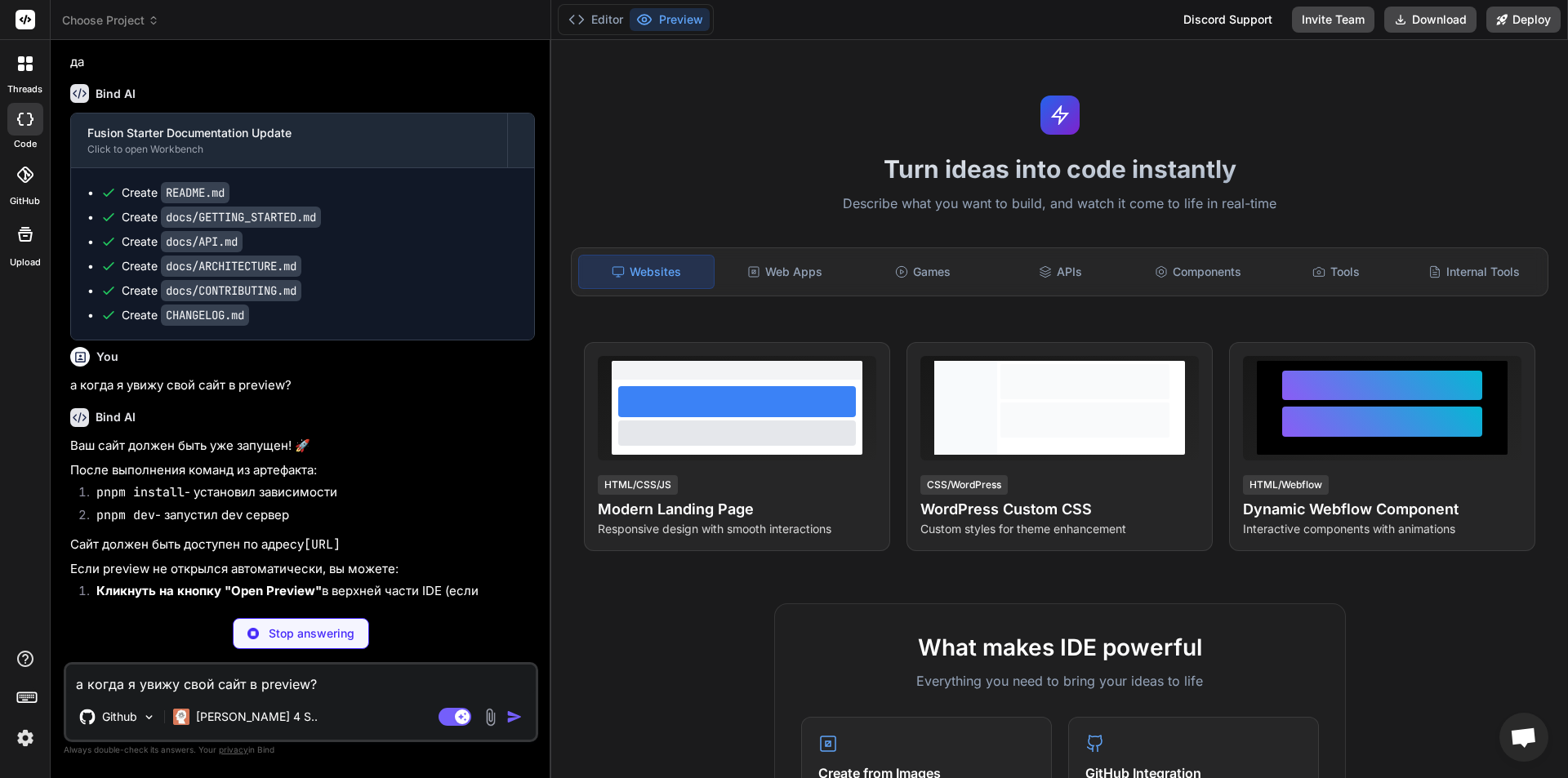
click at [22, 691] on icon at bounding box center [27, 697] width 23 height 23
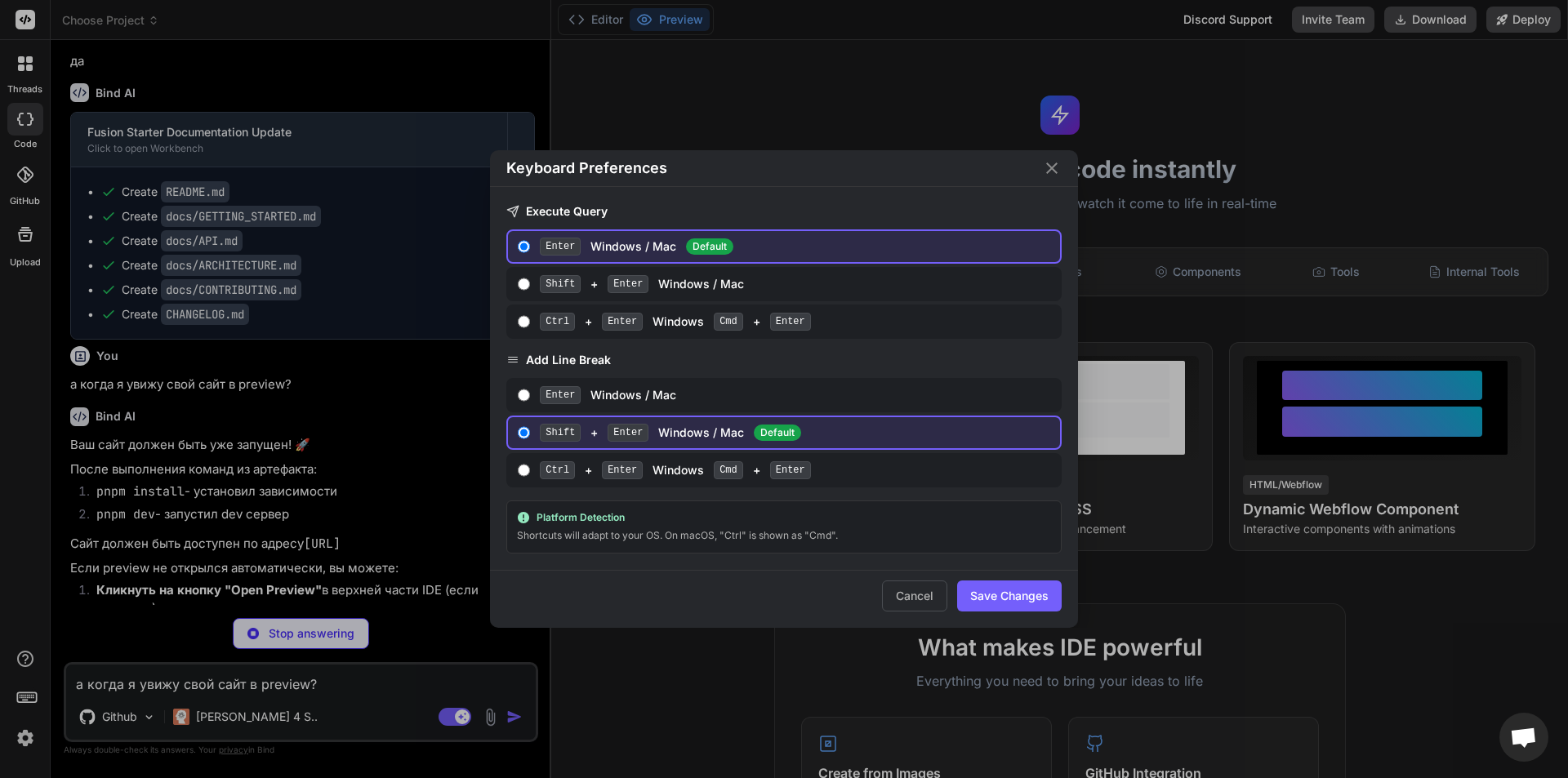
click at [17, 525] on div "Keyboard Preferences Execute Query Enter Windows / Mac Default Shift + Enter Wi…" at bounding box center [784, 389] width 1568 height 778
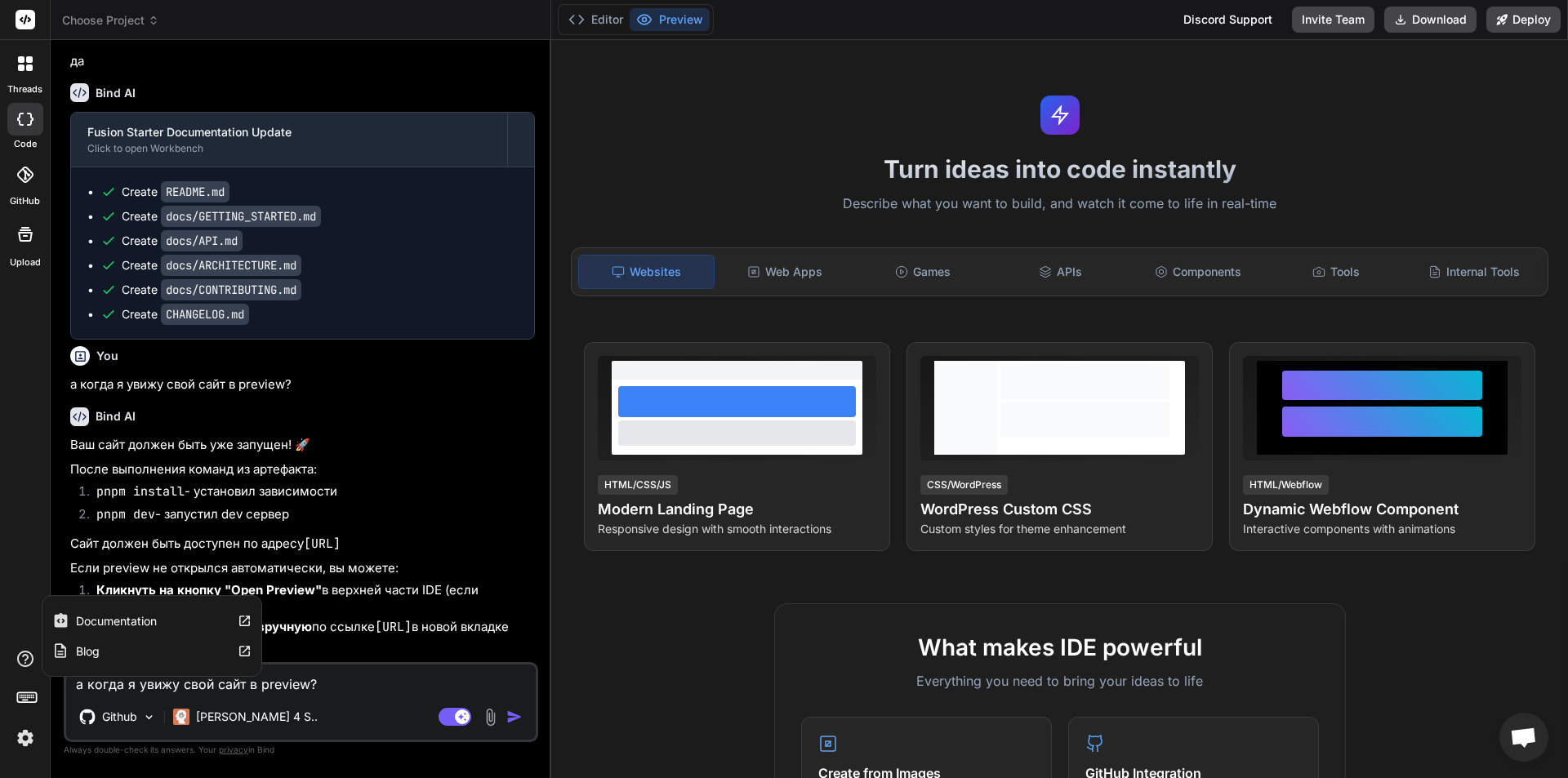
click at [18, 658] on icon at bounding box center [25, 659] width 19 height 19
click at [18, 741] on img at bounding box center [25, 738] width 28 height 28
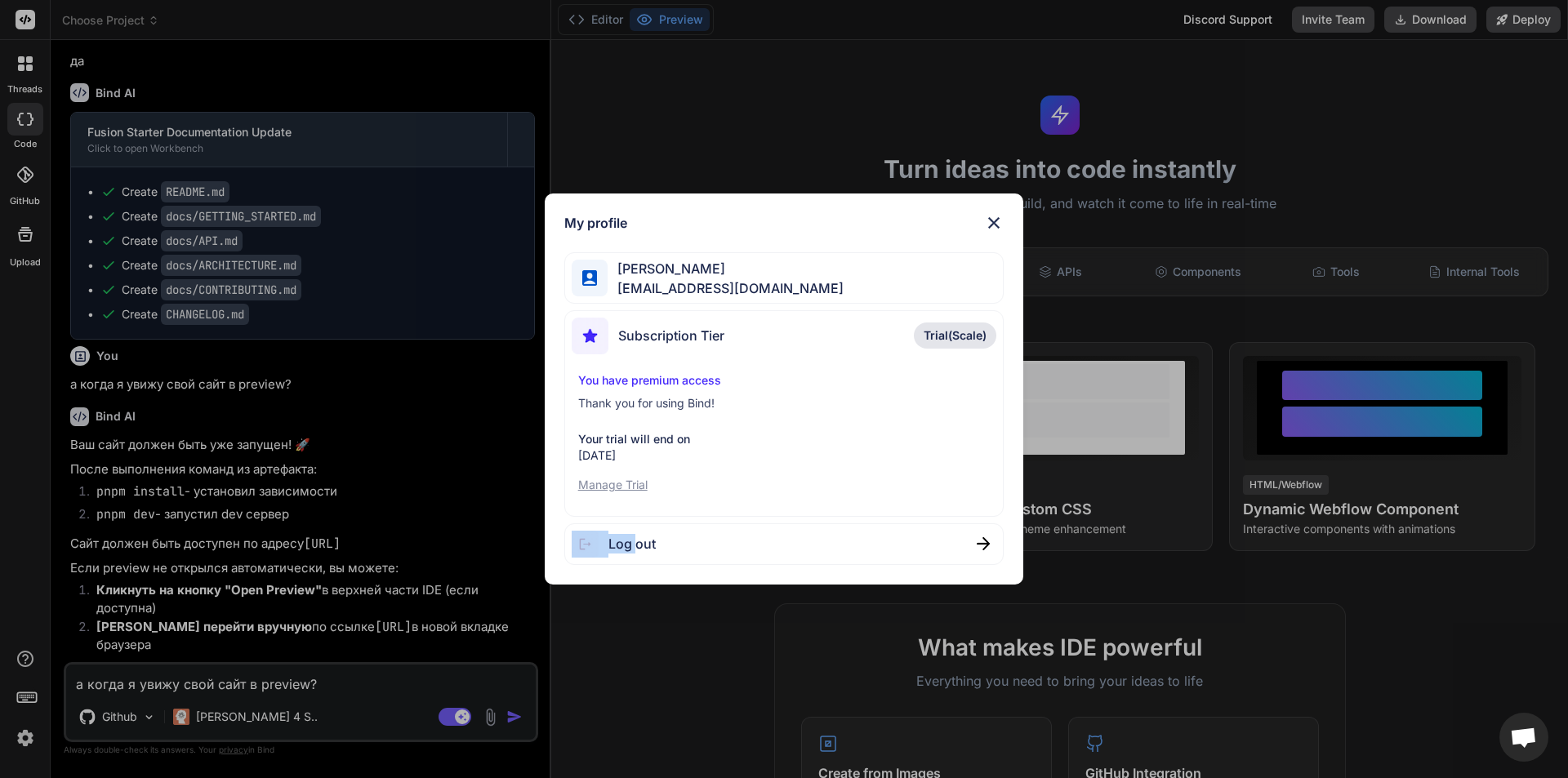
click at [18, 741] on div "My profile Рустам Казахов qqkazax@gmail.com Subscription Tier Trial(Scale) You …" at bounding box center [784, 389] width 1568 height 778
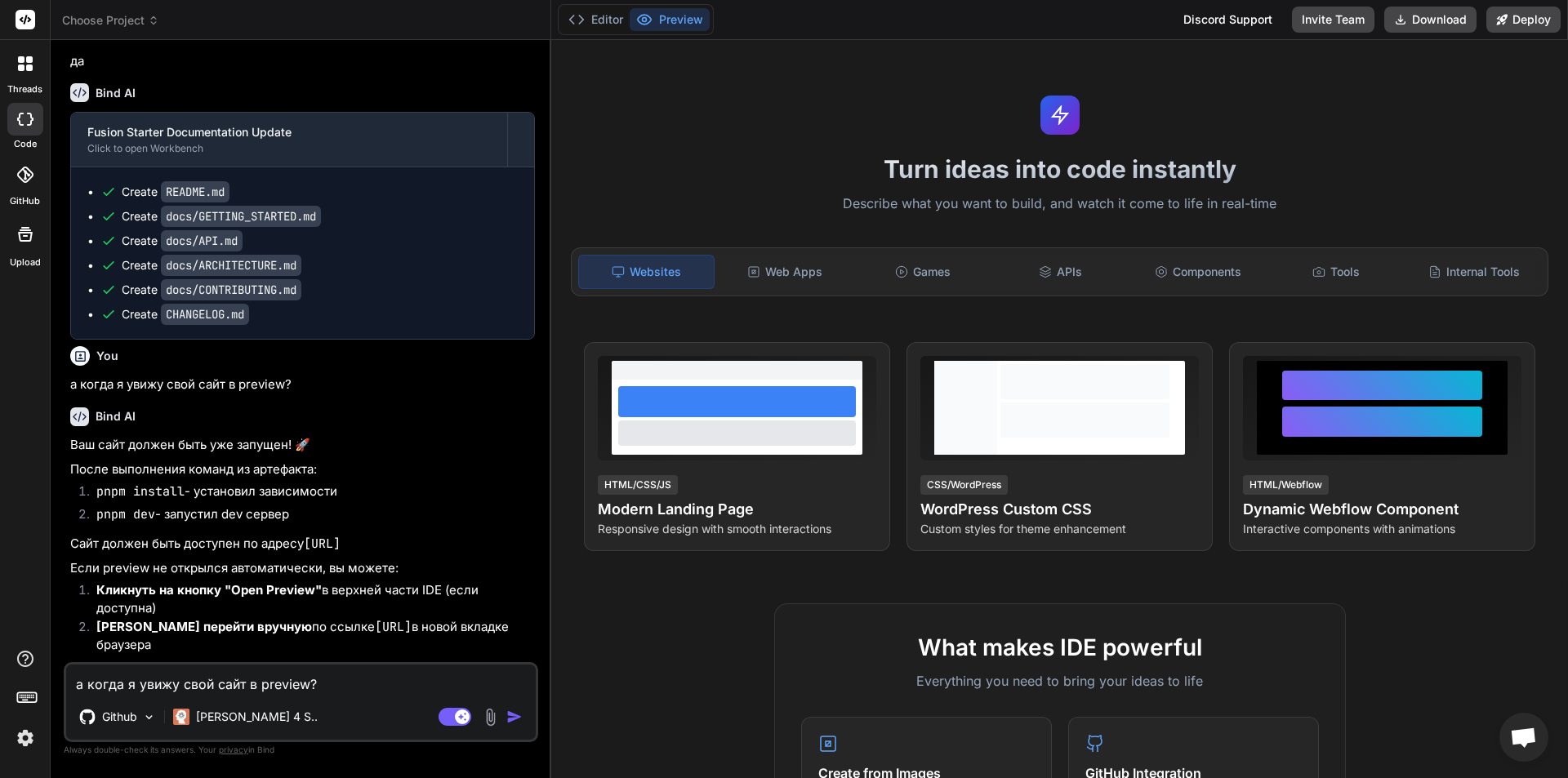
click at [18, 738] on img at bounding box center [25, 738] width 28 height 28
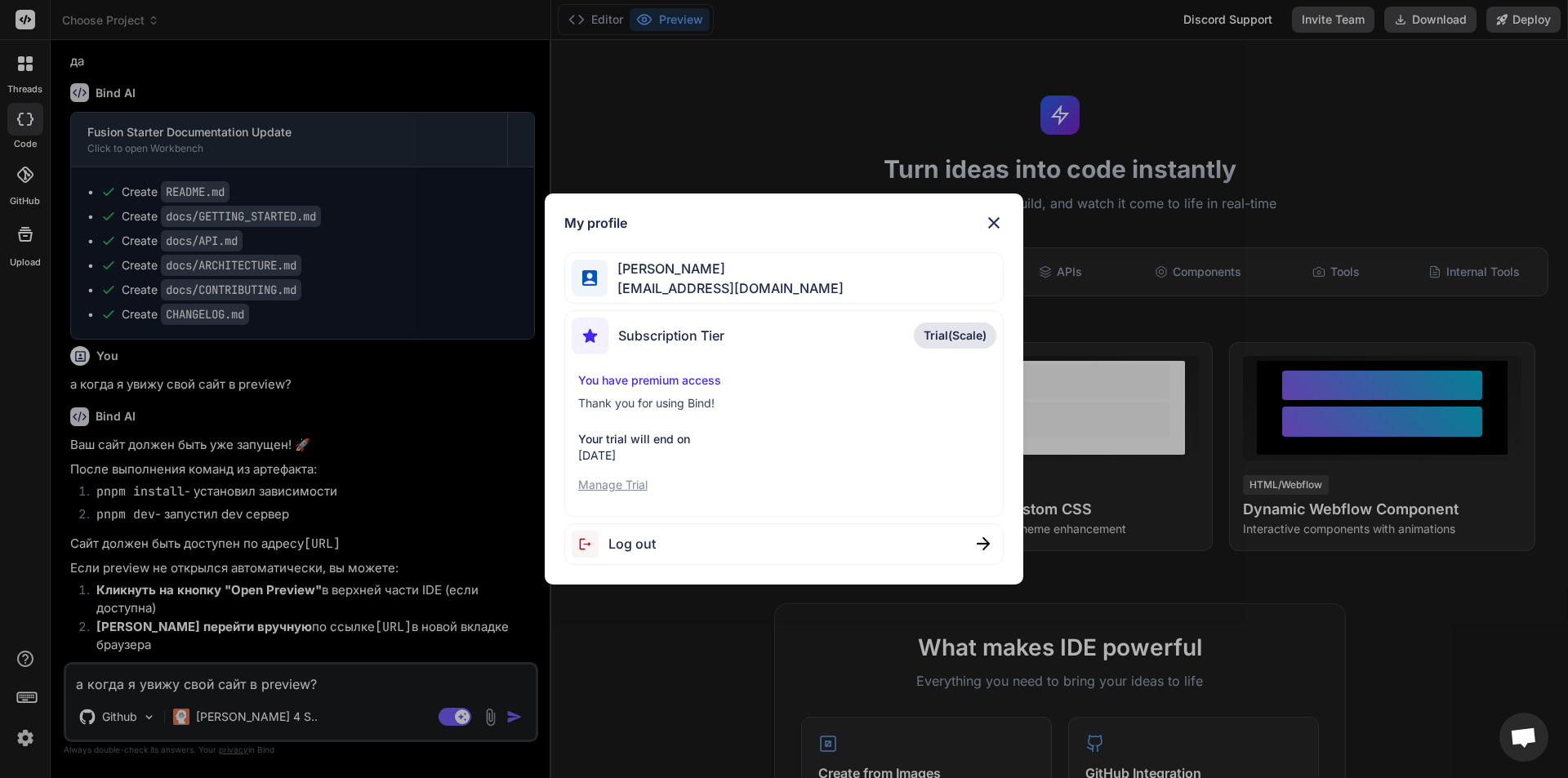
click at [26, 460] on div "My profile Рустам Казахов qqkazax@gmail.com Subscription Tier Trial(Scale) You …" at bounding box center [784, 389] width 1568 height 778
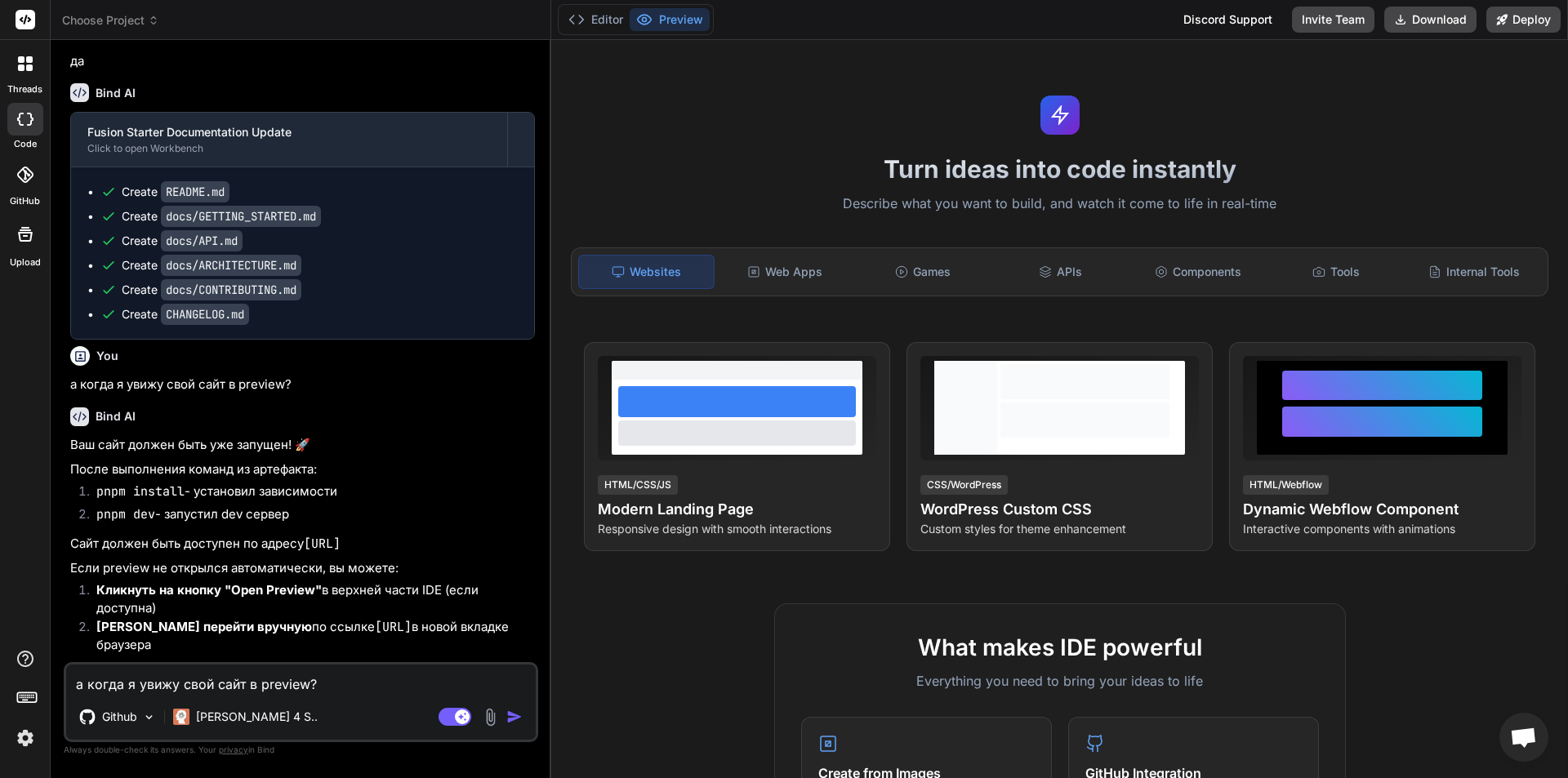
click at [6, 189] on div "GitHub" at bounding box center [24, 179] width 49 height 58
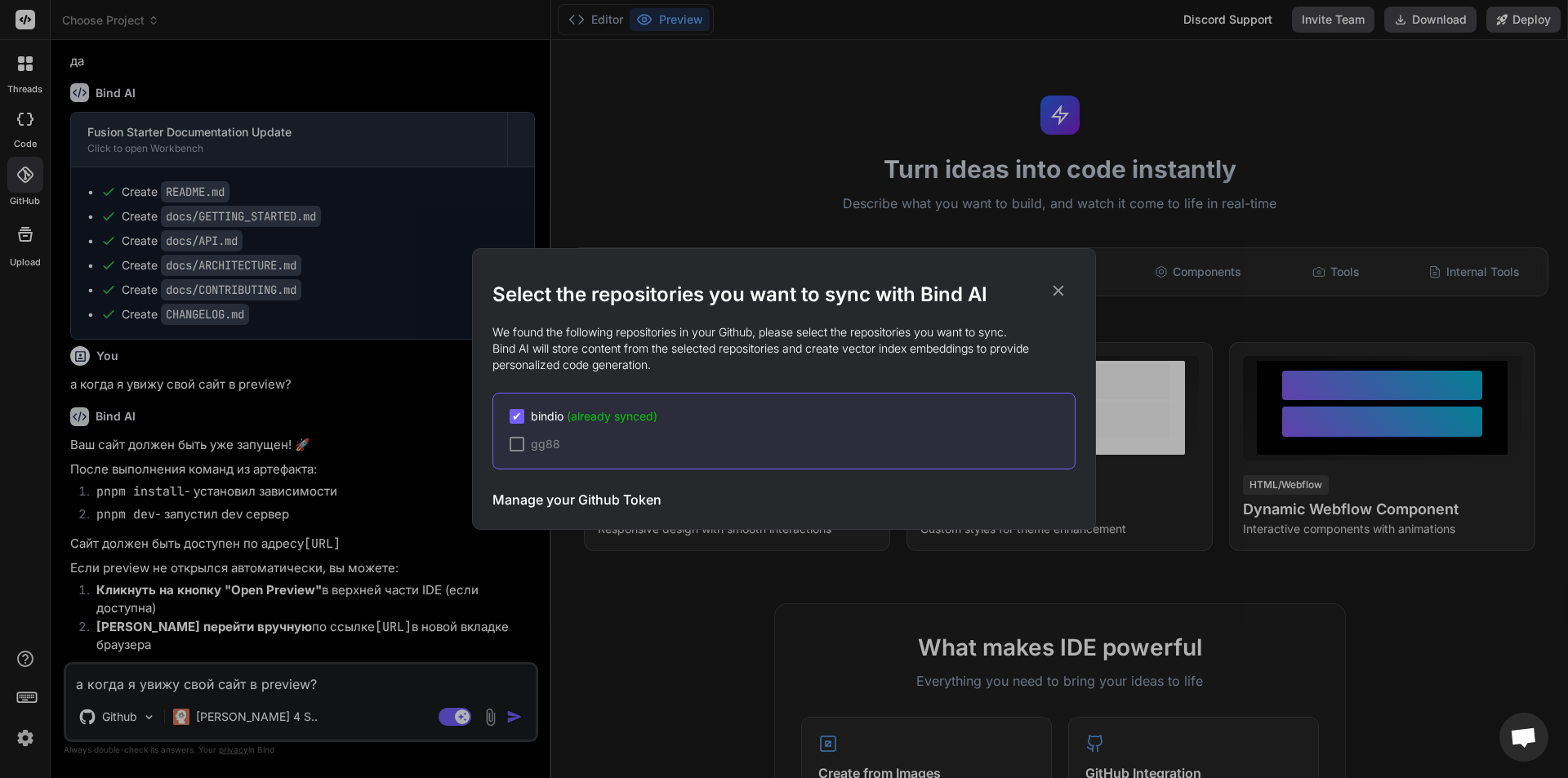
click at [0, 358] on div "Select the repositories you want to sync with Bind AI We found the following re…" at bounding box center [784, 389] width 1568 height 778
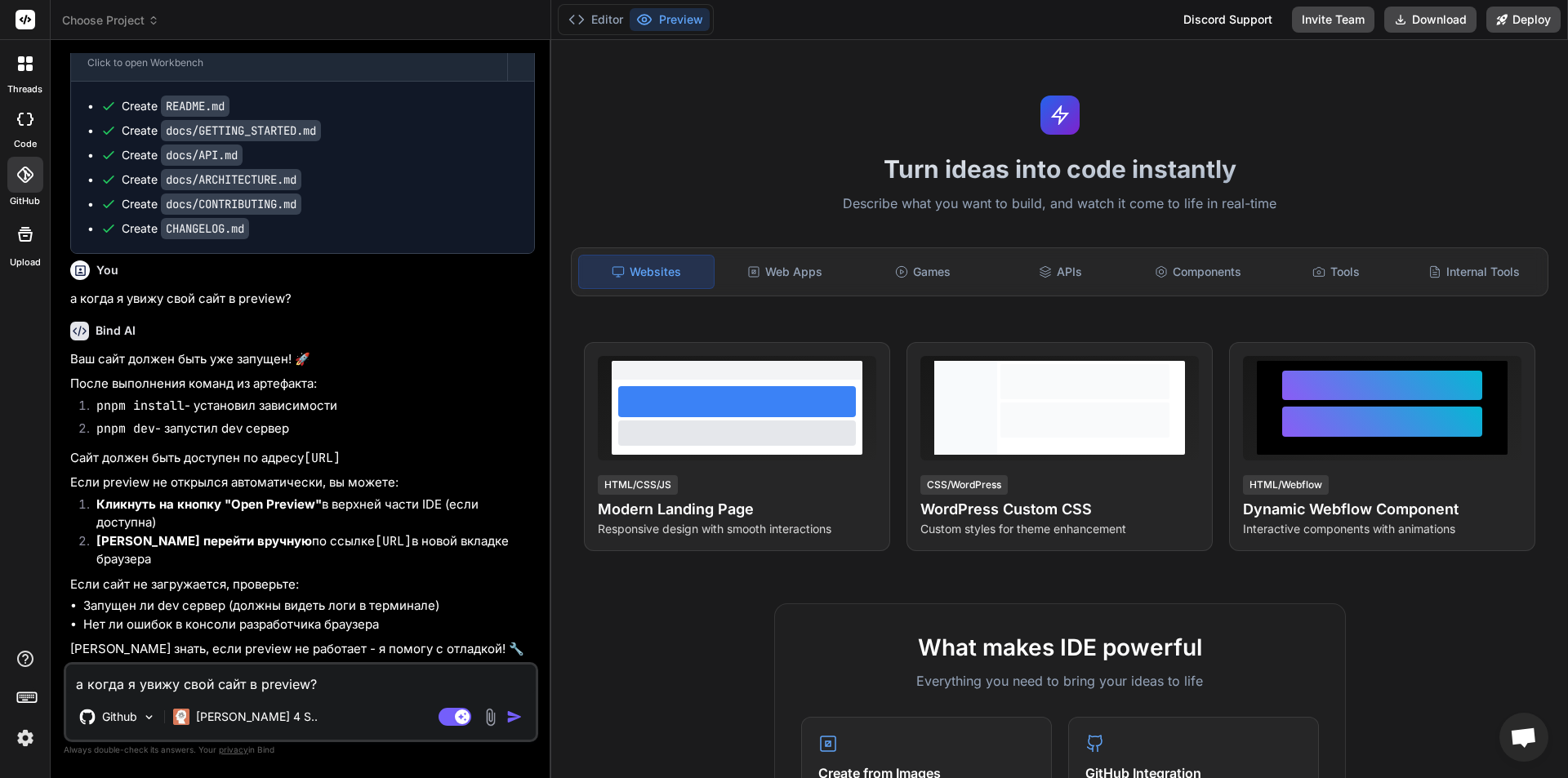
scroll to position [2617, 0]
click at [600, 18] on button "Editor" at bounding box center [596, 19] width 68 height 23
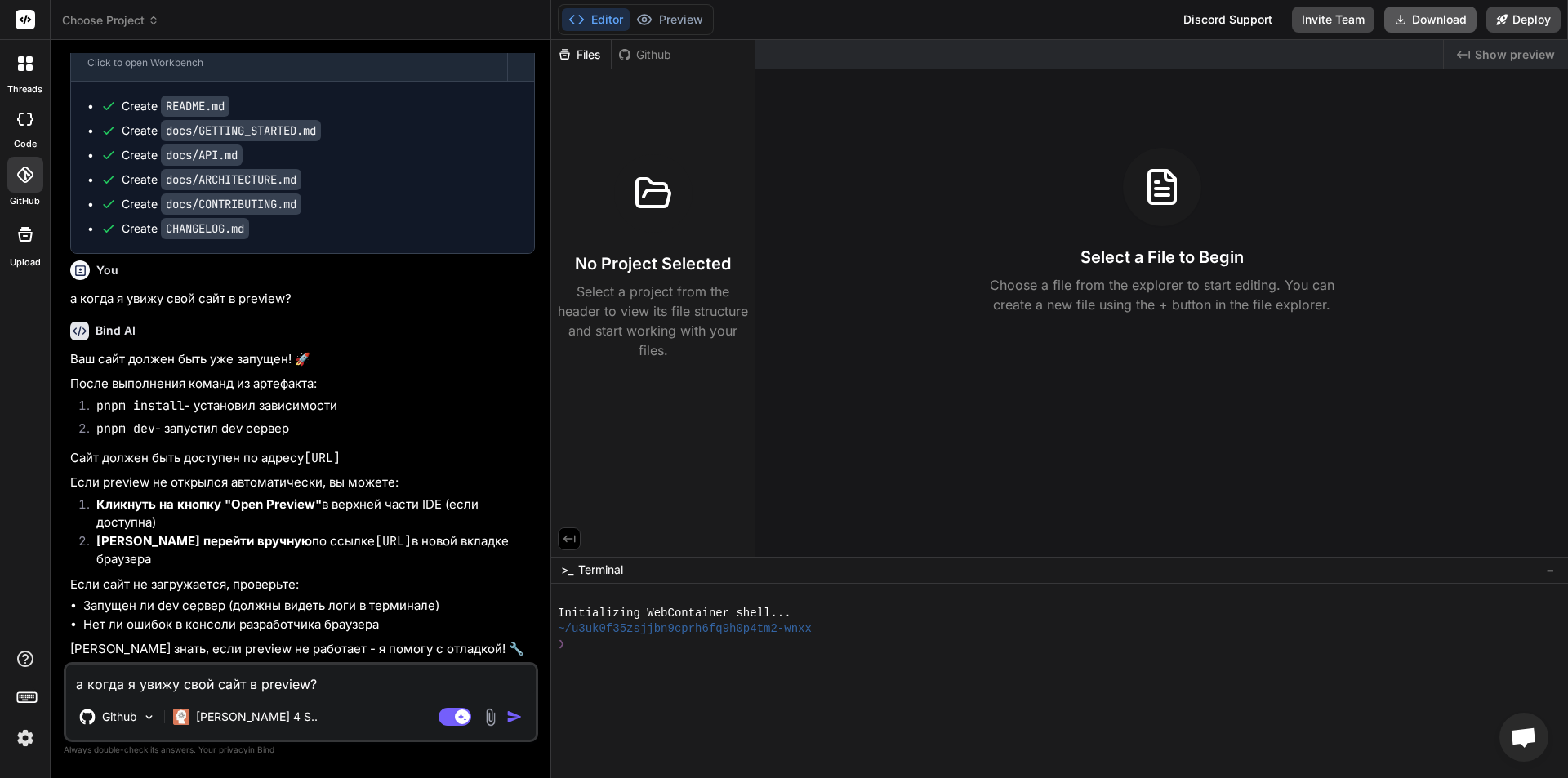
click at [1441, 18] on button "Download" at bounding box center [1430, 19] width 92 height 26
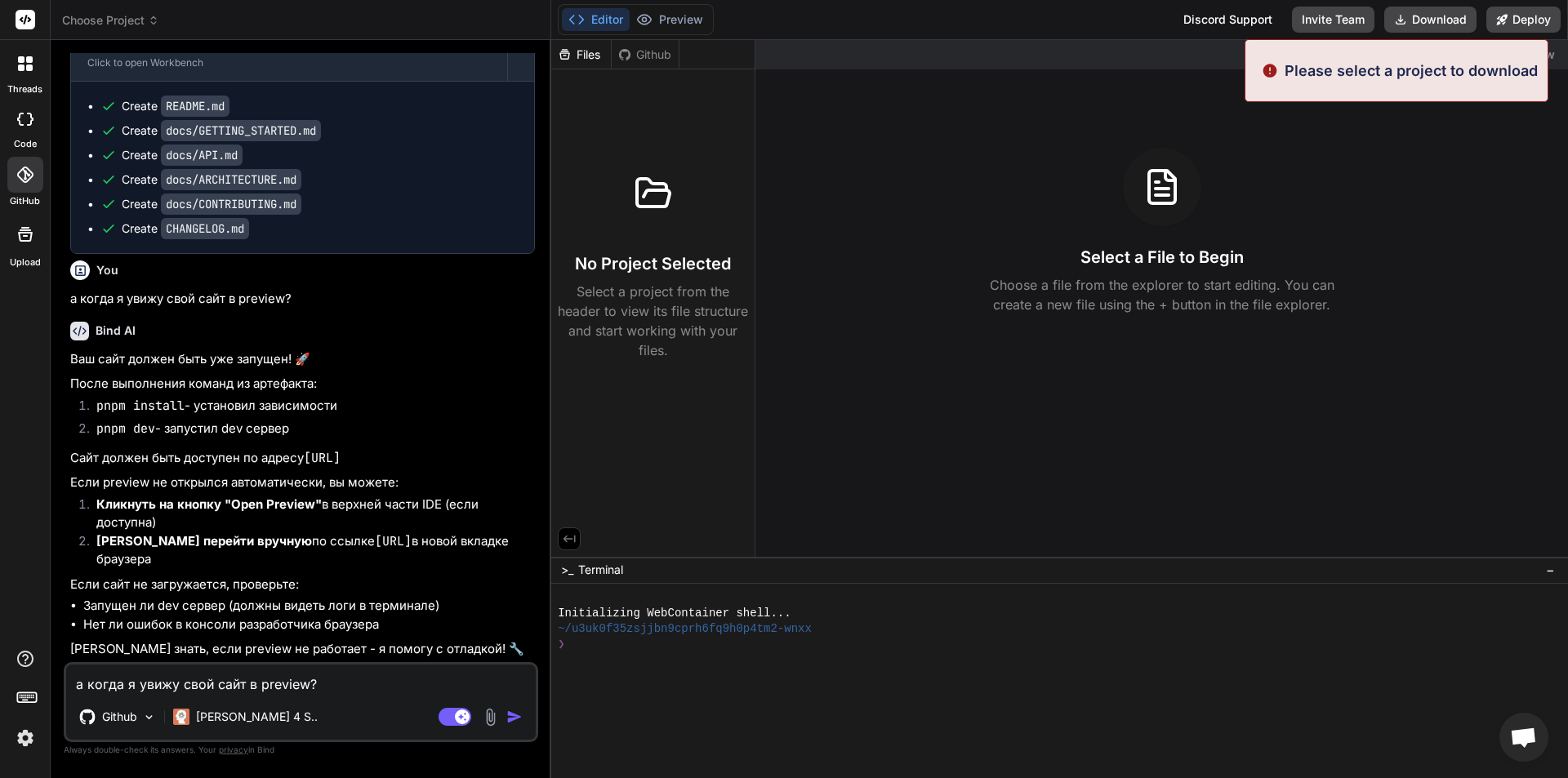
click at [632, 55] on div "Github" at bounding box center [644, 54] width 67 height 16
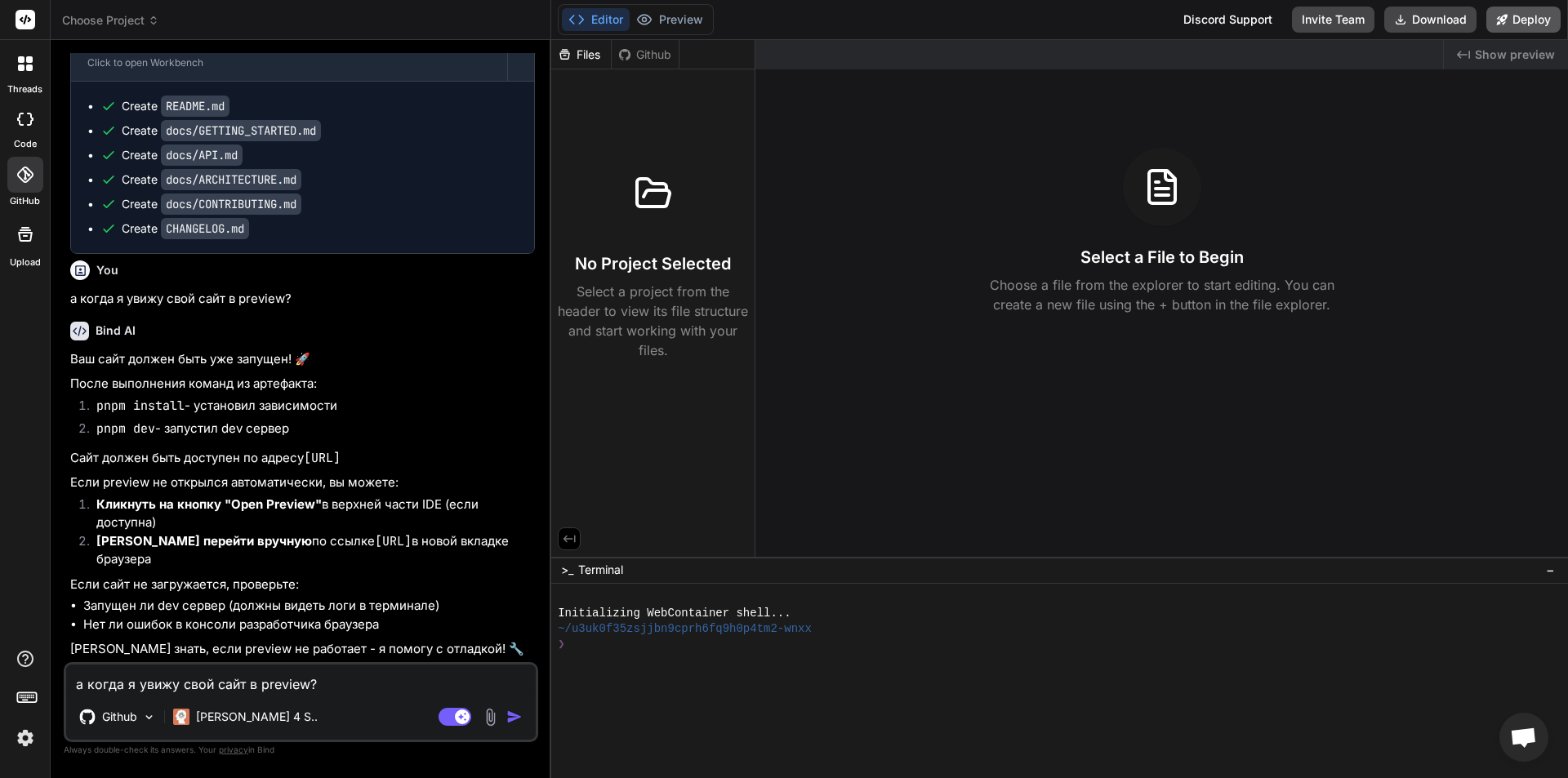
click at [1521, 23] on button "Deploy" at bounding box center [1523, 19] width 74 height 26
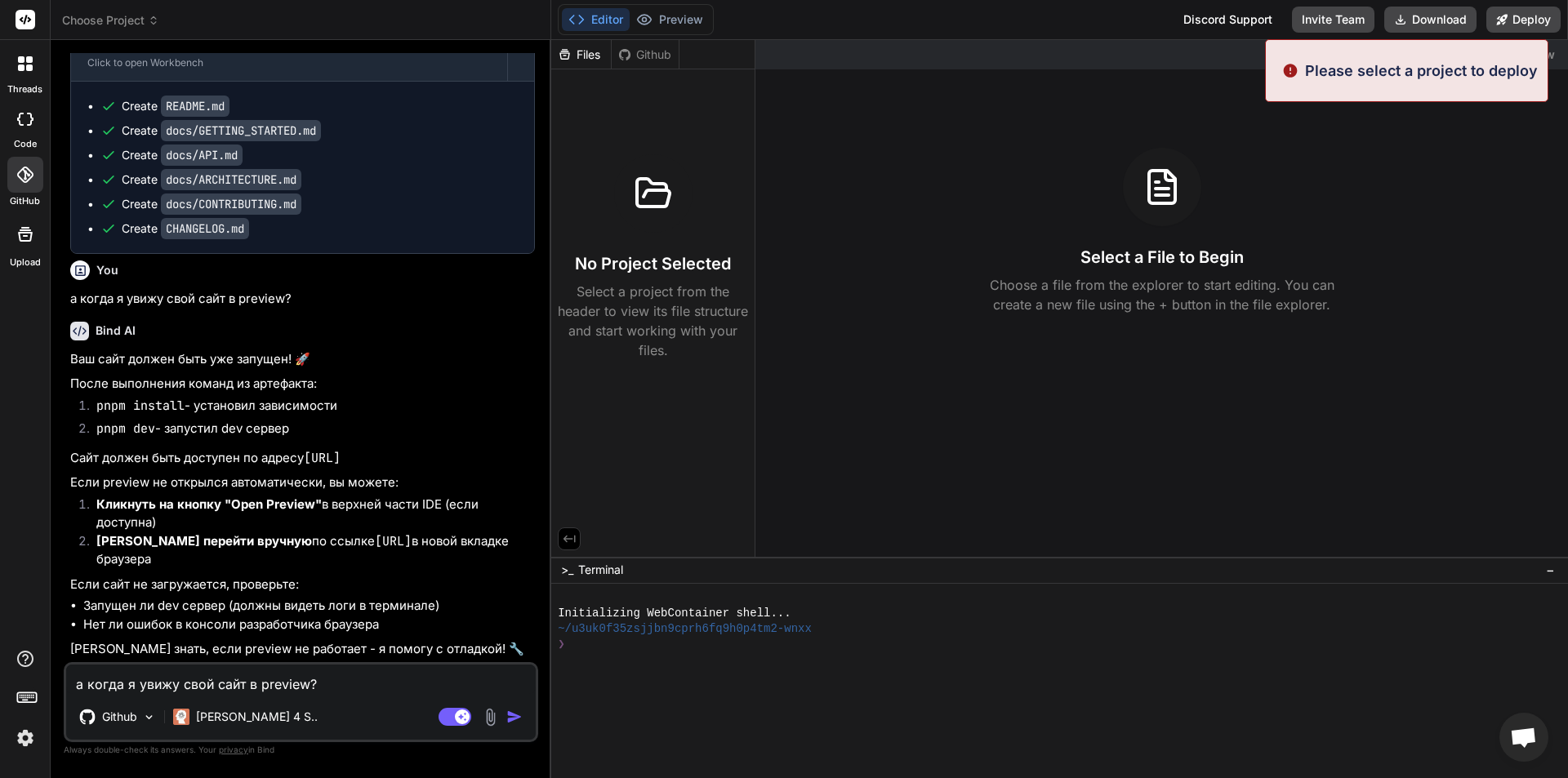
click at [95, 8] on header "Choose Project Created with Pixso." at bounding box center [300, 19] width 500 height 40
click at [102, 15] on span "Choose Project" at bounding box center [110, 20] width 97 height 16
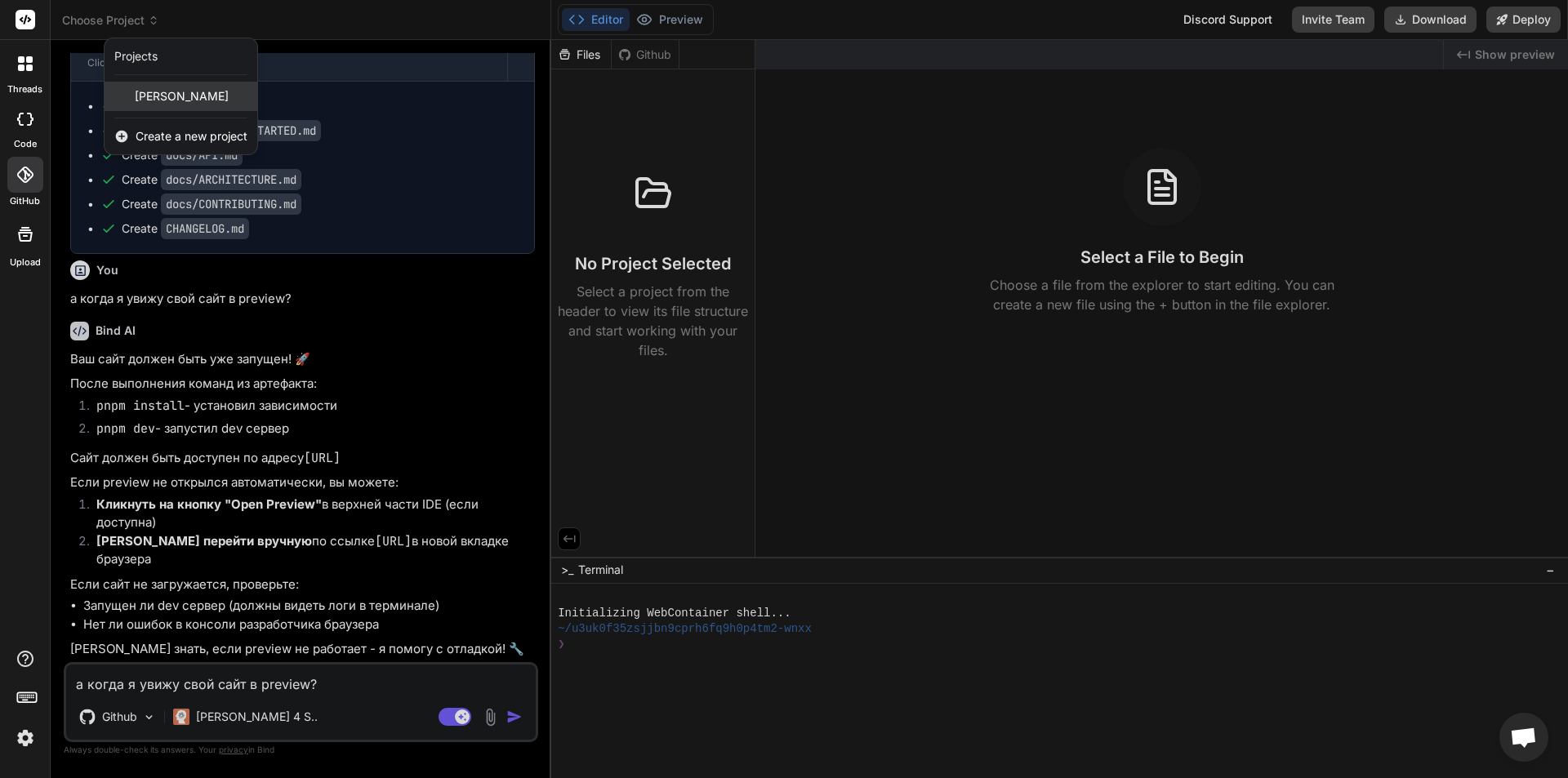
click at [162, 97] on div "[PERSON_NAME]" at bounding box center [181, 96] width 153 height 29
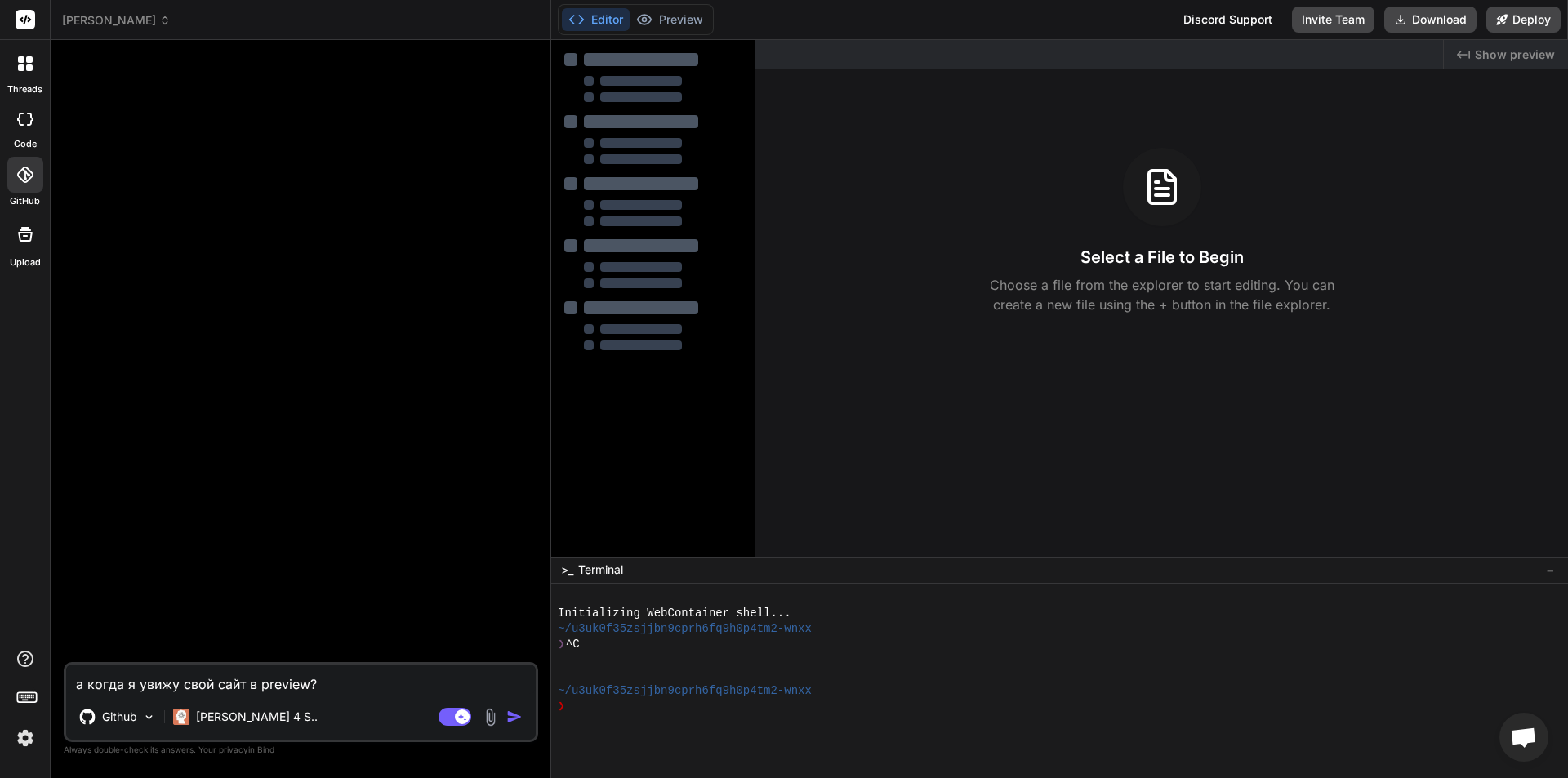
type textarea "x"
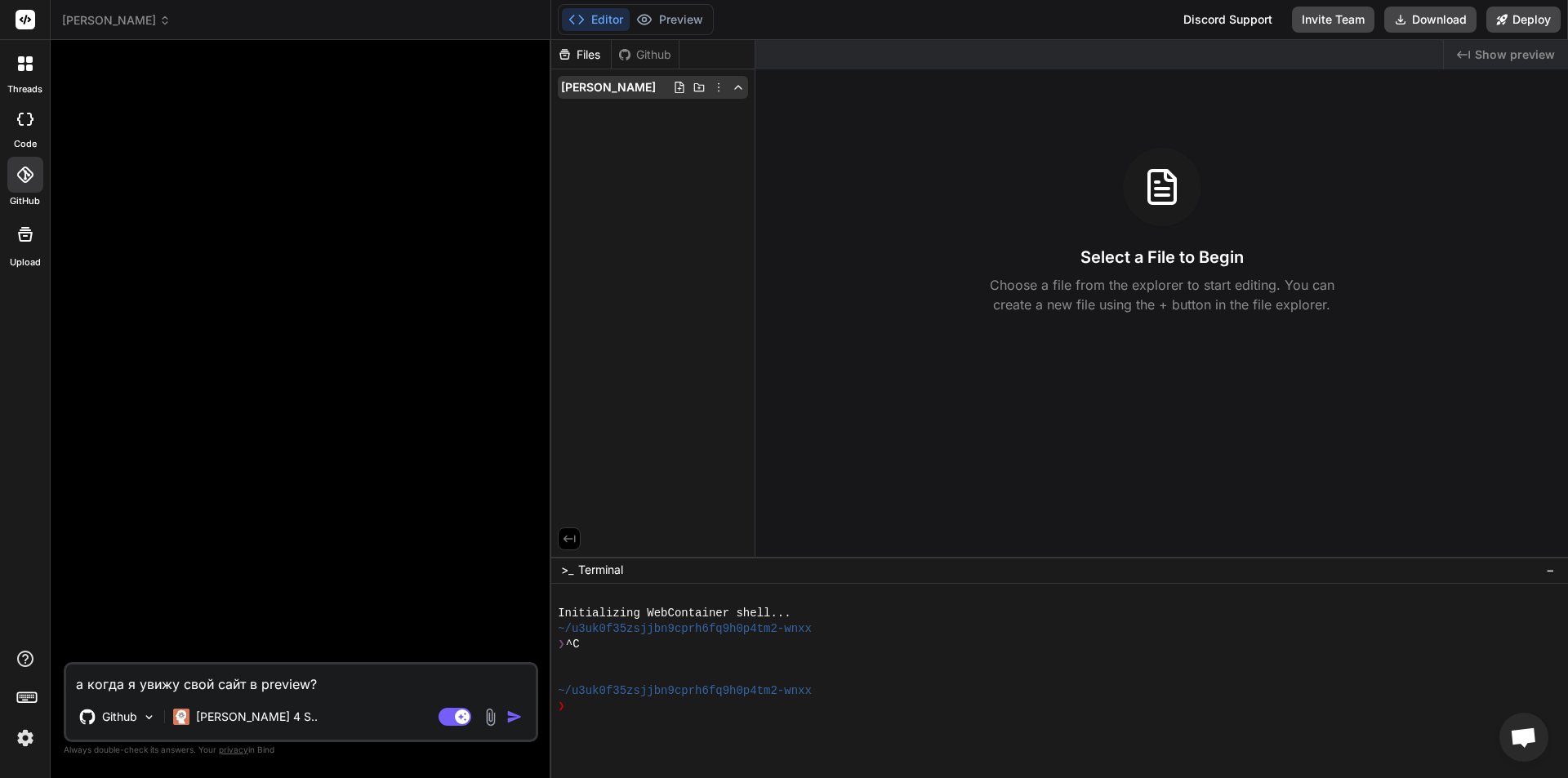
click at [732, 83] on icon at bounding box center [738, 88] width 14 height 14
click at [739, 87] on icon at bounding box center [738, 88] width 14 height 14
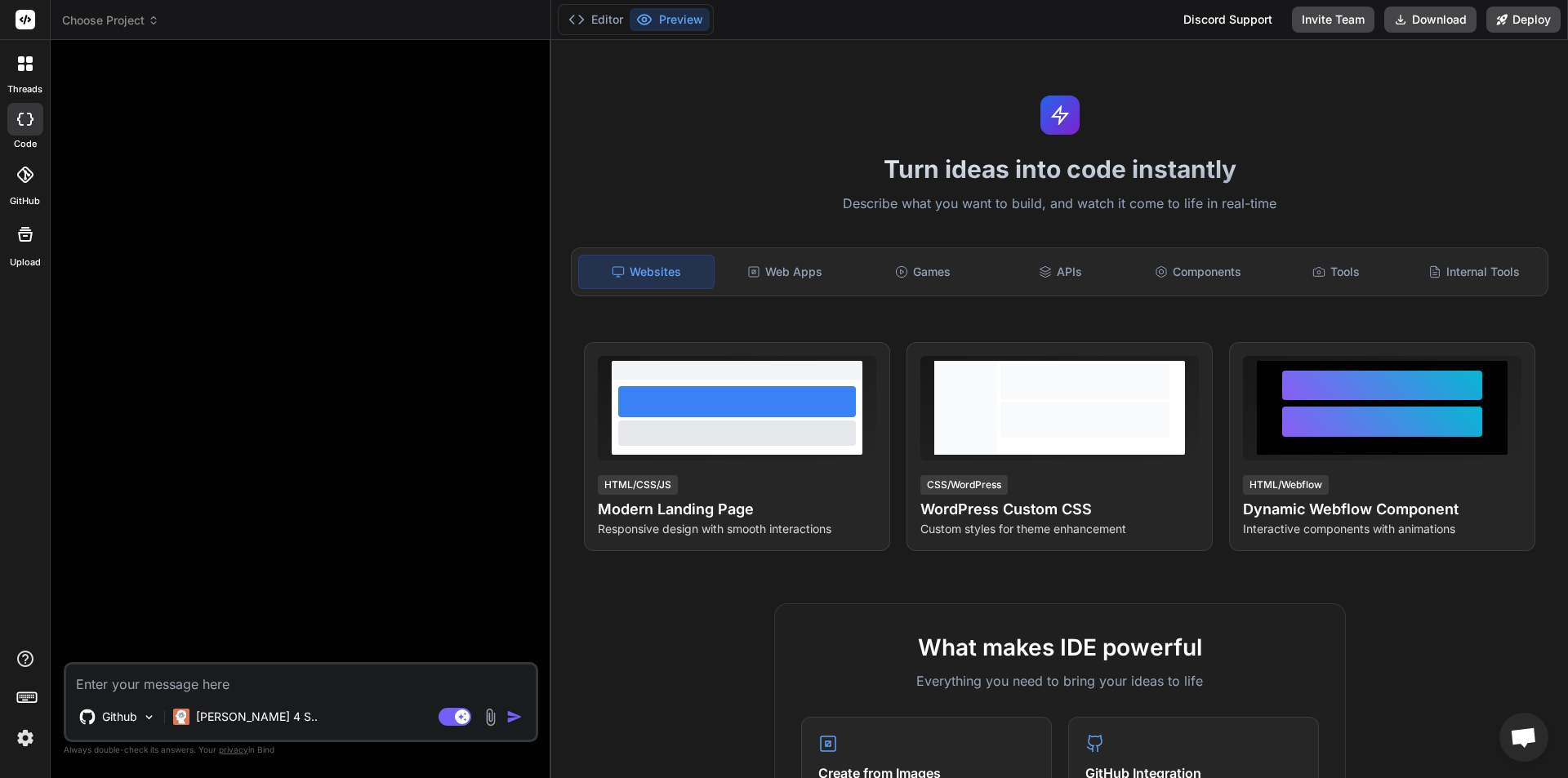
click at [131, 22] on span "Choose Project" at bounding box center [110, 20] width 97 height 16
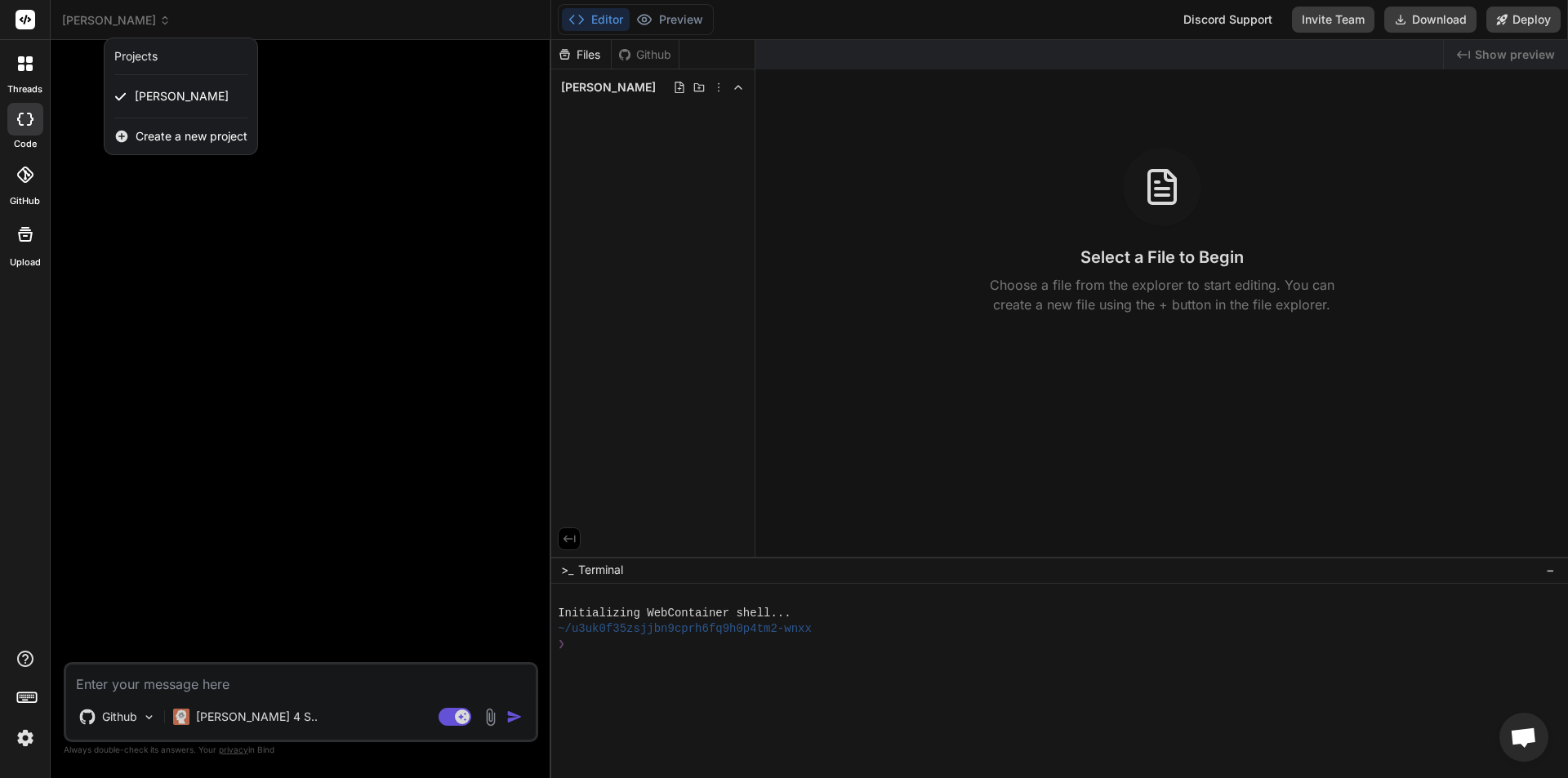
click at [393, 189] on div at bounding box center [784, 389] width 1568 height 778
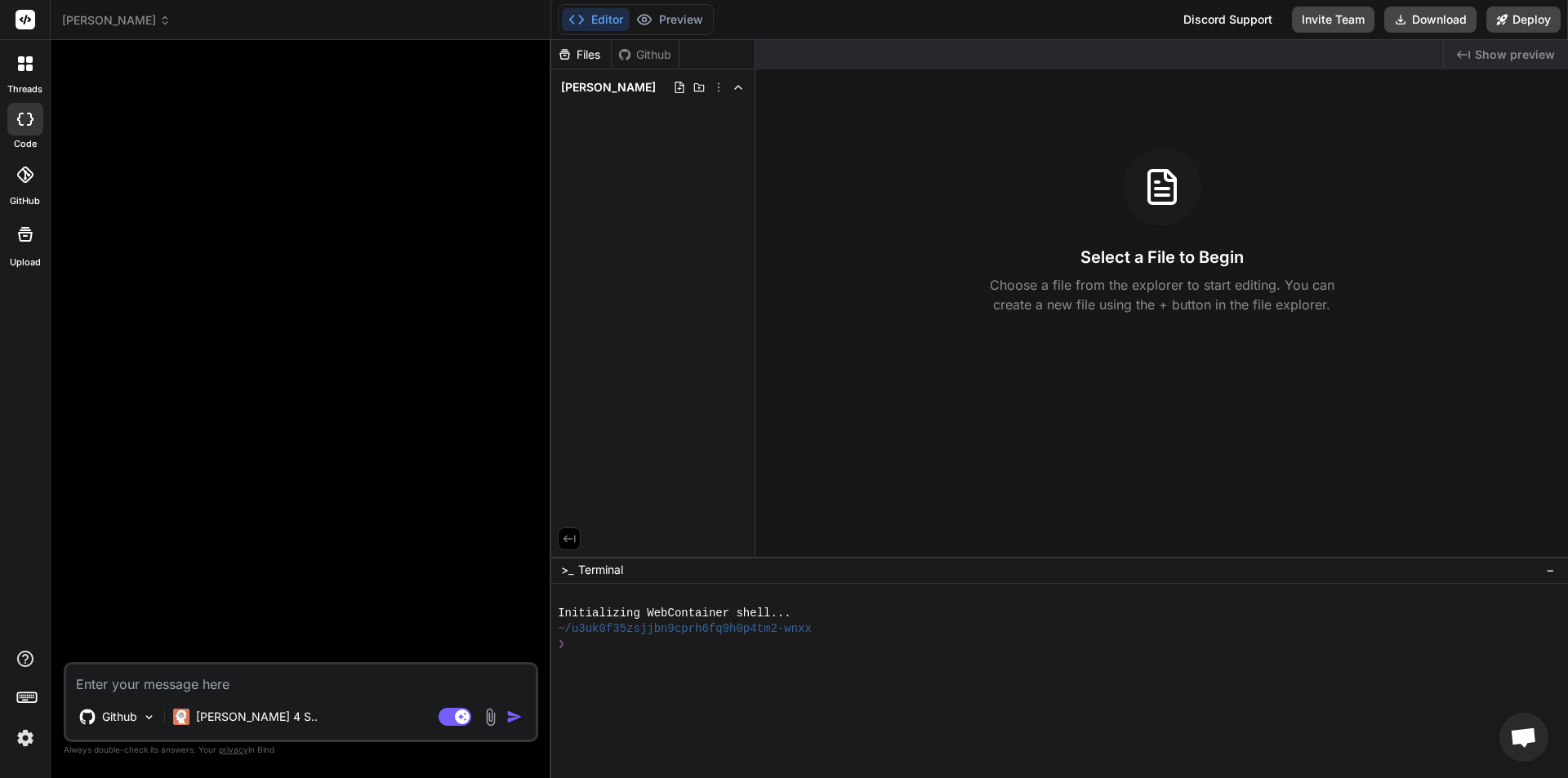
click at [29, 67] on icon at bounding box center [29, 68] width 7 height 7
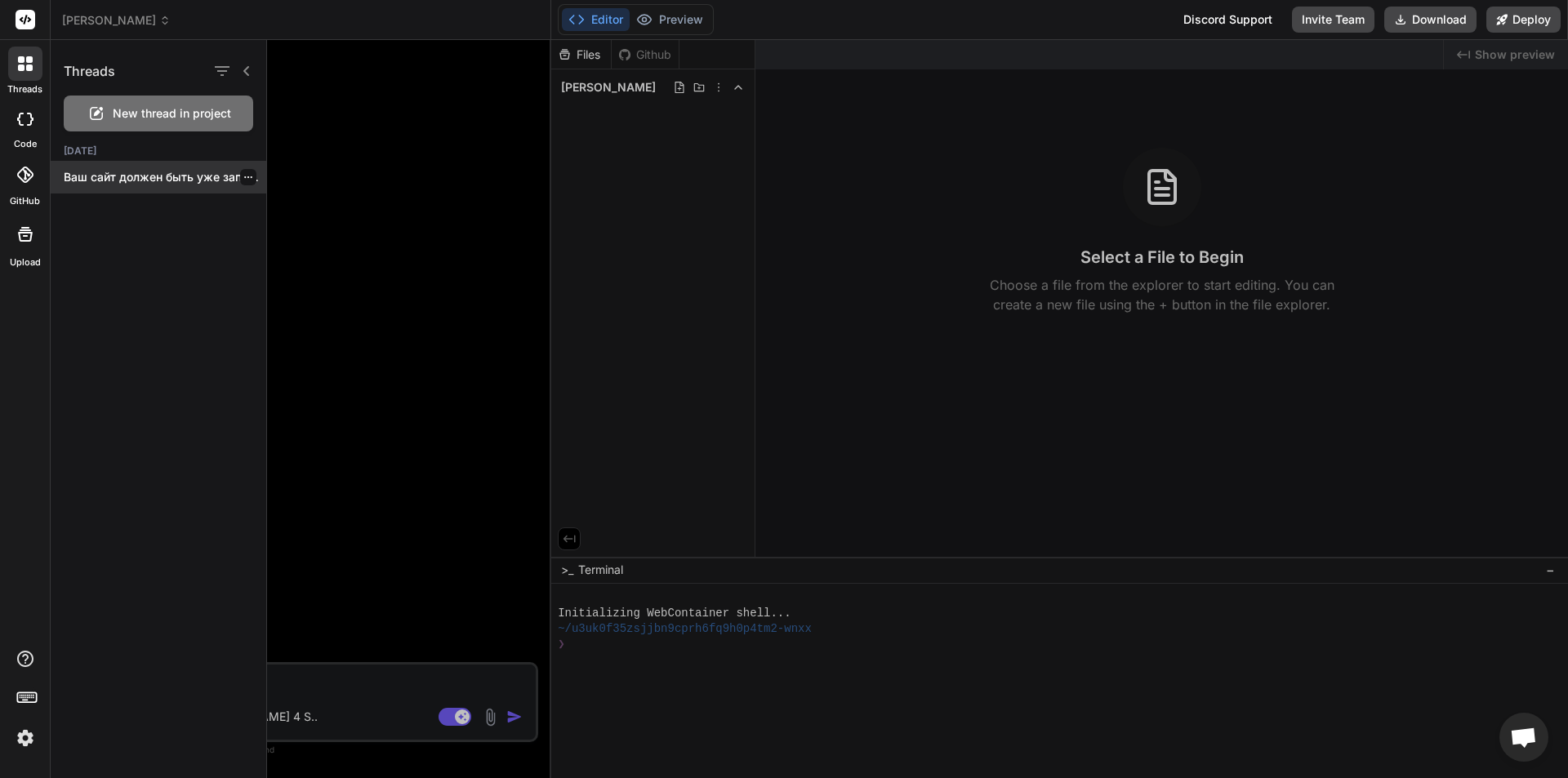
click at [140, 184] on p "Ваш сайт должен быть уже запущен! 🚀..." at bounding box center [164, 177] width 202 height 16
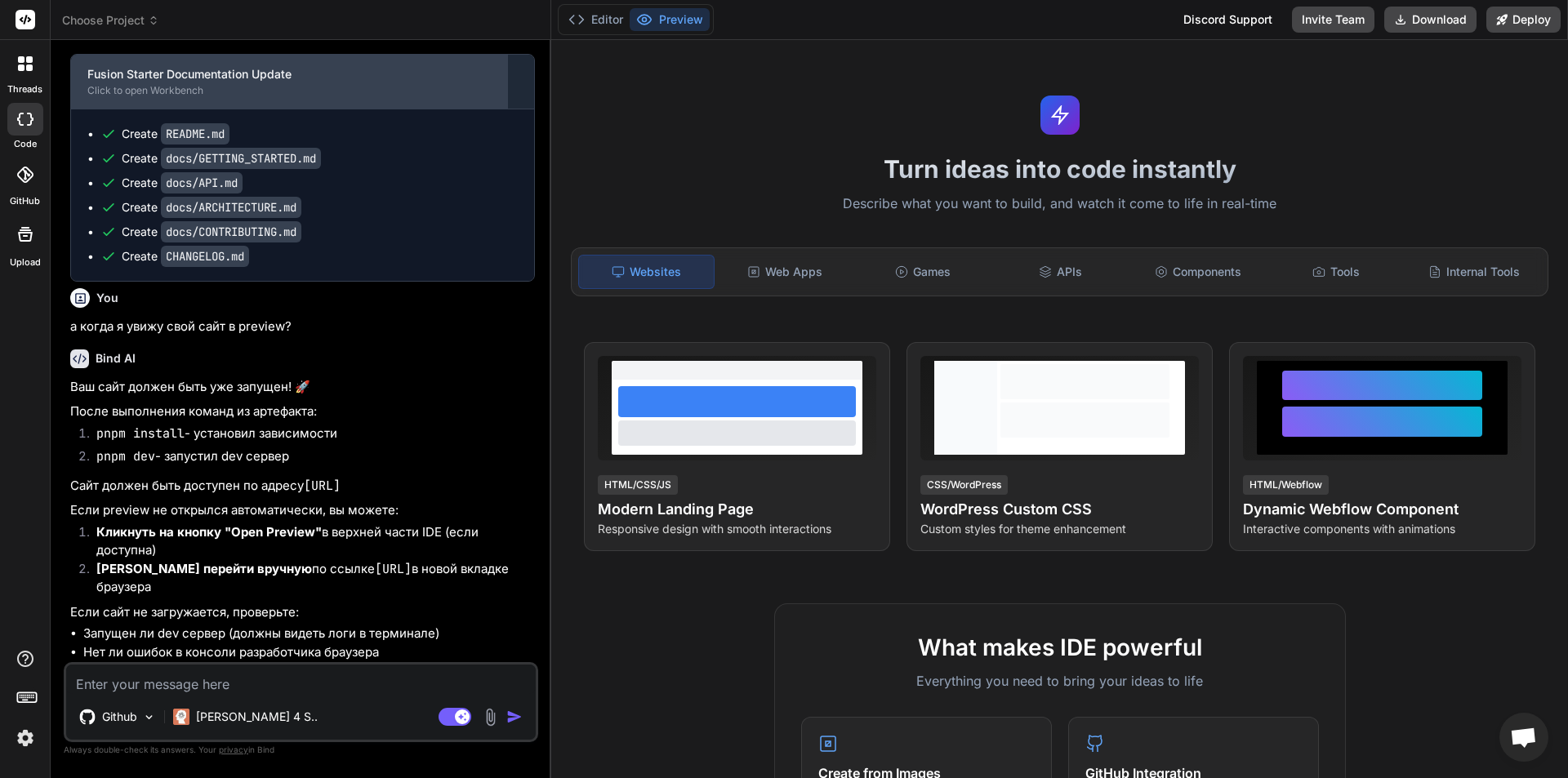
scroll to position [2444, 0]
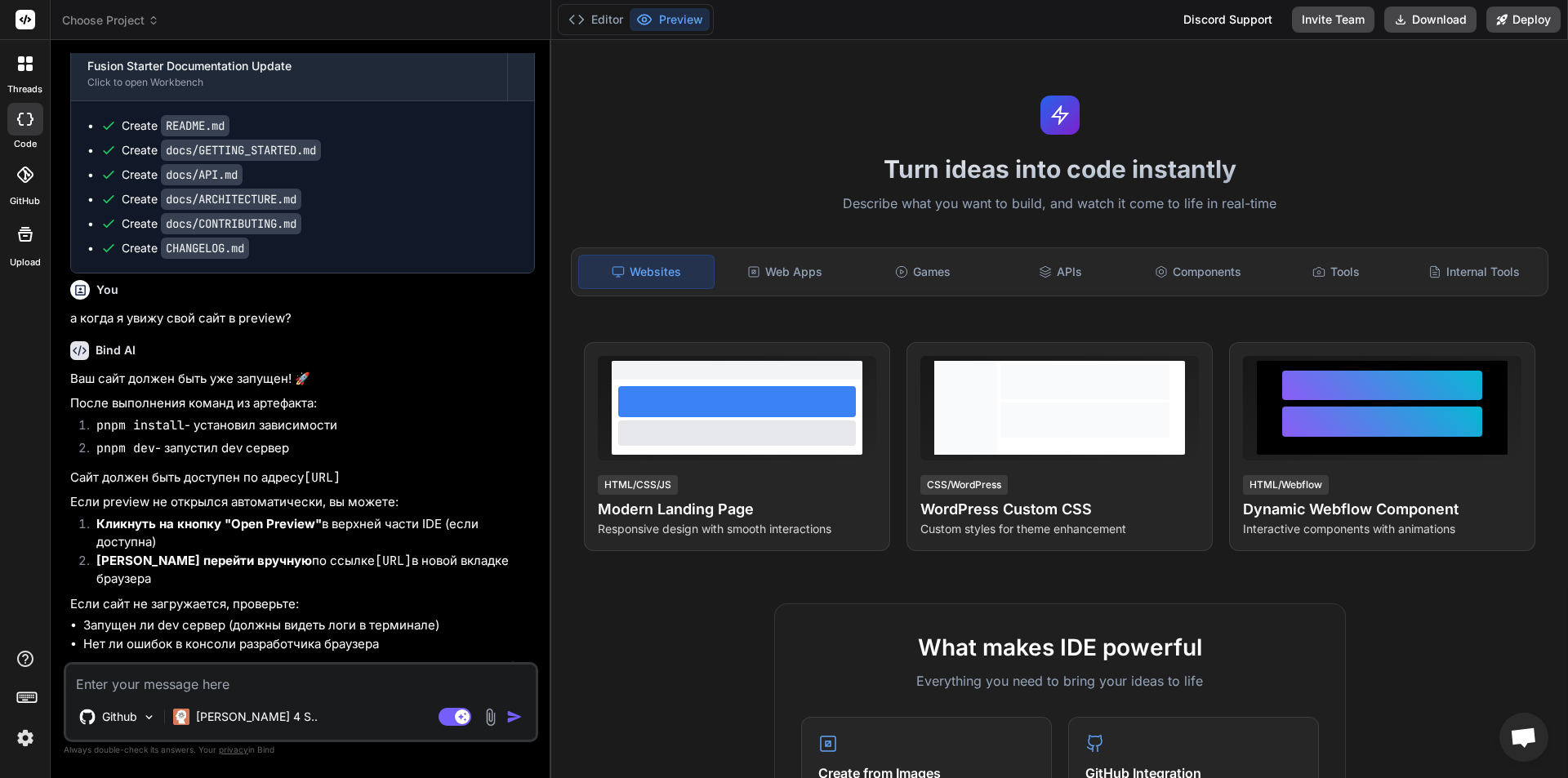
click at [109, 23] on span "Choose Project" at bounding box center [110, 20] width 97 height 16
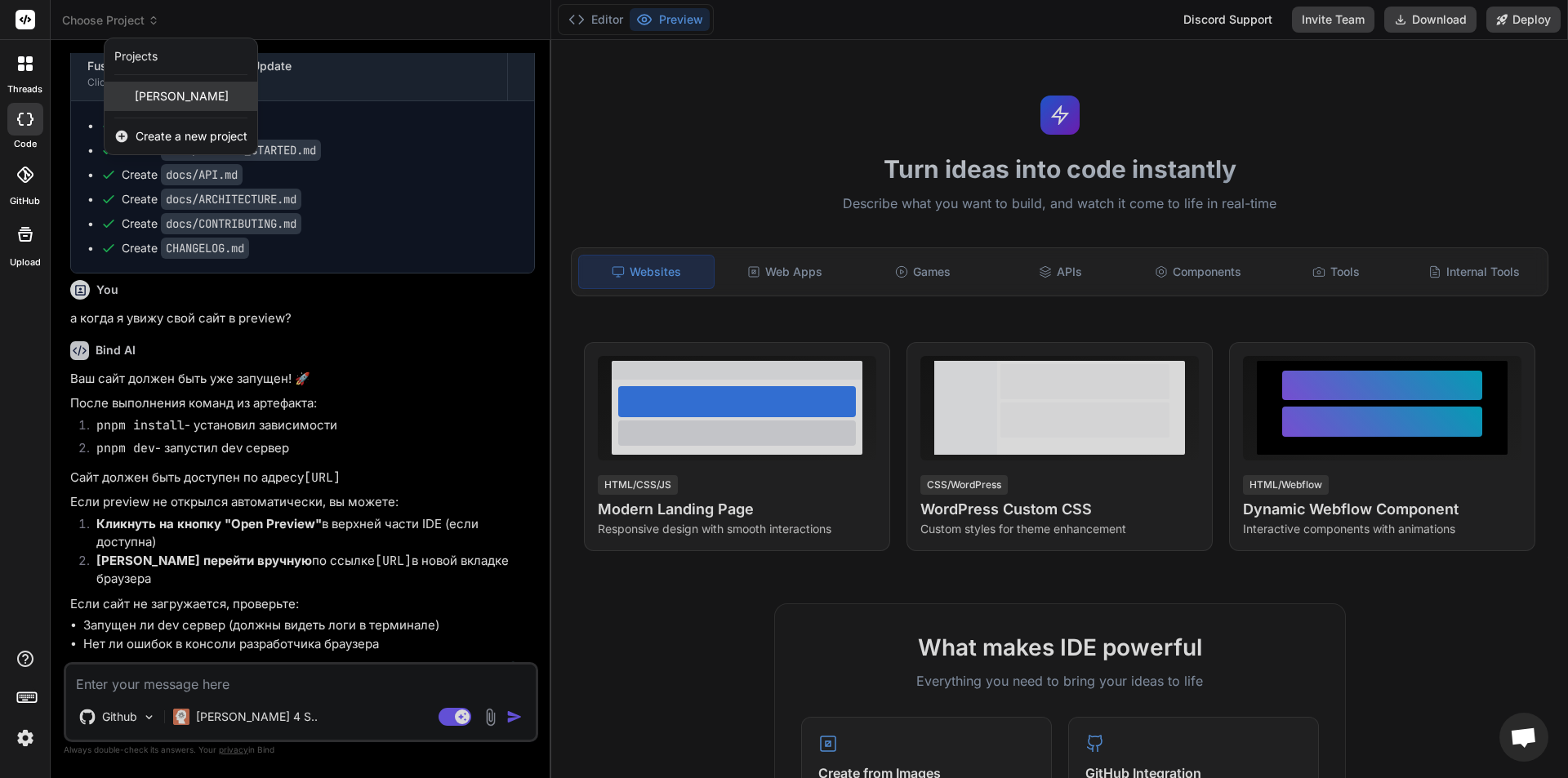
click at [176, 94] on div "[PERSON_NAME]" at bounding box center [181, 96] width 153 height 29
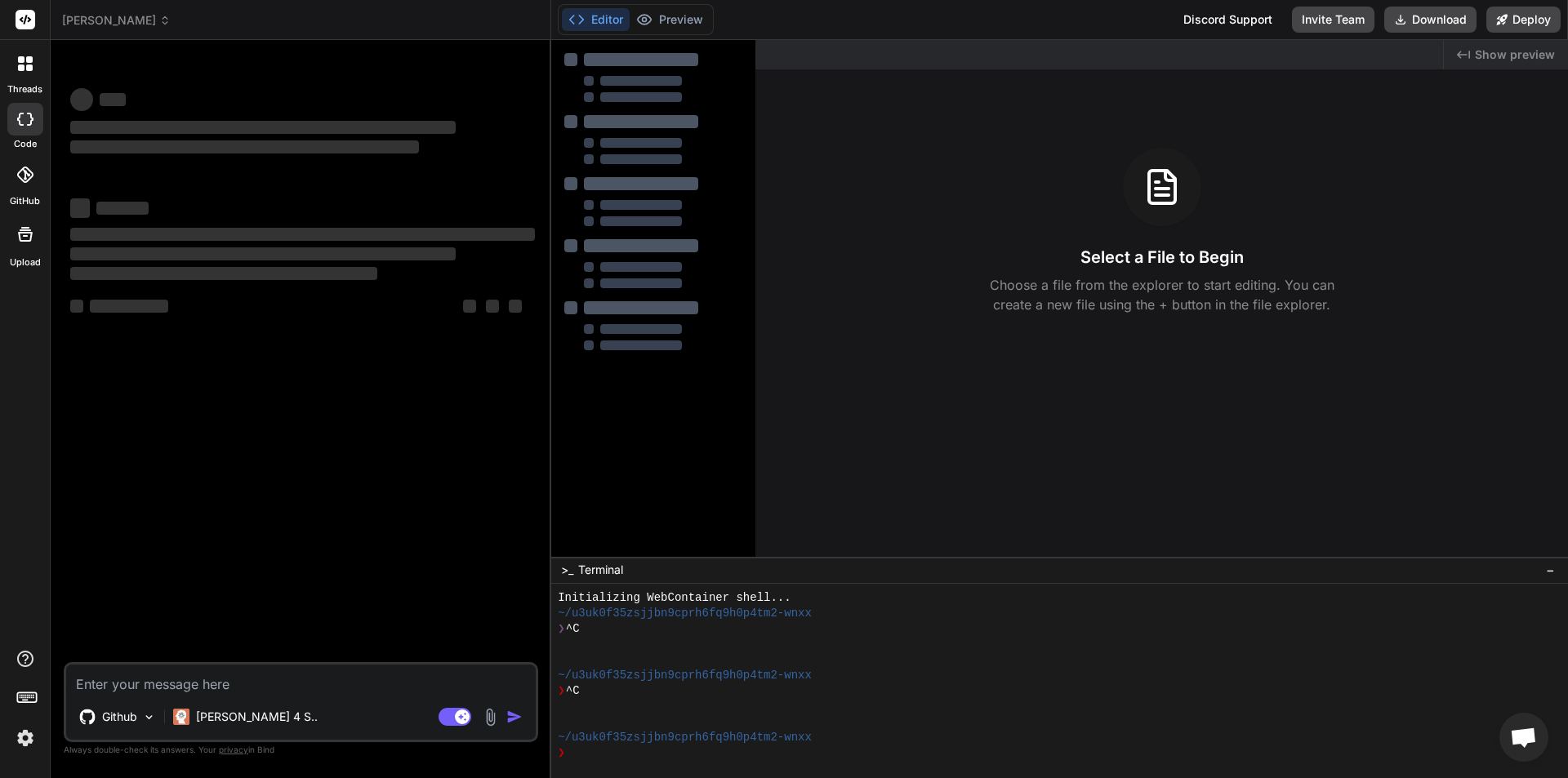
type textarea "x"
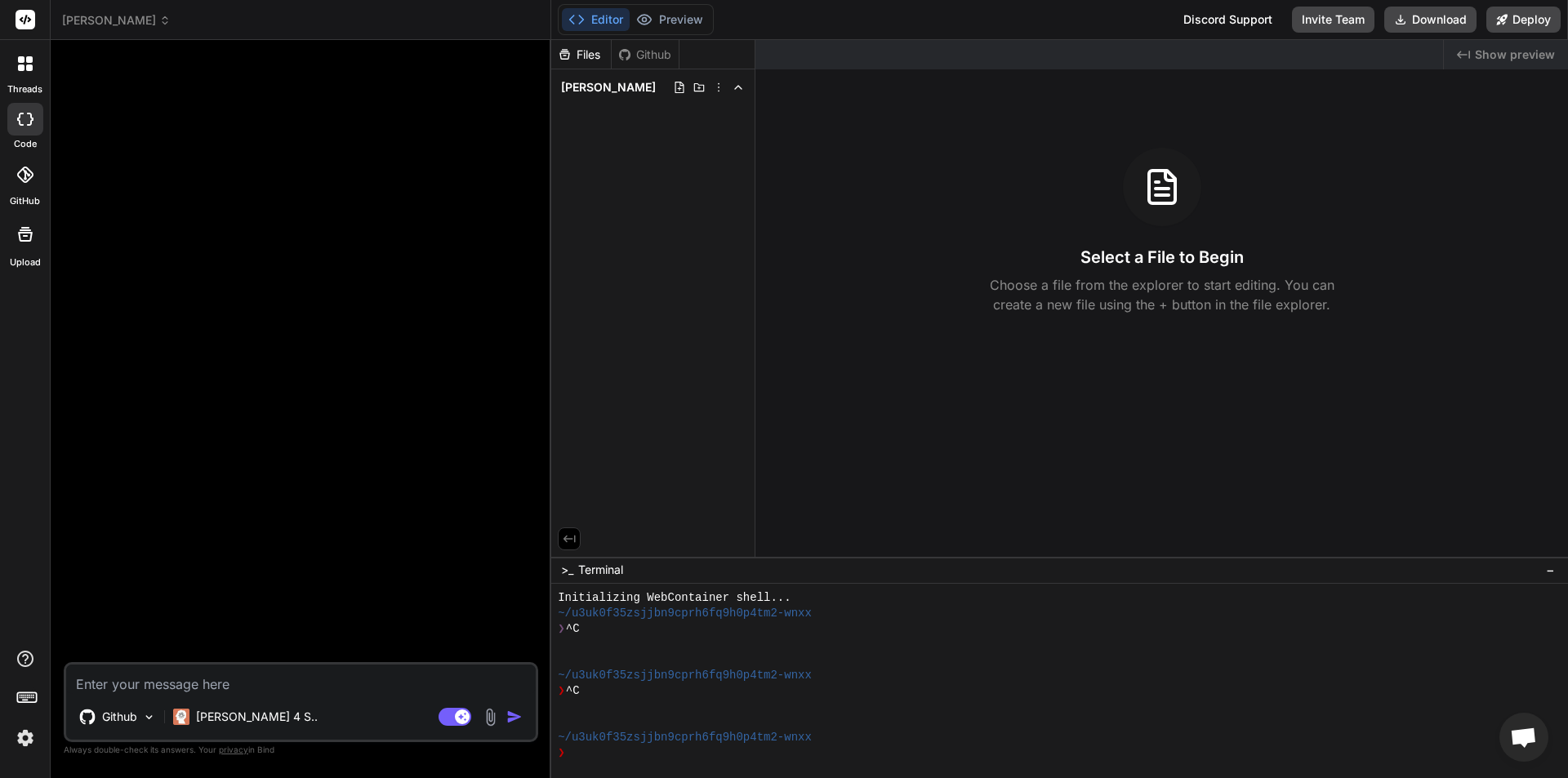
click at [185, 689] on textarea at bounding box center [300, 679] width 469 height 29
paste textarea "замени везде где упоминается Fusion Starter на FreelTON(даже в ссылках и так да…"
type textarea "замени везде где упоминается Fusion Starter на FreelTON(даже в ссылках и так да…"
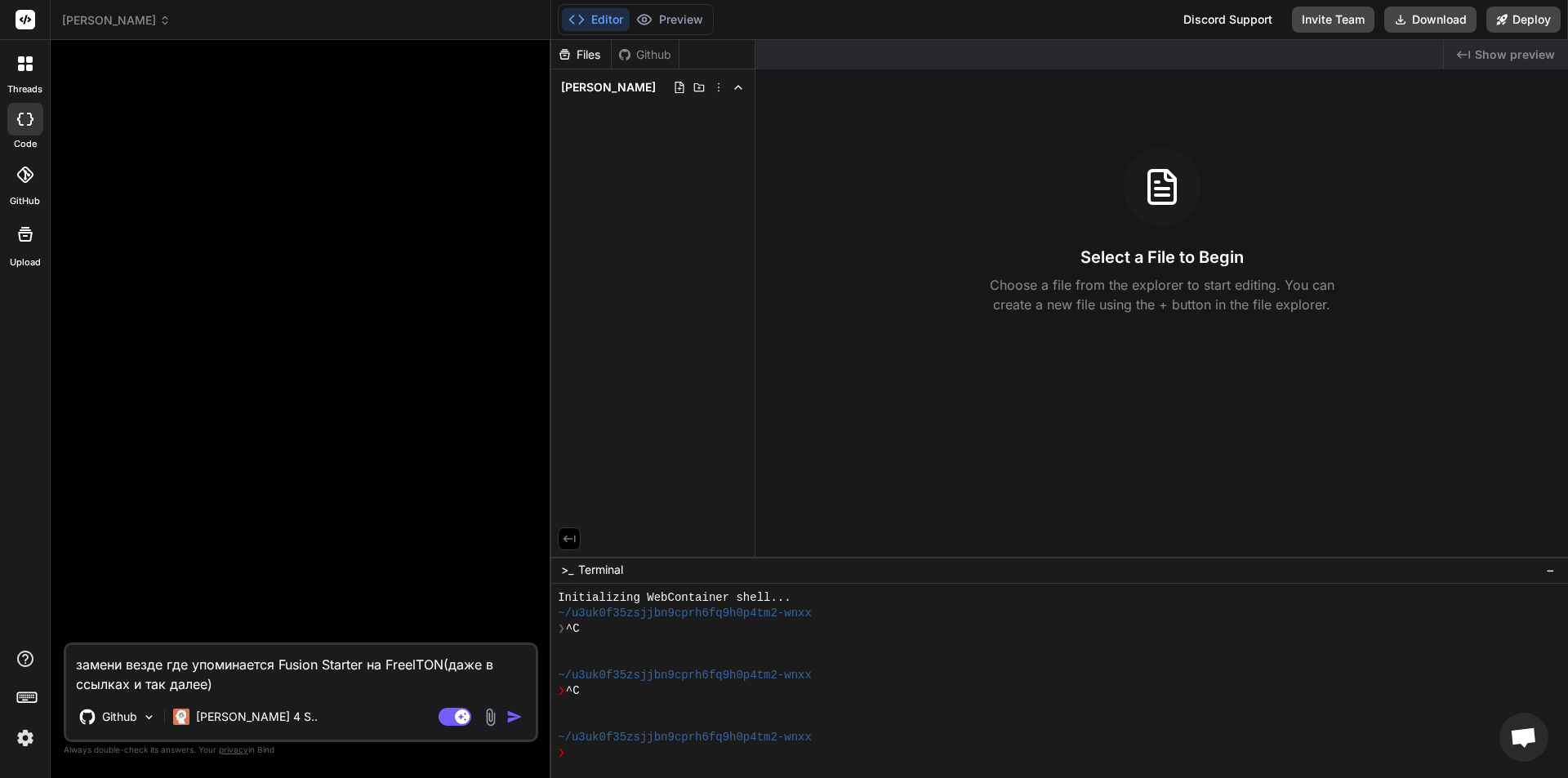
type textarea "x"
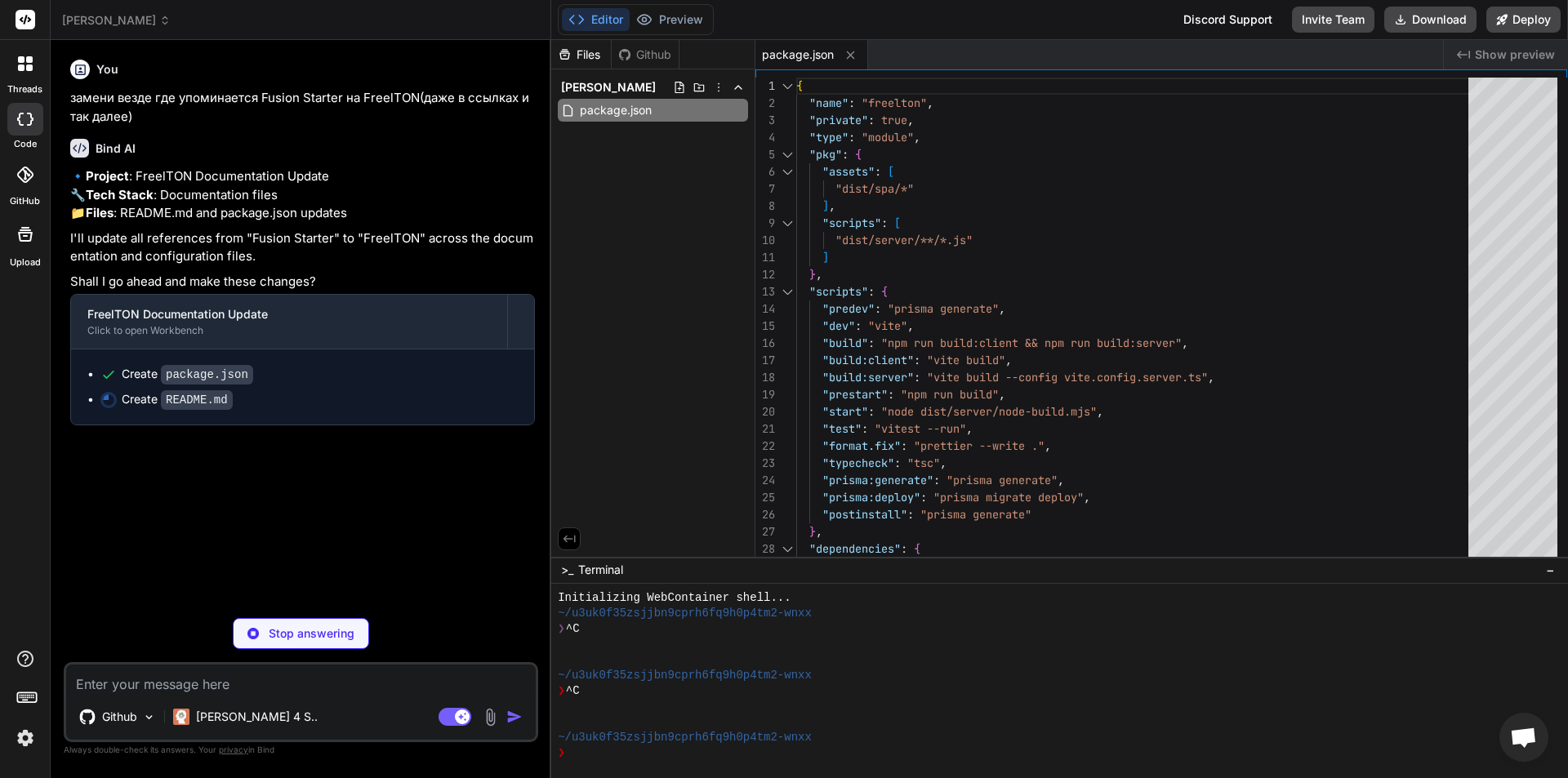
type textarea "x"
type textarea "## Architecture Notes - Single-port development with Vite + Express integration…"
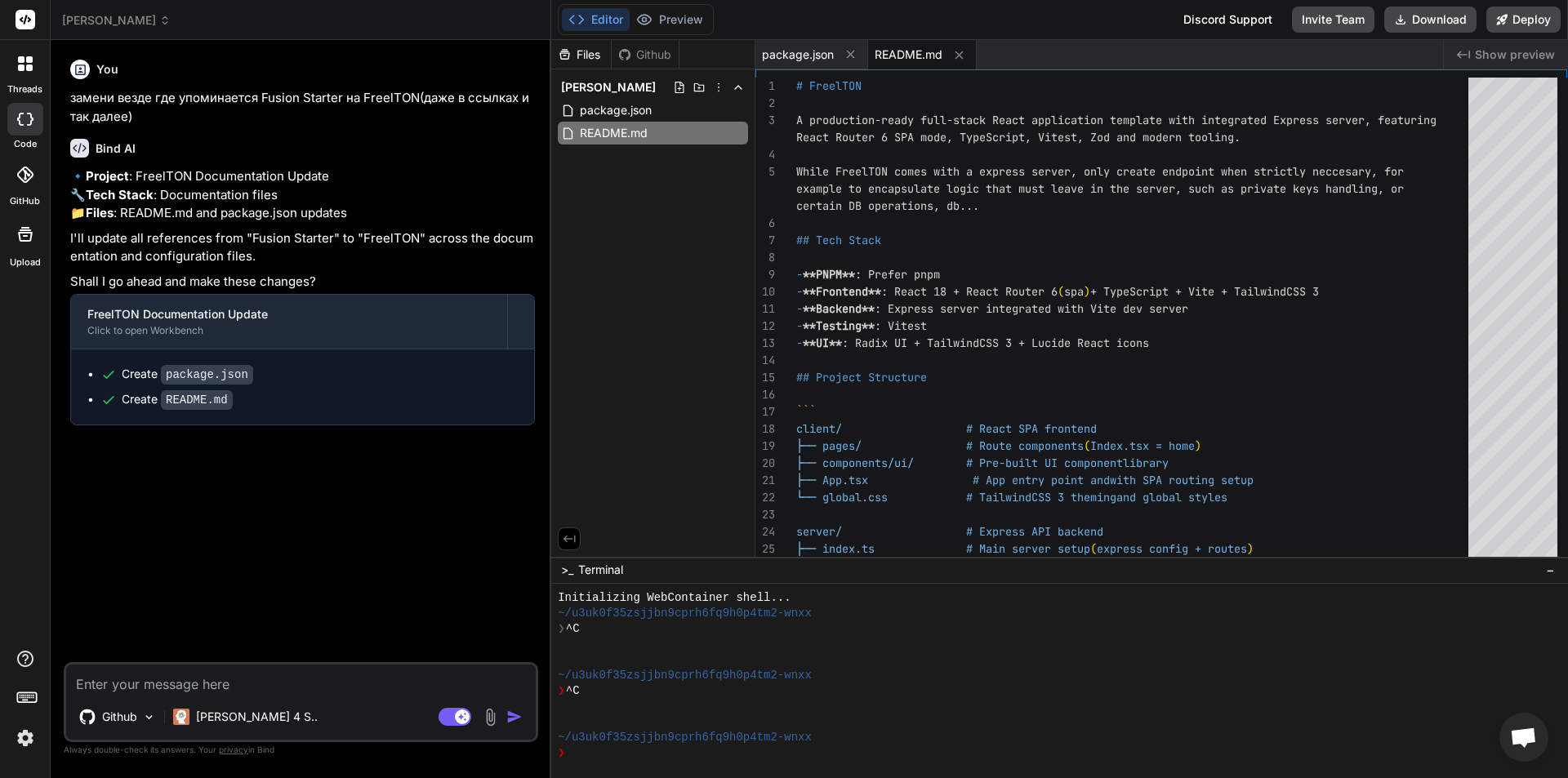
type textarea "x"
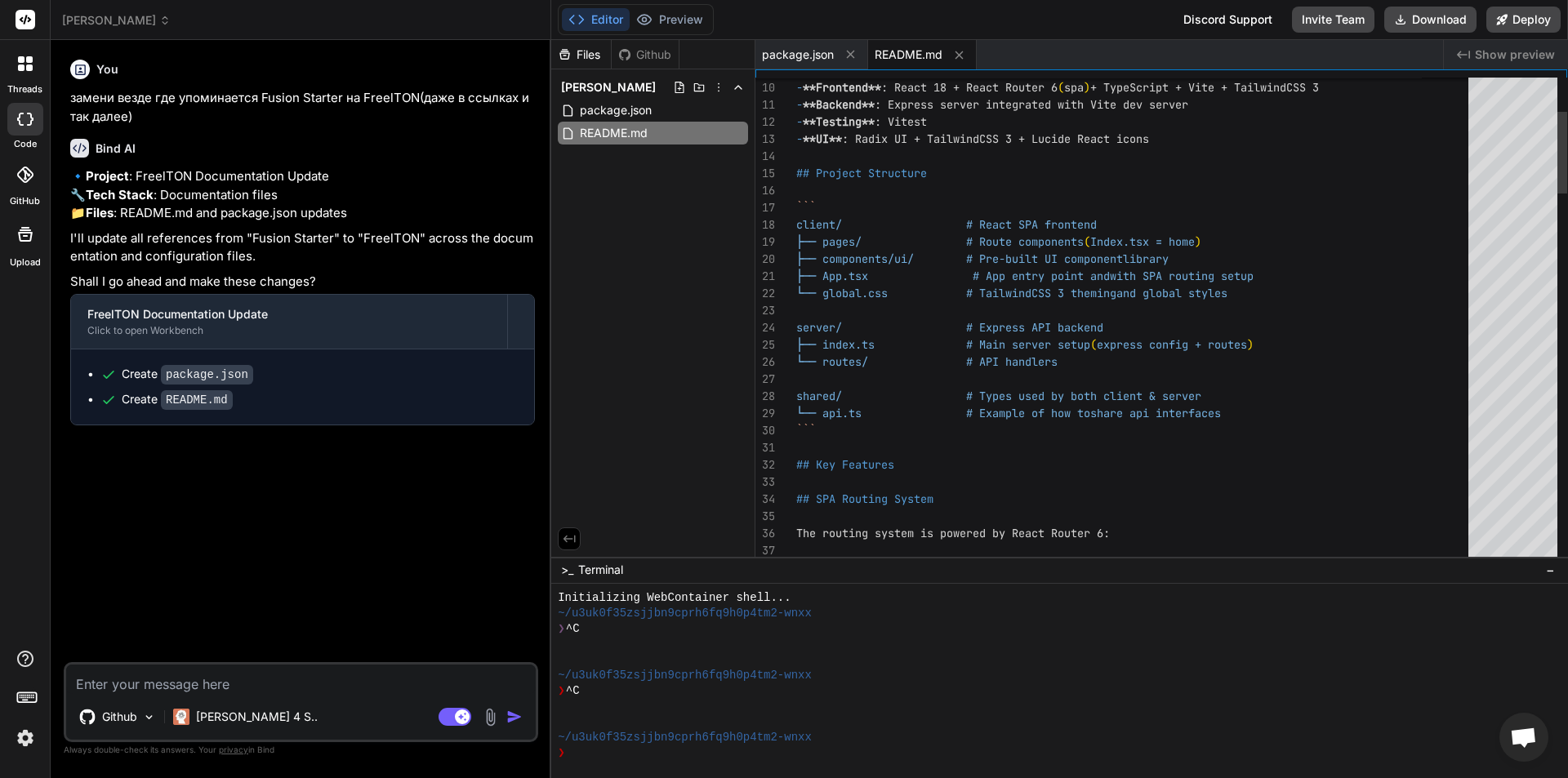
type textarea "- **PNPM**: Prefer pnpm - **Frontend**: React 18 + React Router 6 (spa) + TypeS…"
drag, startPoint x: 947, startPoint y: 175, endPoint x: 819, endPoint y: 172, distance: 128.0
click at [226, 694] on div "Github [PERSON_NAME] 4 S.. Agent Mode. When this toggle is activated, AI automa…" at bounding box center [301, 703] width 474 height 80
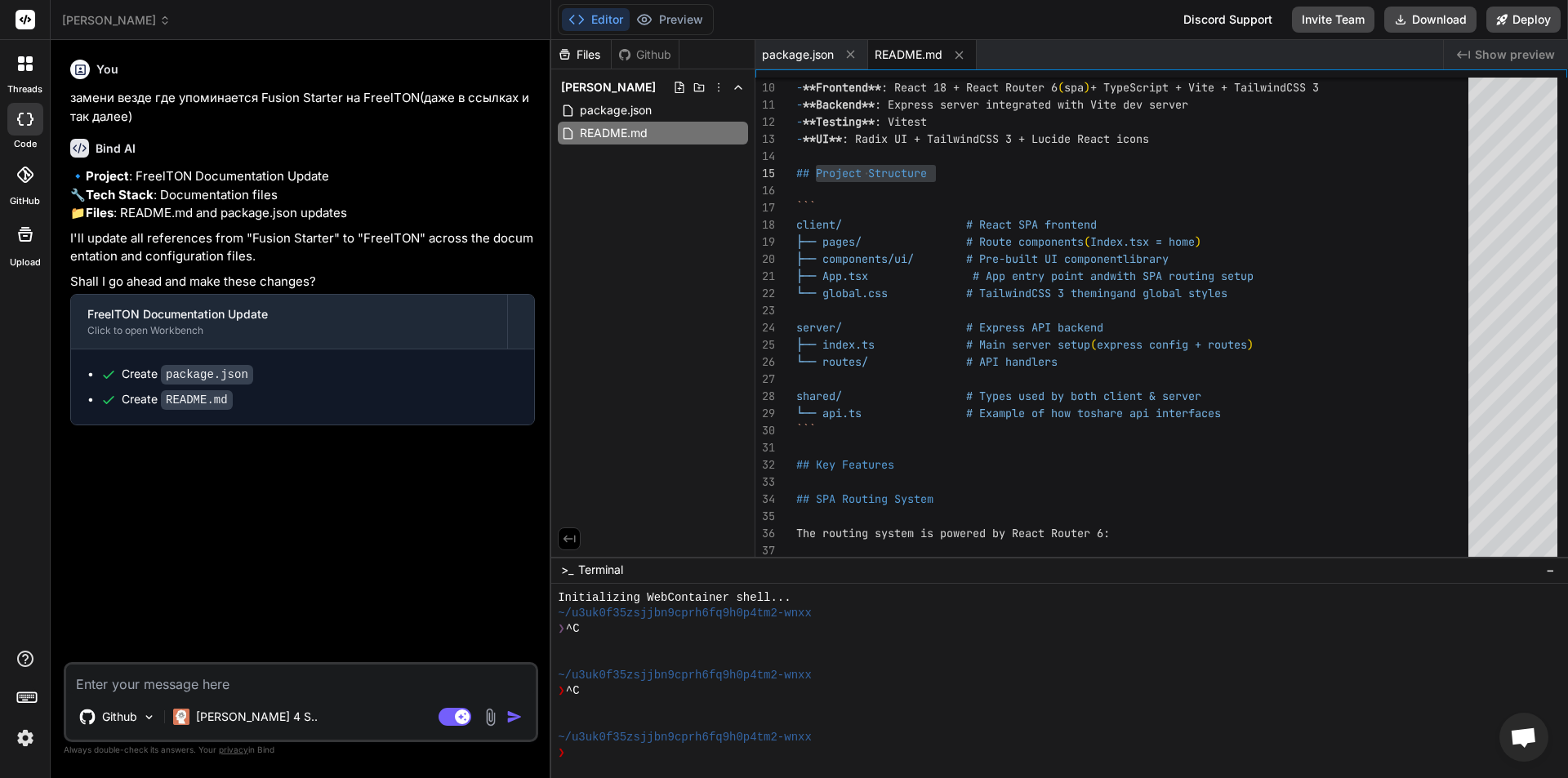
click at [229, 686] on textarea at bounding box center [300, 679] width 469 height 29
type textarea "о"
type textarea "x"
type textarea "об"
type textarea "x"
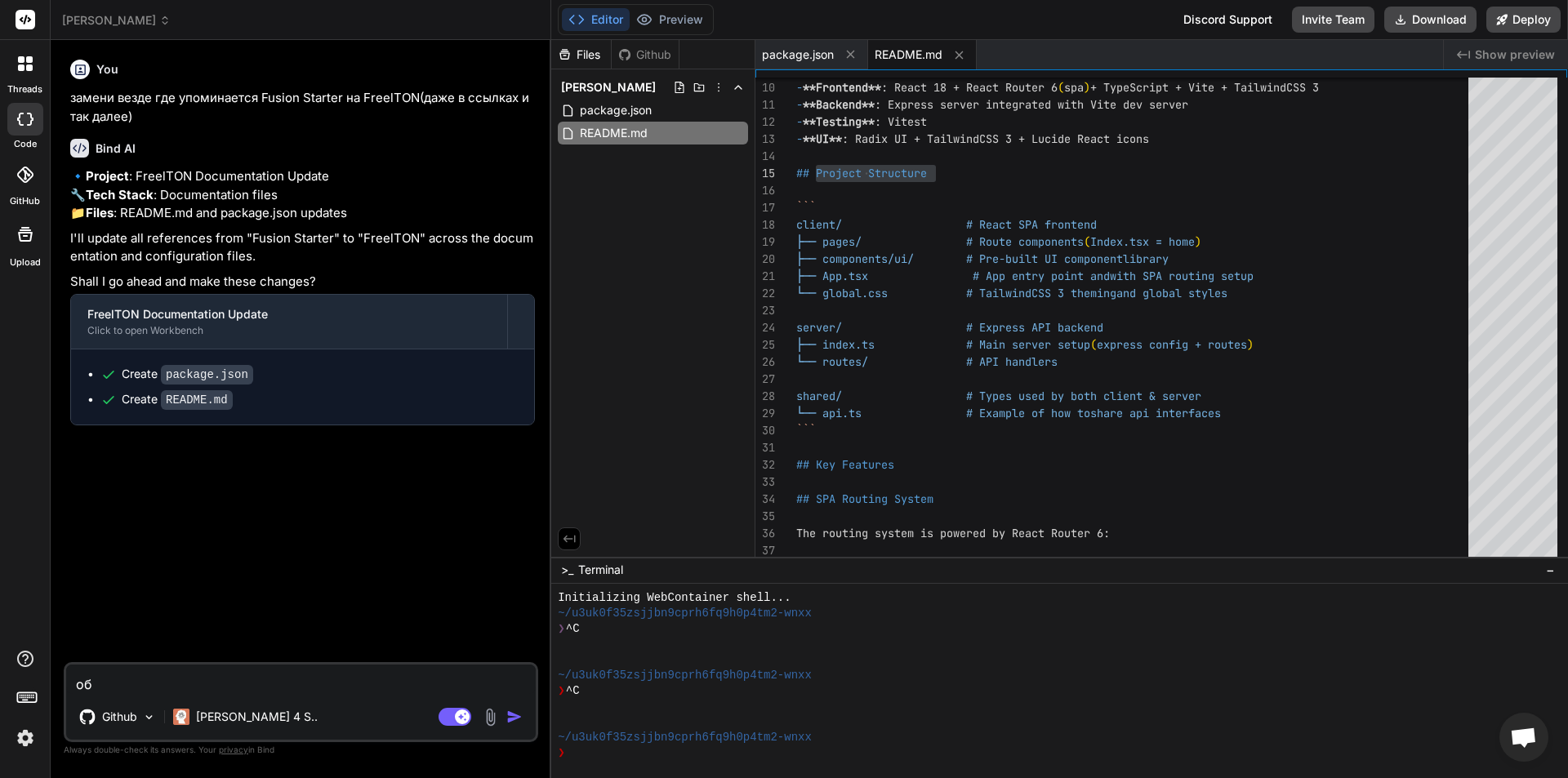
type textarea "обн"
type textarea "x"
type textarea "обно"
type textarea "x"
type textarea "обнов"
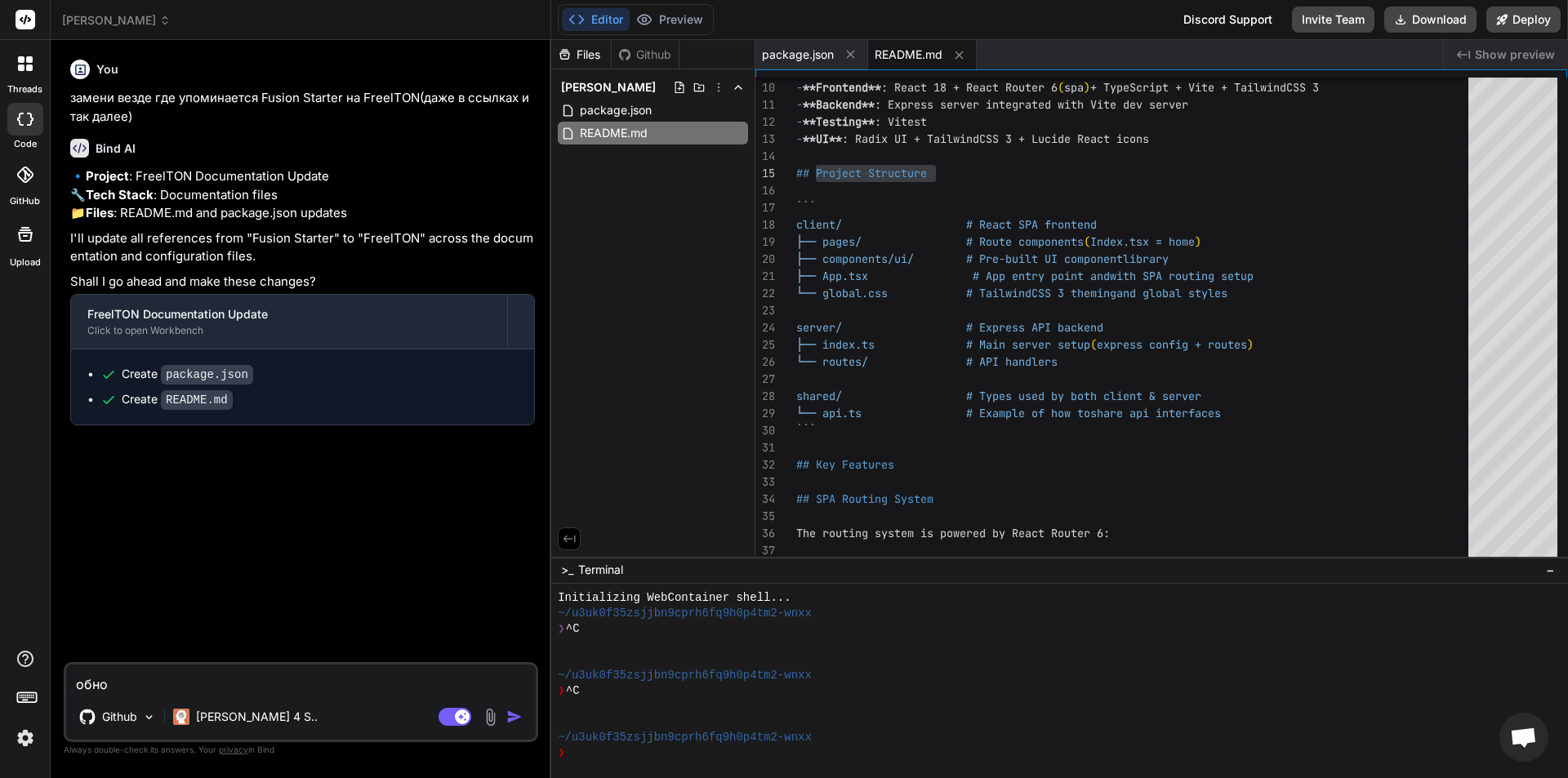
type textarea "x"
type textarea "обнови"
type textarea "x"
type textarea "обнови"
type textarea "x"
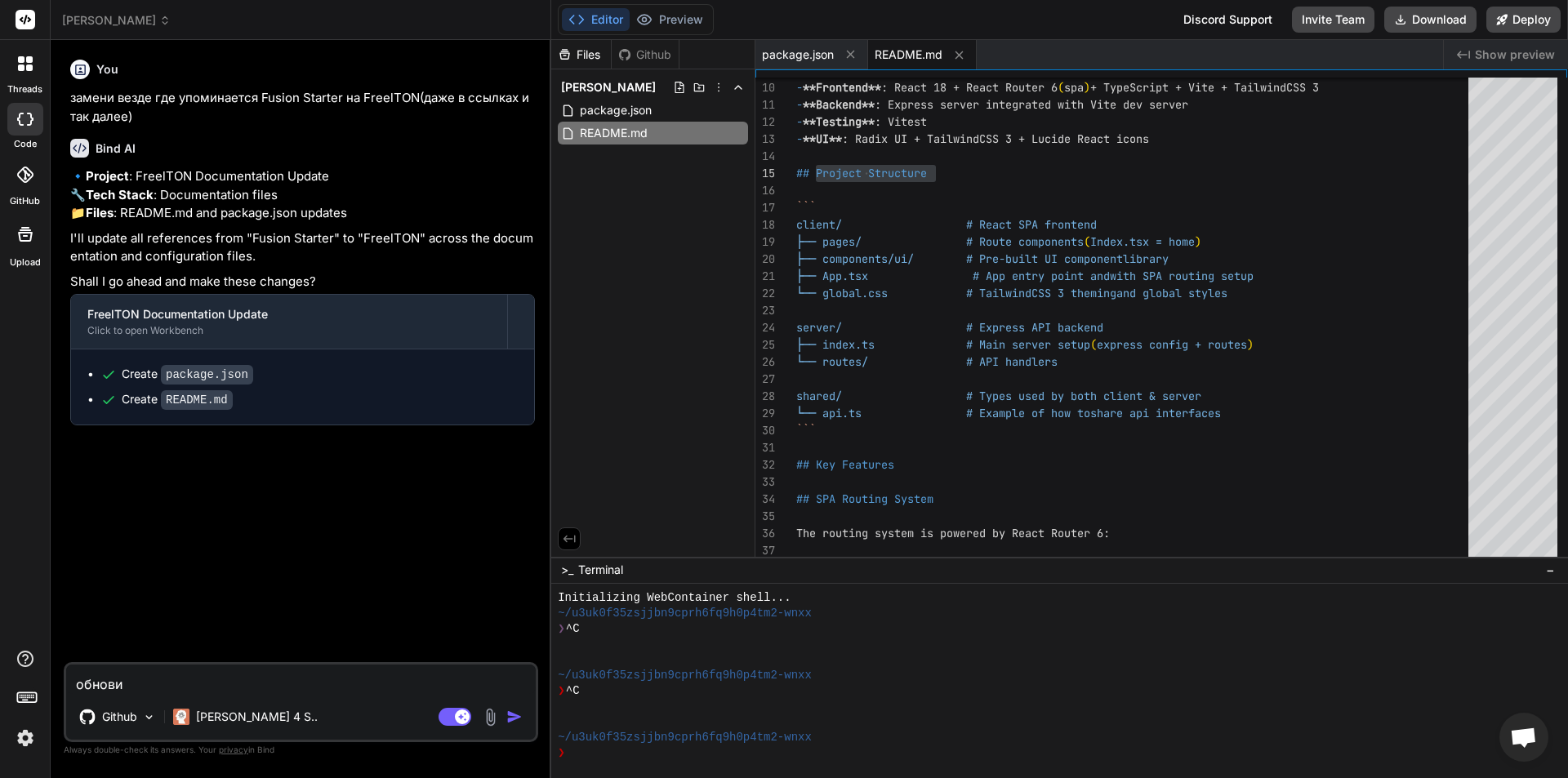
paste textarea "Project Structure"
type textarea "обнови Project Structure"
type textarea "x"
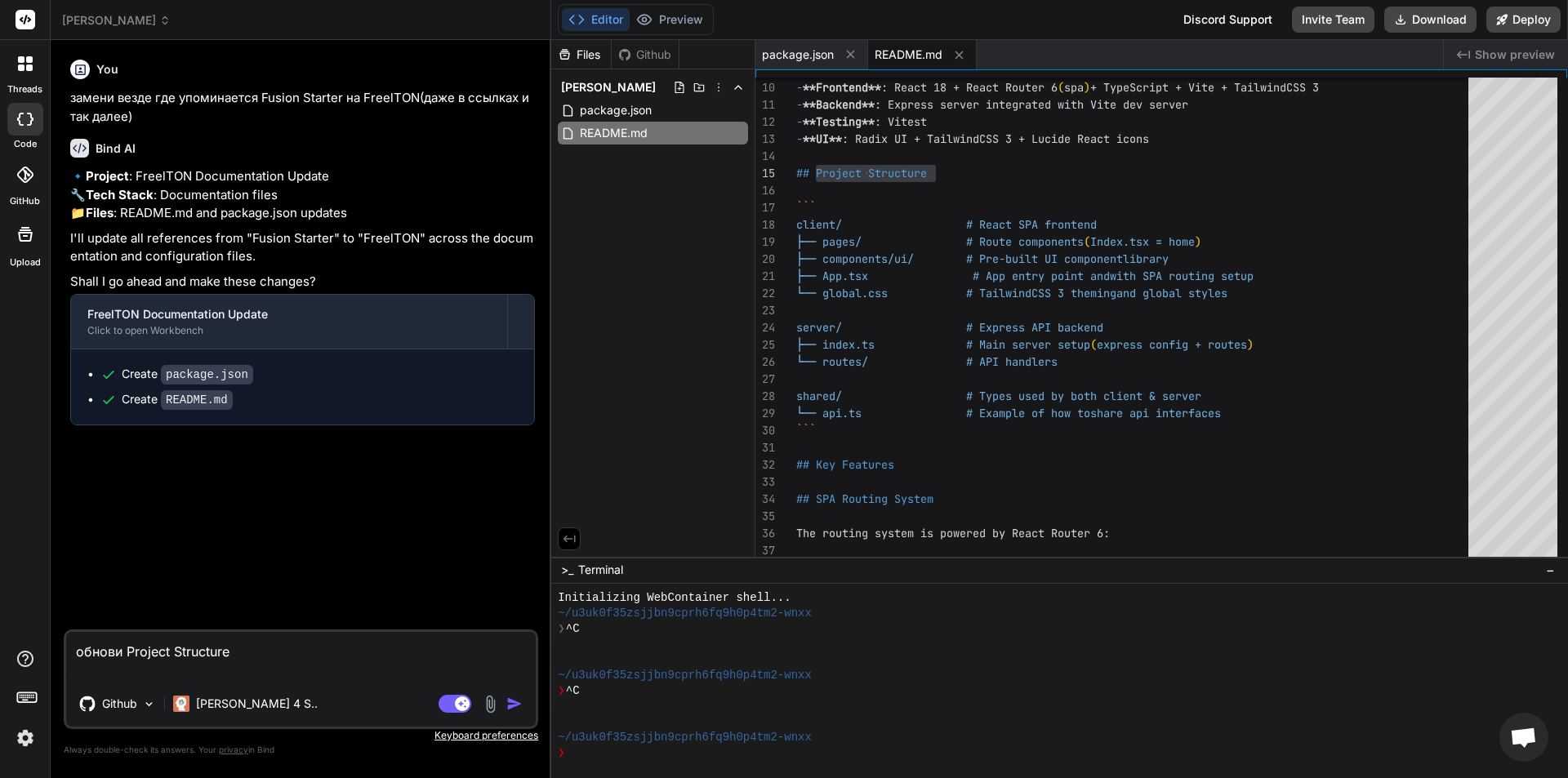
type textarea "обнови Project Structure в"
type textarea "x"
type textarea "обнови Project Structure в"
type textarea "x"
type textarea "обнови Project Structure в r"
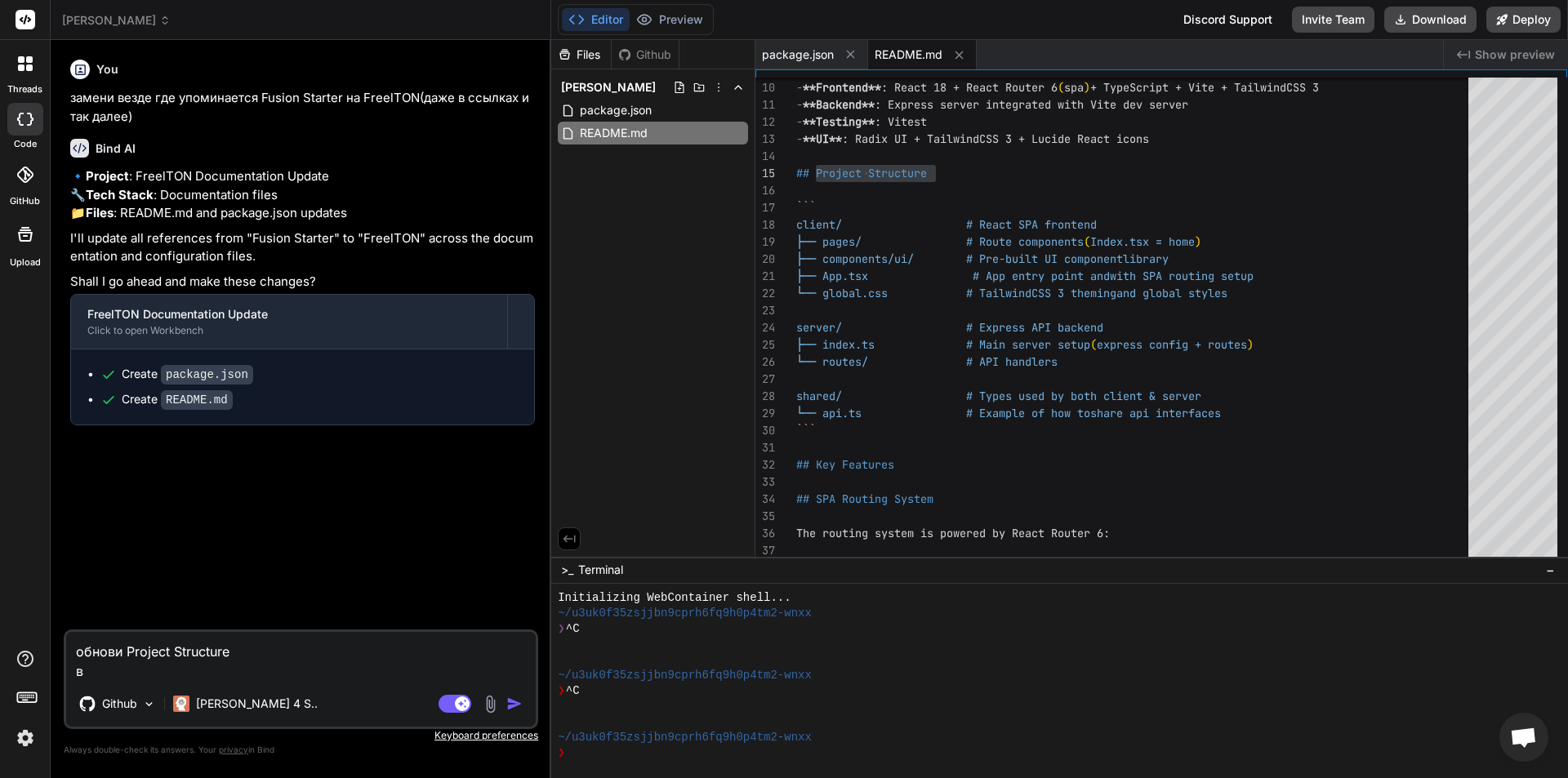
type textarea "x"
type textarea "обнови Project Structure в re"
type textarea "x"
type textarea "обнови Project Structure в rea"
type textarea "x"
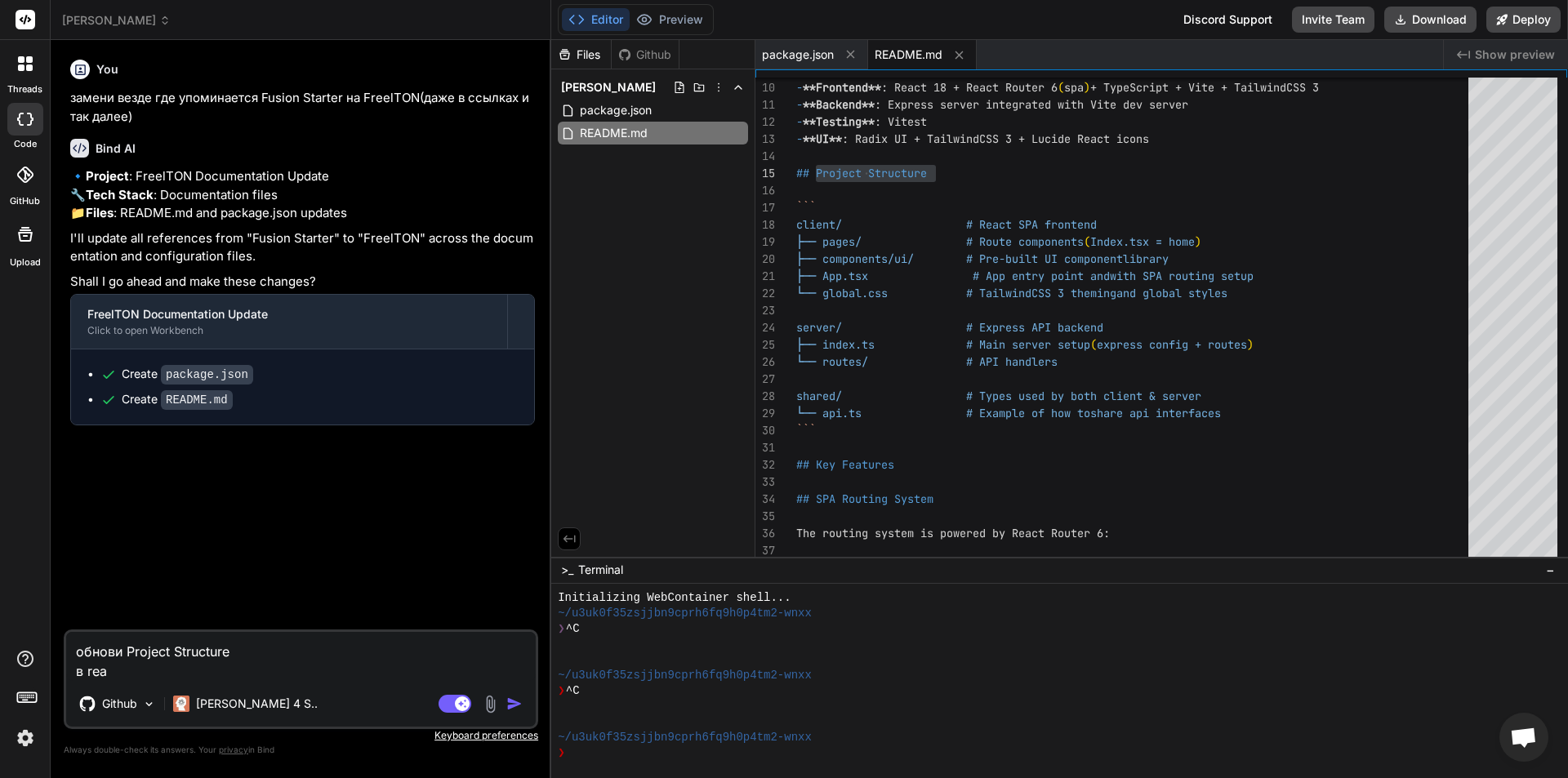
type textarea "обнови Project Structure в read"
type textarea "x"
type textarea "обнови Project Structure в readm"
type textarea "x"
type textarea "обнови Project Structure в readme"
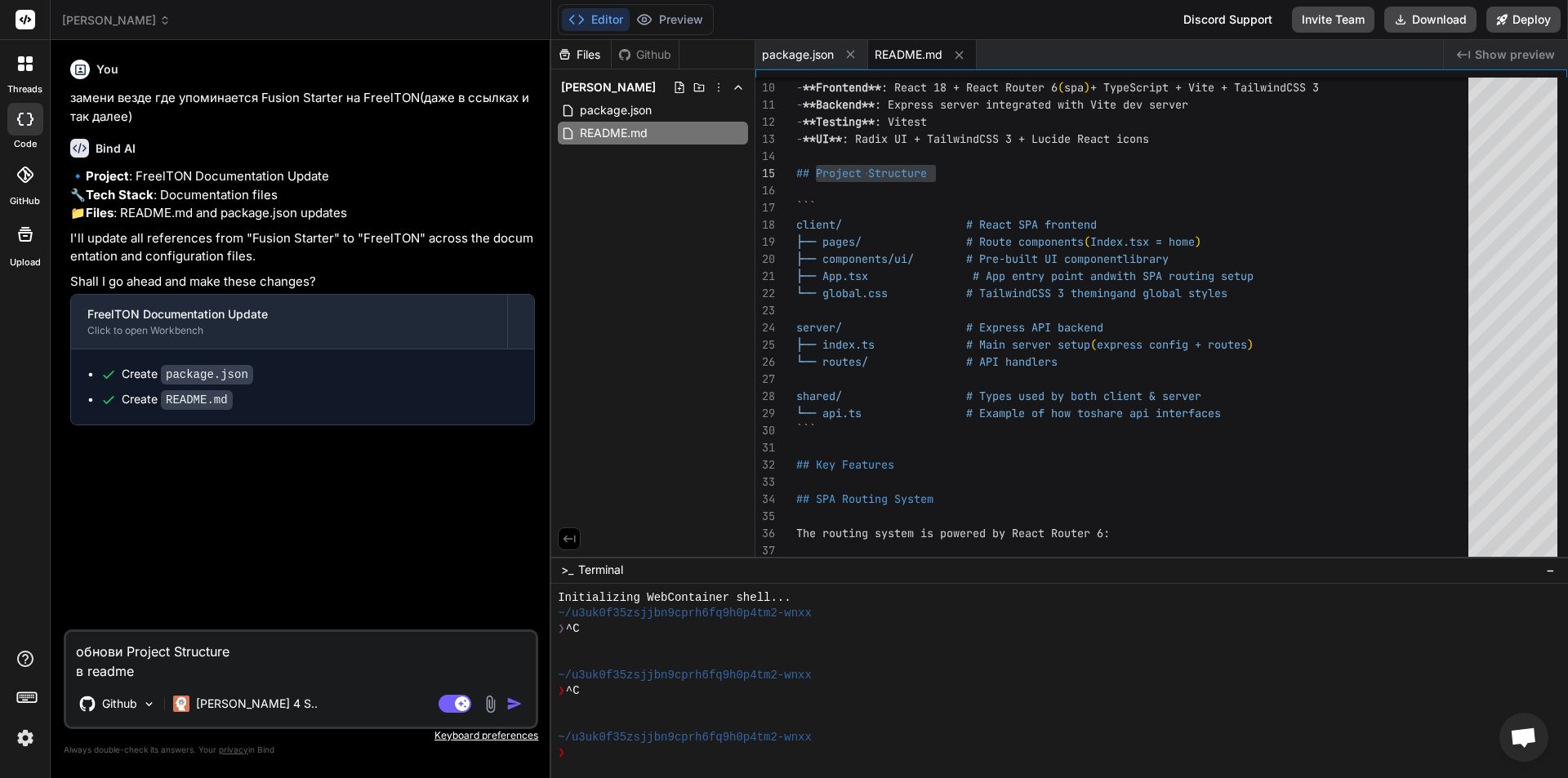
type textarea "x"
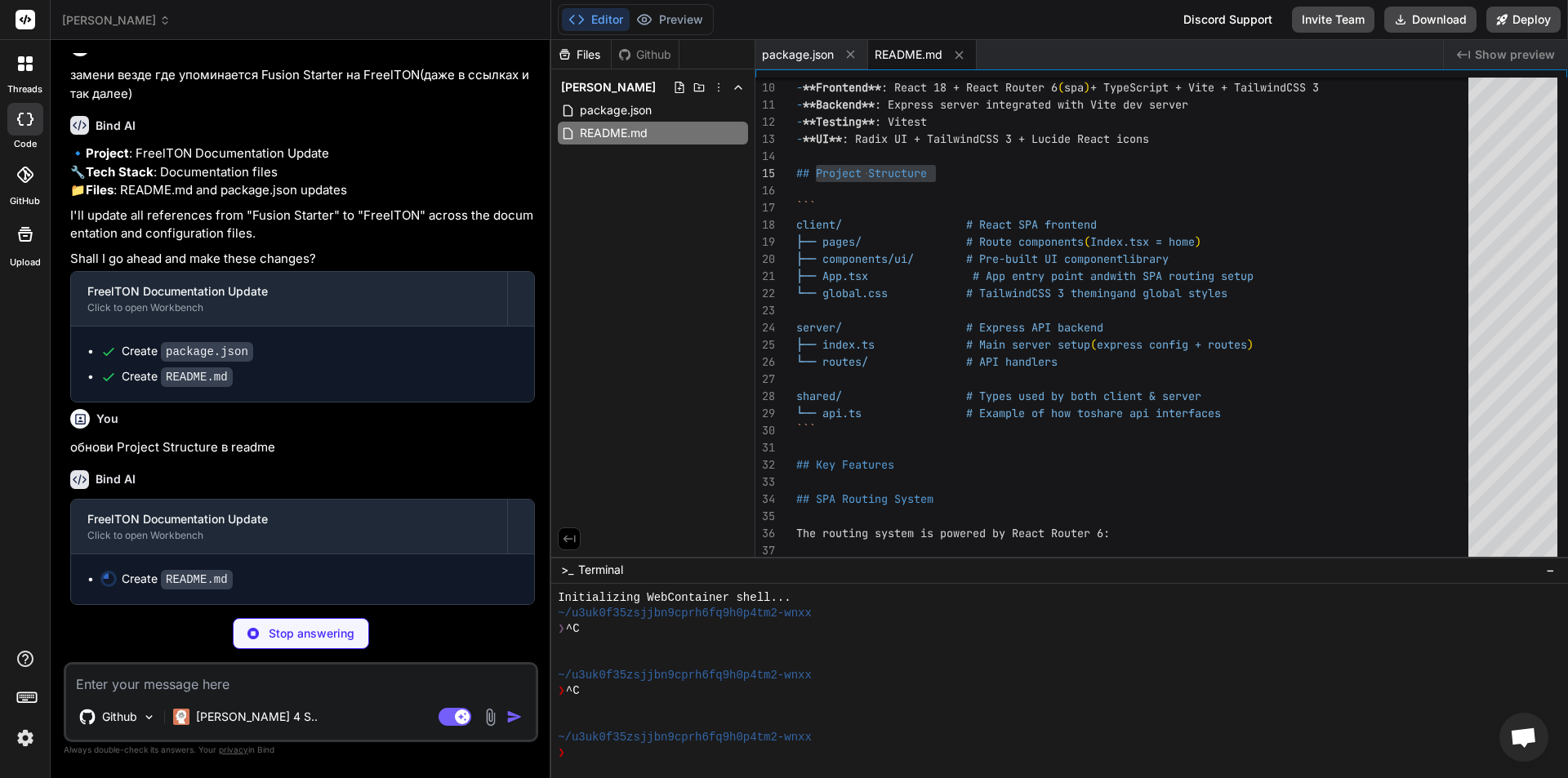
scroll to position [60, 0]
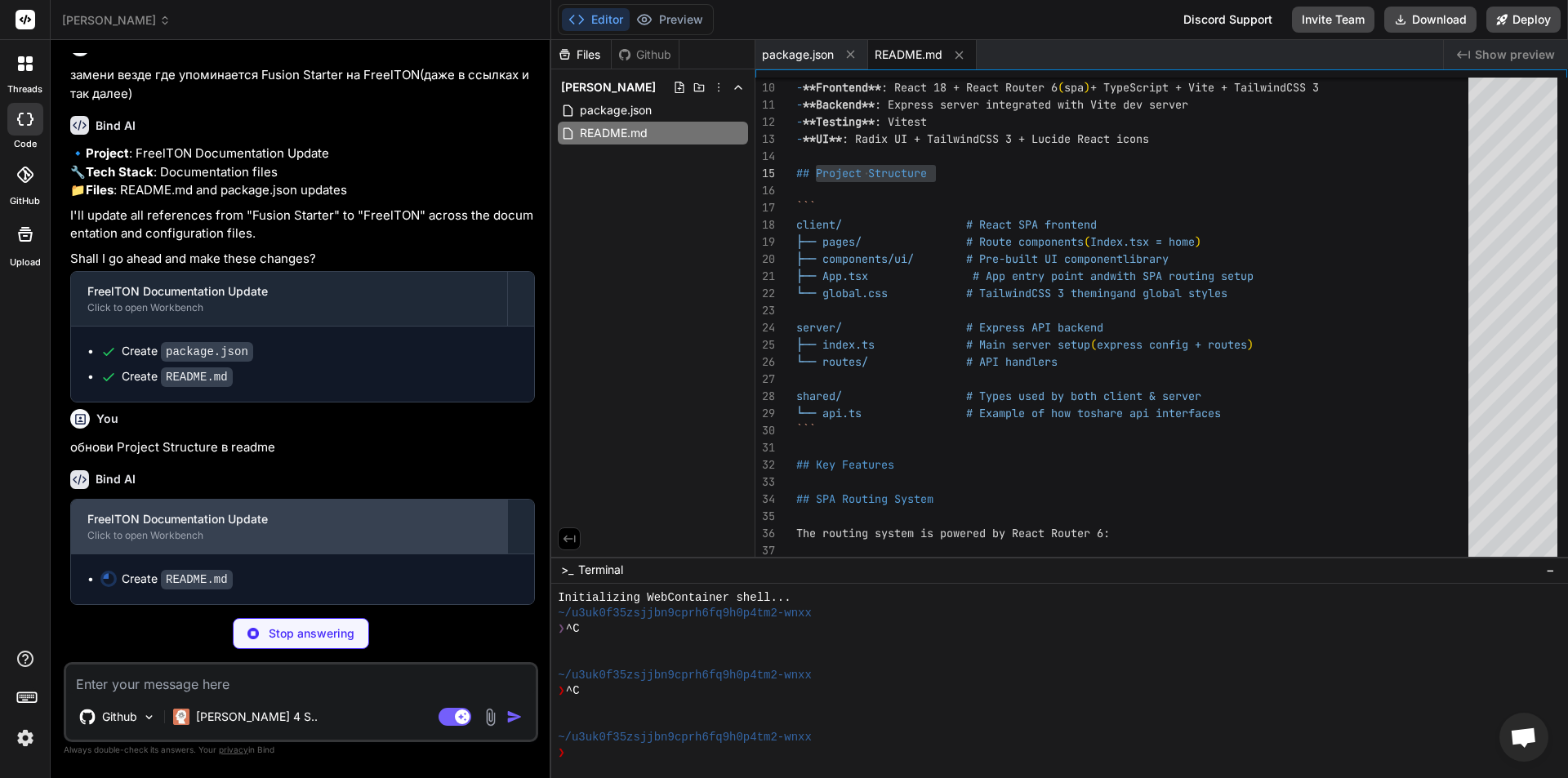
type textarea "x"
type textarea "- Database-first approach with Prisma ORM - TON blockchain integration ready"
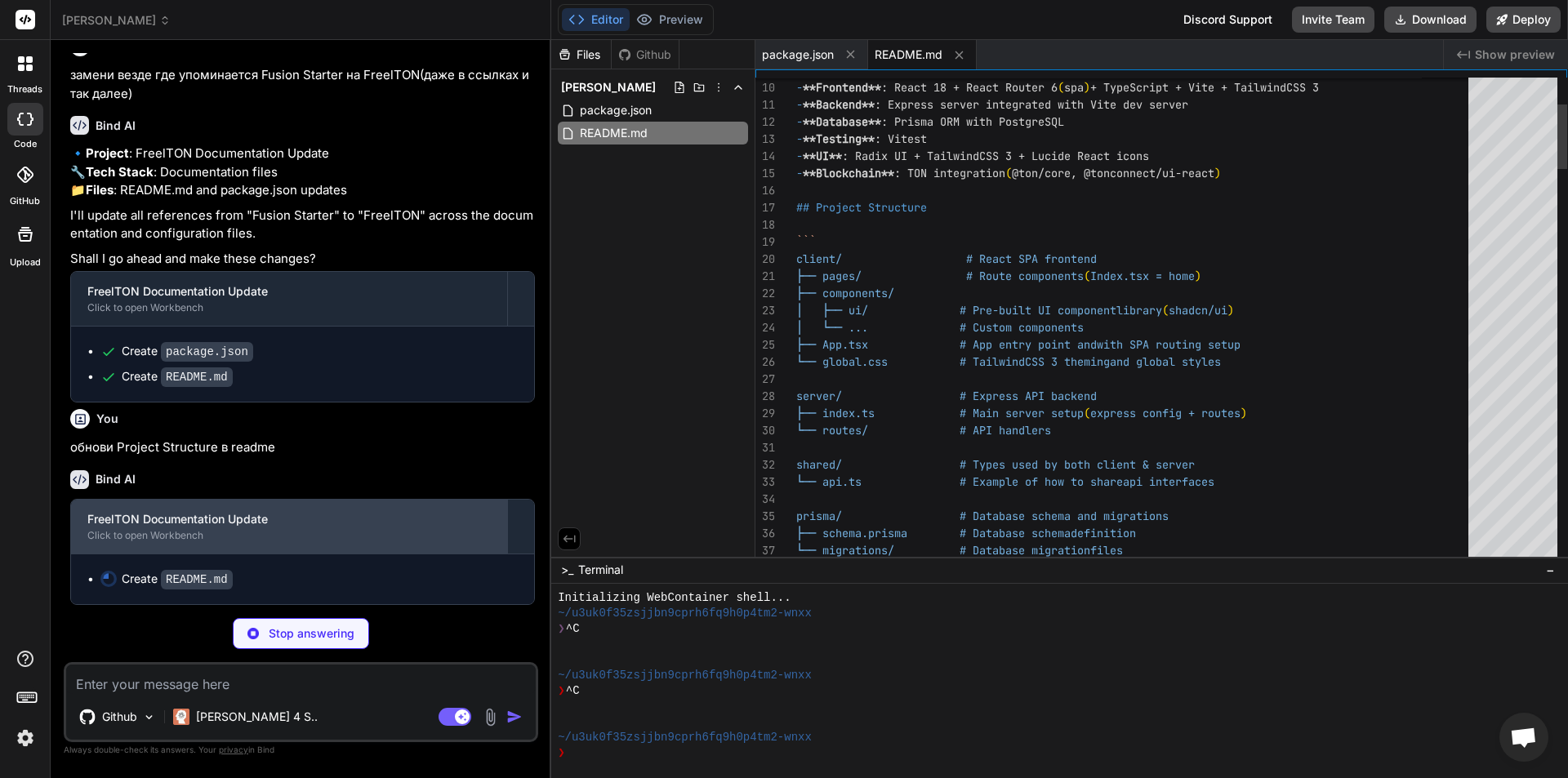
scroll to position [3, 0]
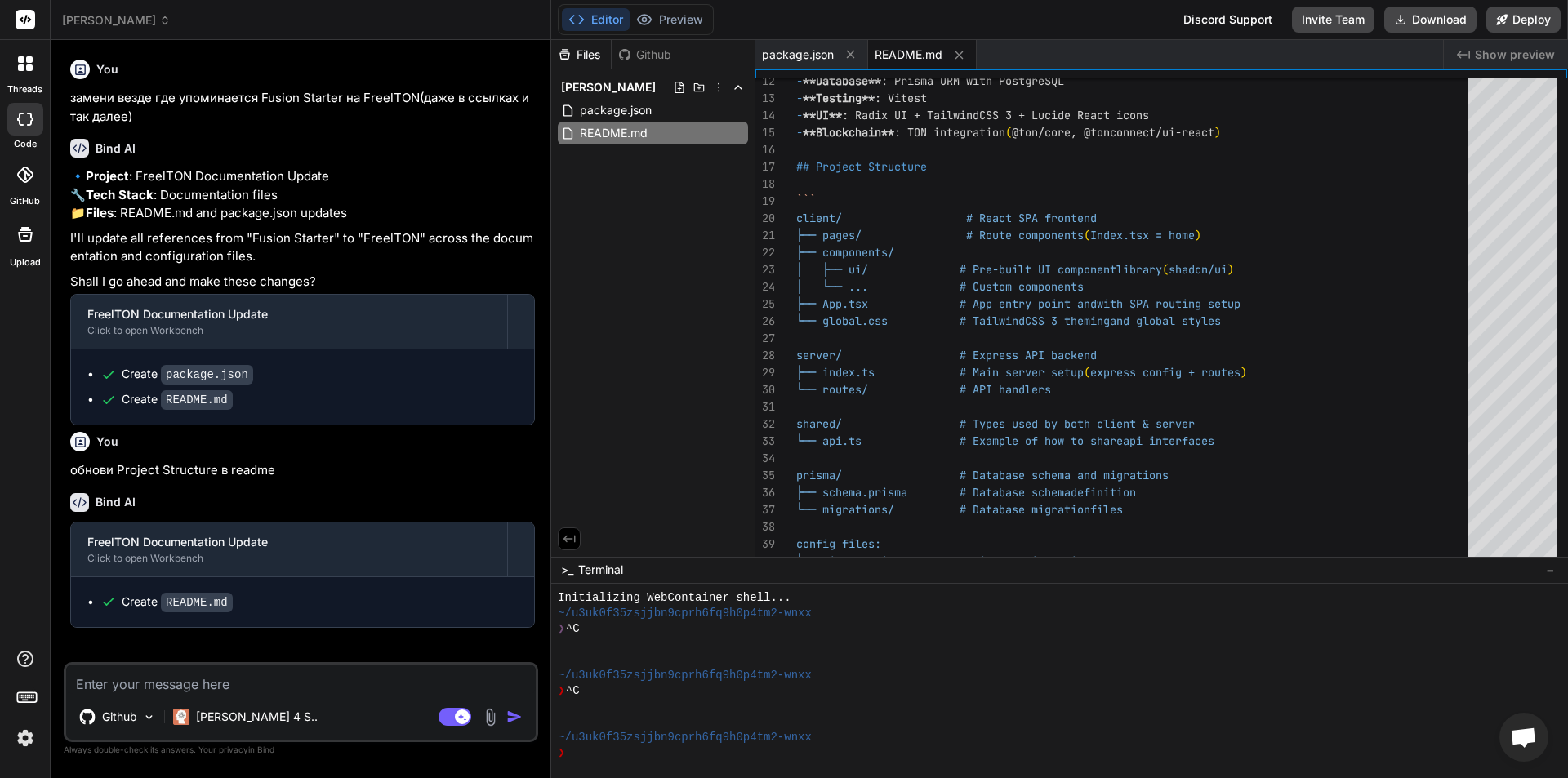
click at [19, 71] on div at bounding box center [24, 63] width 34 height 34
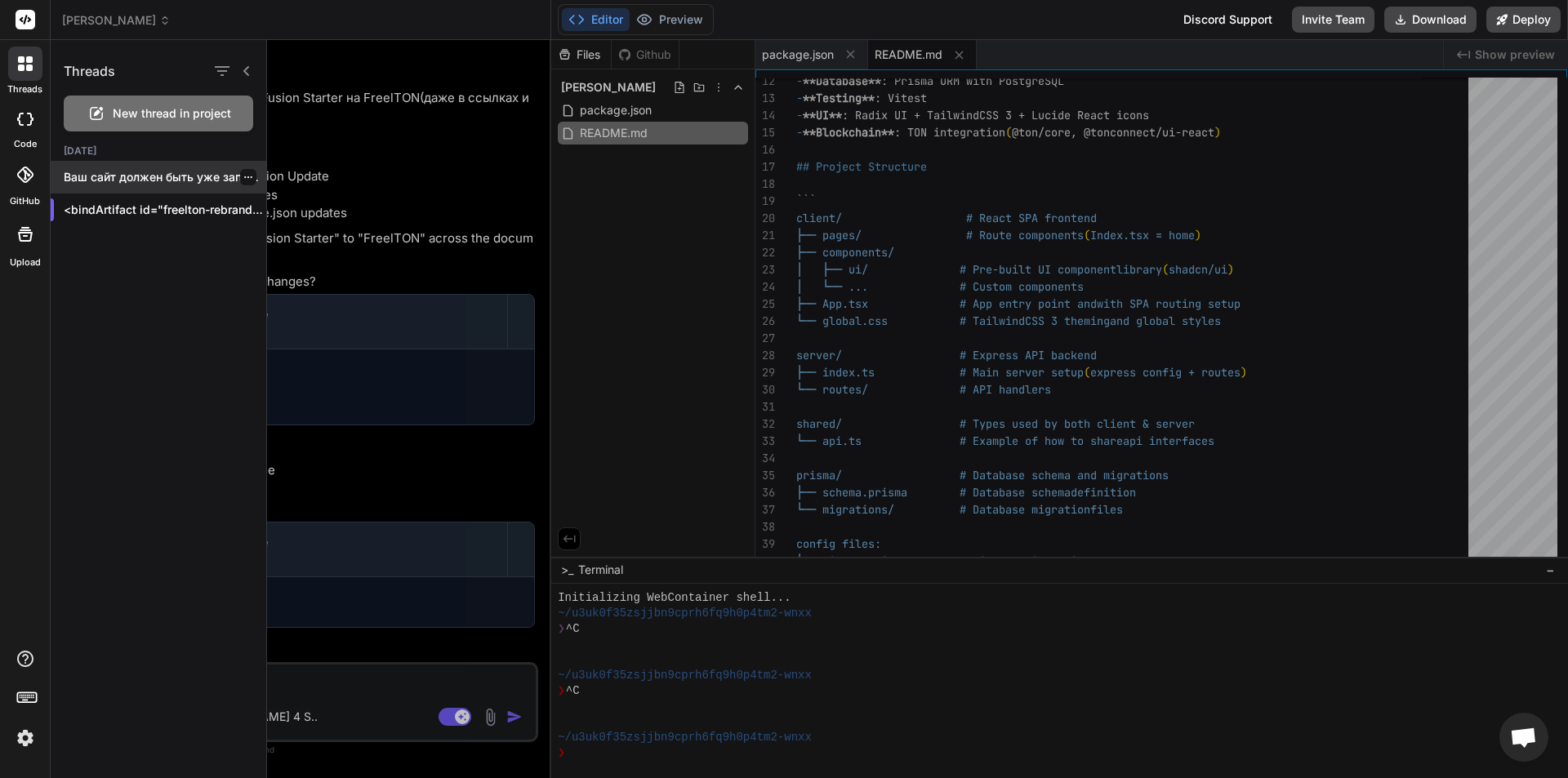
click at [187, 184] on p "Ваш сайт должен быть уже запущен! 🚀..." at bounding box center [164, 177] width 202 height 16
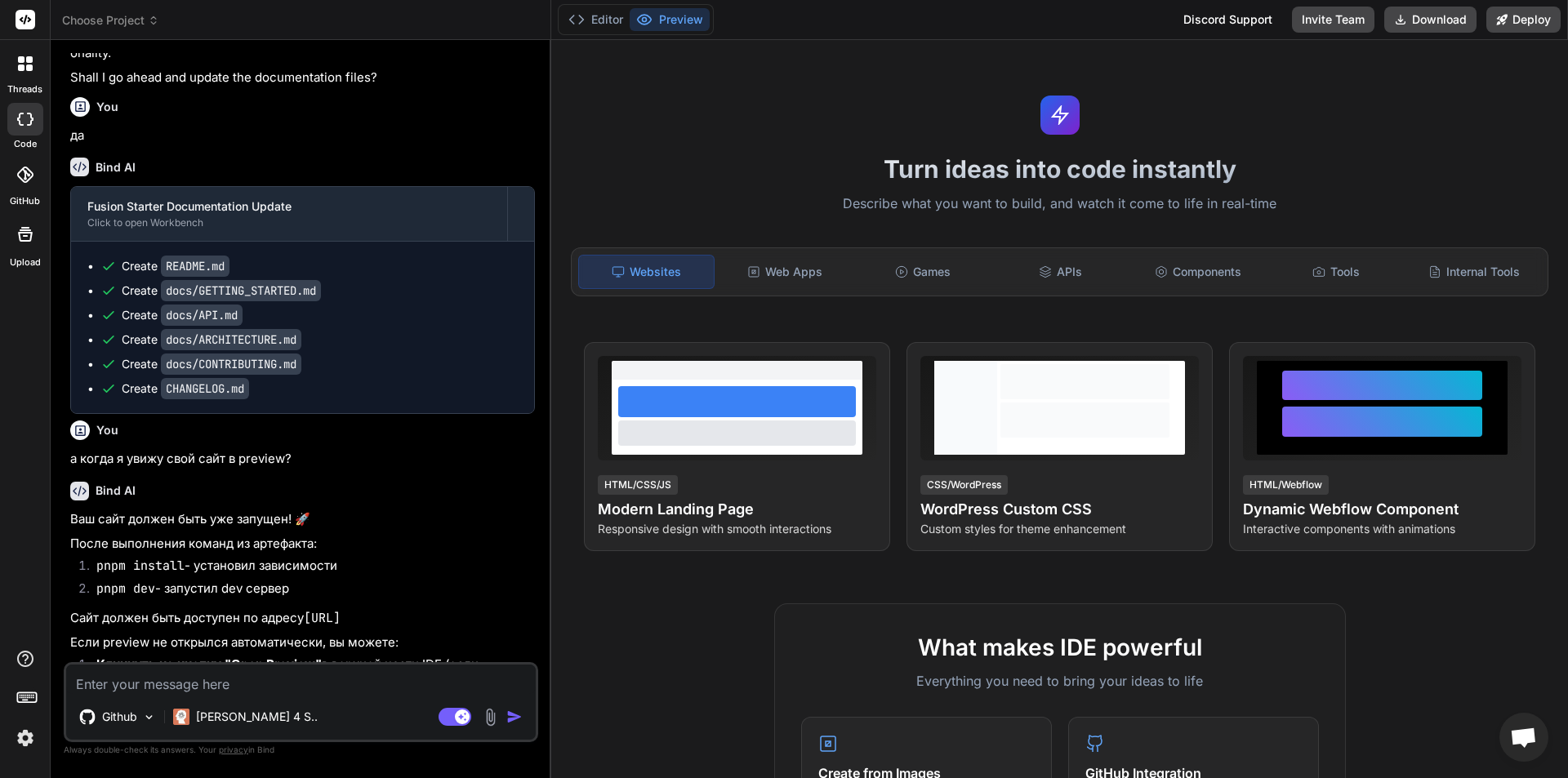
scroll to position [2371, 0]
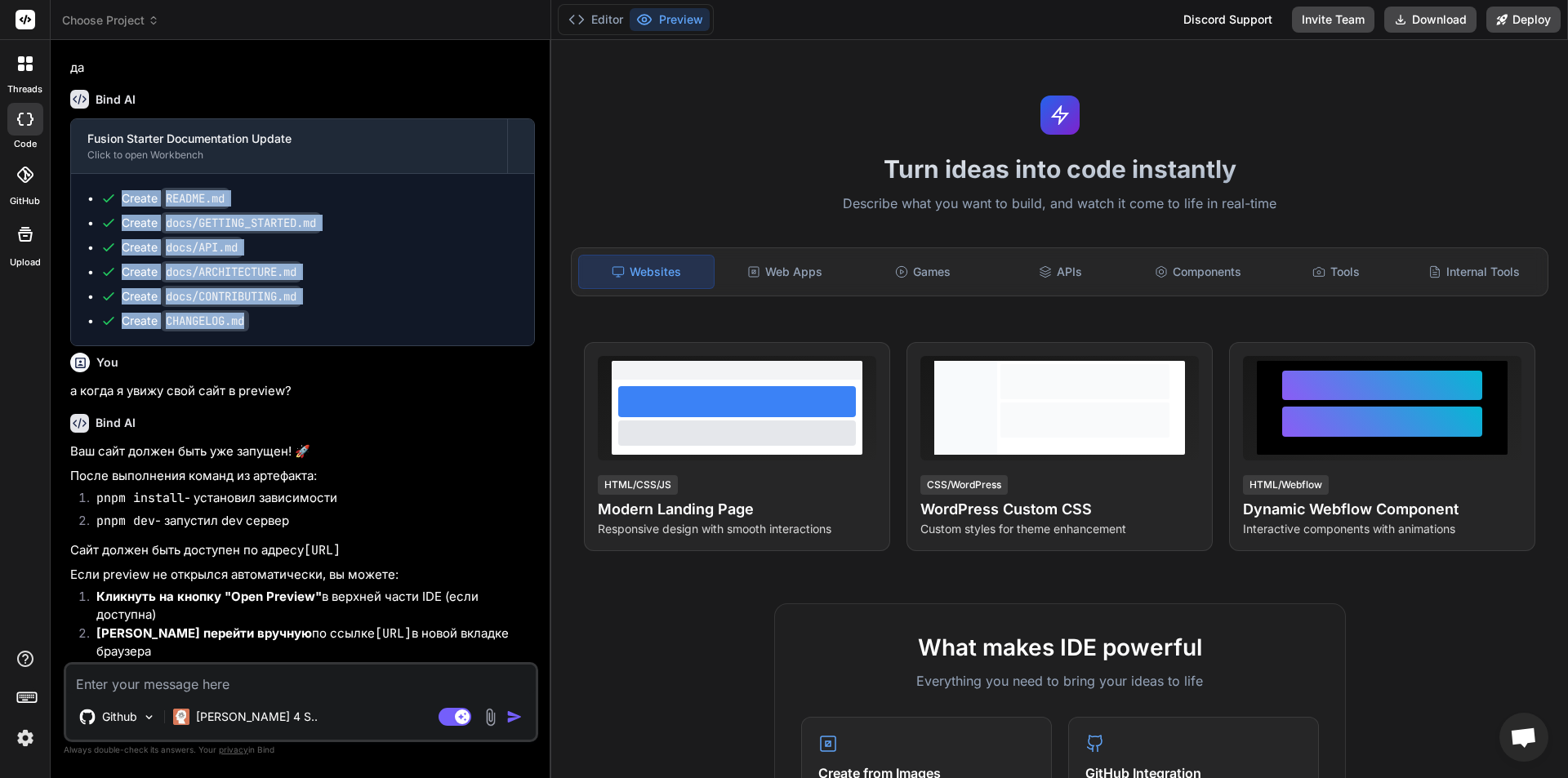
drag, startPoint x: 119, startPoint y: 350, endPoint x: 265, endPoint y: 475, distance: 192.2
click at [265, 329] on ul "Create README.md Create docs/GETTING_STARTED.md Create docs/API.md Create docs/…" at bounding box center [302, 259] width 430 height 138
copy ul "Create README.md Create docs/GETTING_STARTED.md Create docs/API.md Create docs/…"
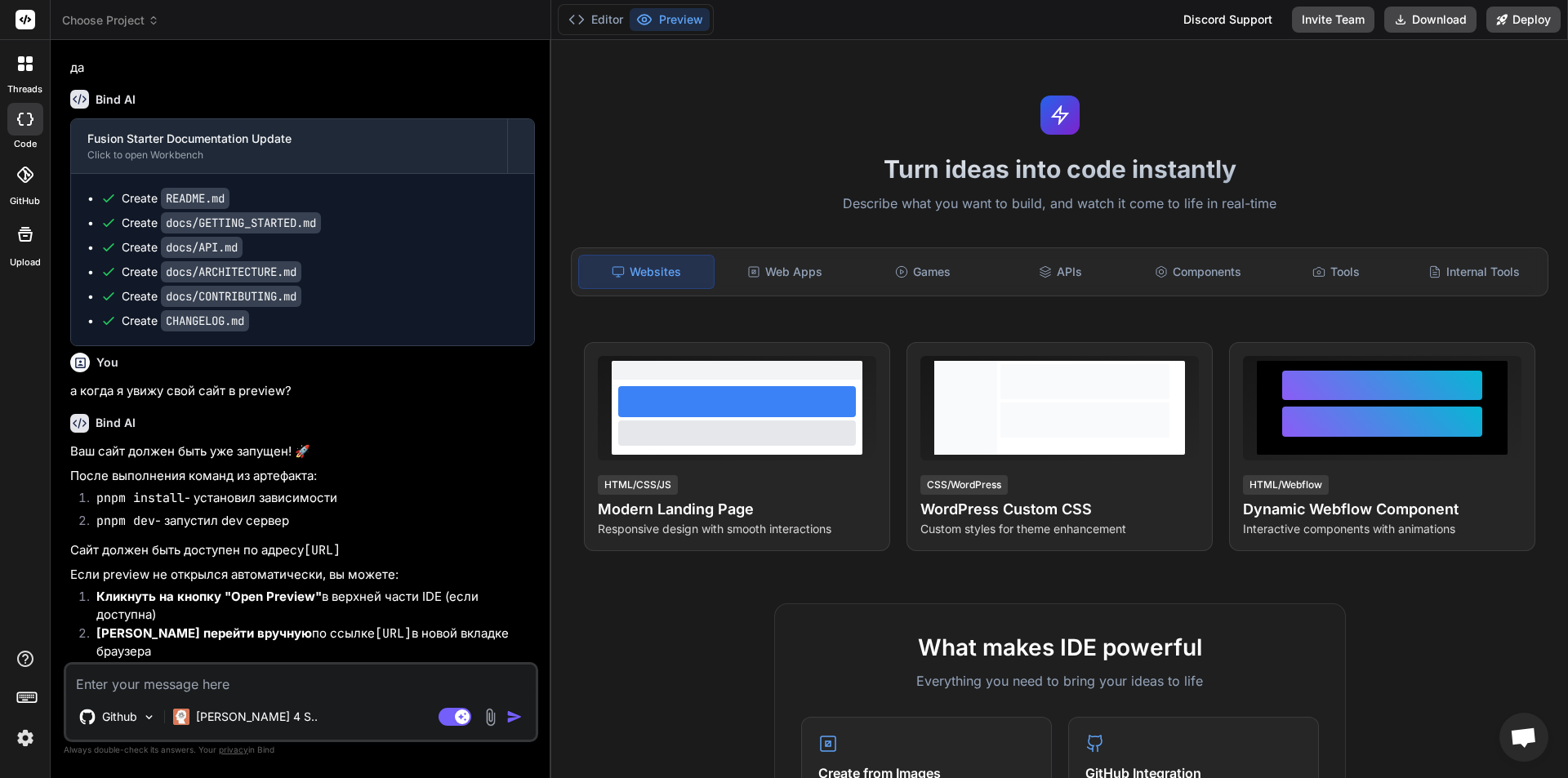
click at [107, 23] on span "Choose Project" at bounding box center [110, 20] width 97 height 16
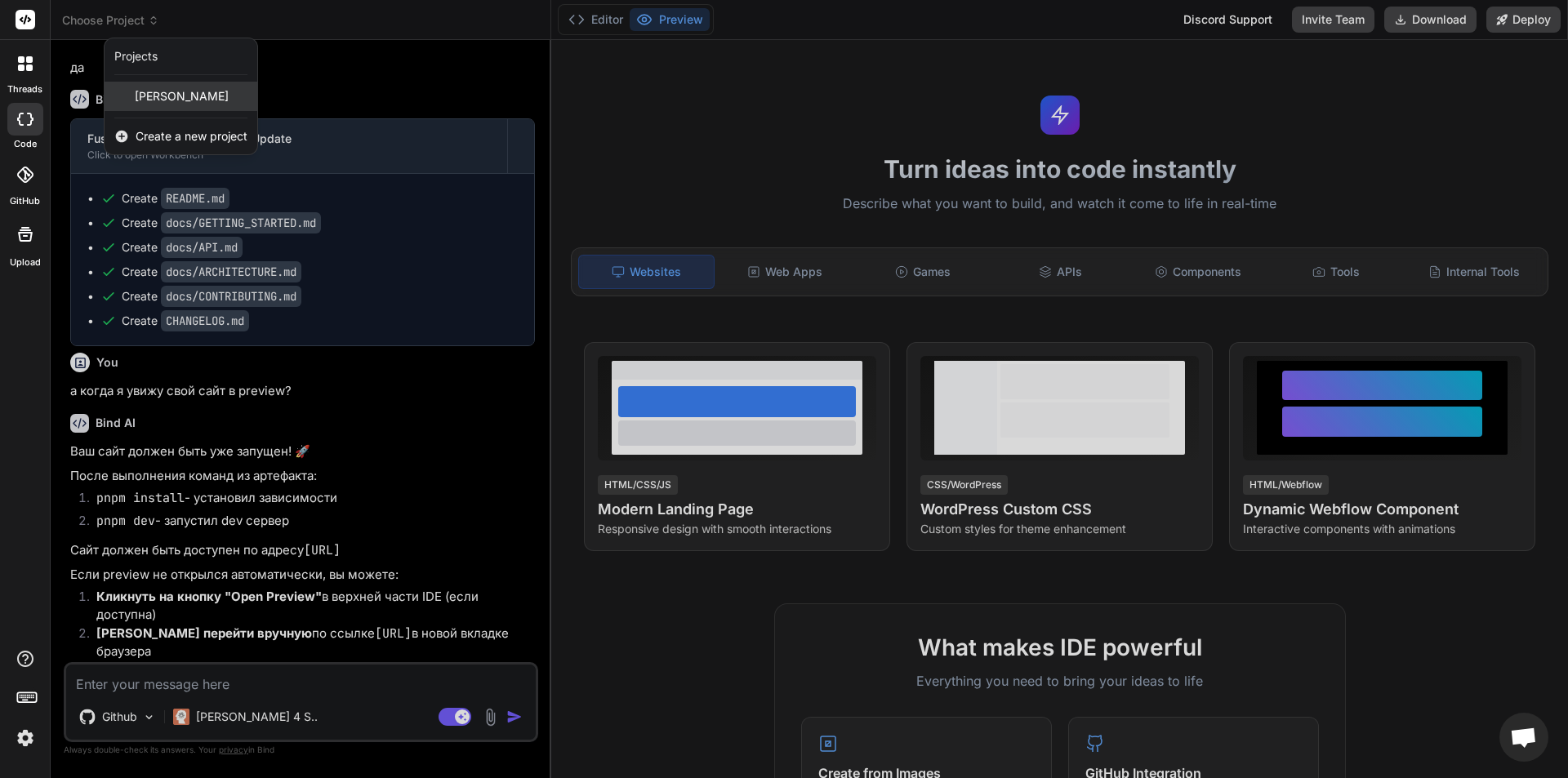
click at [158, 102] on span "[PERSON_NAME]" at bounding box center [181, 96] width 94 height 16
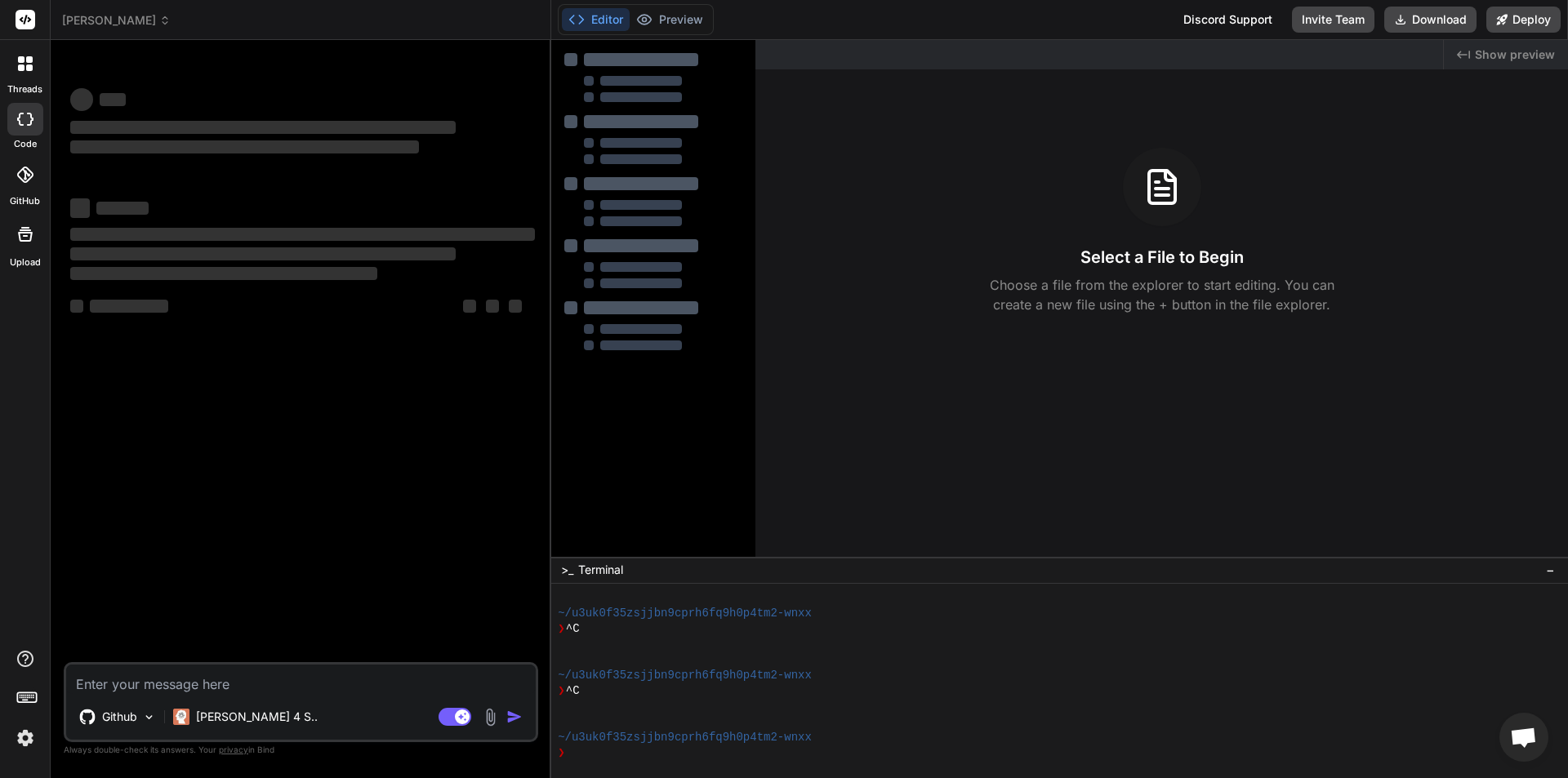
type textarea "x"
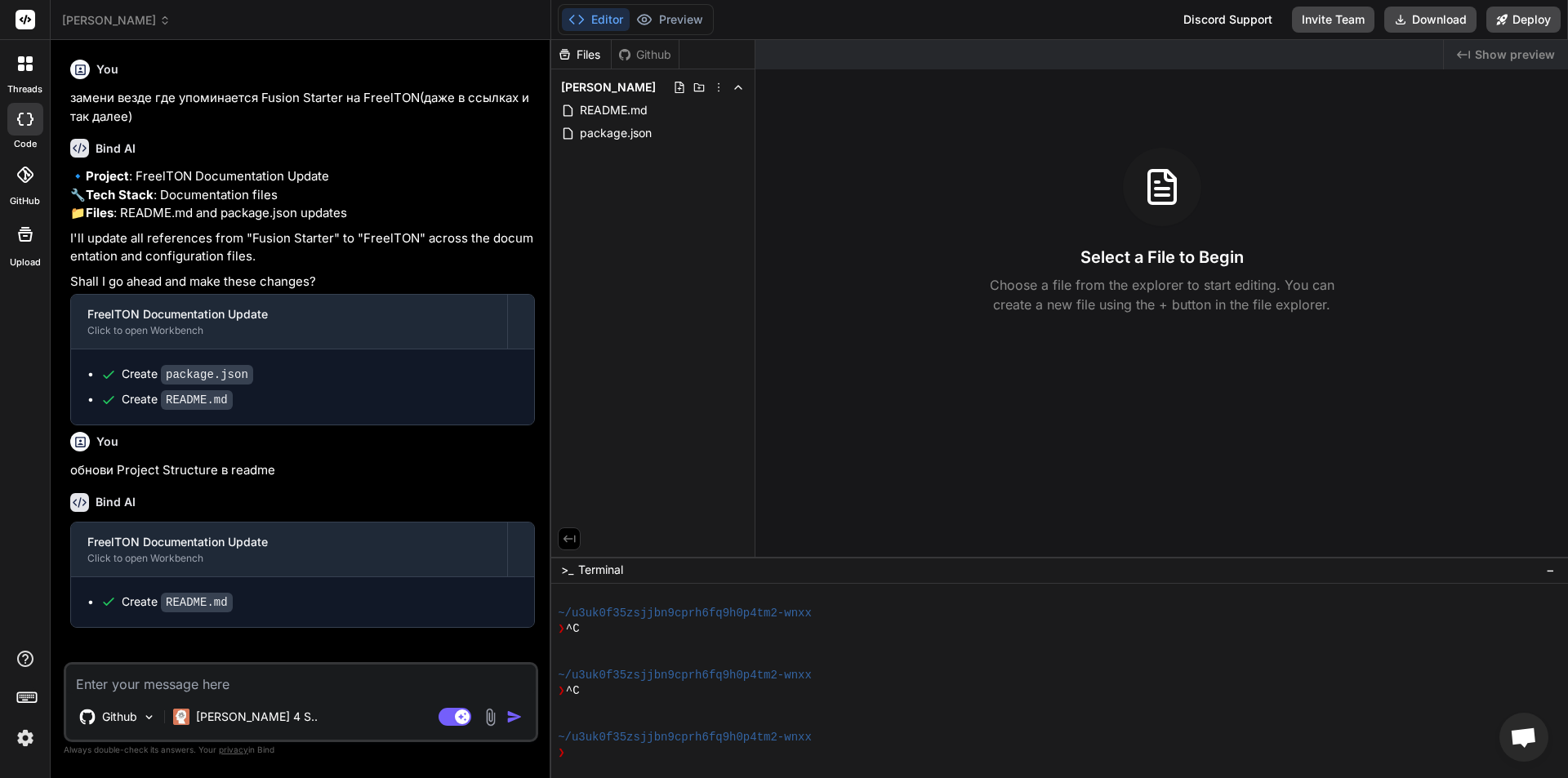
click at [208, 678] on textarea at bounding box center [300, 679] width 469 height 29
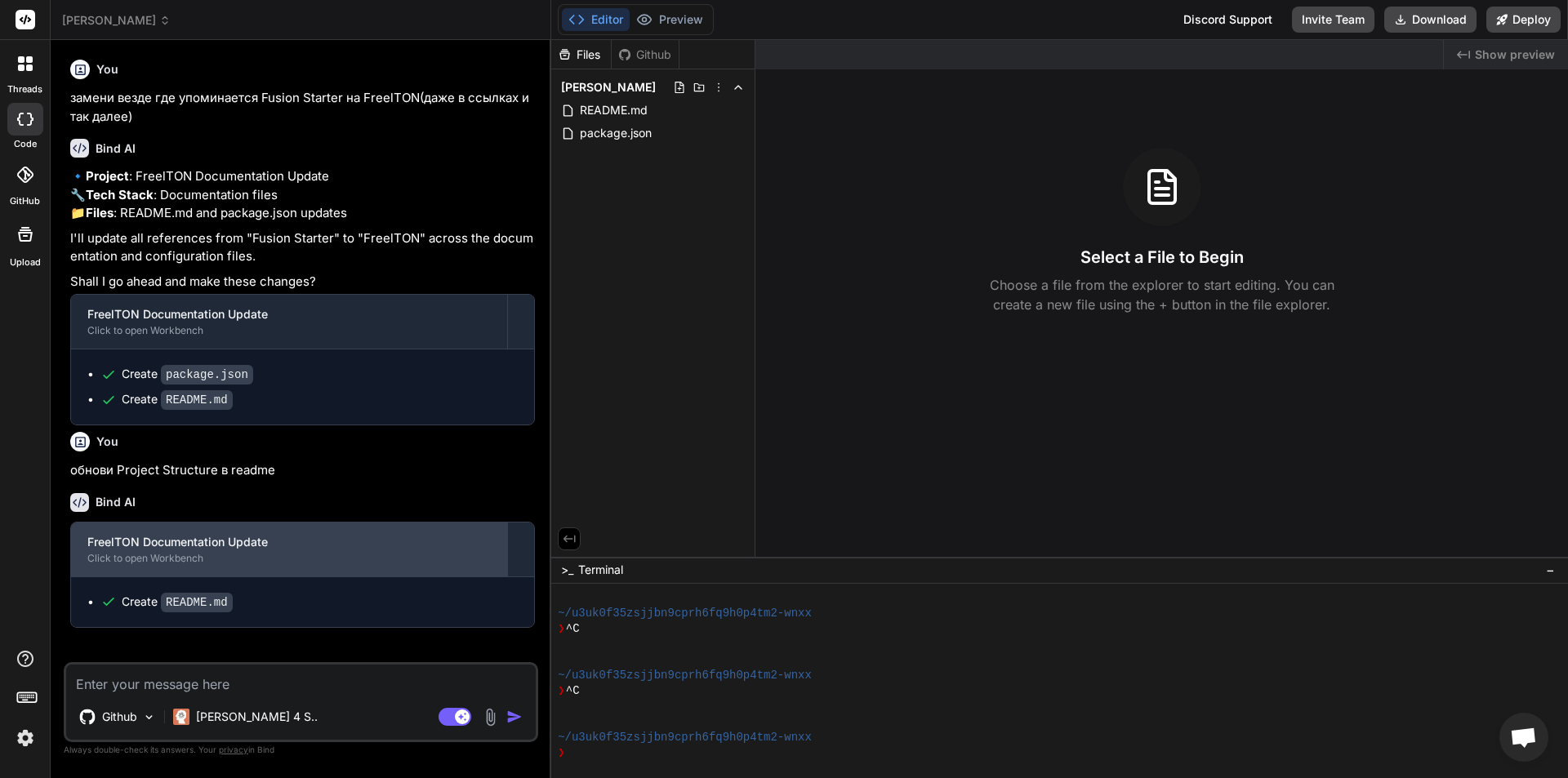
paste textarea "Create README.md Create docs/GETTING_STARTED.md Create docs/API.md Create docs/…"
type textarea "Create README.md Create docs/GETTING_STARTED.md Create docs/API.md Create docs/…"
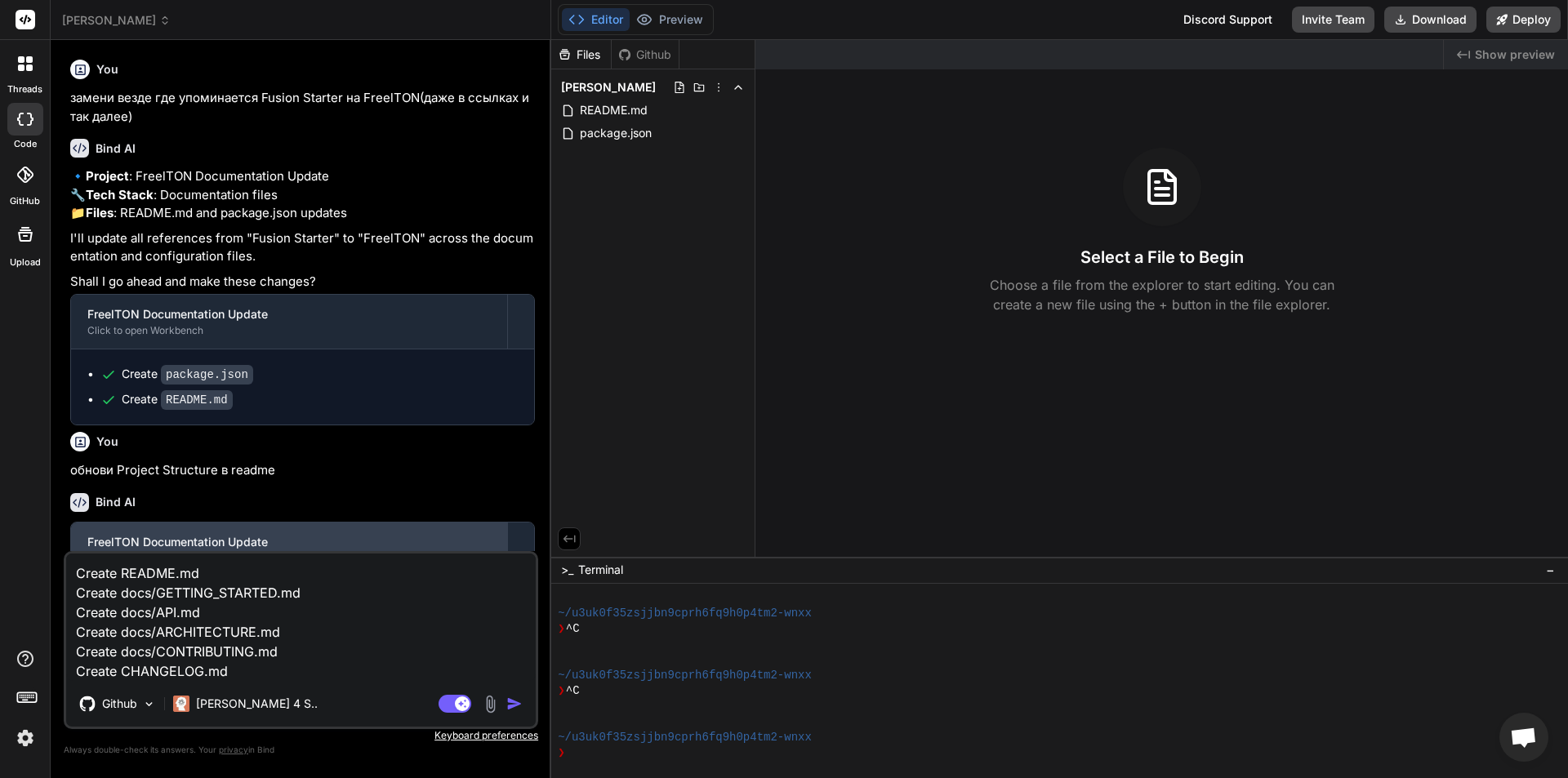
type textarea "x"
type textarea "Create README.md Create docs/GETTING_STARTED.md Create docs/API.md Create docs/…"
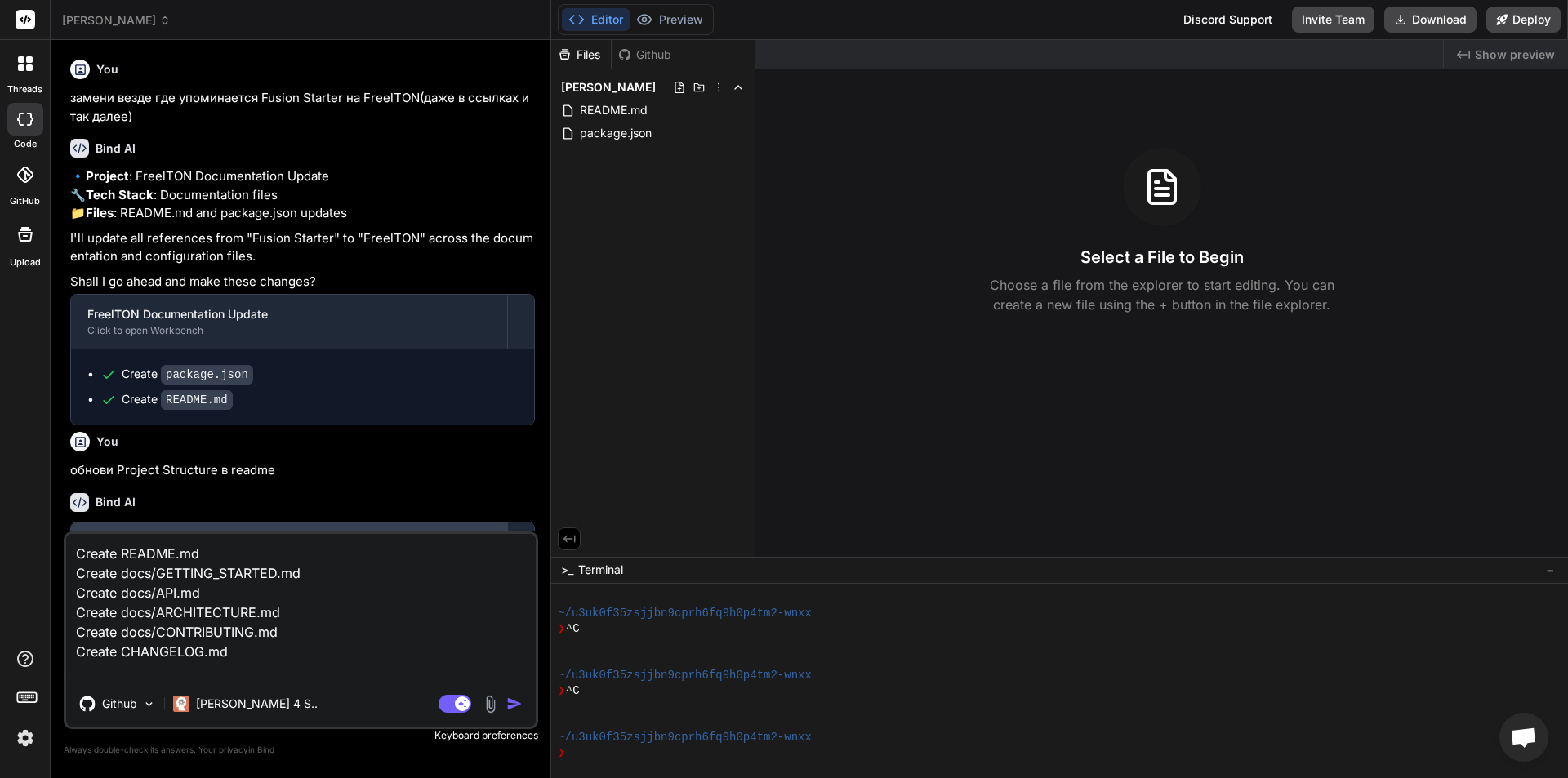
type textarea "x"
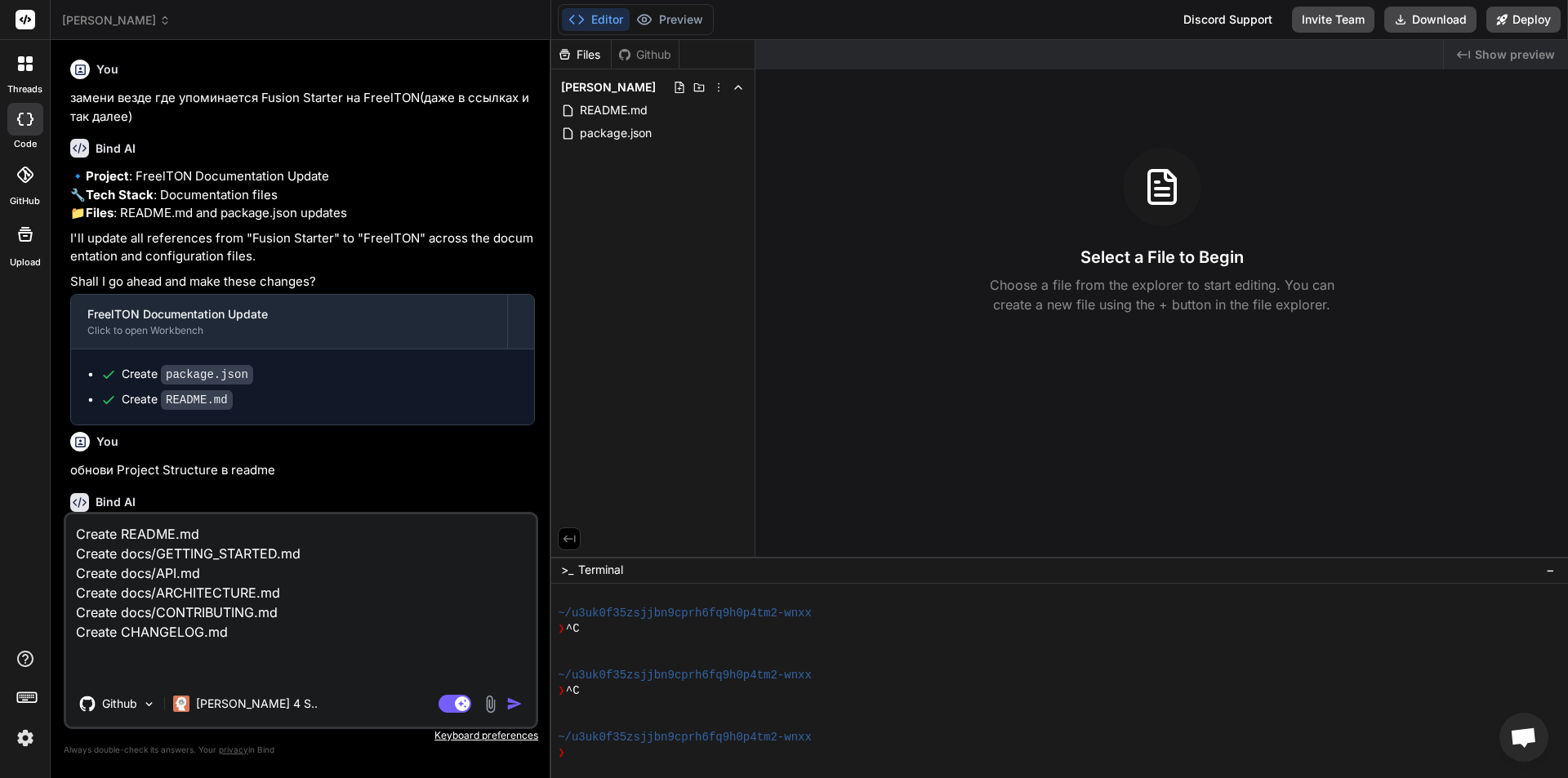
type textarea "Create README.md Create docs/GETTING_STARTED.md Create docs/API.md Create docs/…"
type textarea "x"
type textarea "Create README.md Create docs/GETTING_STARTED.md Create docs/API.md Create docs/…"
type textarea "x"
type textarea "Create README.md Create docs/GETTING_STARTED.md Create docs/API.md Create docs/…"
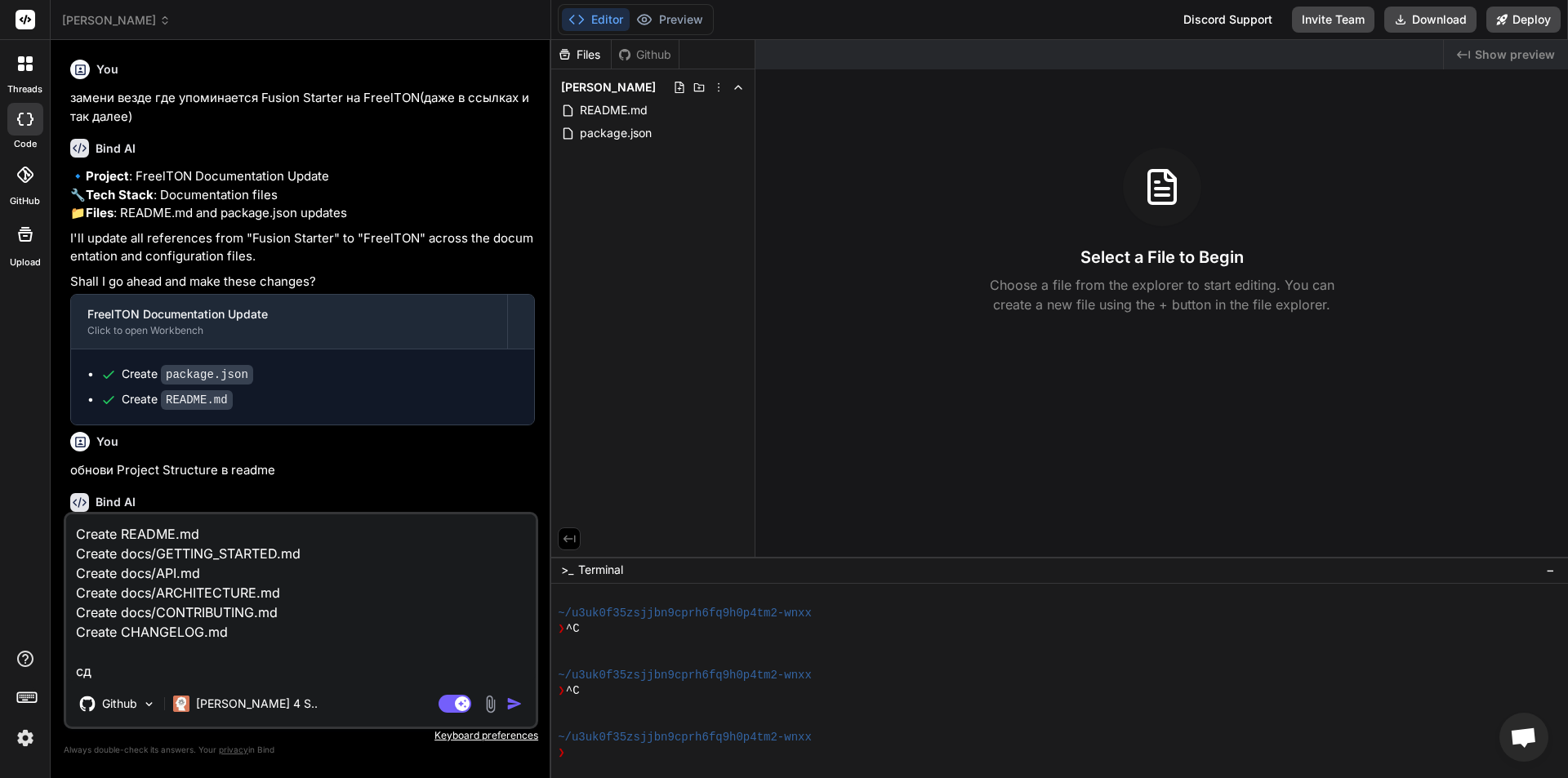
type textarea "x"
type textarea "Create README.md Create docs/GETTING_STARTED.md Create docs/API.md Create docs/…"
type textarea "x"
type textarea "Create README.md Create docs/GETTING_STARTED.md Create docs/API.md Create docs/…"
type textarea "x"
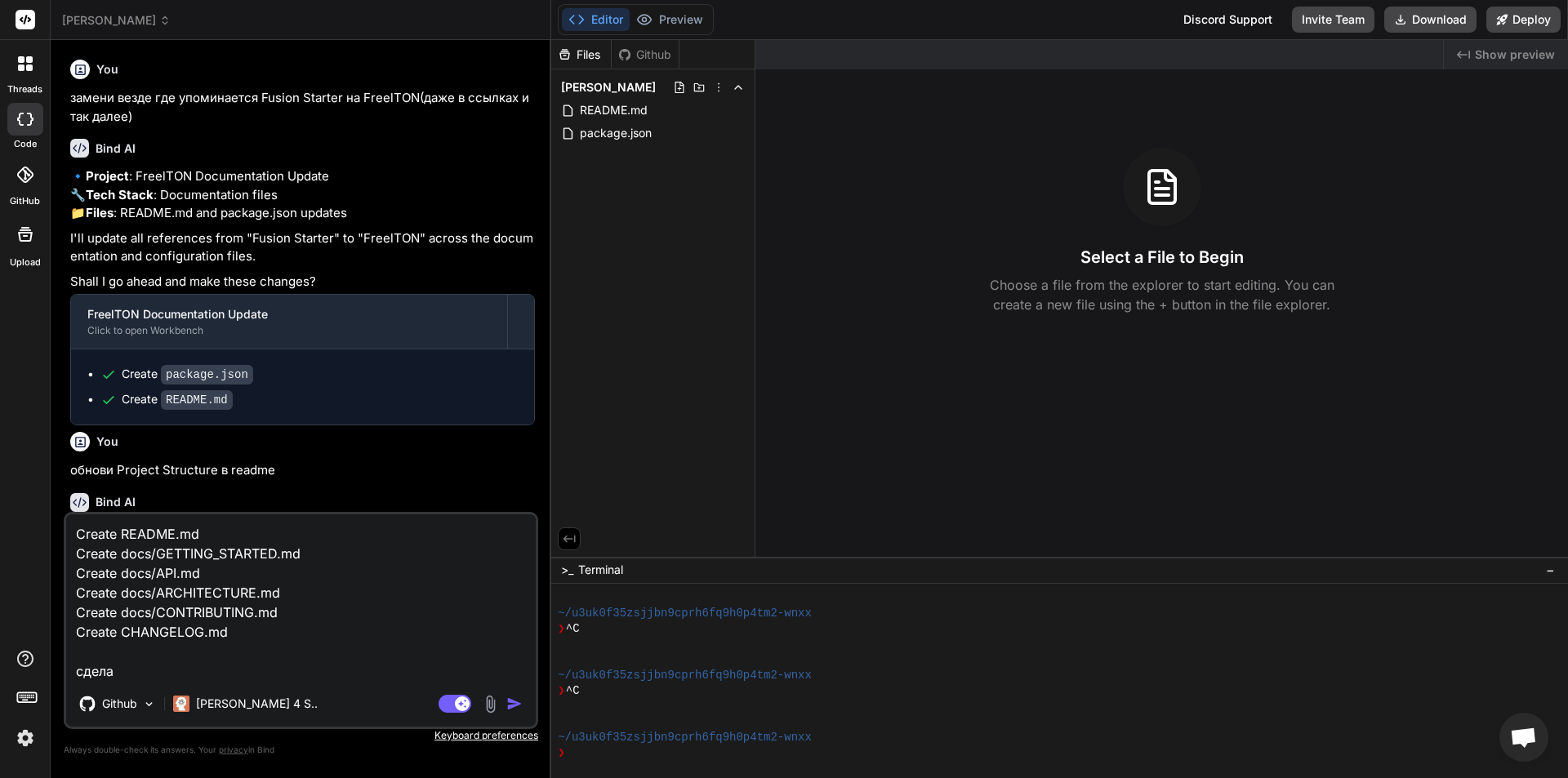
type textarea "Create README.md Create docs/GETTING_STARTED.md Create docs/API.md Create docs/…"
type textarea "x"
type textarea "Create README.md Create docs/GETTING_STARTED.md Create docs/API.md Create docs/…"
type textarea "x"
type textarea "Create README.md Create docs/GETTING_STARTED.md Create docs/API.md Create docs/…"
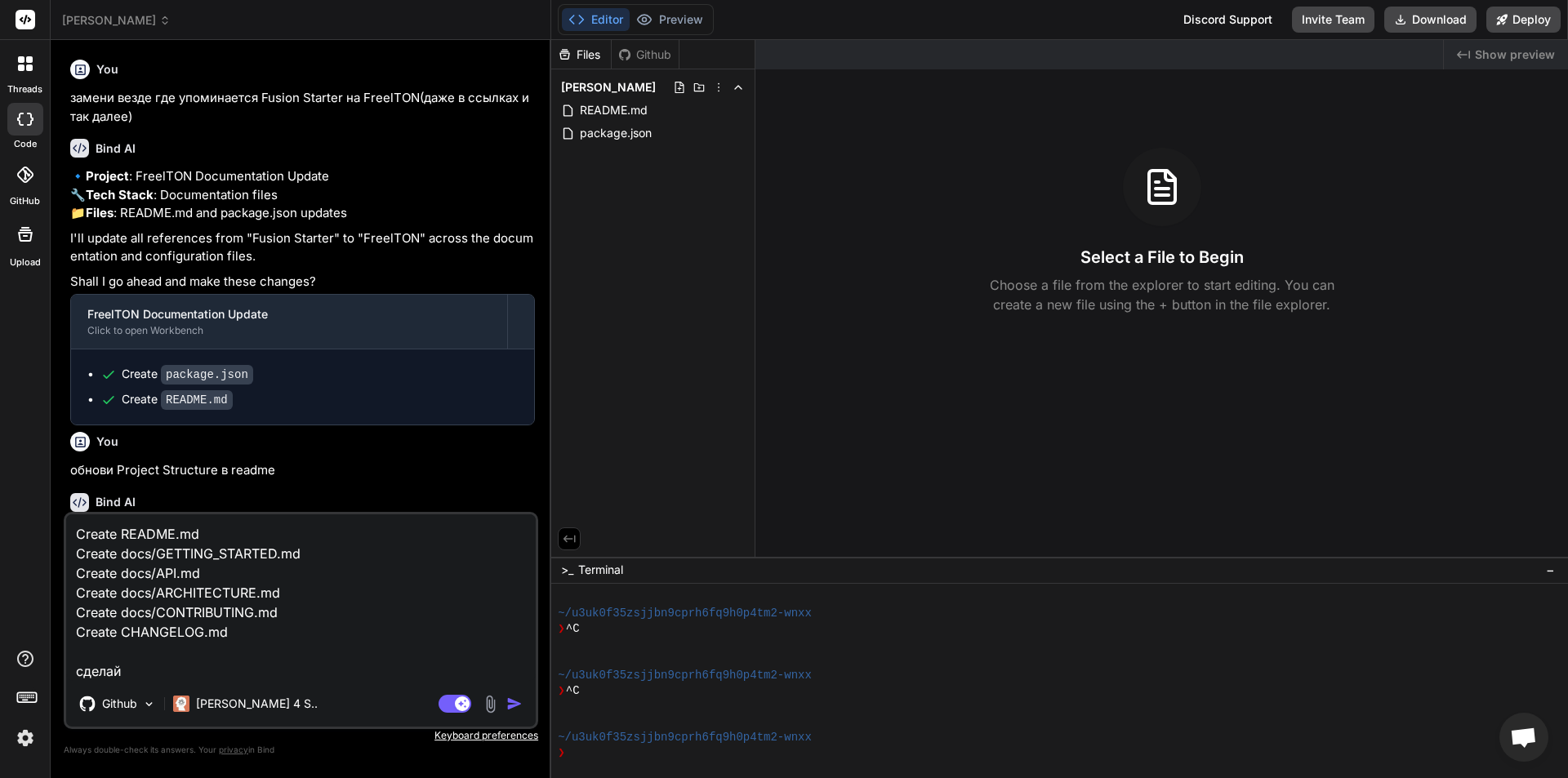
type textarea "x"
type textarea "Create README.md Create docs/GETTING_STARTED.md Create docs/API.md Create docs/…"
type textarea "x"
type textarea "Create README.md Create docs/GETTING_STARTED.md Create docs/API.md Create docs/…"
type textarea "x"
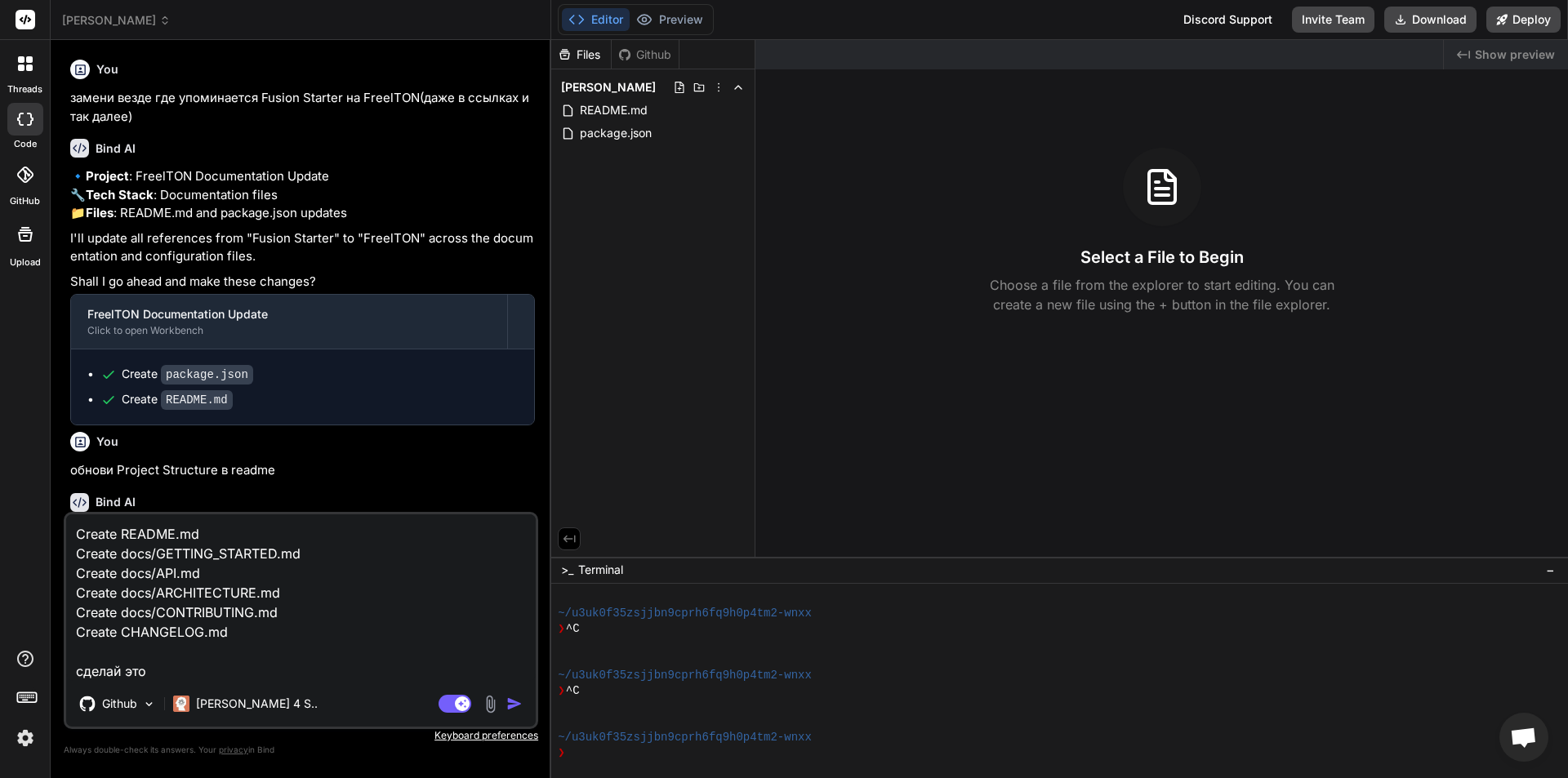
type textarea "Create README.md Create docs/GETTING_STARTED.md Create docs/API.md Create docs/…"
type textarea "x"
type textarea "Create README.md Create docs/GETTING_STARTED.md Create docs/API.md Create docs/…"
type textarea "x"
type textarea "Create README.md Create docs/GETTING_STARTED.md Create docs/API.md Create docs/…"
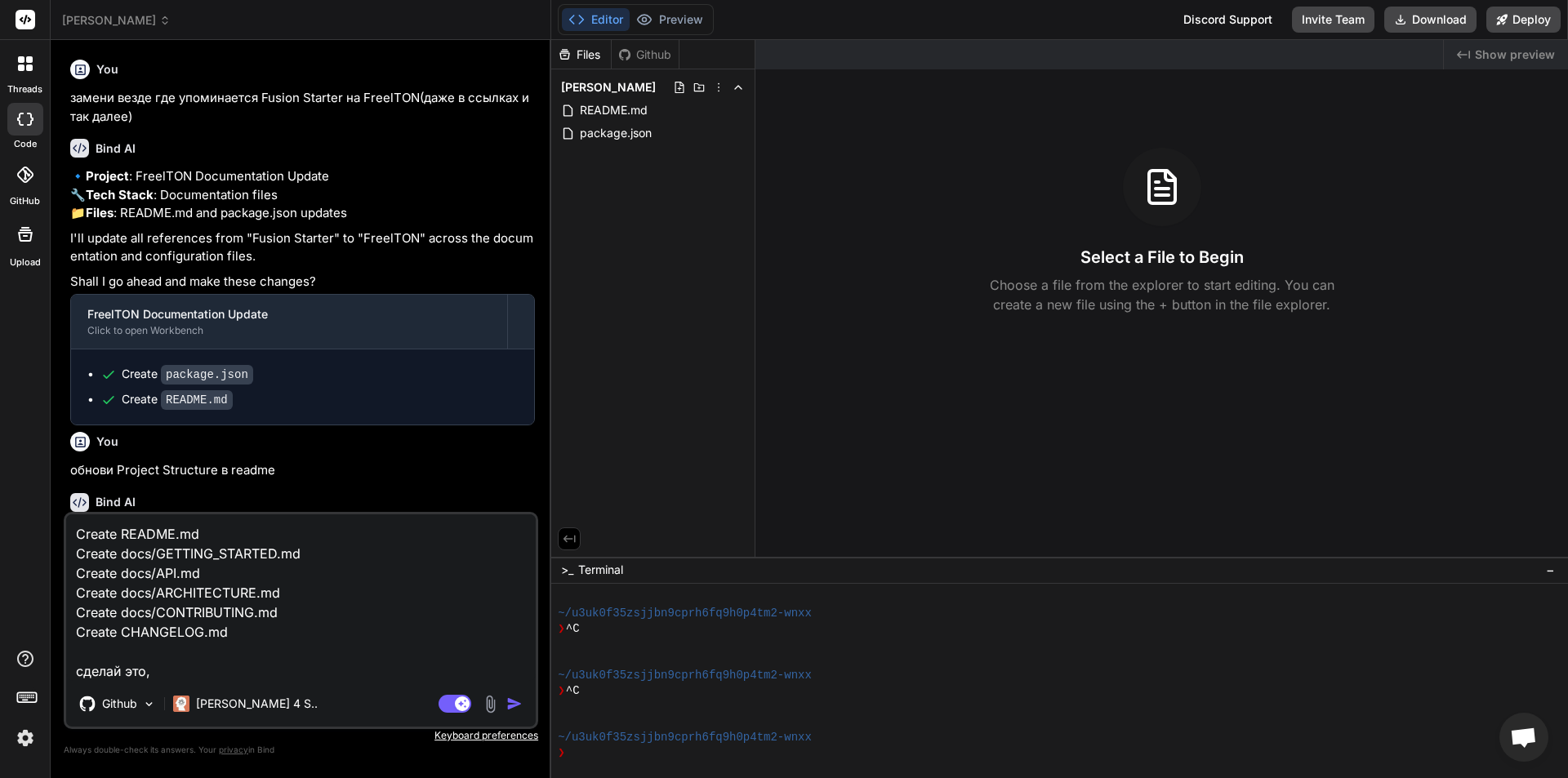
type textarea "x"
type textarea "Create README.md Create docs/GETTING_STARTED.md Create docs/API.md Create docs/…"
type textarea "x"
type textarea "Create README.md Create docs/GETTING_STARTED.md Create docs/API.md Create docs/…"
type textarea "x"
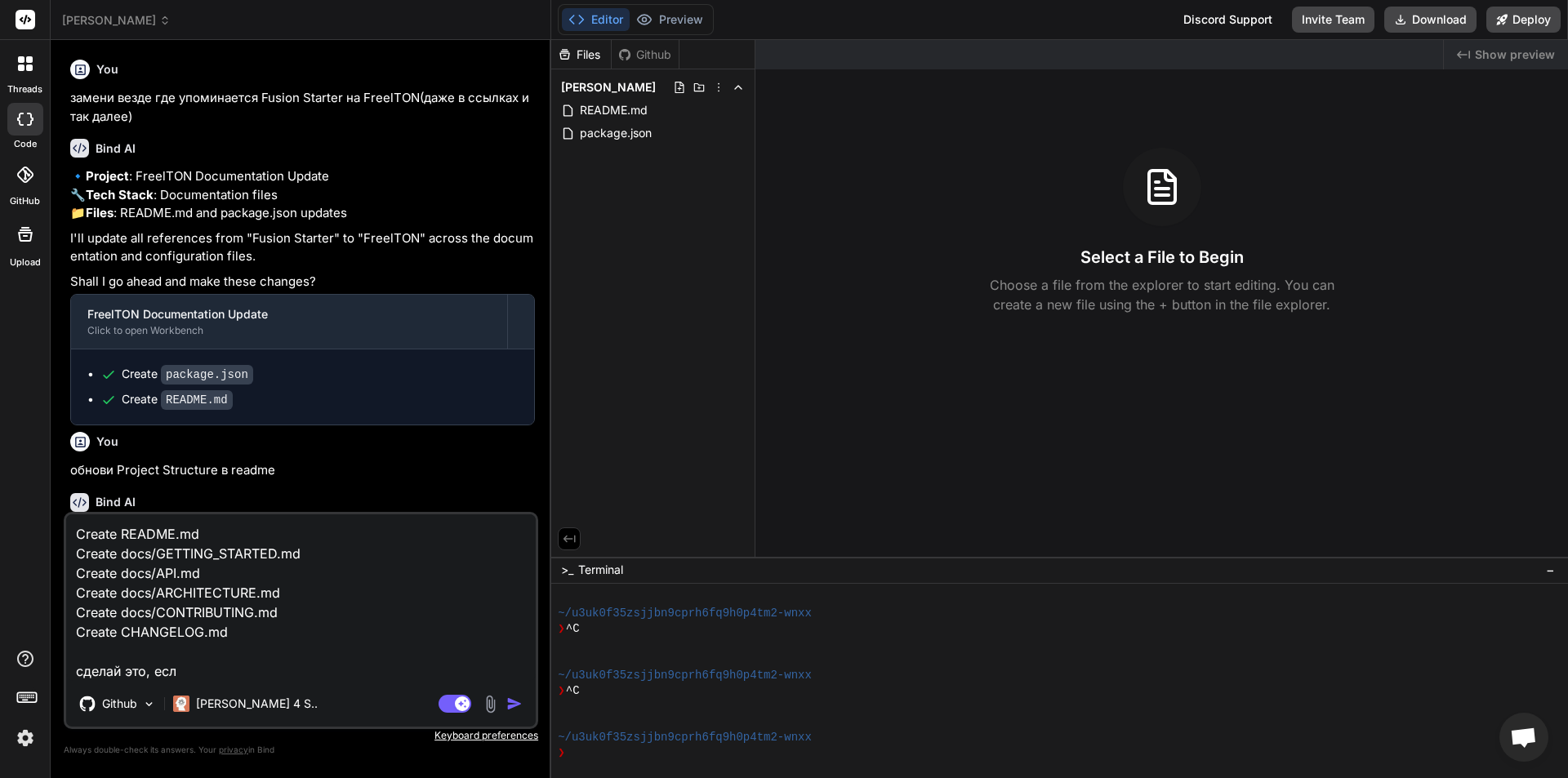
type textarea "Create README.md Create docs/GETTING_STARTED.md Create docs/API.md Create docs/…"
type textarea "x"
type textarea "Create README.md Create docs/GETTING_STARTED.md Create docs/API.md Create docs/…"
type textarea "x"
type textarea "Create README.md Create docs/GETTING_STARTED.md Create docs/API.md Create docs/…"
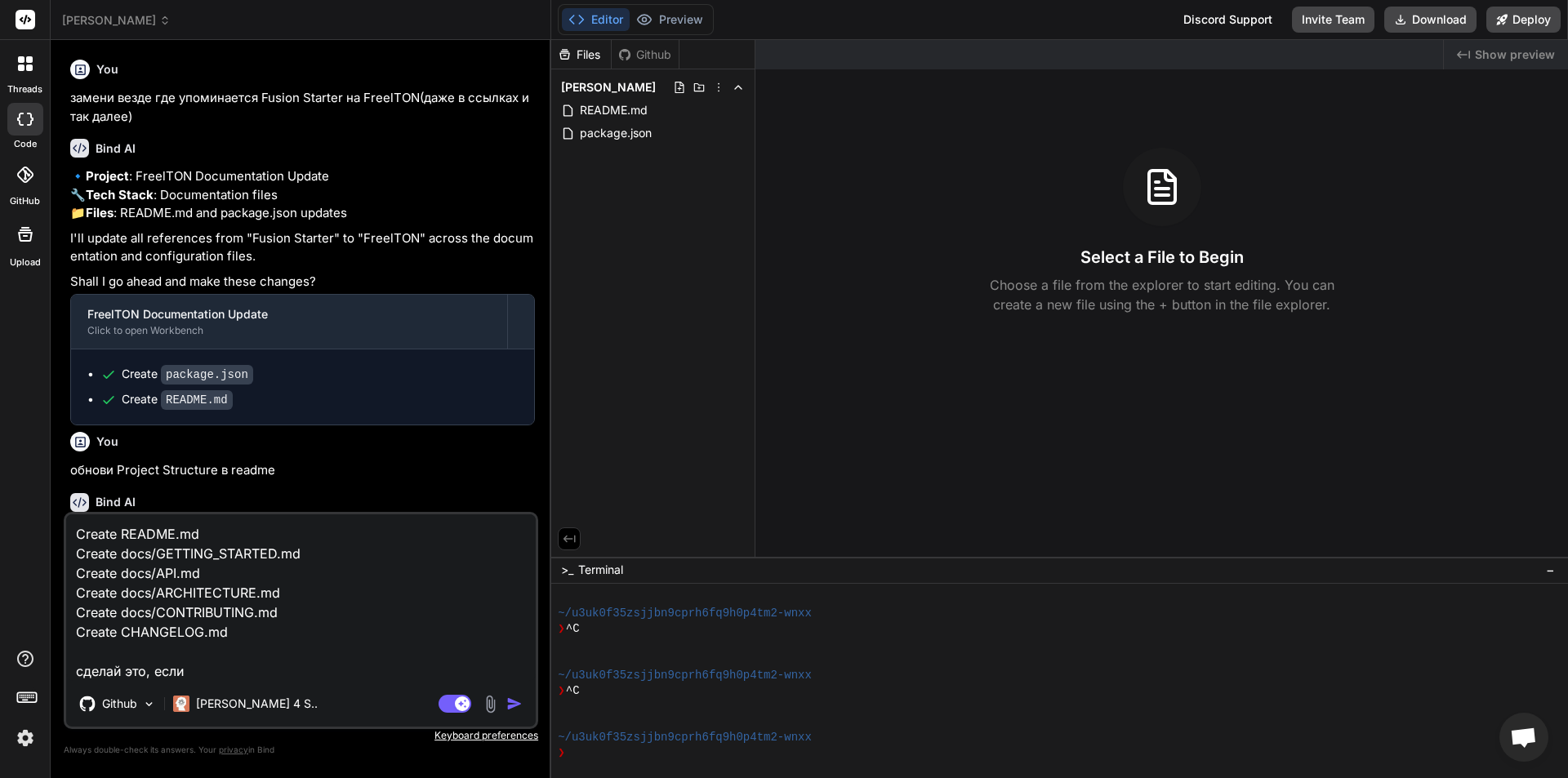
type textarea "x"
type textarea "Create README.md Create docs/GETTING_STARTED.md Create docs/API.md Create docs/…"
type textarea "x"
type textarea "Create README.md Create docs/GETTING_STARTED.md Create docs/API.md Create docs/…"
type textarea "x"
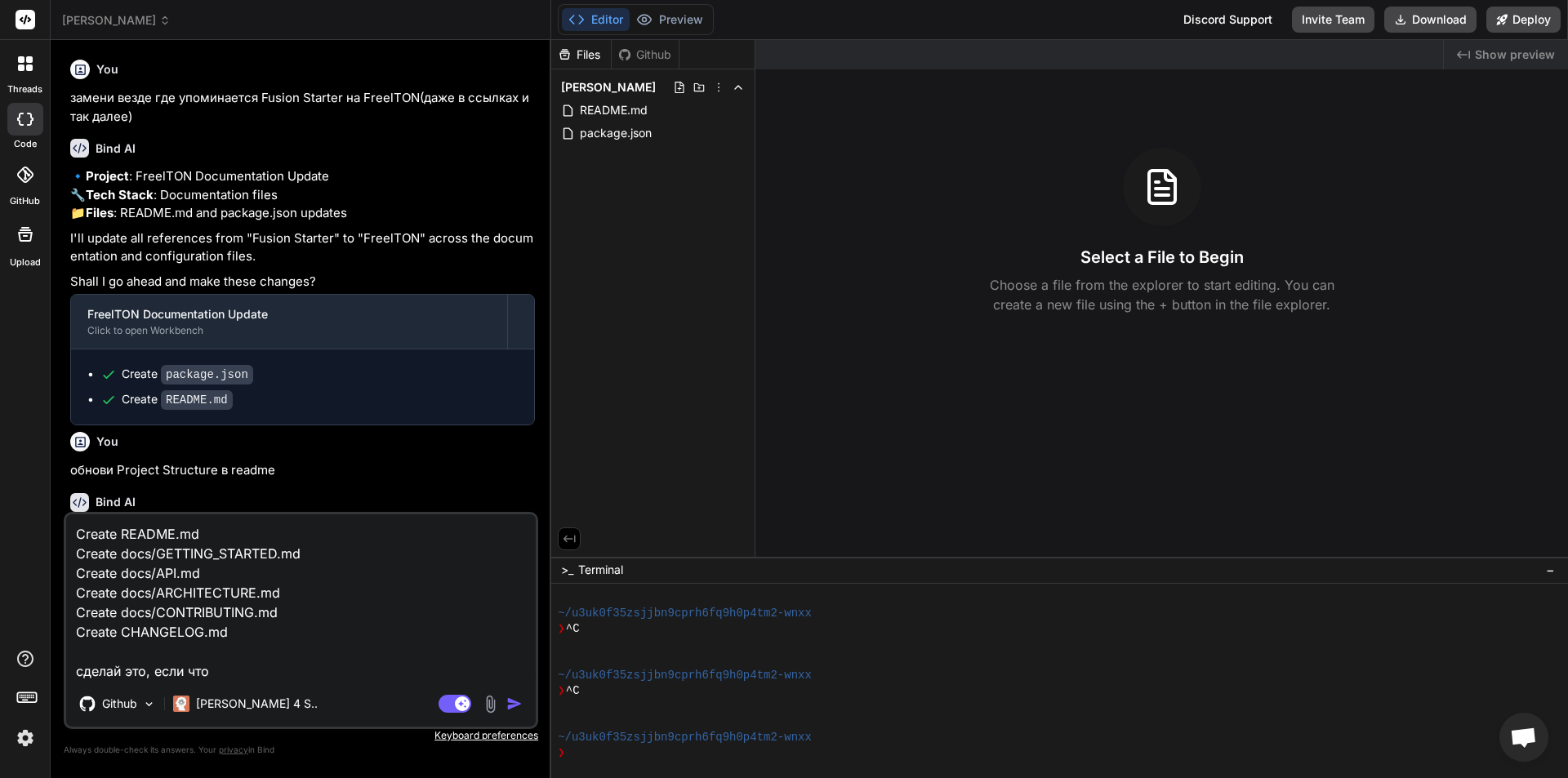
type textarea "Create README.md Create docs/GETTING_STARTED.md Create docs/API.md Create docs/…"
type textarea "x"
type textarea "Create README.md Create docs/GETTING_STARTED.md Create docs/API.md Create docs/…"
type textarea "x"
type textarea "Create README.md Create docs/GETTING_STARTED.md Create docs/API.md Create docs/…"
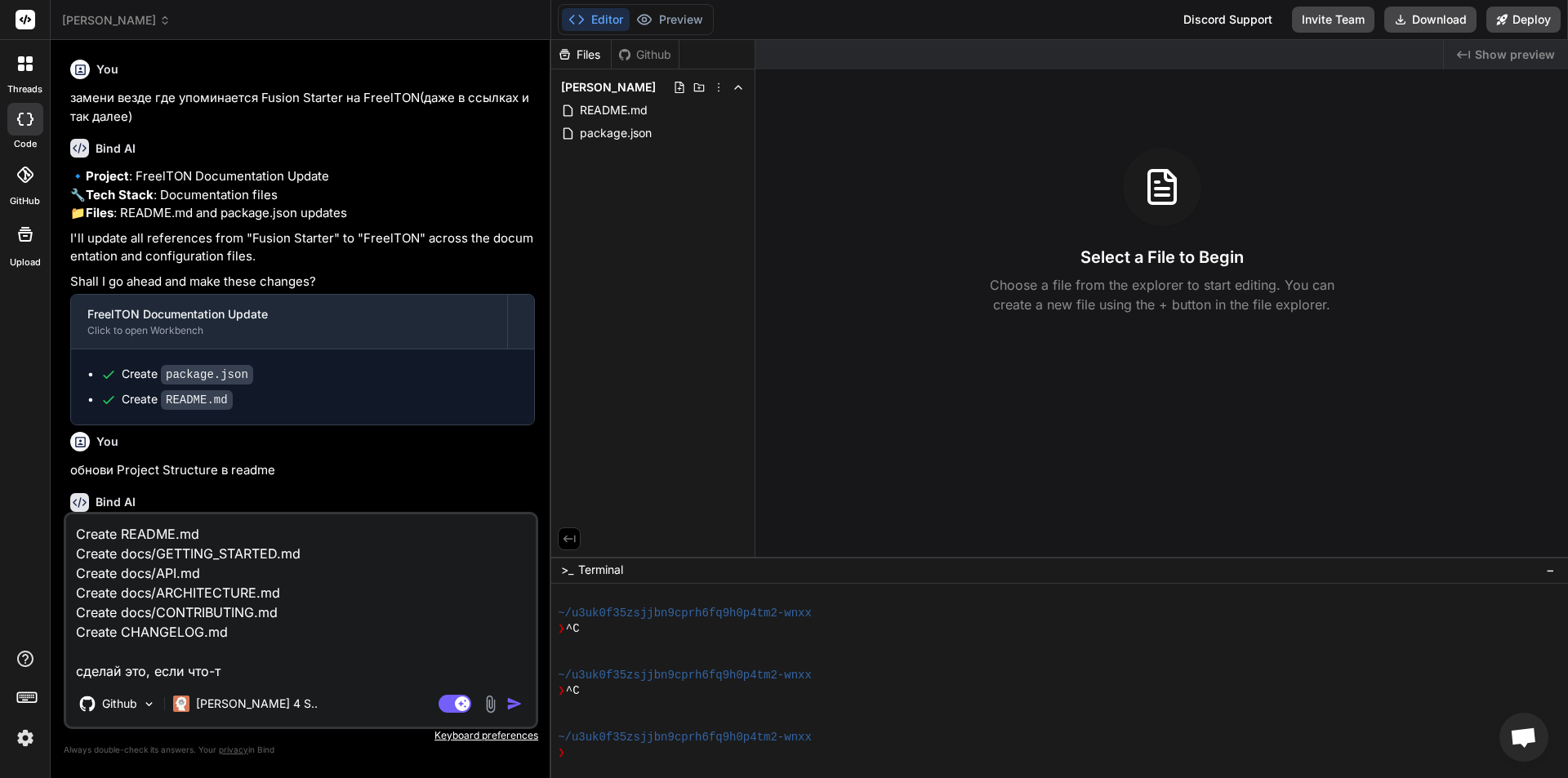
type textarea "x"
type textarea "Create README.md Create docs/GETTING_STARTED.md Create docs/API.md Create docs/…"
type textarea "x"
type textarea "Create README.md Create docs/GETTING_STARTED.md Create docs/API.md Create docs/…"
type textarea "x"
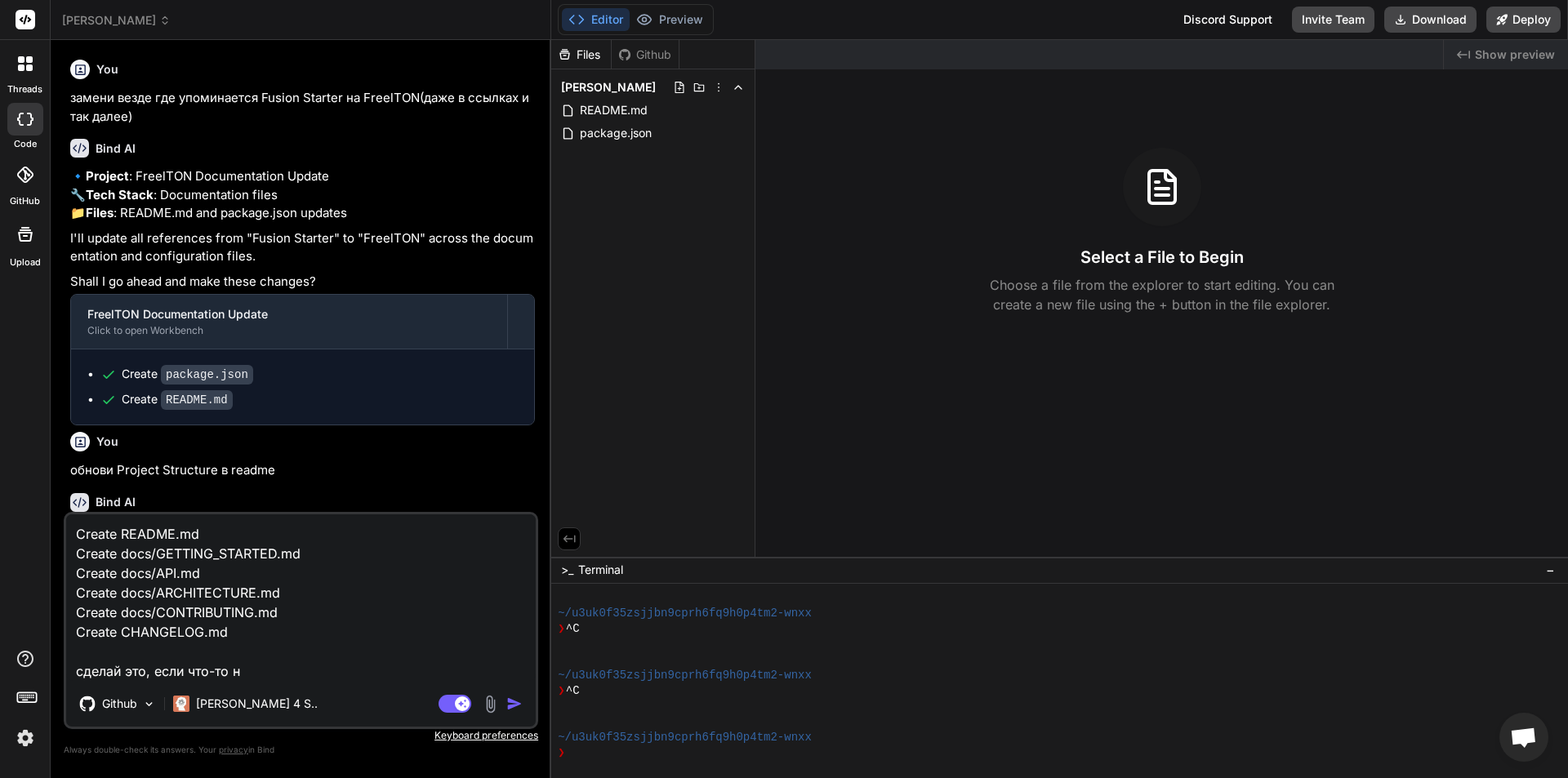
type textarea "Create README.md Create docs/GETTING_STARTED.md Create docs/API.md Create docs/…"
type textarea "x"
type textarea "Create README.md Create docs/GETTING_STARTED.md Create docs/API.md Create docs/…"
type textarea "x"
type textarea "Create README.md Create docs/GETTING_STARTED.md Create docs/API.md Create docs/…"
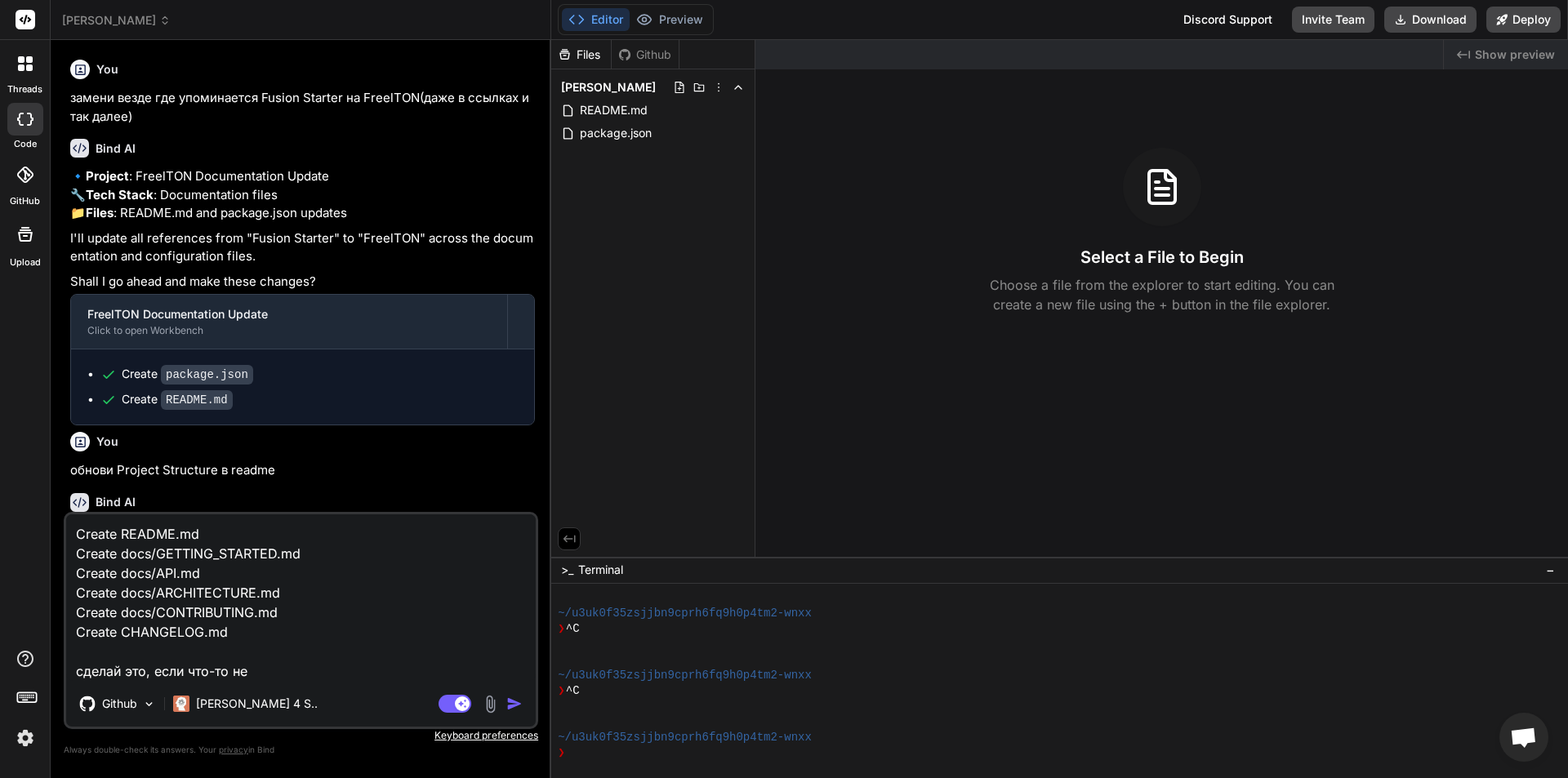
type textarea "x"
type textarea "Create README.md Create docs/GETTING_STARTED.md Create docs/API.md Create docs/…"
type textarea "x"
type textarea "Create README.md Create docs/GETTING_STARTED.md Create docs/API.md Create docs/…"
type textarea "x"
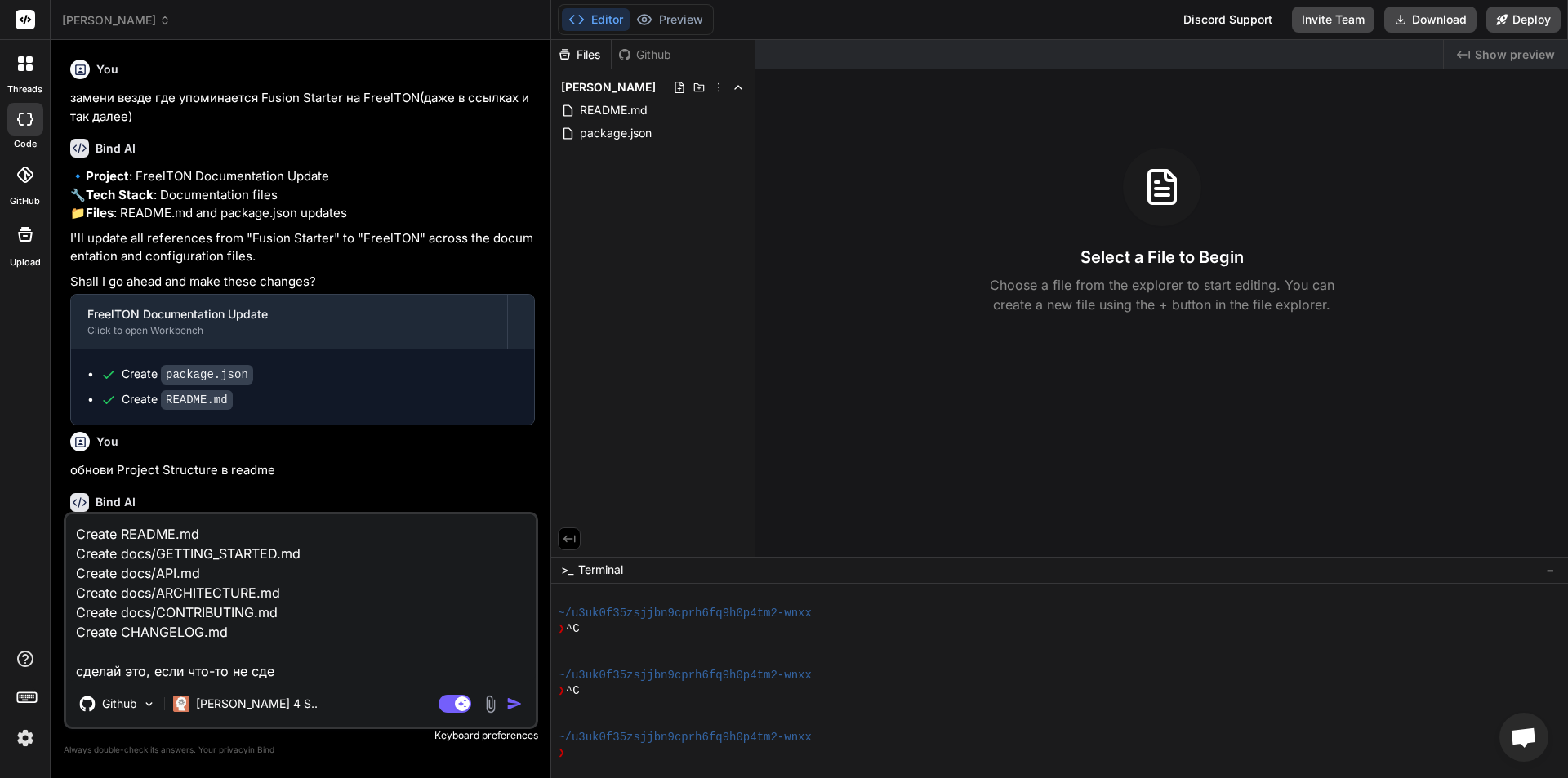
type textarea "Create README.md Create docs/GETTING_STARTED.md Create docs/API.md Create docs/…"
type textarea "x"
type textarea "Create README.md Create docs/GETTING_STARTED.md Create docs/API.md Create docs/…"
type textarea "x"
type textarea "Create README.md Create docs/GETTING_STARTED.md Create docs/API.md Create docs/…"
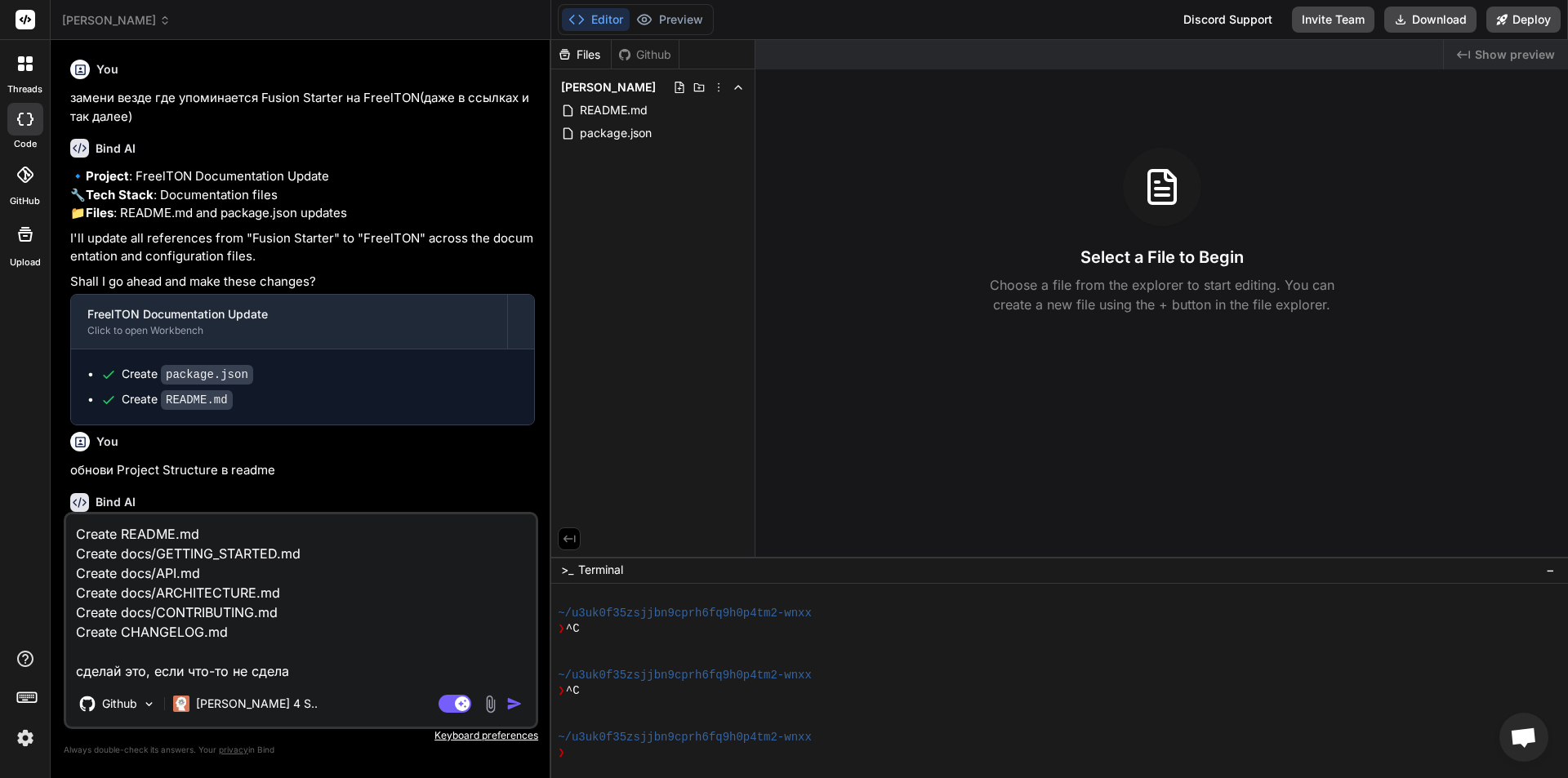
type textarea "x"
type textarea "Create README.md Create docs/GETTING_STARTED.md Create docs/API.md Create docs/…"
type textarea "x"
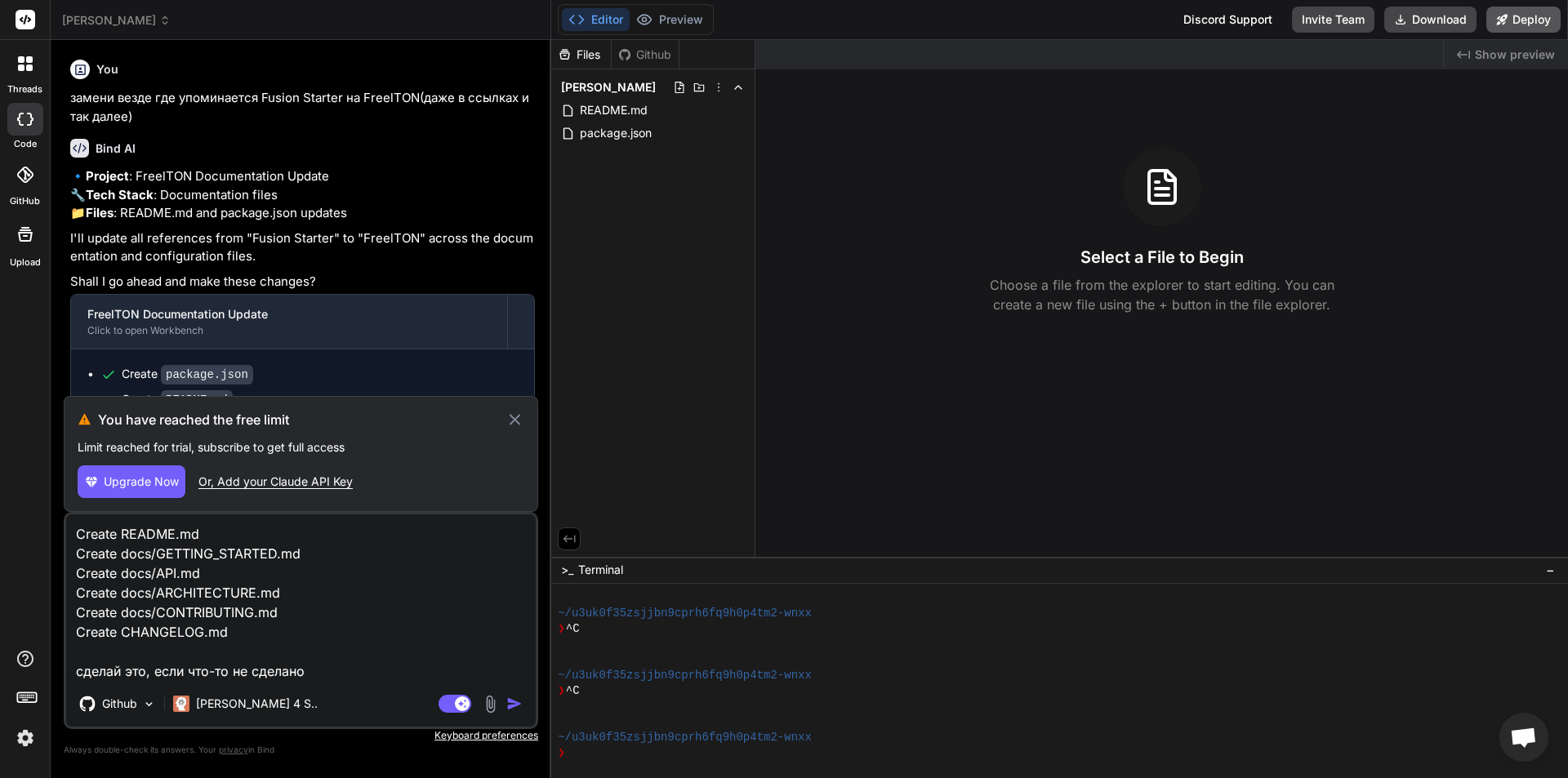
type textarea "Create README.md Create docs/GETTING_STARTED.md Create docs/API.md Create docs/…"
click at [1523, 15] on button "Deploy" at bounding box center [1523, 19] width 74 height 26
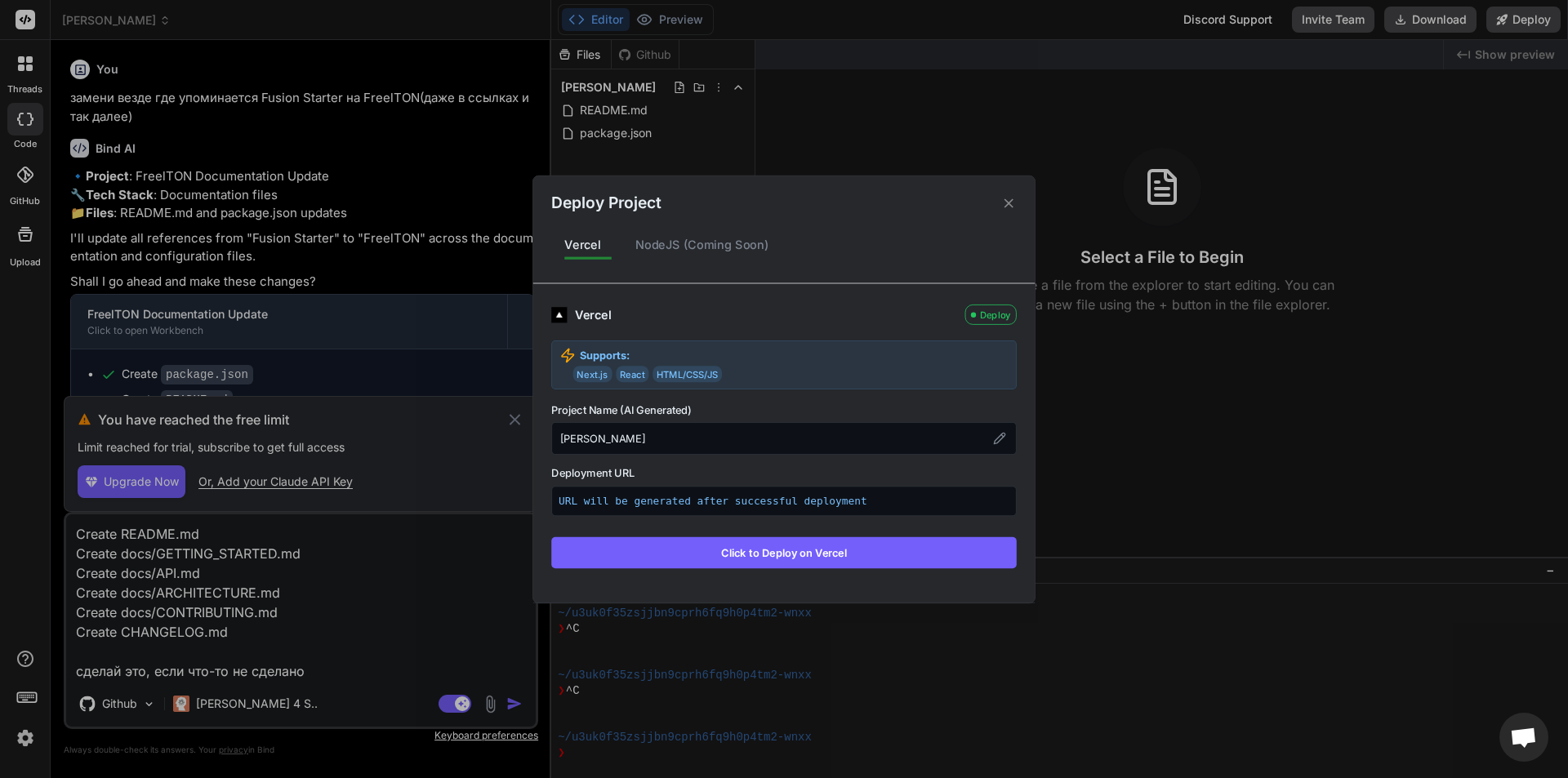
click at [1011, 203] on icon at bounding box center [1009, 203] width 15 height 15
